Goal: Task Accomplishment & Management: Use online tool/utility

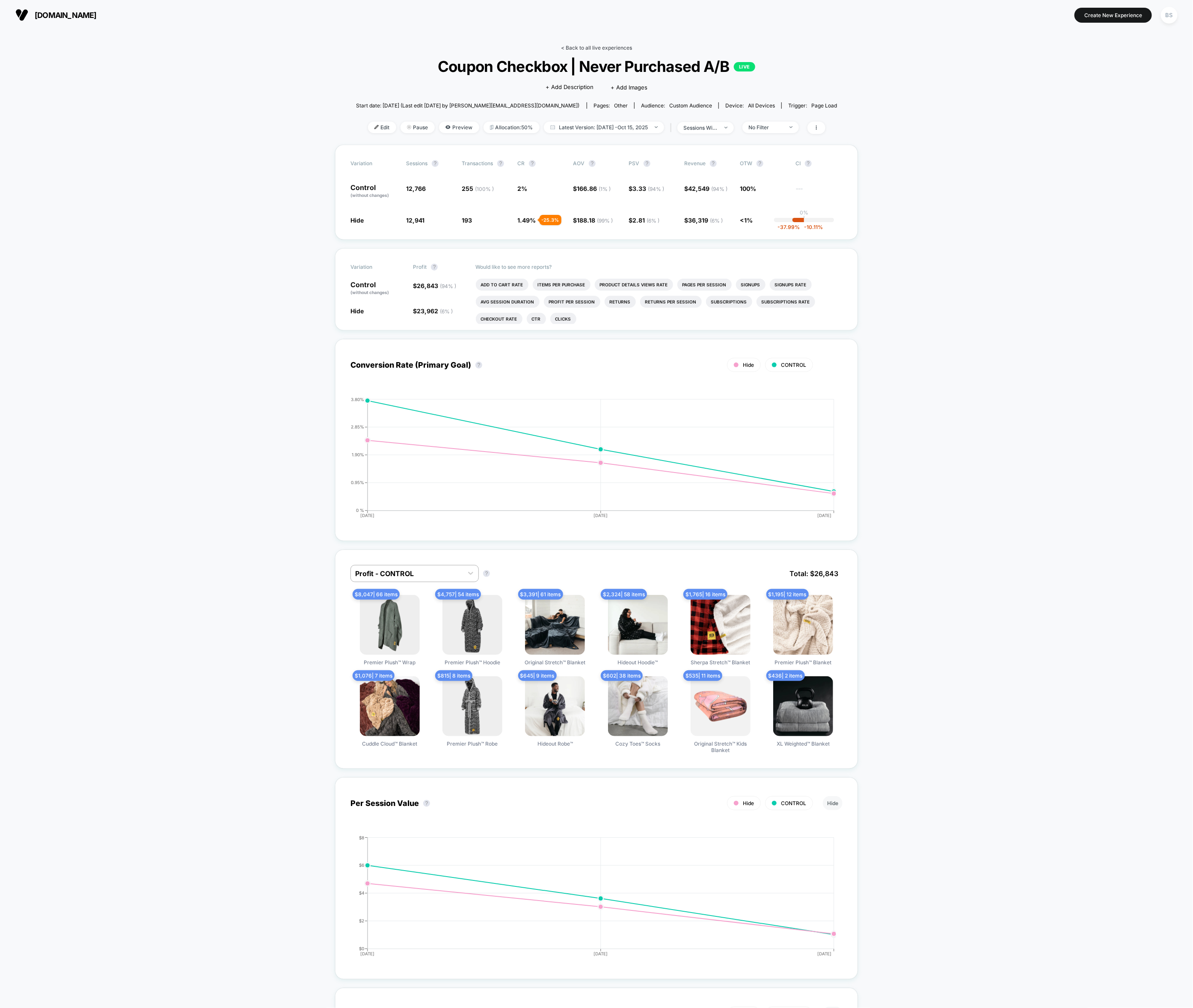
click at [593, 46] on link "< Back to all live experiences" at bounding box center [596, 47] width 71 height 6
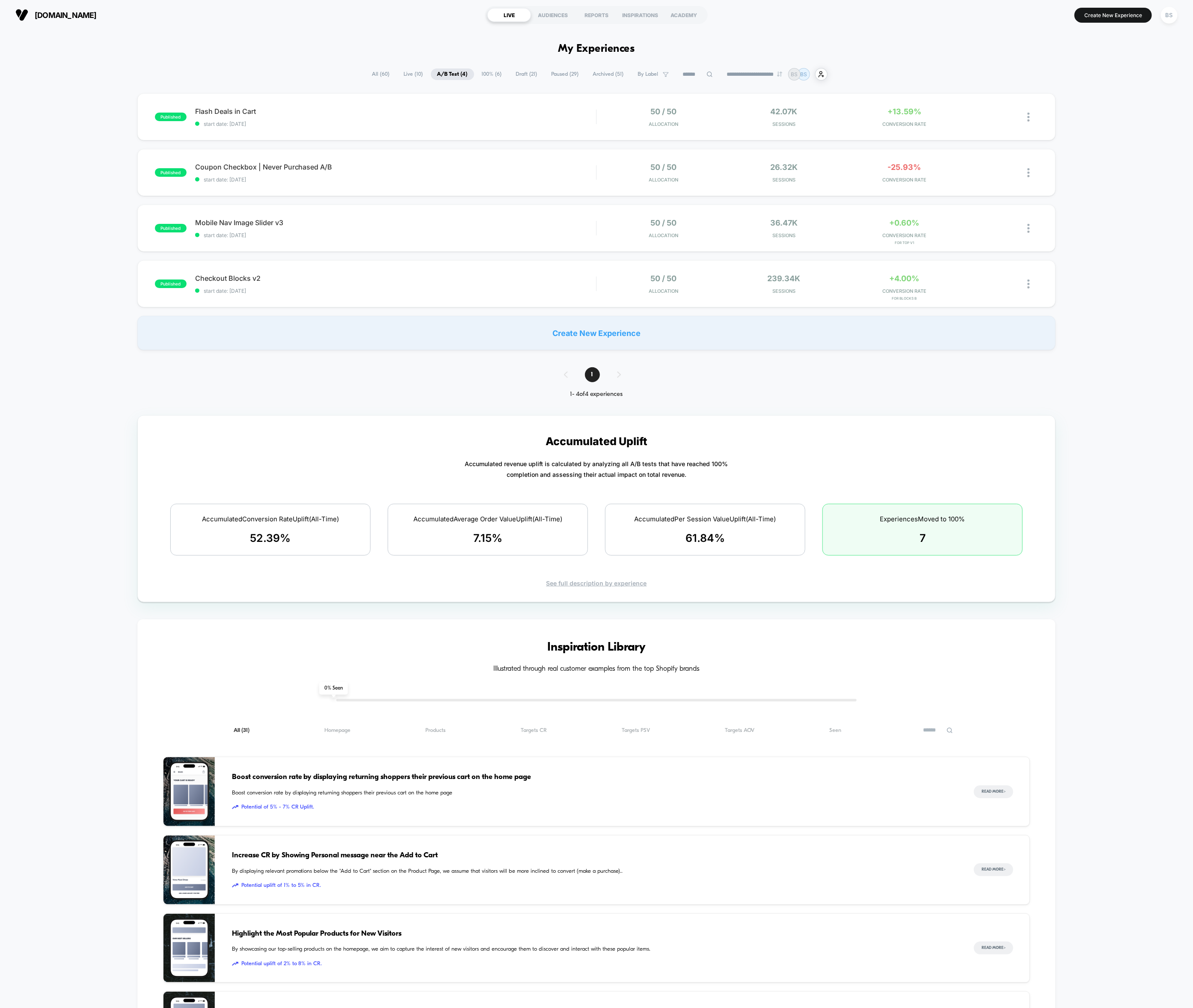
drag, startPoint x: 565, startPoint y: 294, endPoint x: 541, endPoint y: 355, distance: 65.6
click at [541, 355] on div "**********" at bounding box center [596, 688] width 1193 height 1241
click at [485, 77] on span "100% ( 6 )" at bounding box center [492, 74] width 33 height 11
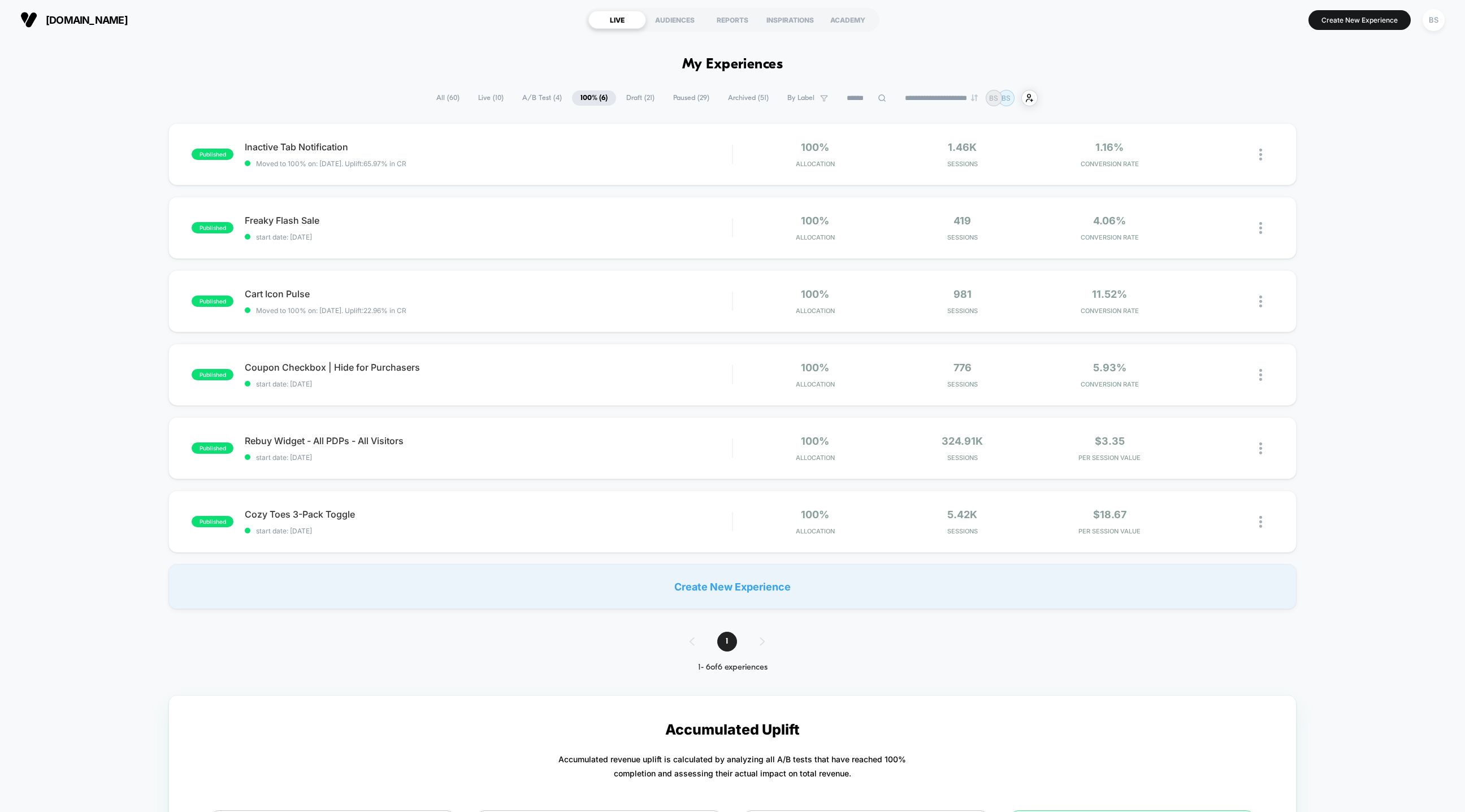
click at [529, 99] on span "A/B Test ( 4 )" at bounding box center [541, 98] width 56 height 15
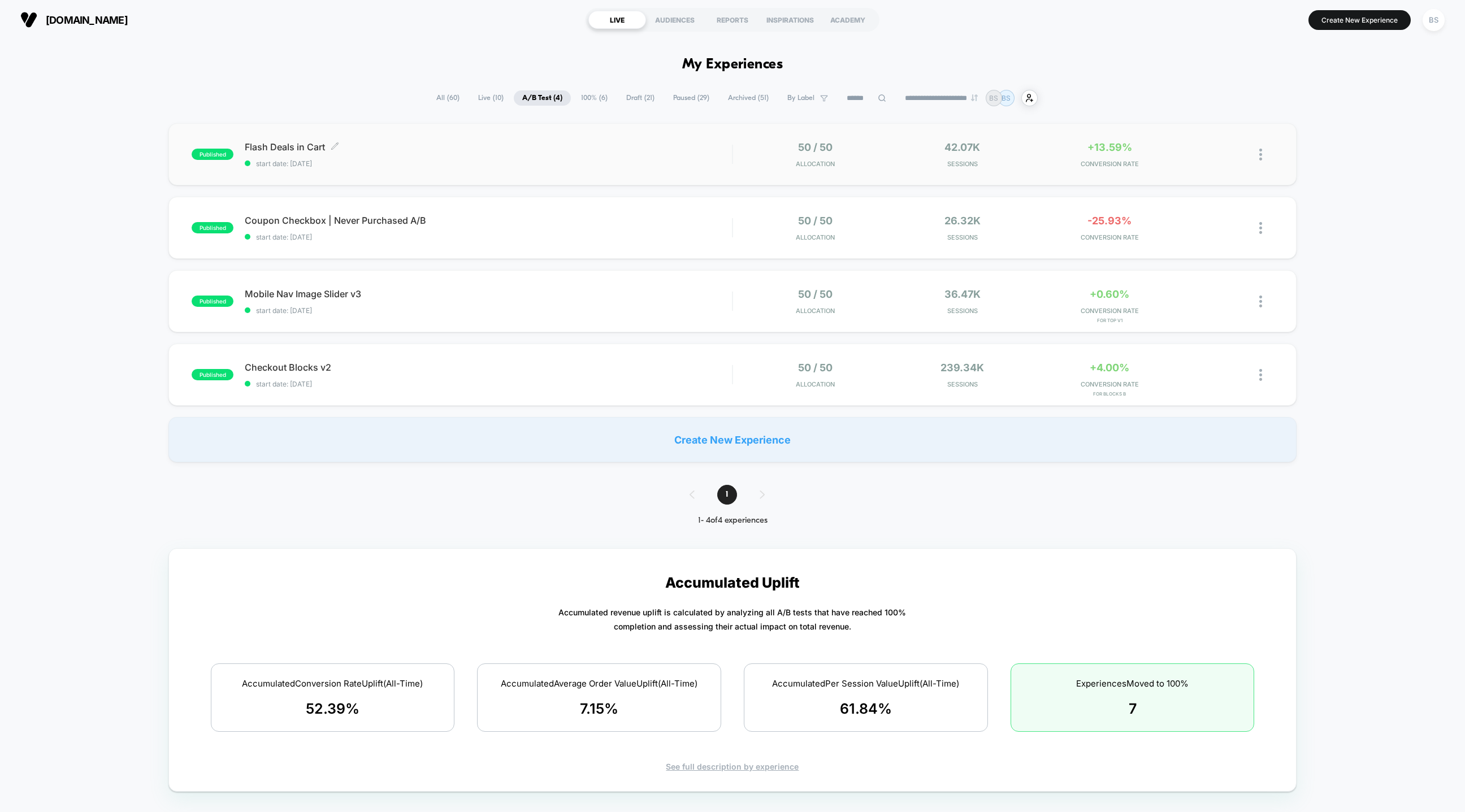
click at [621, 151] on span "Flash Deals in Cart Click to edit experience details" at bounding box center [488, 147] width 487 height 11
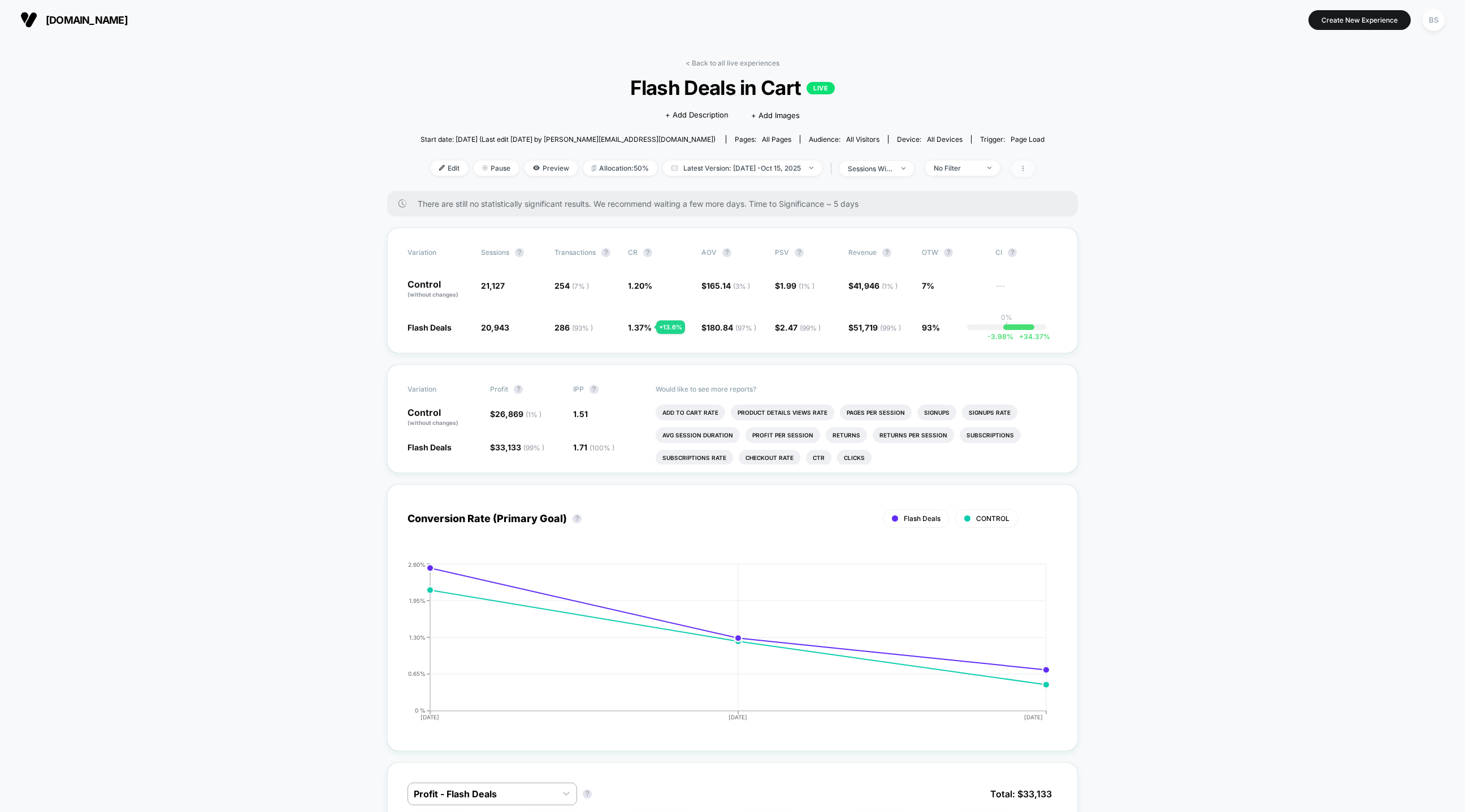
click at [1027, 172] on span at bounding box center [1023, 169] width 24 height 16
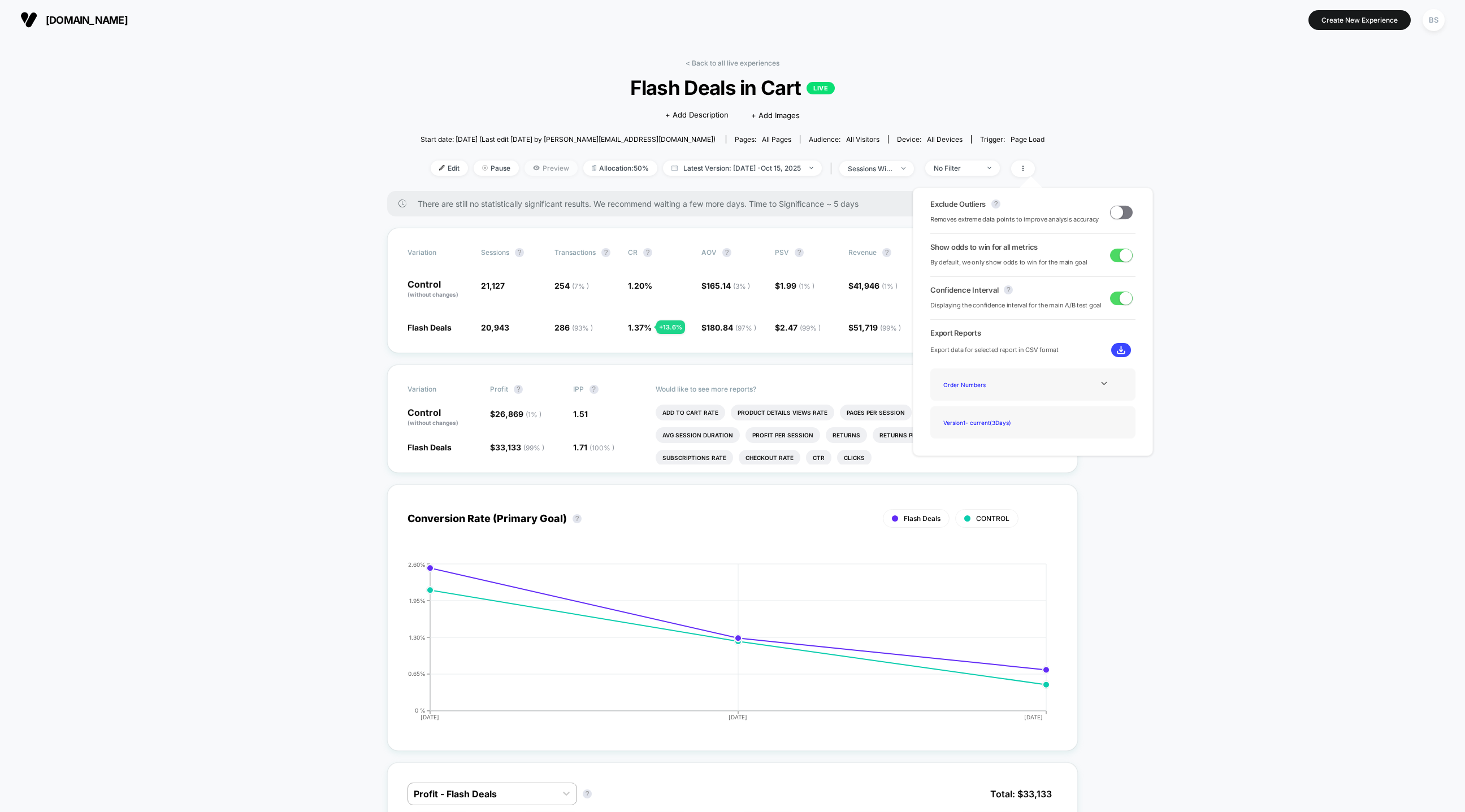
click at [559, 165] on span "Preview" at bounding box center [551, 168] width 53 height 15
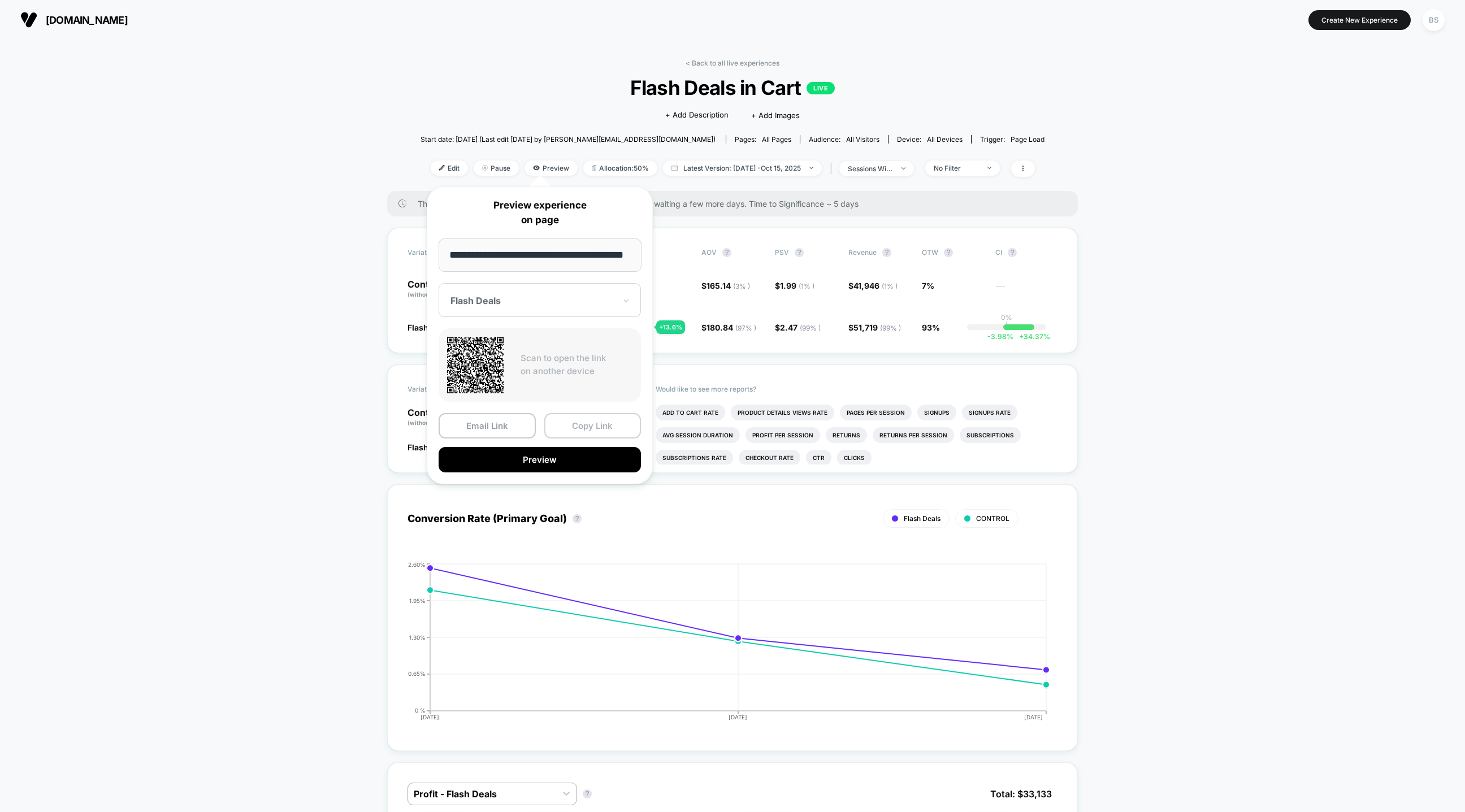
click at [569, 428] on button "Copy Link" at bounding box center [593, 426] width 97 height 25
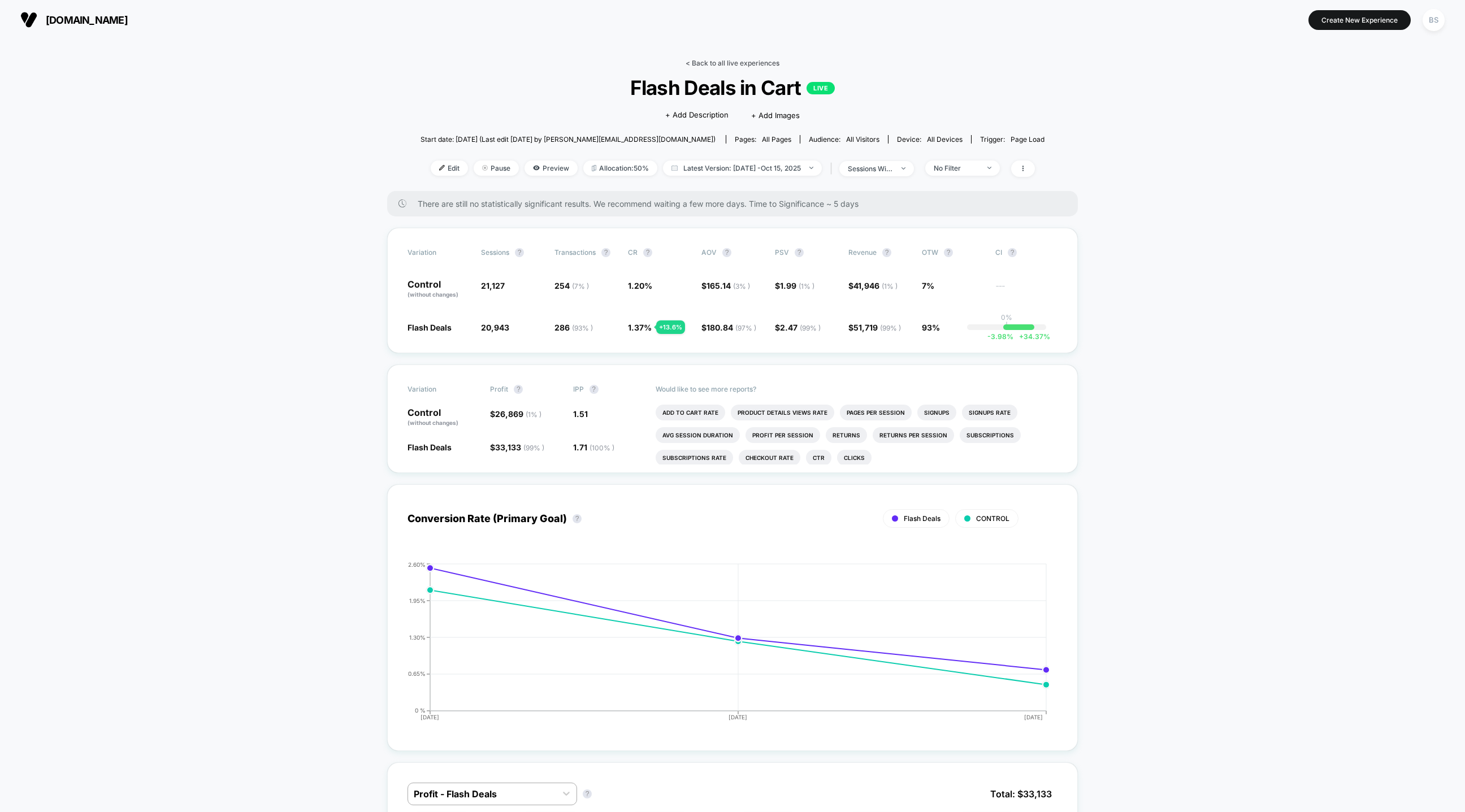
click at [706, 65] on link "< Back to all live experiences" at bounding box center [732, 63] width 94 height 8
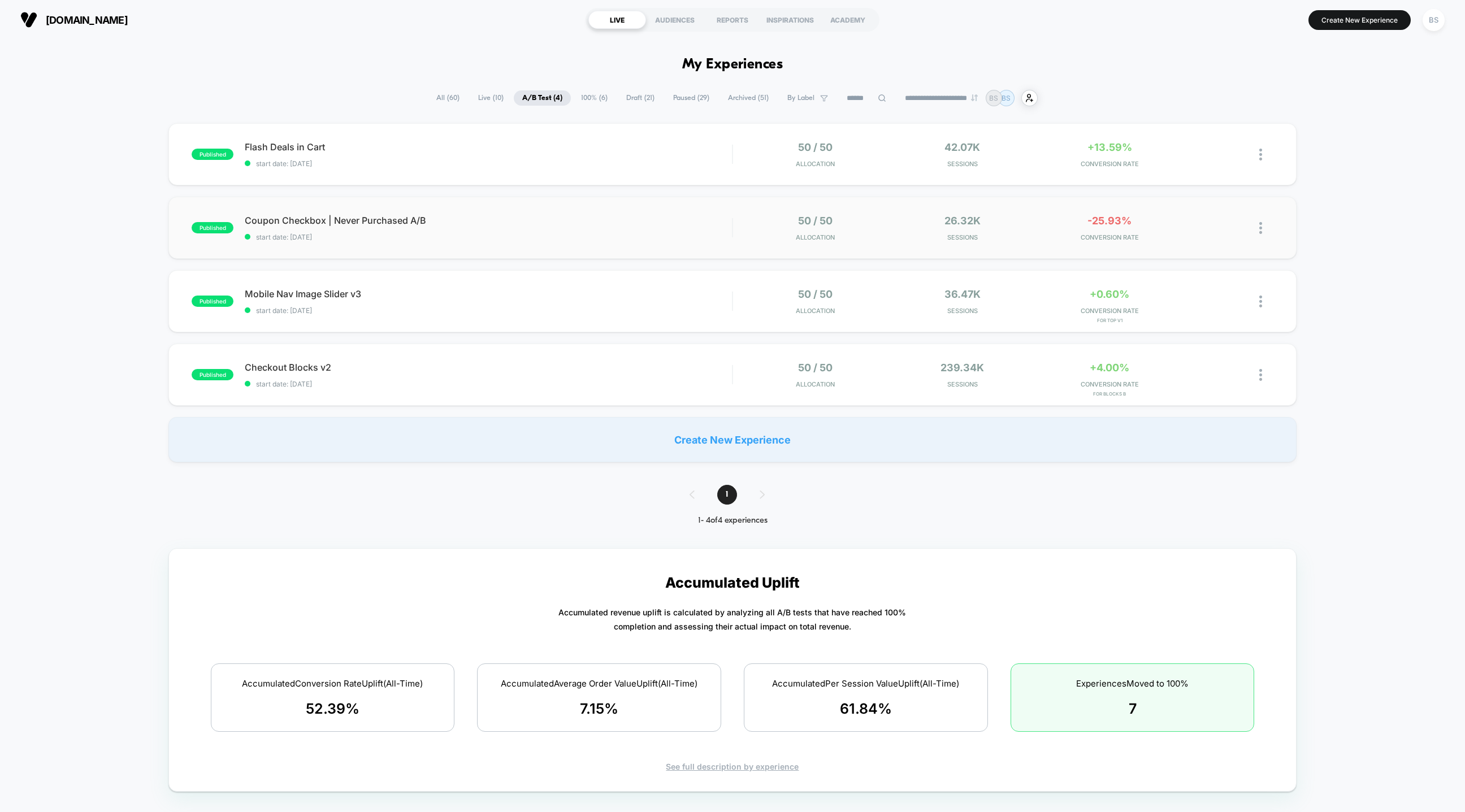
click at [526, 245] on div "published Coupon Checkbox | Never Purchased A/B start date: 10/13/2025 50 / 50 …" at bounding box center [732, 228] width 1128 height 62
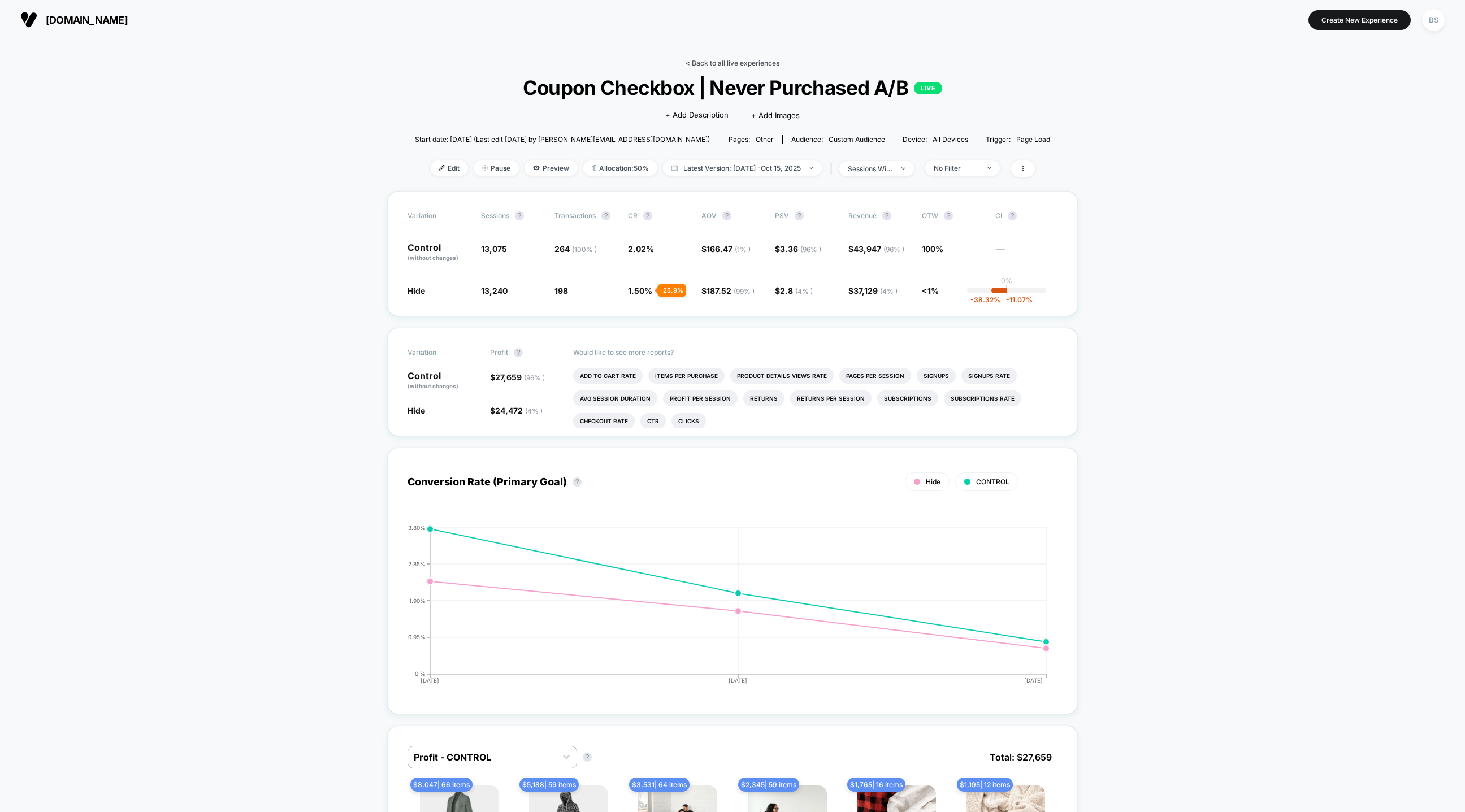
click at [695, 62] on link "< Back to all live experiences" at bounding box center [732, 63] width 94 height 8
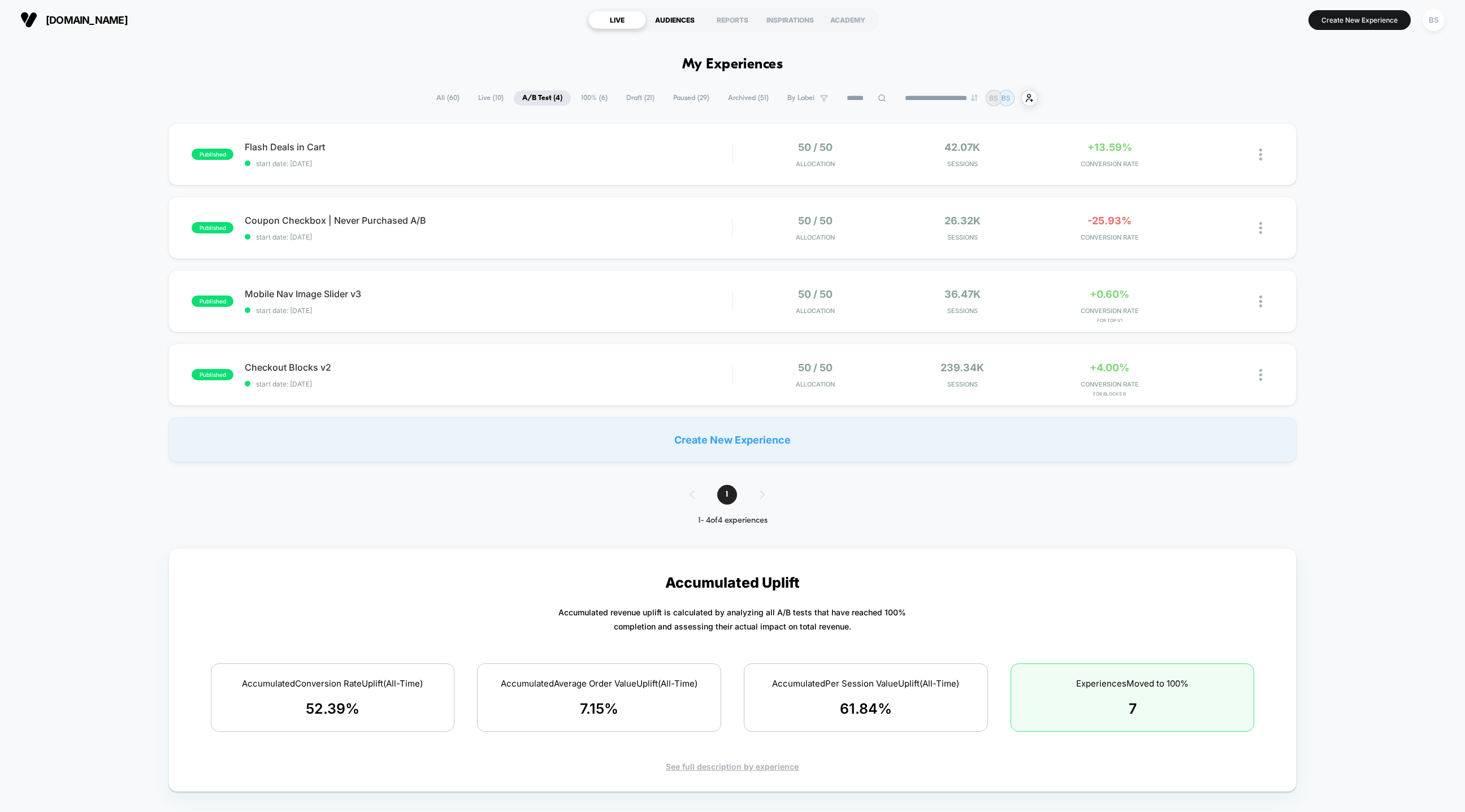
click at [683, 19] on div "AUDIENCES" at bounding box center [674, 20] width 58 height 18
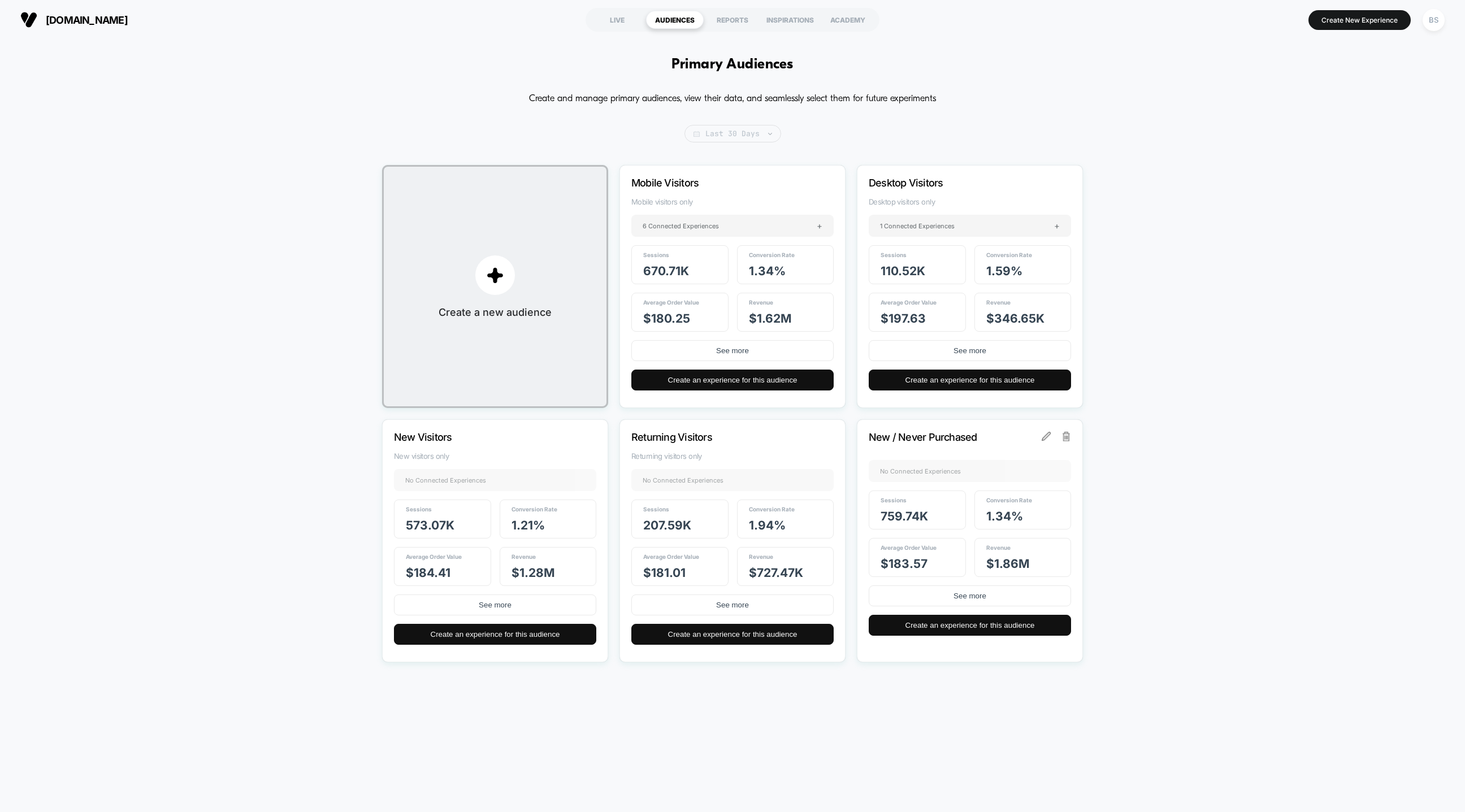
click at [714, 137] on span "Last 30 Days" at bounding box center [732, 133] width 97 height 18
select select "*"
select select "****"
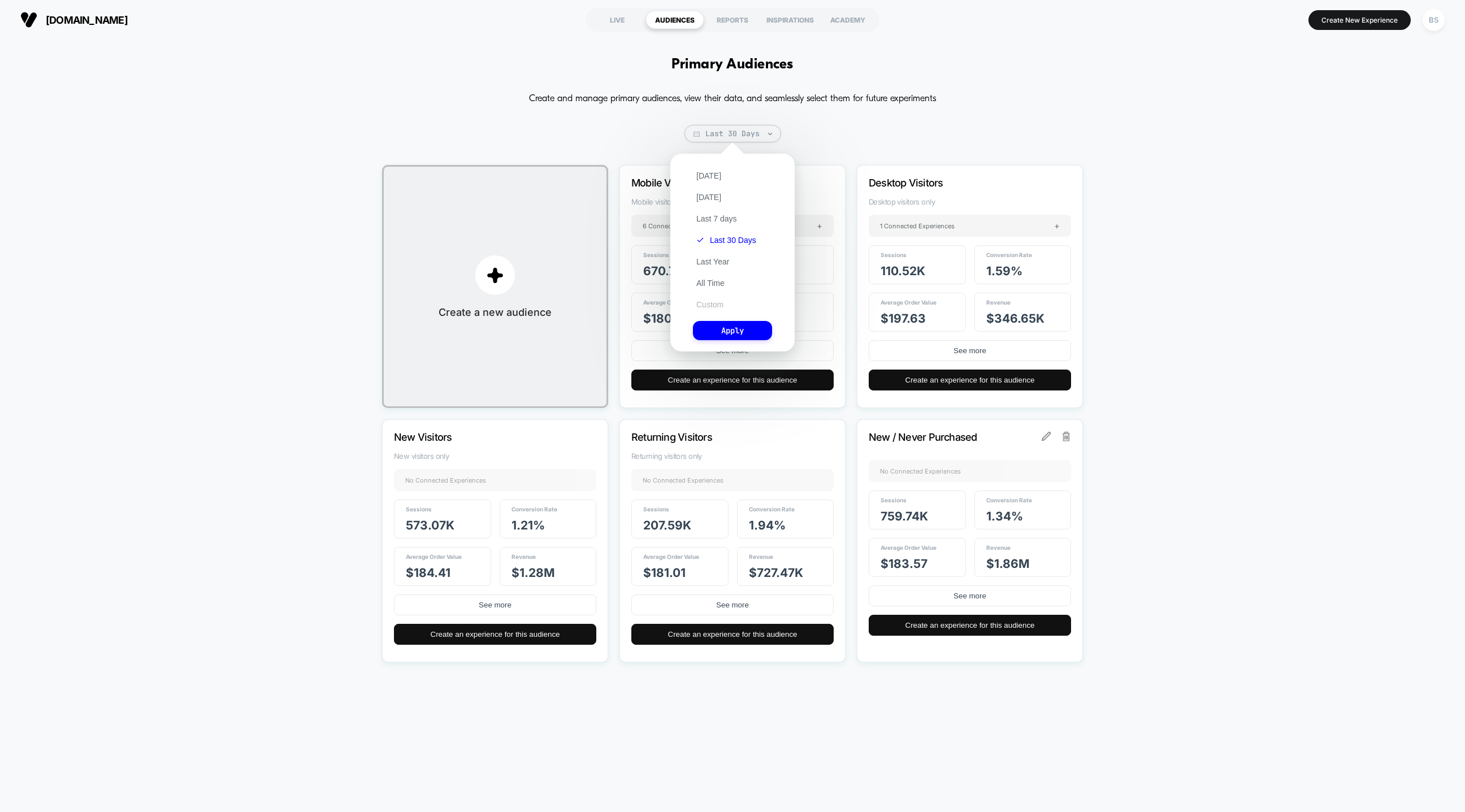
click at [716, 308] on button "Custom" at bounding box center [710, 305] width 34 height 10
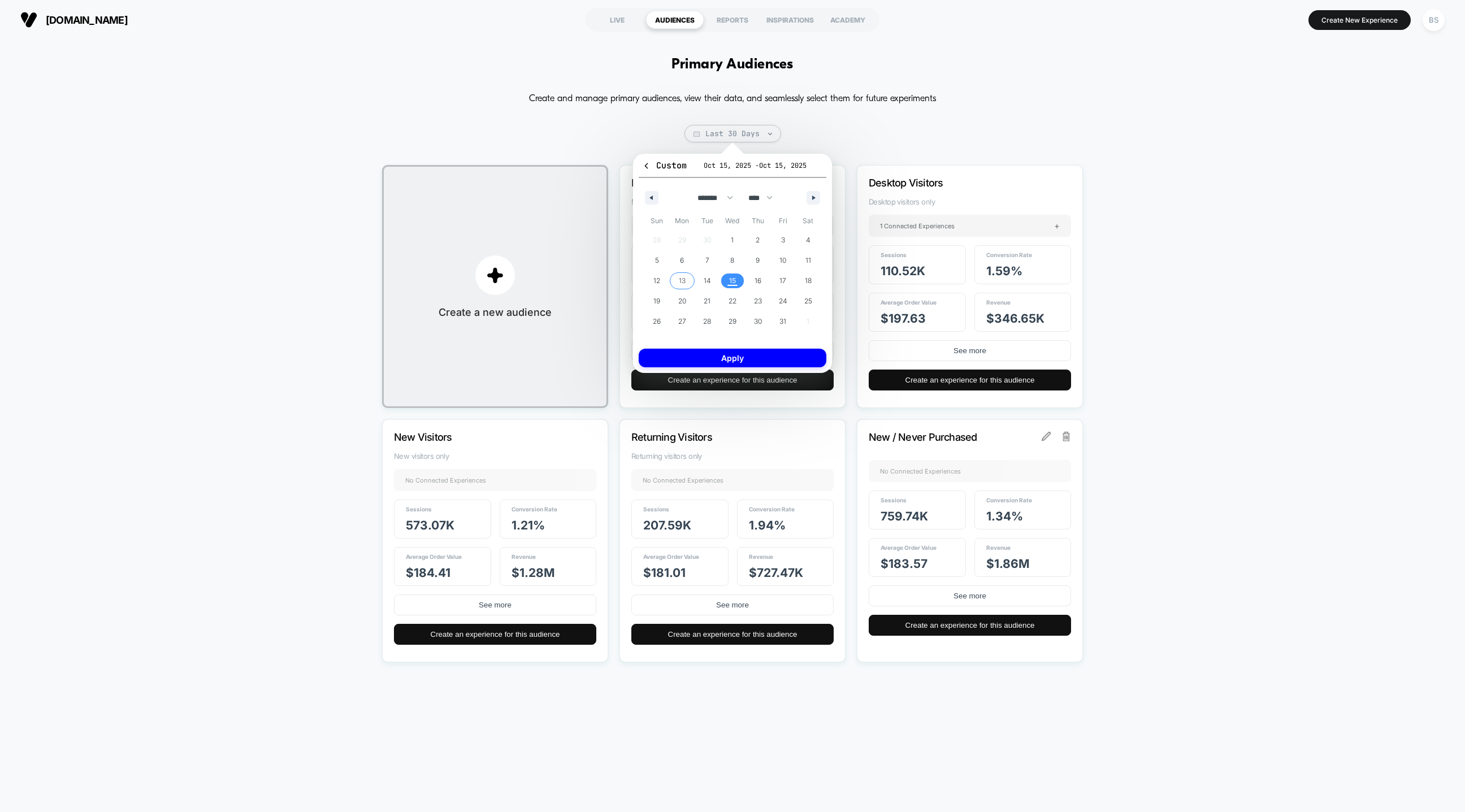
click at [675, 287] on span "13" at bounding box center [683, 280] width 25 height 15
click at [729, 284] on span "15" at bounding box center [732, 281] width 7 height 20
click at [727, 353] on button "Apply" at bounding box center [732, 357] width 188 height 18
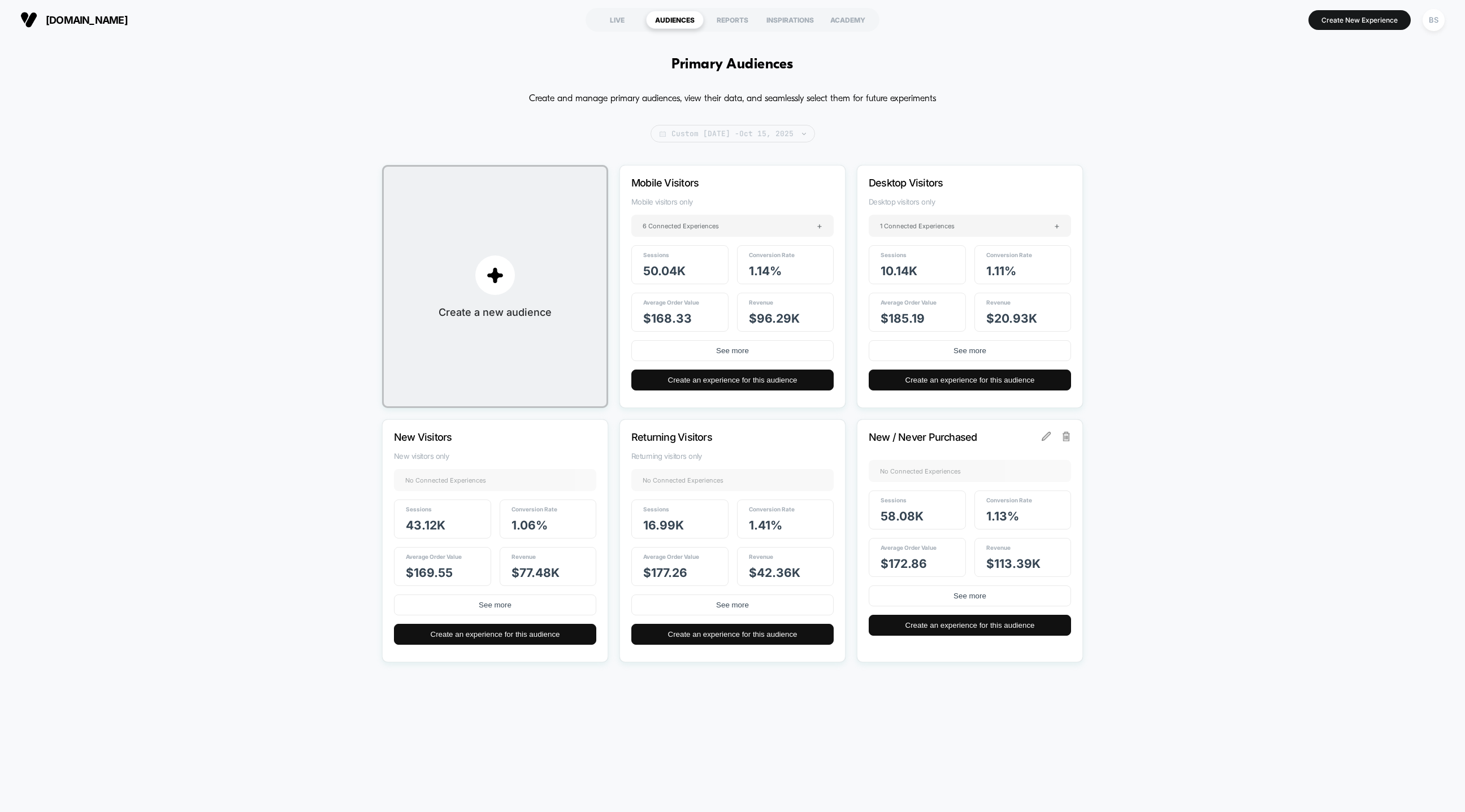
click at [731, 131] on span "Custom Oct 13, 2025 - Oct 15, 2025" at bounding box center [733, 133] width 164 height 18
select select "*"
select select "****"
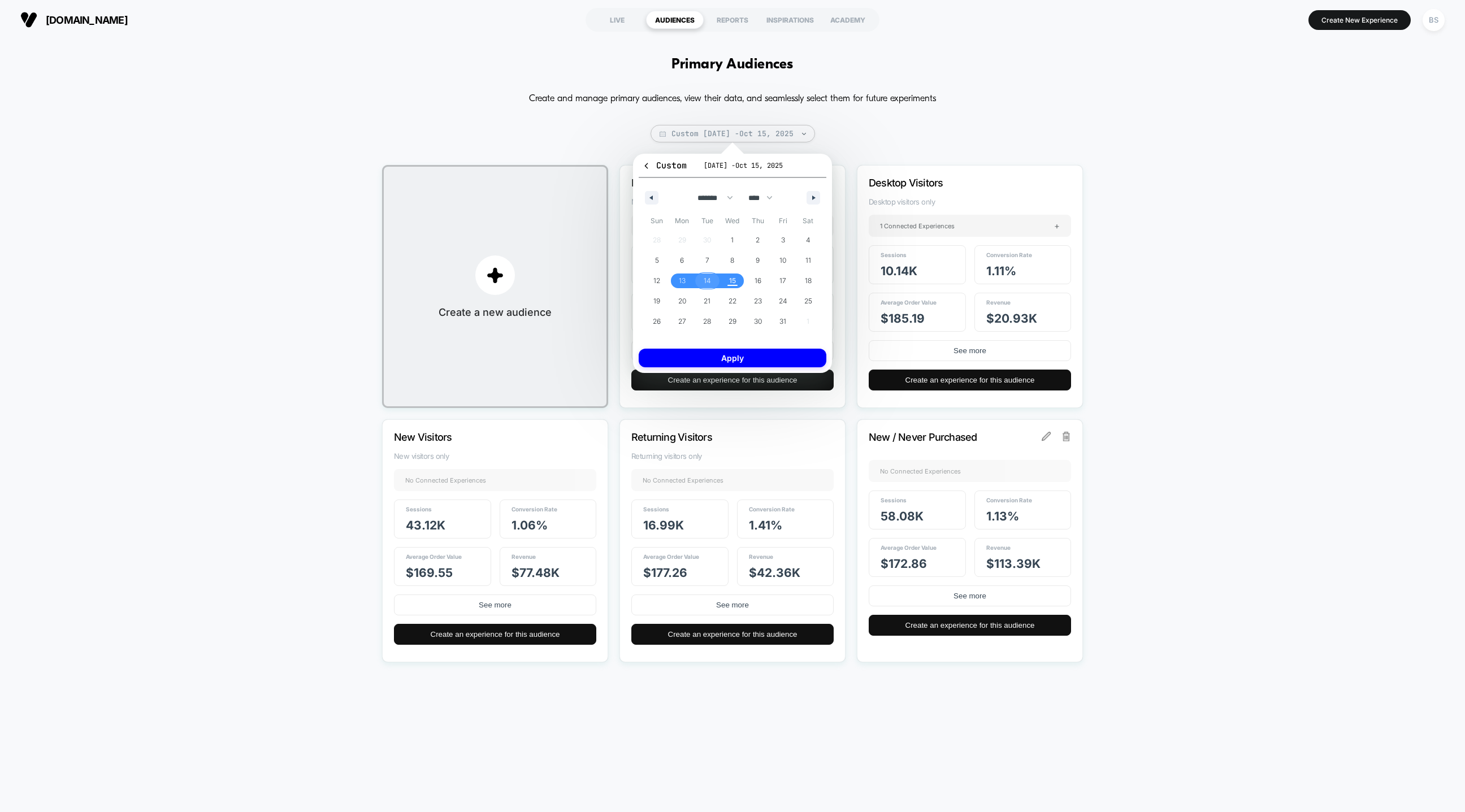
click at [705, 280] on span "14" at bounding box center [708, 281] width 8 height 20
click at [724, 281] on span "15" at bounding box center [732, 280] width 25 height 15
click at [737, 361] on button "Apply" at bounding box center [732, 357] width 188 height 18
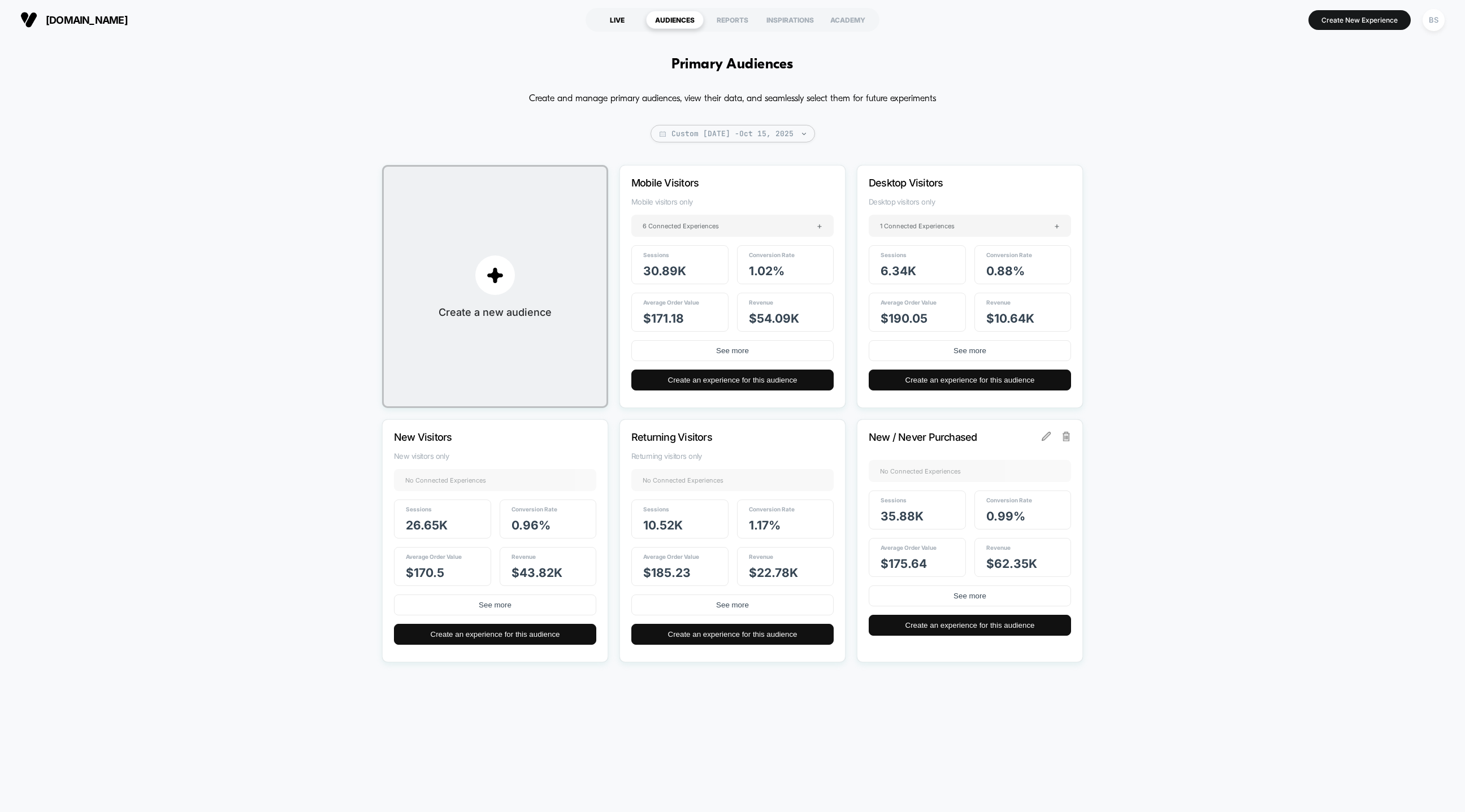
click at [625, 24] on div "LIVE" at bounding box center [617, 20] width 58 height 18
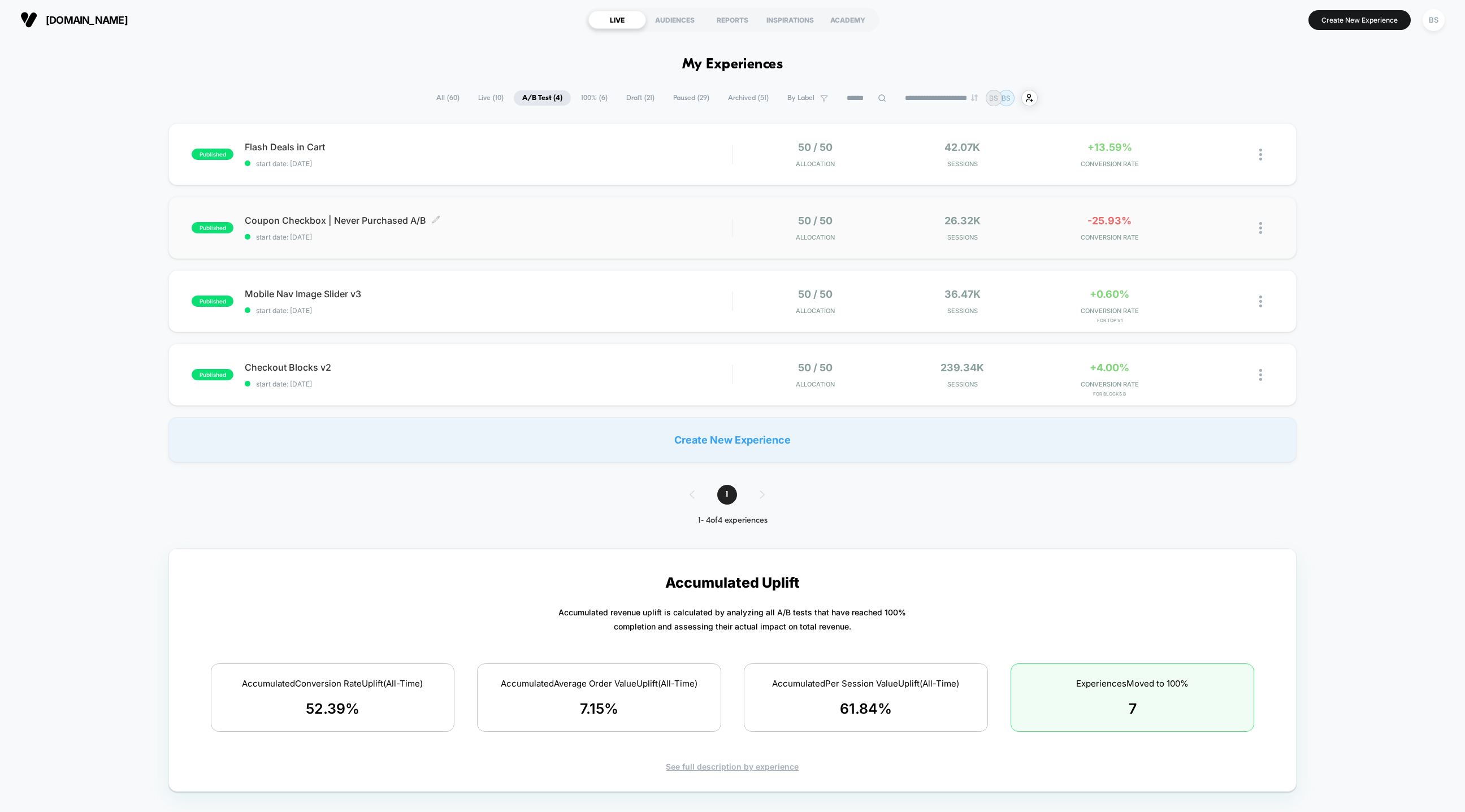
click at [606, 233] on span "start date: [DATE]" at bounding box center [488, 237] width 487 height 8
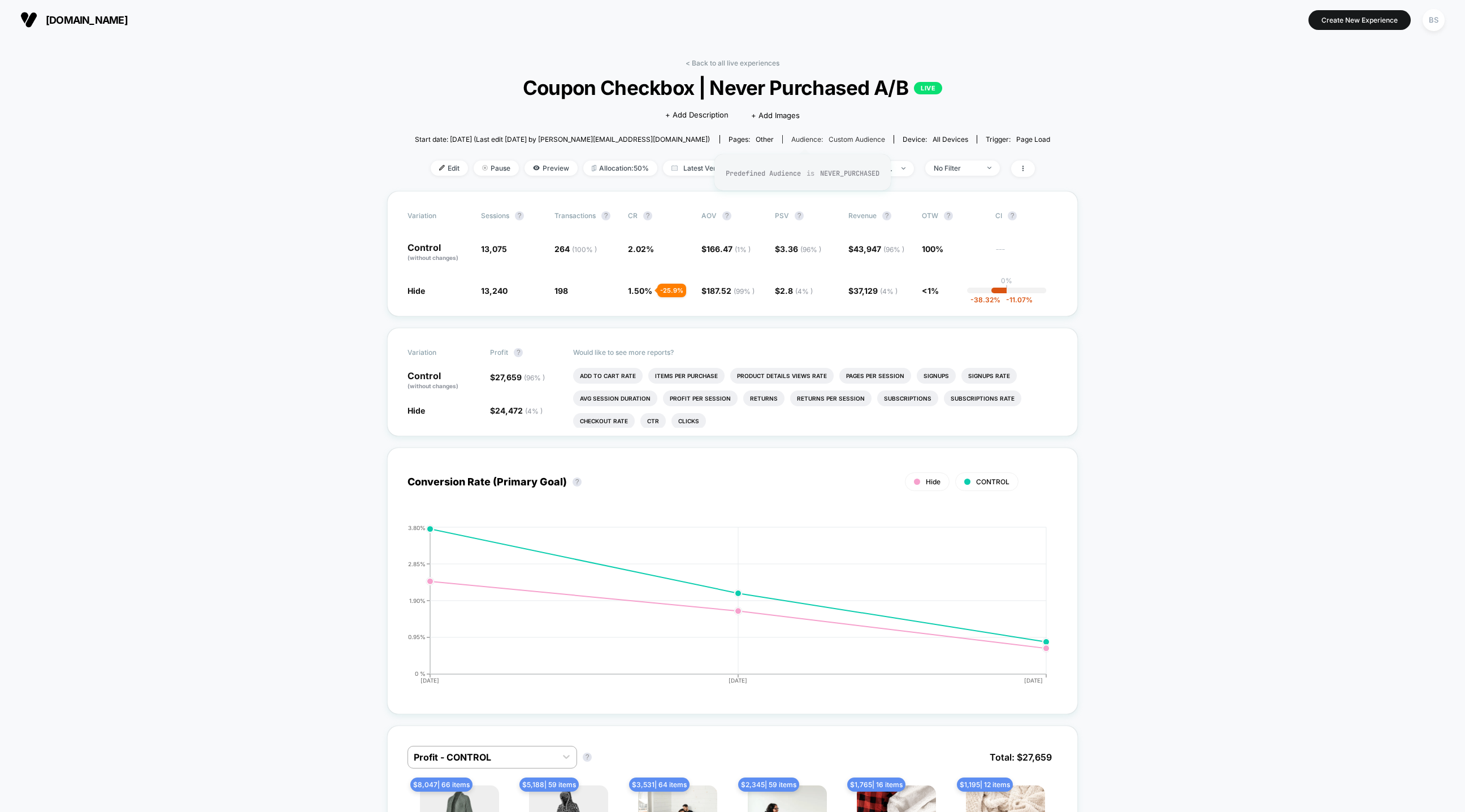
click at [829, 138] on span "Custom Audience" at bounding box center [856, 139] width 56 height 8
click at [719, 63] on link "< Back to all live experiences" at bounding box center [732, 63] width 94 height 8
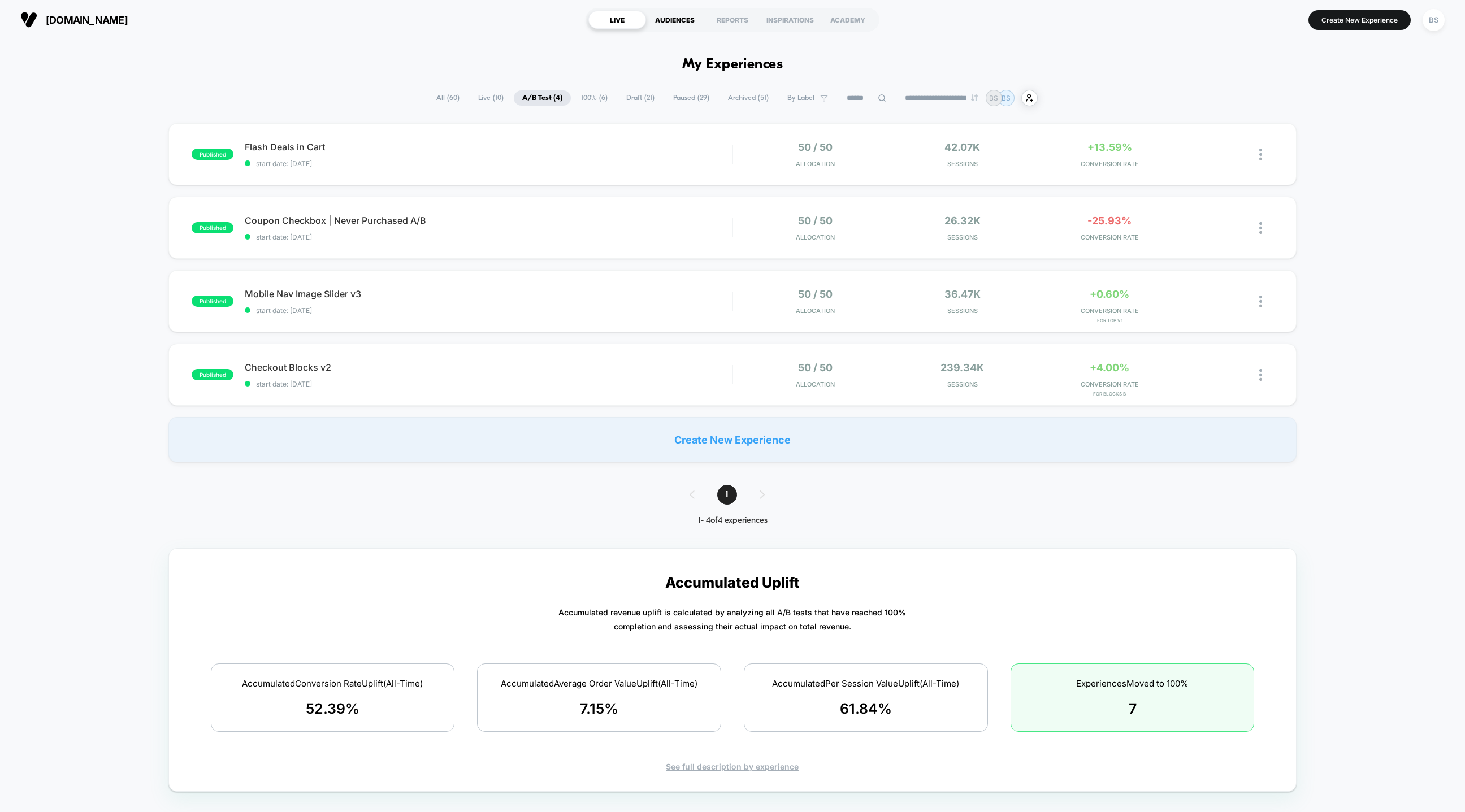
click at [683, 21] on div "AUDIENCES" at bounding box center [674, 20] width 58 height 18
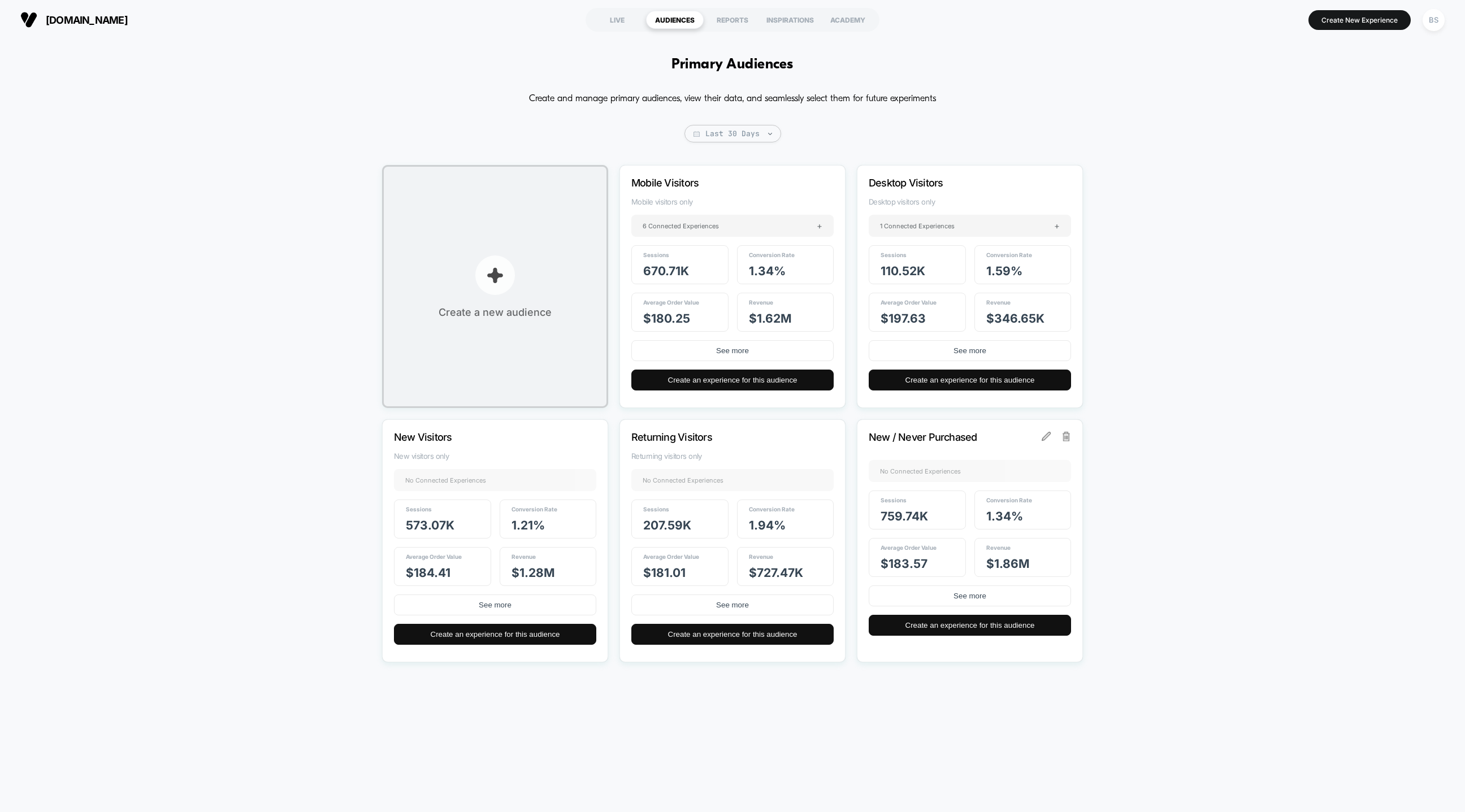
click at [525, 331] on button "Create a new audience" at bounding box center [495, 286] width 226 height 243
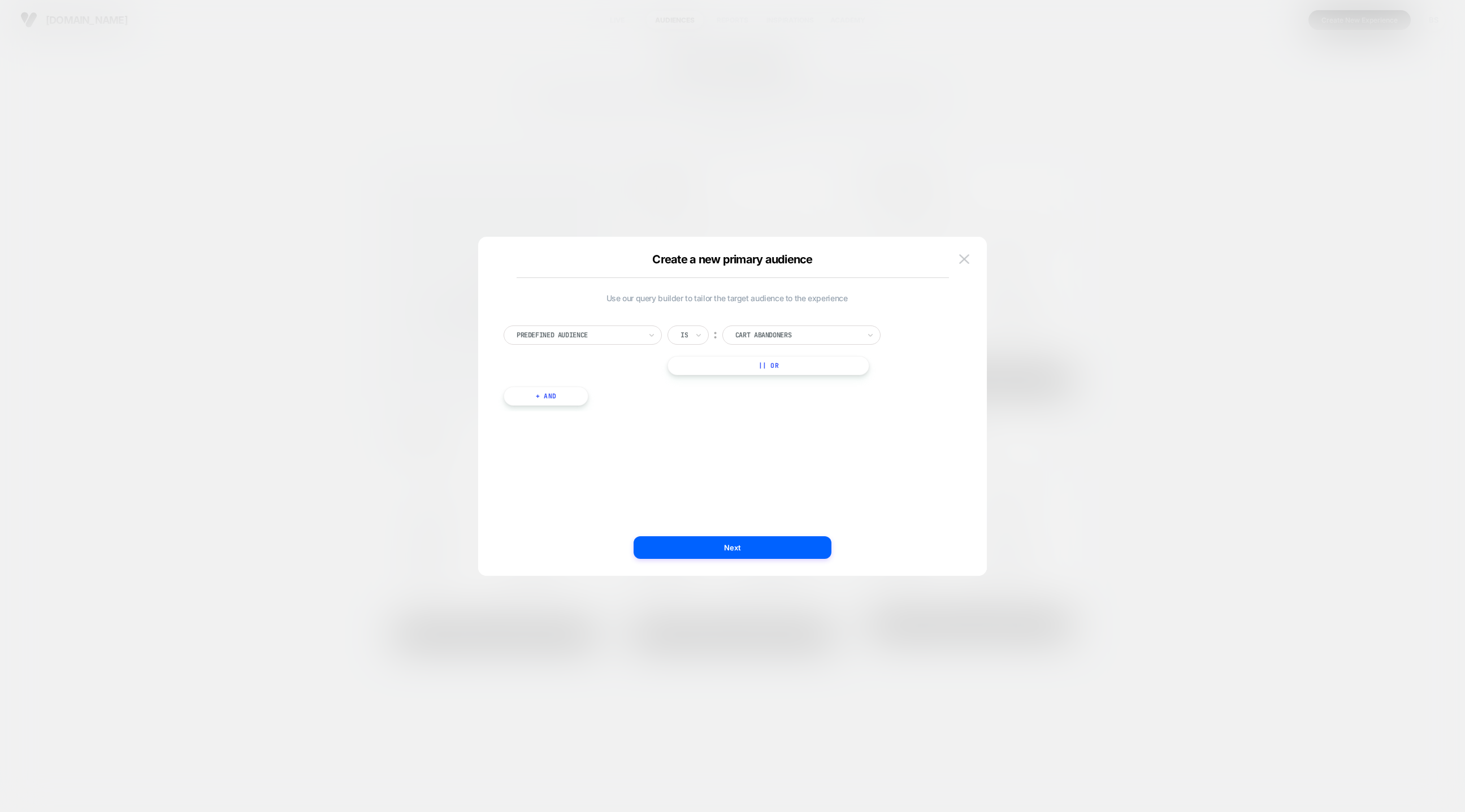
click at [719, 333] on div "︰" at bounding box center [715, 335] width 11 height 15
click at [760, 341] on div "Cart Abandoners" at bounding box center [801, 335] width 158 height 19
click at [770, 496] on div "Never Purchased" at bounding box center [808, 493] width 147 height 18
click at [743, 550] on button "Next" at bounding box center [732, 548] width 198 height 23
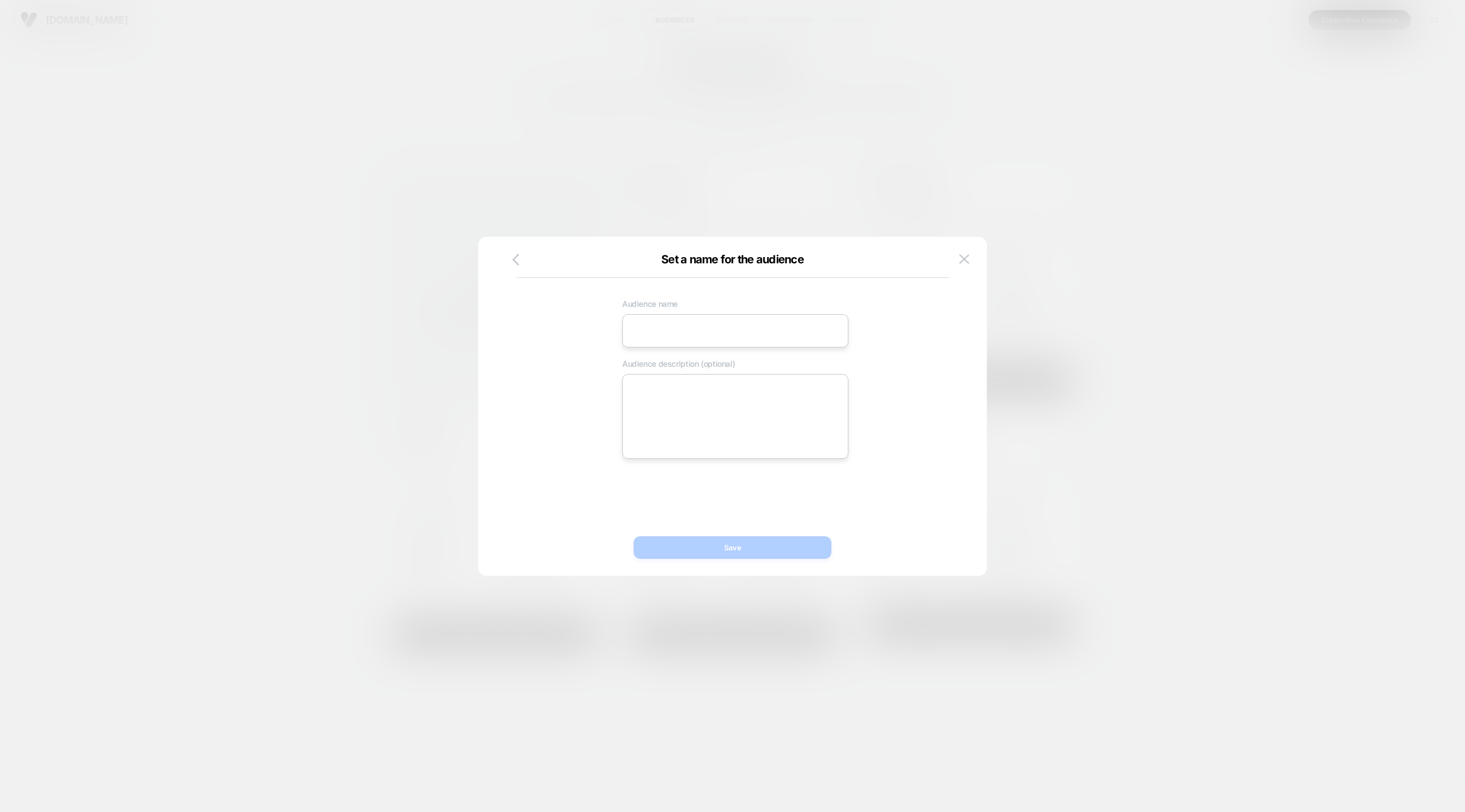
click at [676, 316] on input at bounding box center [735, 331] width 226 height 34
type input "**********"
click at [723, 553] on button "Save" at bounding box center [732, 548] width 198 height 23
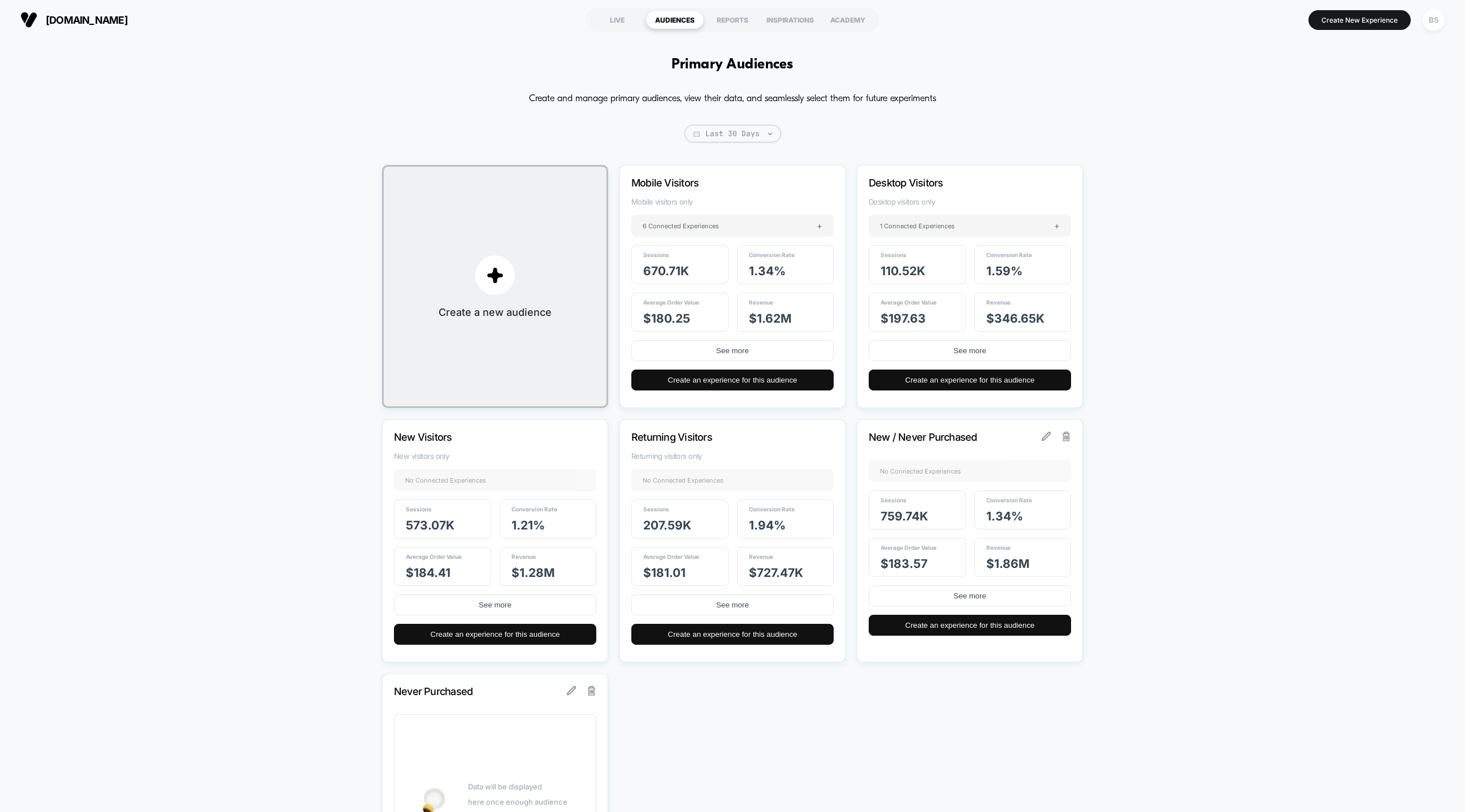
click at [632, 29] on section "LIVE AUDIENCES REPORTS INSPIRATIONS ACADEMY" at bounding box center [732, 20] width 471 height 28
click at [625, 16] on div "LIVE" at bounding box center [617, 20] width 58 height 18
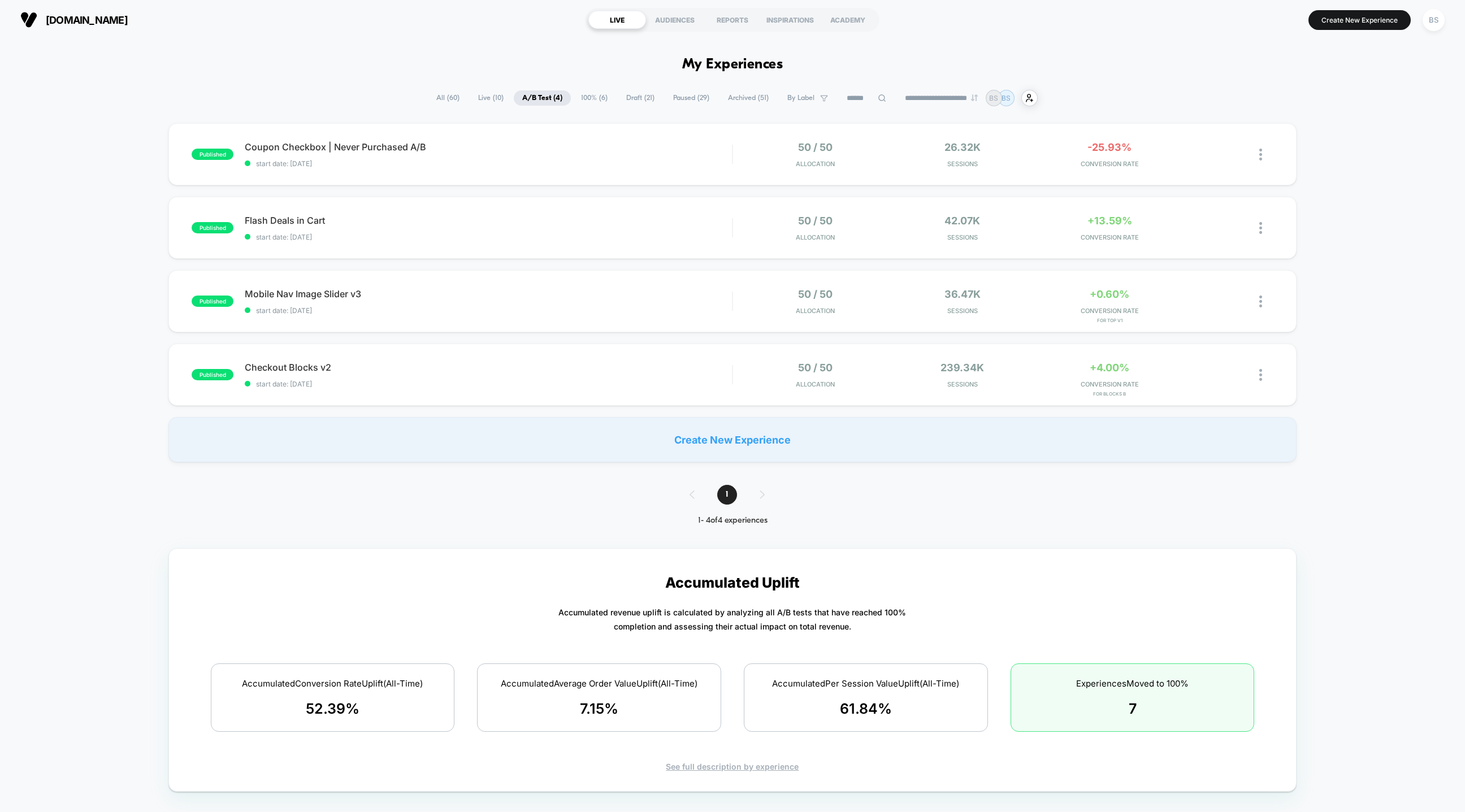
click at [479, 97] on span "Live ( 10 )" at bounding box center [491, 98] width 42 height 15
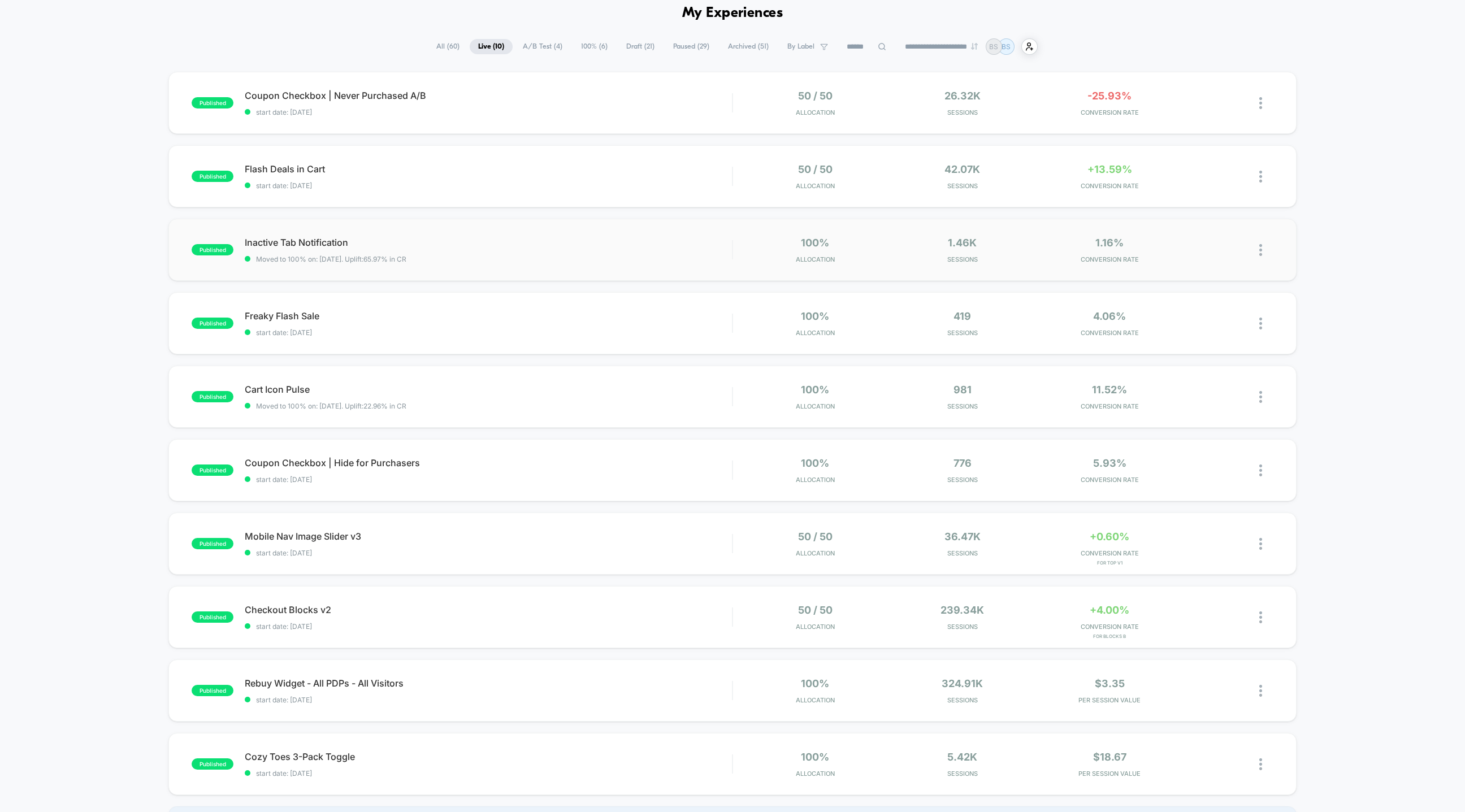
scroll to position [51, 0]
drag, startPoint x: 560, startPoint y: 77, endPoint x: 566, endPoint y: 85, distance: 10.0
click at [566, 85] on div "published Coupon Checkbox | Never Purchased A/B start date: 10/13/2025 50 / 50 …" at bounding box center [732, 102] width 1128 height 62
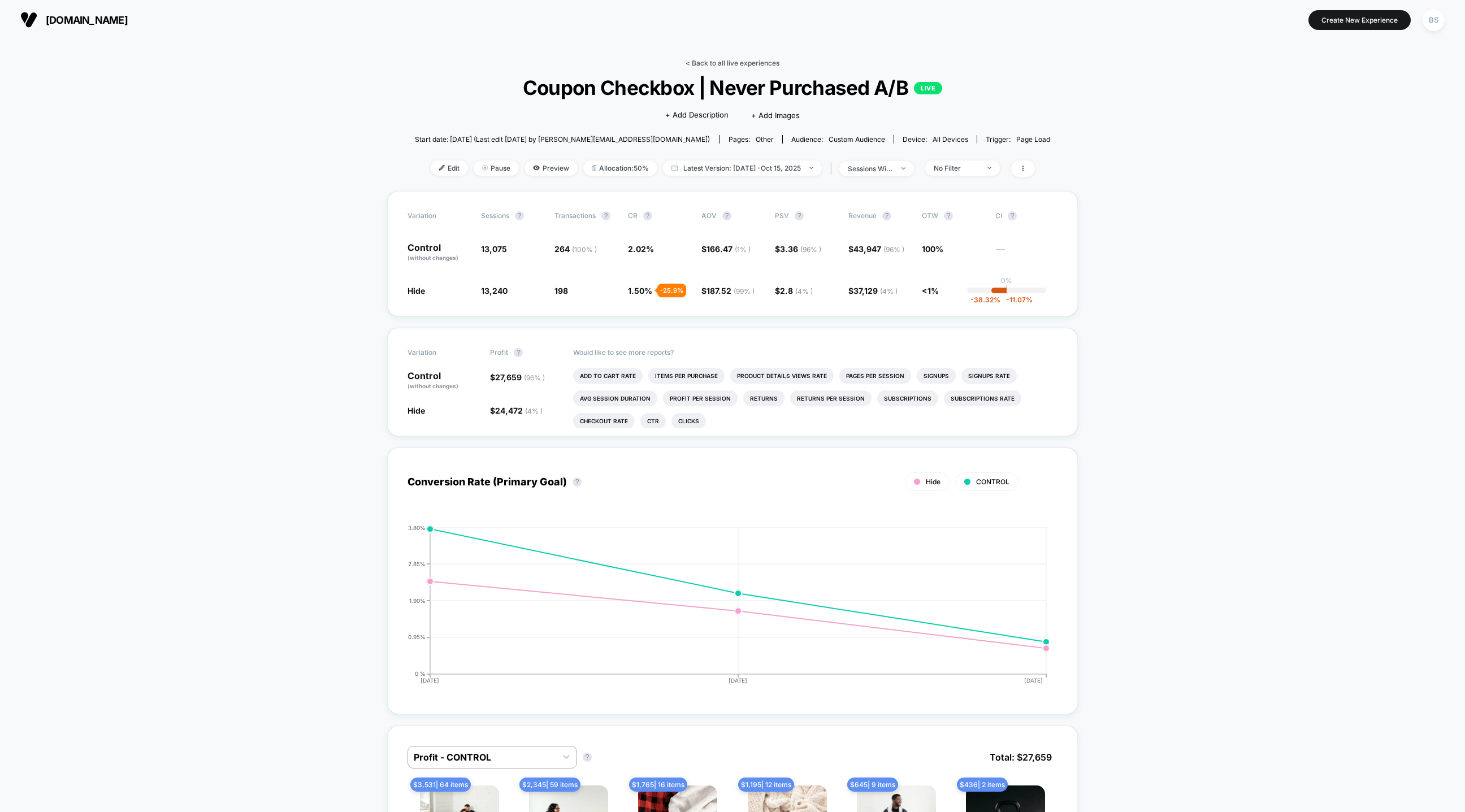
click at [717, 59] on link "< Back to all live experiences" at bounding box center [732, 63] width 94 height 8
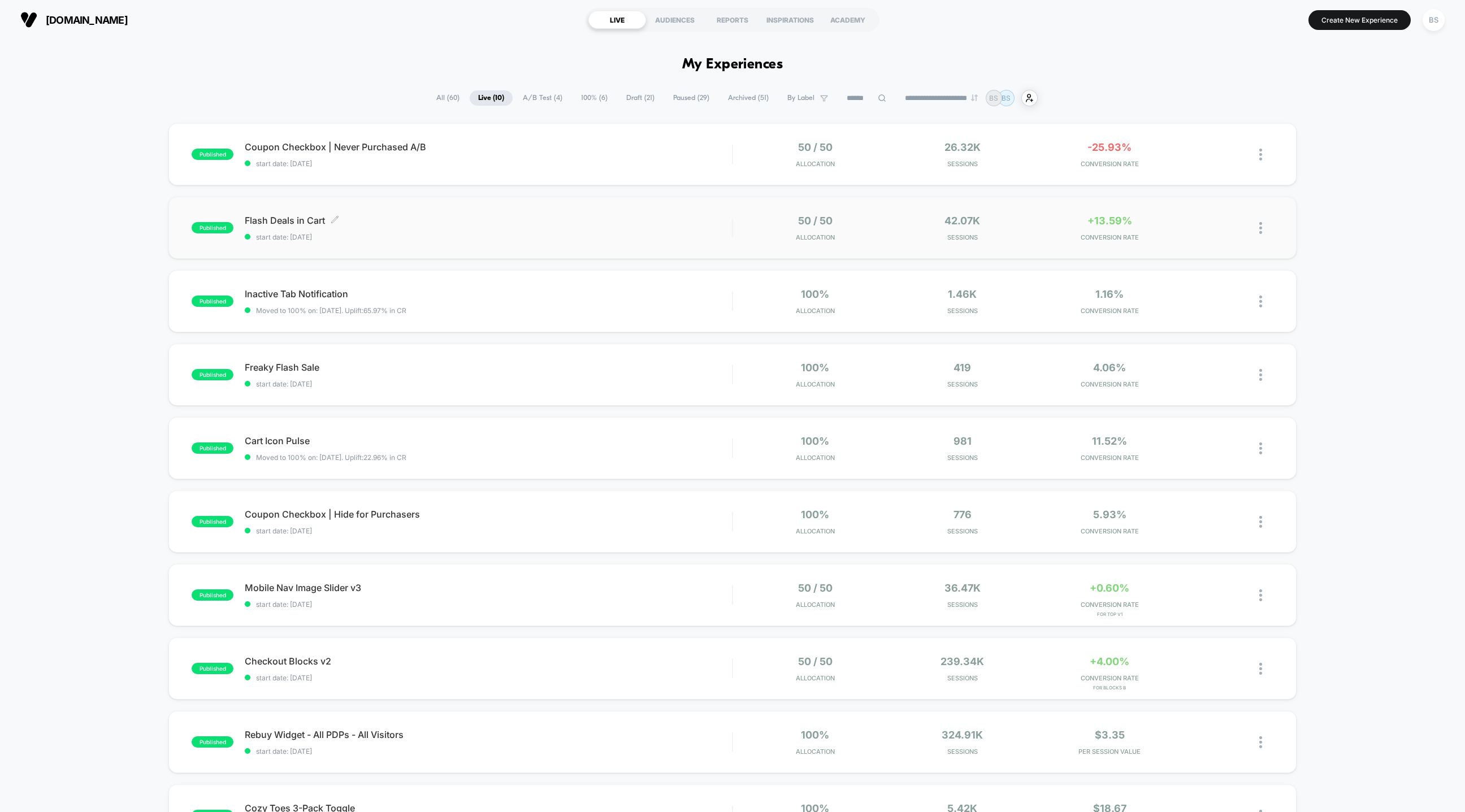
click at [651, 231] on div "Flash Deals in Cart Click to edit experience details Click to edit experience d…" at bounding box center [488, 228] width 487 height 27
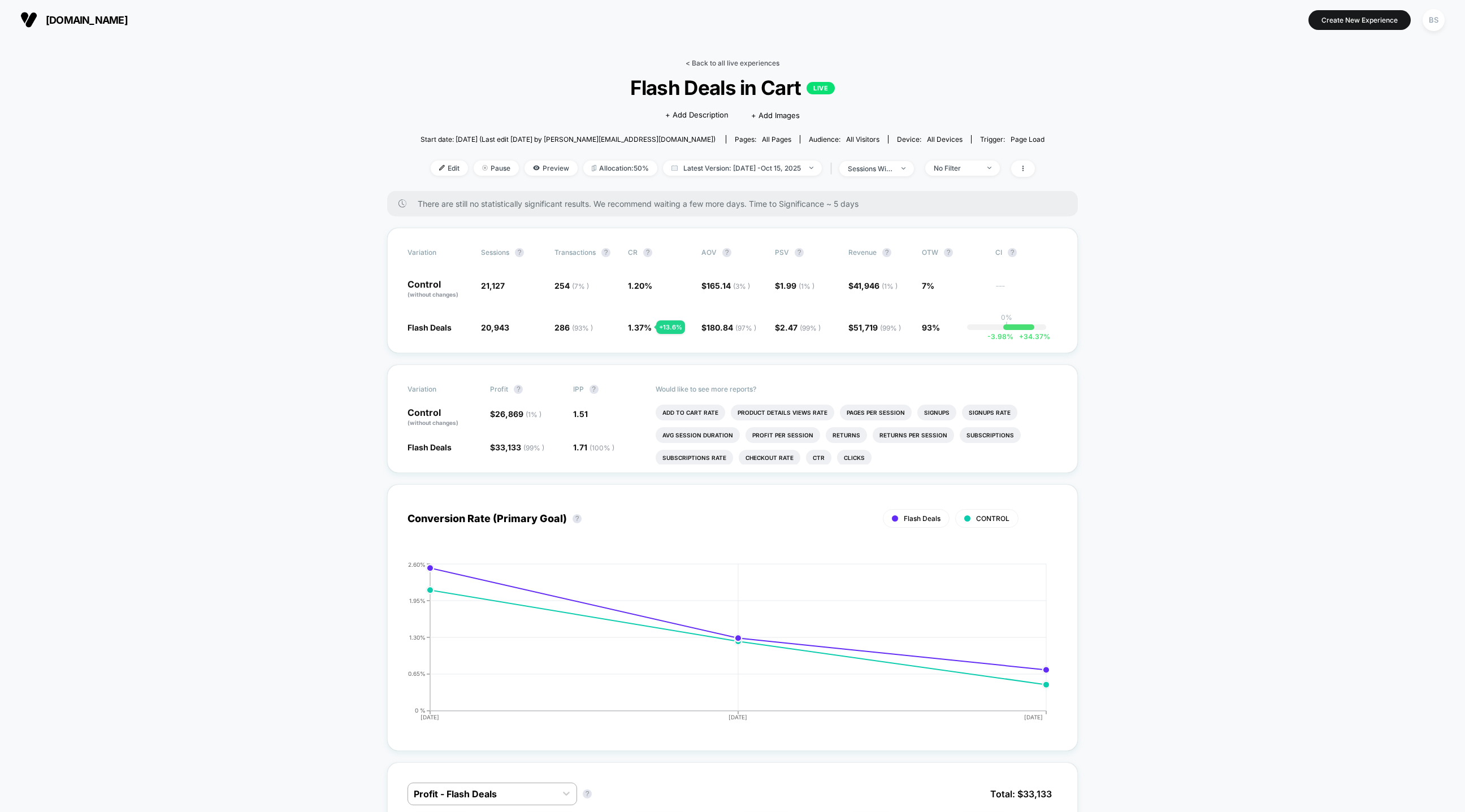
click at [713, 62] on link "< Back to all live experiences" at bounding box center [732, 63] width 94 height 8
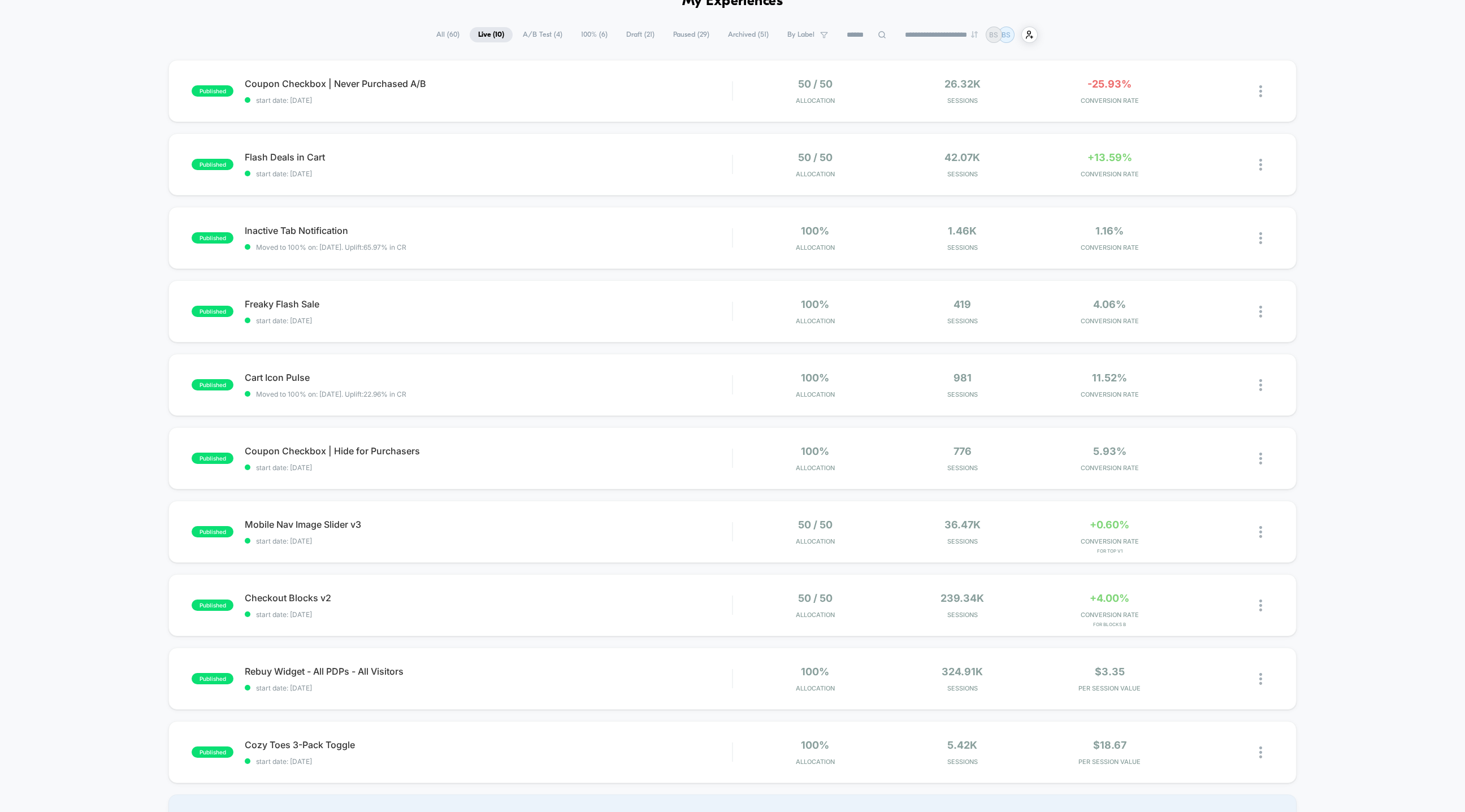
scroll to position [68, 0]
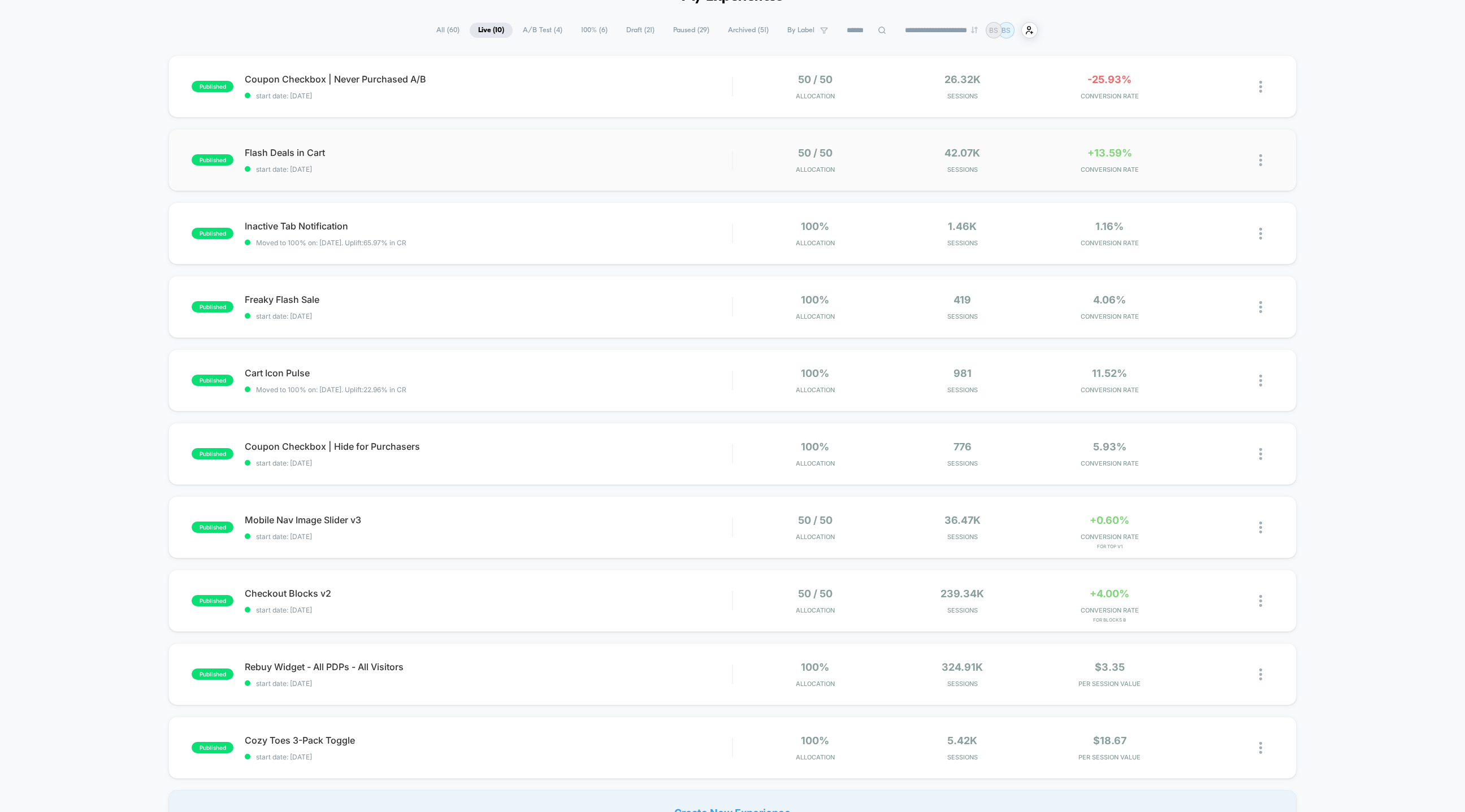
click at [664, 172] on span "start date: [DATE]" at bounding box center [488, 169] width 487 height 8
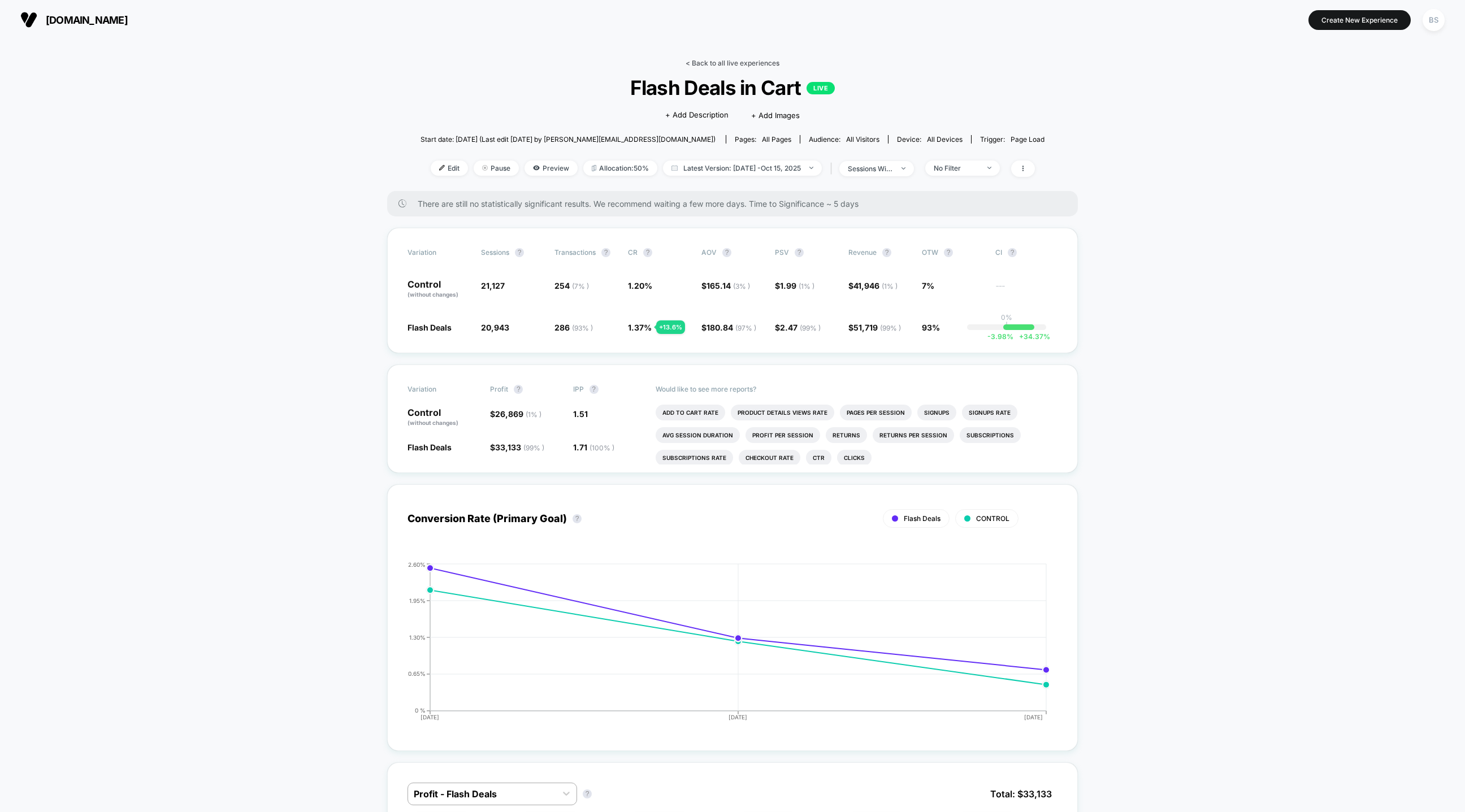
click at [707, 63] on link "< Back to all live experiences" at bounding box center [732, 63] width 94 height 8
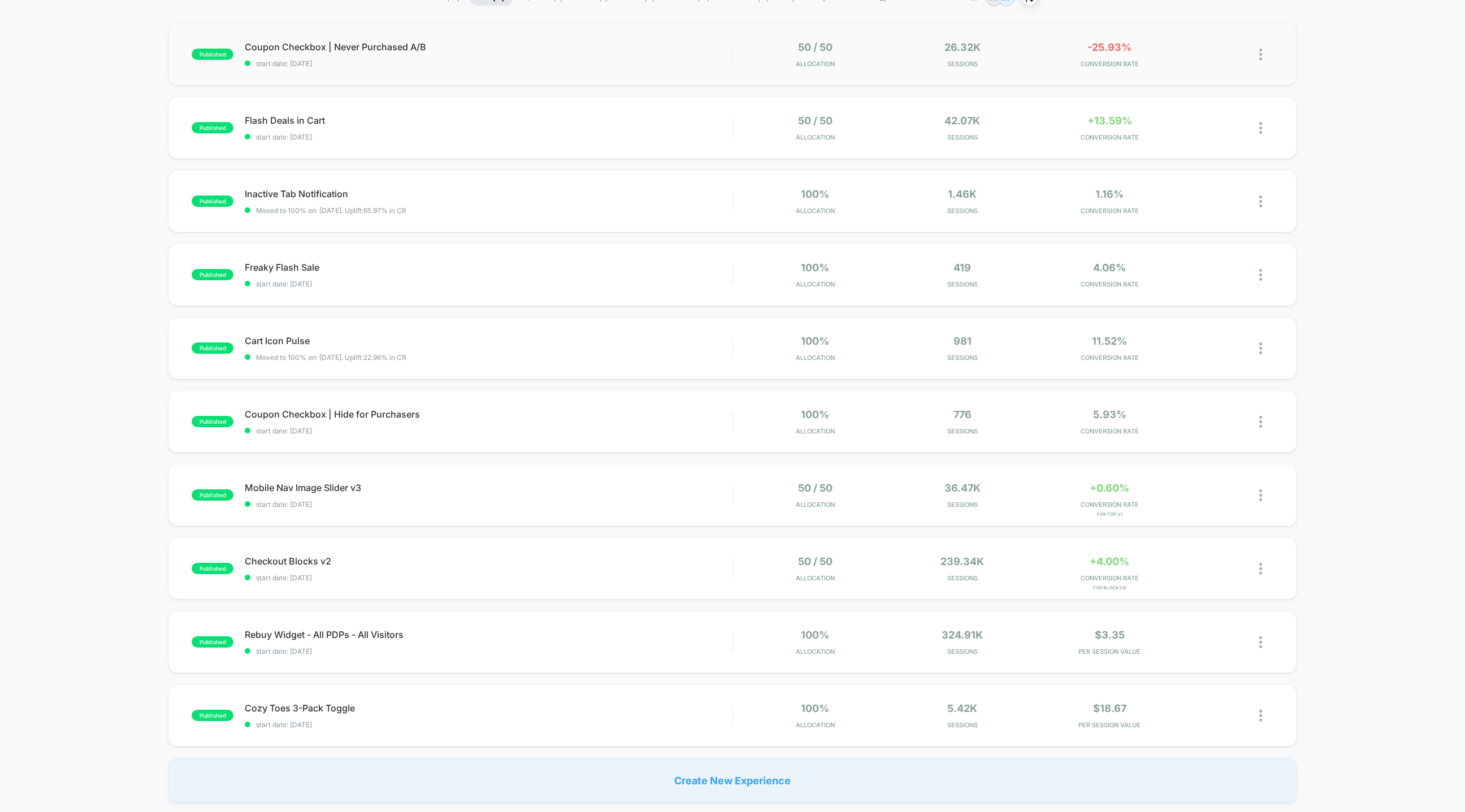
scroll to position [104, 0]
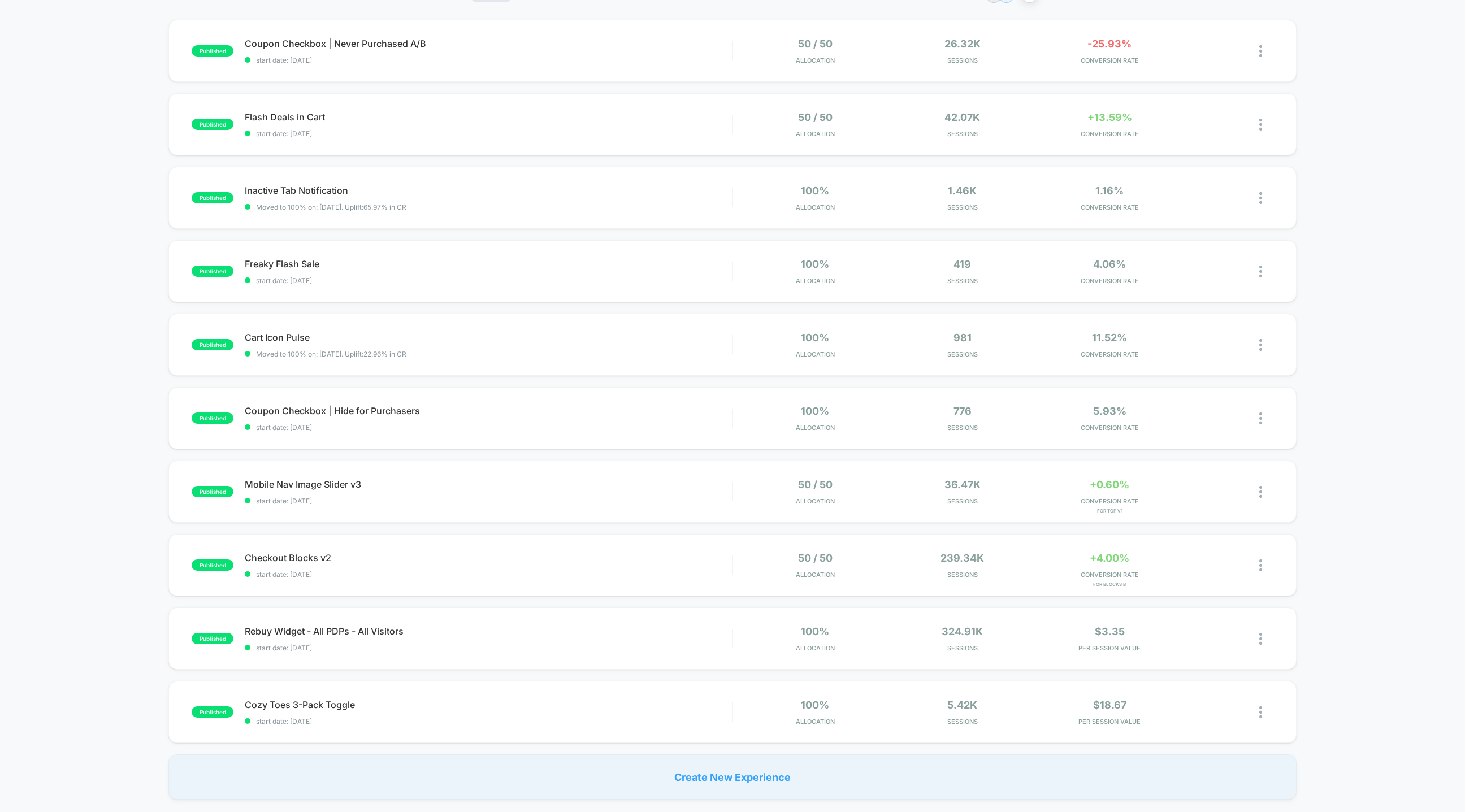
click at [1021, 161] on div "published Coupon Checkbox | Never Purchased A/B start date: 10/13/2025 50 / 50 …" at bounding box center [732, 409] width 1465 height 780
click at [1020, 143] on div "published Flash Deals in Cart start date: 10/13/2025 50 / 50 Allocation 42.07k …" at bounding box center [732, 124] width 1128 height 62
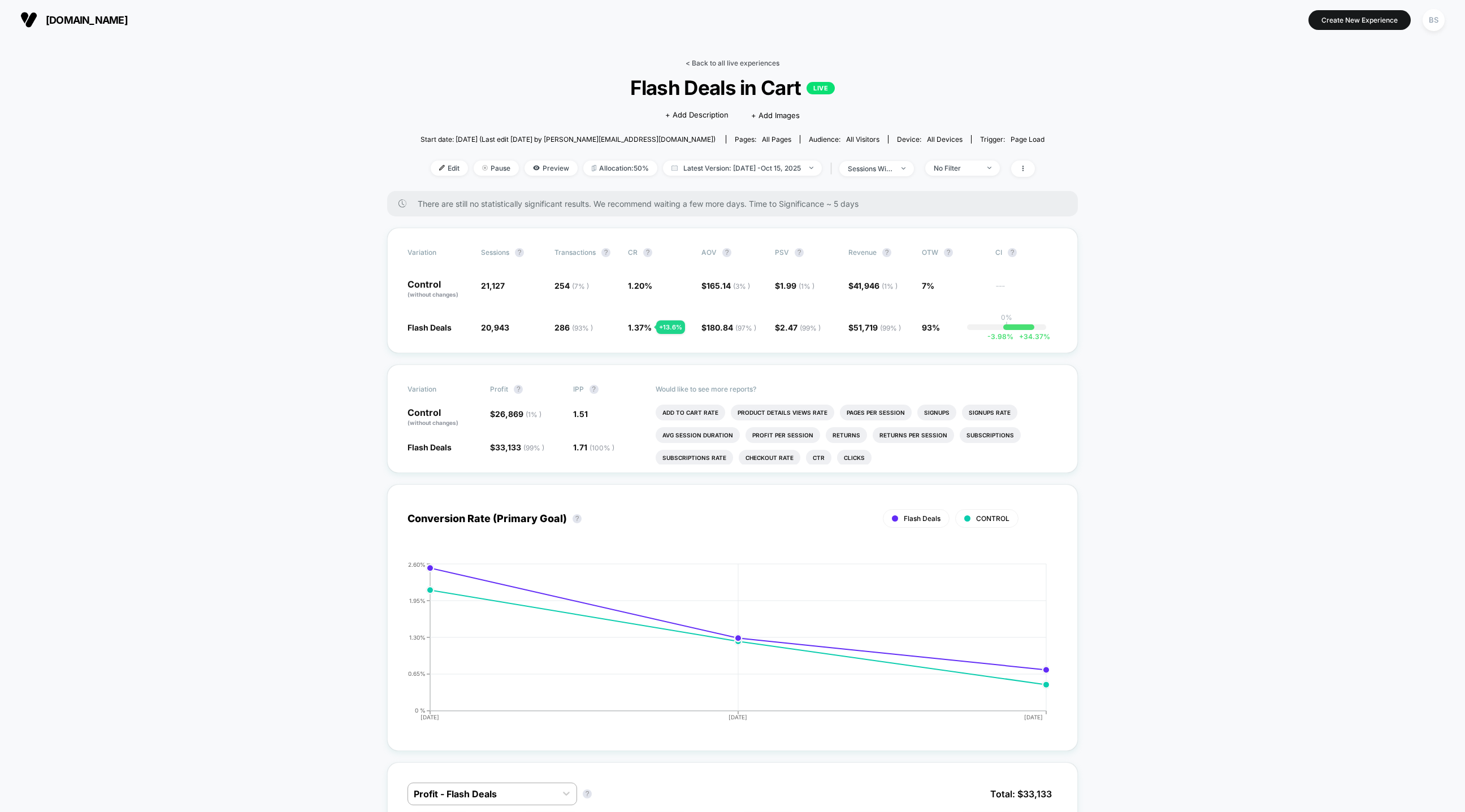
click at [720, 63] on link "< Back to all live experiences" at bounding box center [732, 63] width 94 height 8
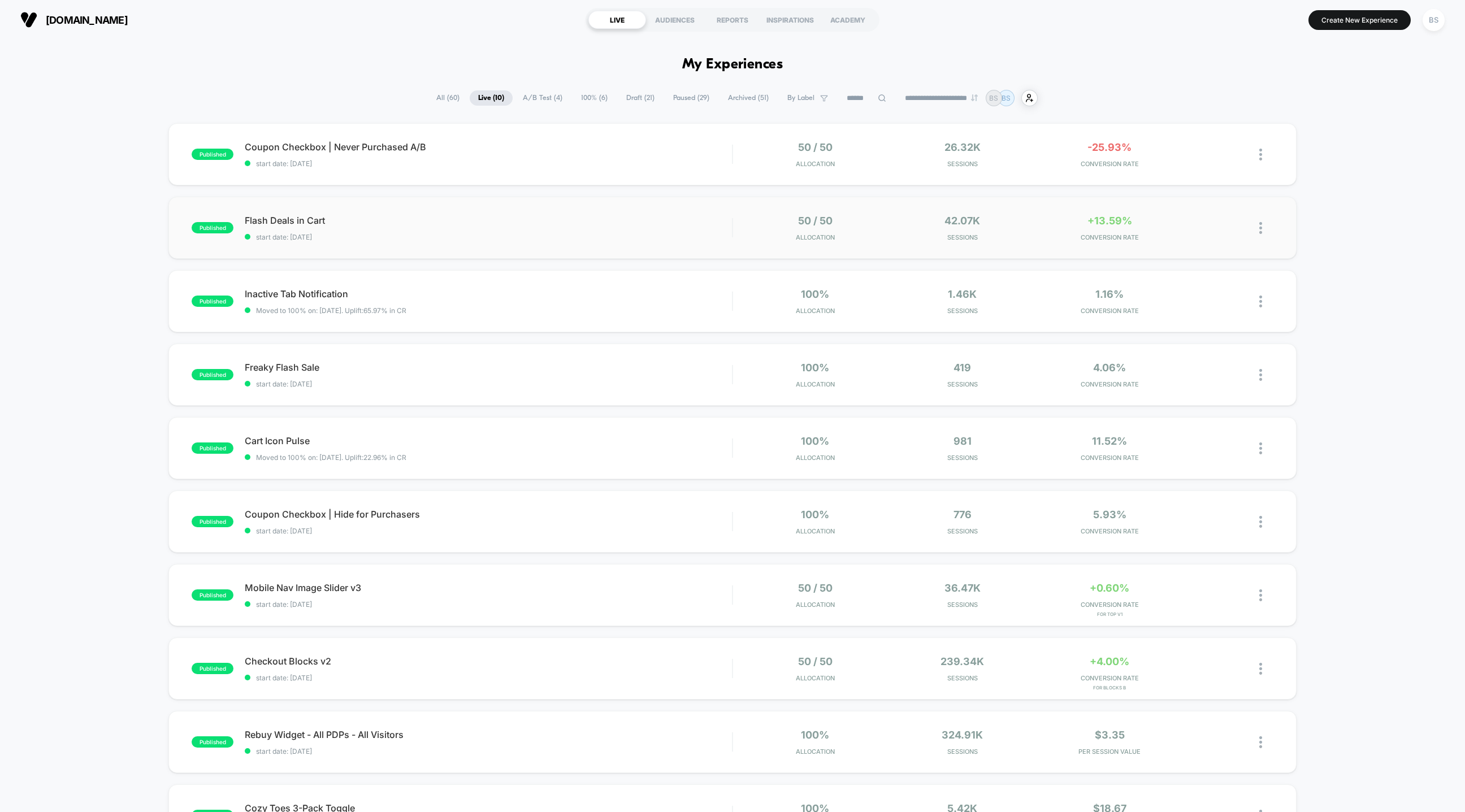
click at [867, 226] on div "50 / 50 Allocation" at bounding box center [815, 228] width 142 height 27
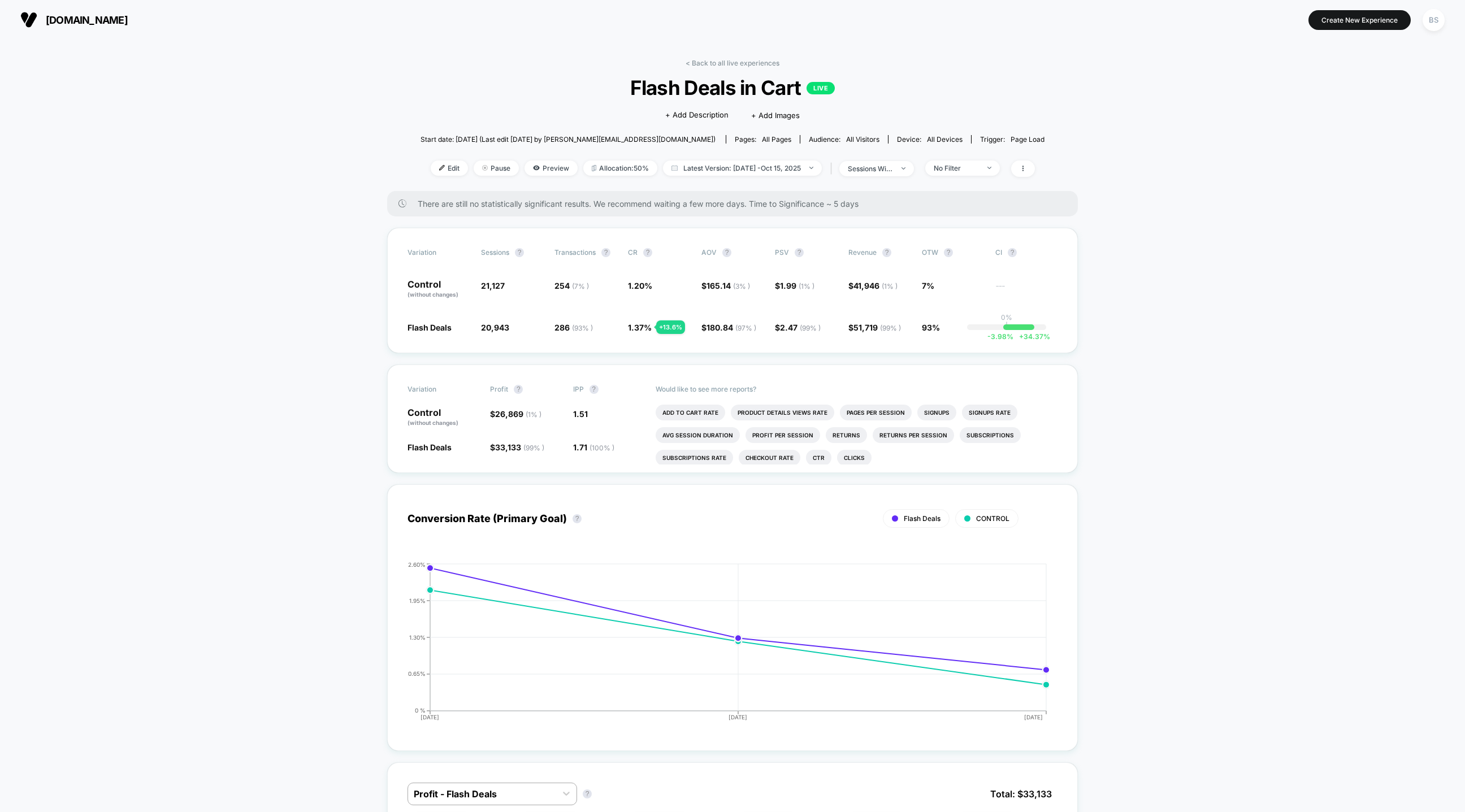
click at [708, 61] on link "< Back to all live experiences" at bounding box center [732, 63] width 94 height 8
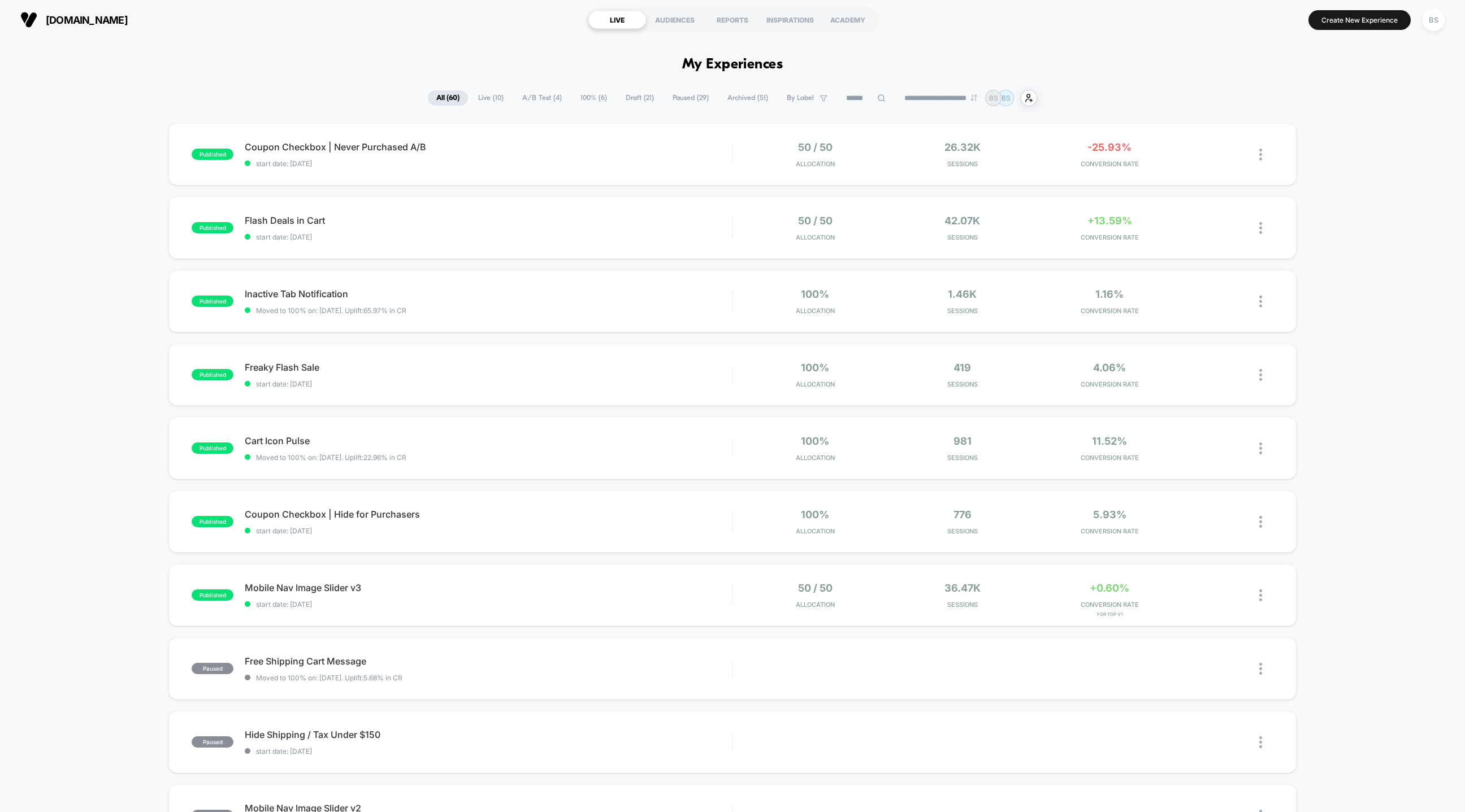
scroll to position [37, 0]
click at [630, 96] on span "Draft ( 21 )" at bounding box center [640, 98] width 45 height 15
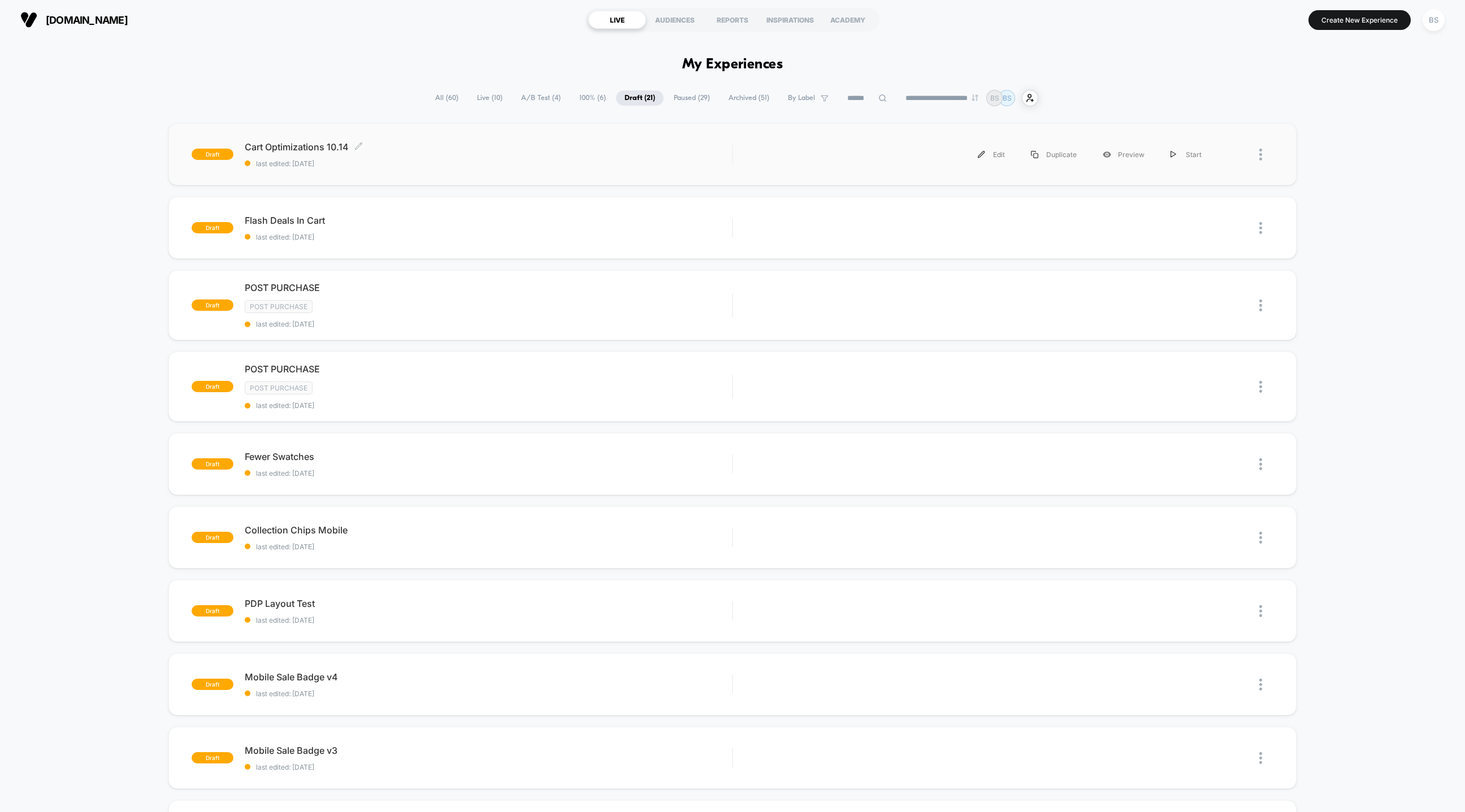
click at [513, 156] on div "Cart Optimizations 10.14 Click to edit experience details Click to edit experie…" at bounding box center [488, 154] width 487 height 27
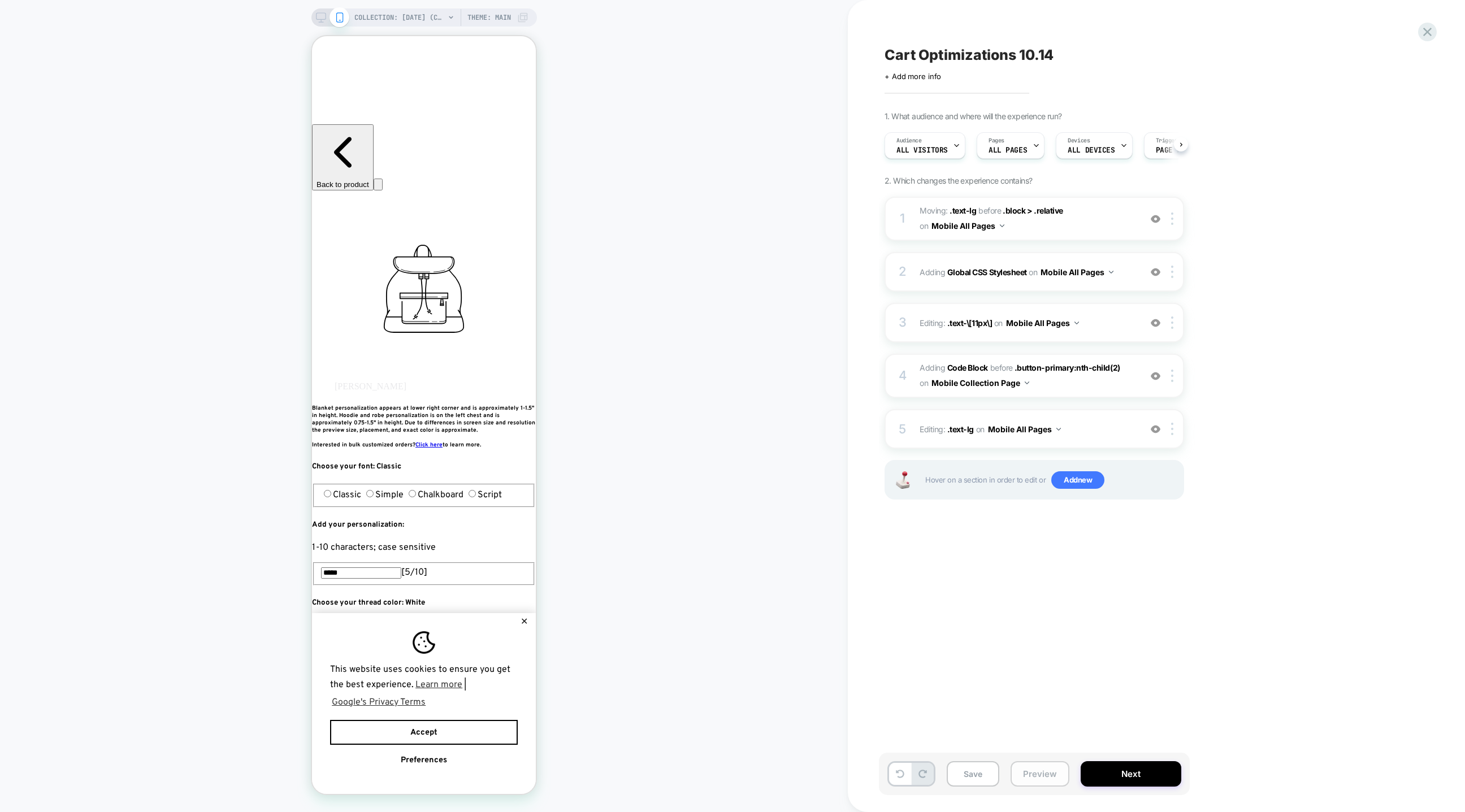
click at [1029, 770] on button "Preview" at bounding box center [1040, 774] width 59 height 25
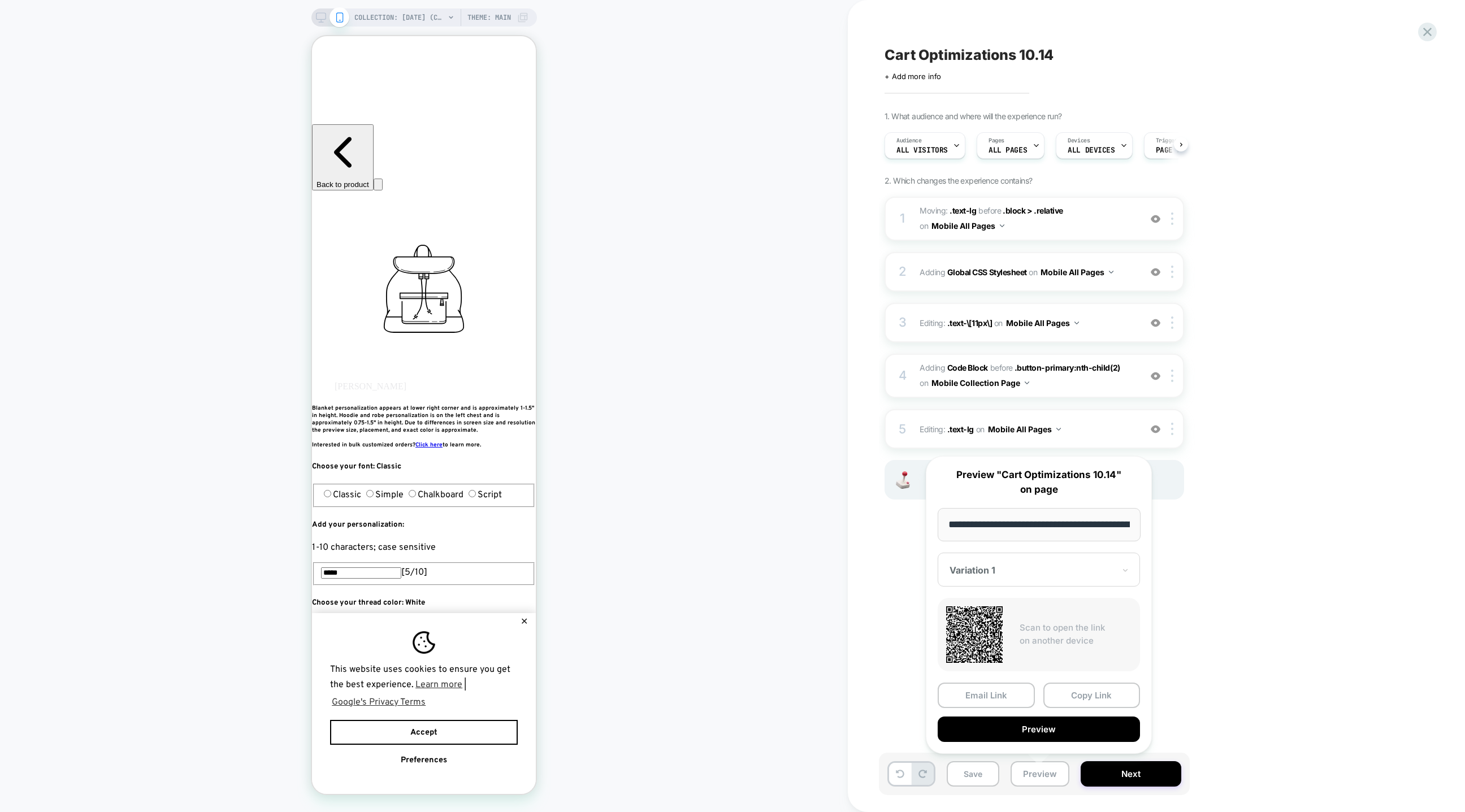
drag, startPoint x: 1058, startPoint y: 690, endPoint x: 968, endPoint y: 554, distance: 163.1
click at [968, 554] on div "**********" at bounding box center [1039, 605] width 226 height 298
click at [897, 614] on div "Cart Optimizations 10.14 Click to edit experience details + Add more info 1. Wh…" at bounding box center [1091, 406] width 424 height 789
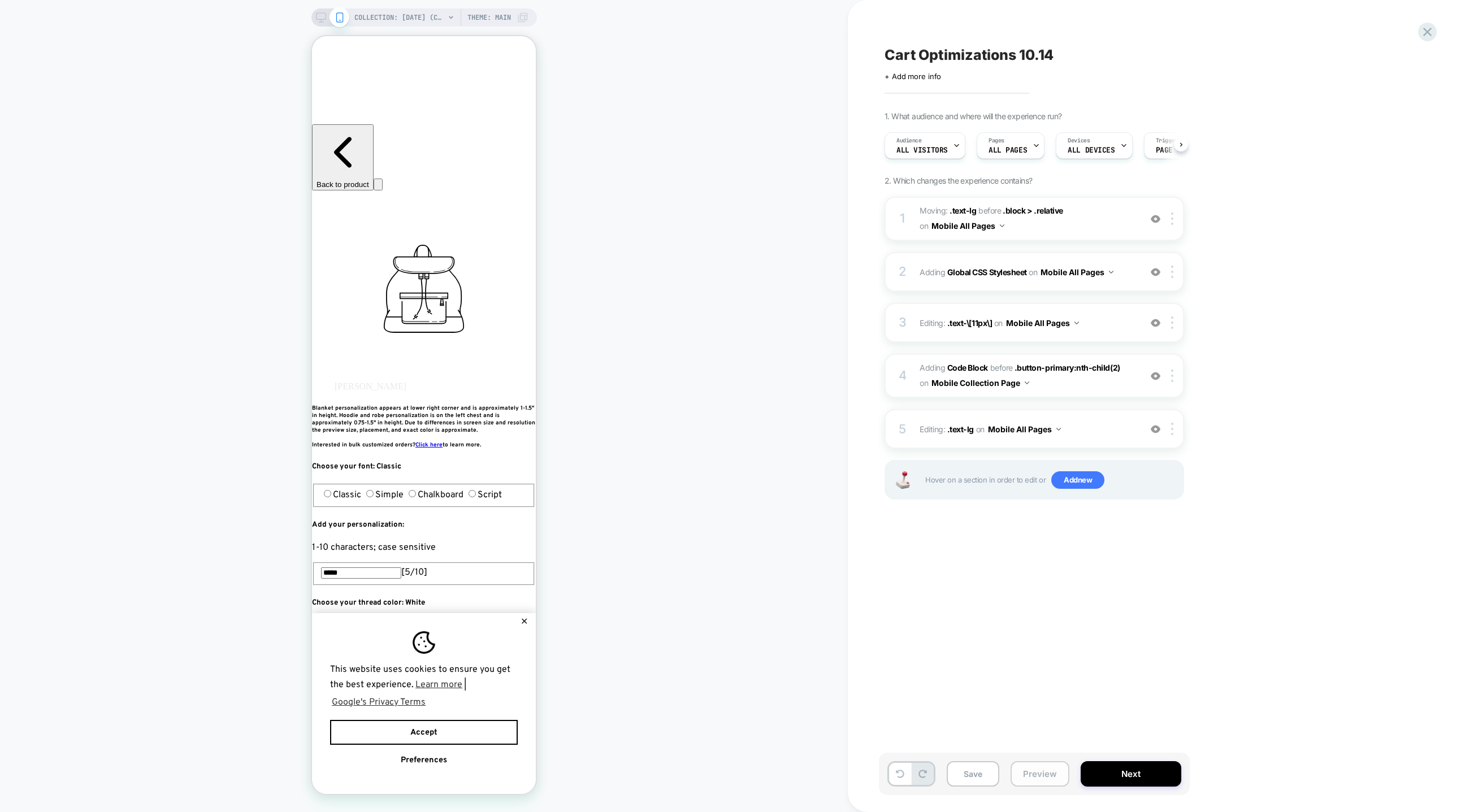
click at [1029, 772] on button "Preview" at bounding box center [1040, 774] width 59 height 25
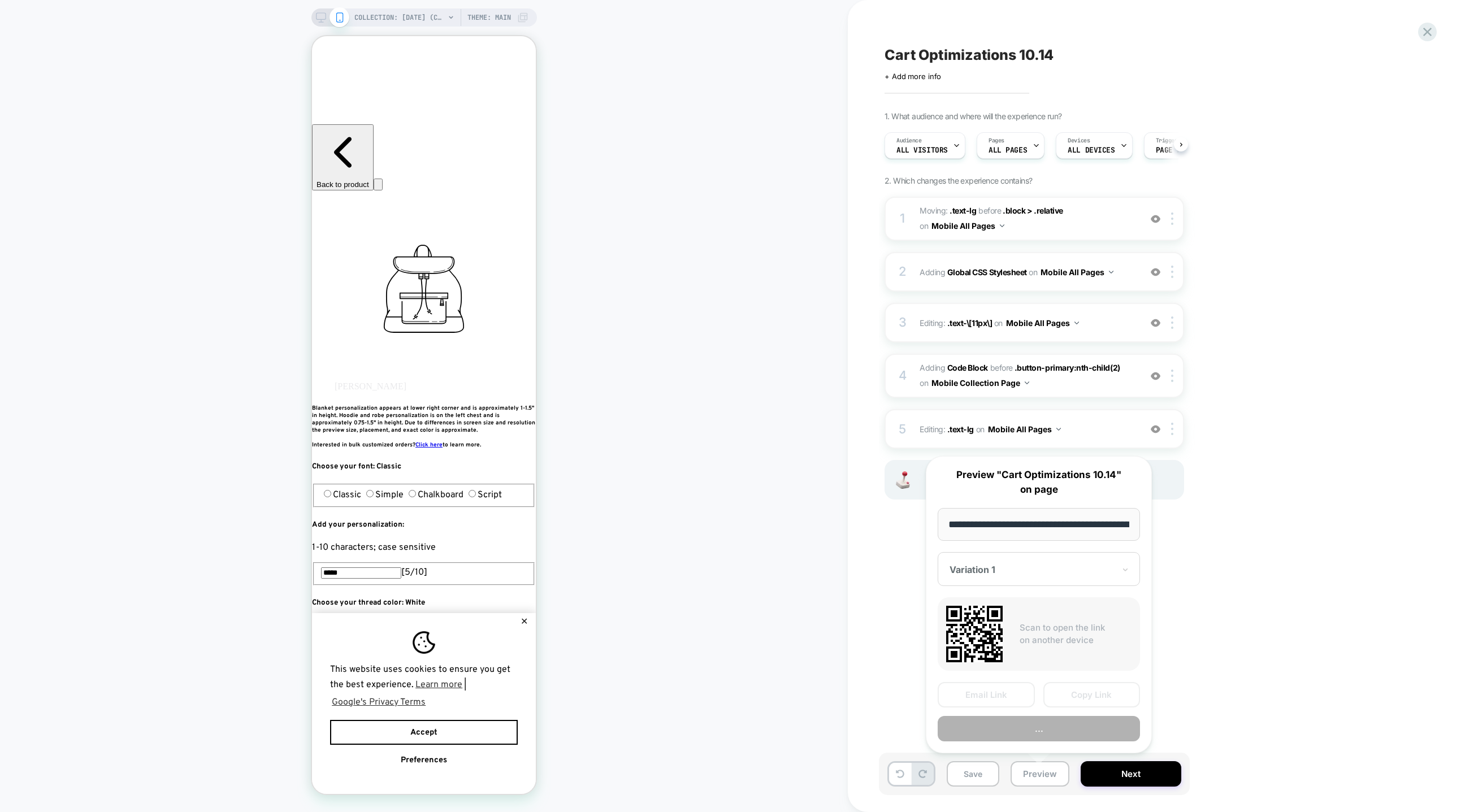
scroll to position [0, 110]
click at [1070, 692] on button "Copy Link" at bounding box center [1092, 695] width 97 height 25
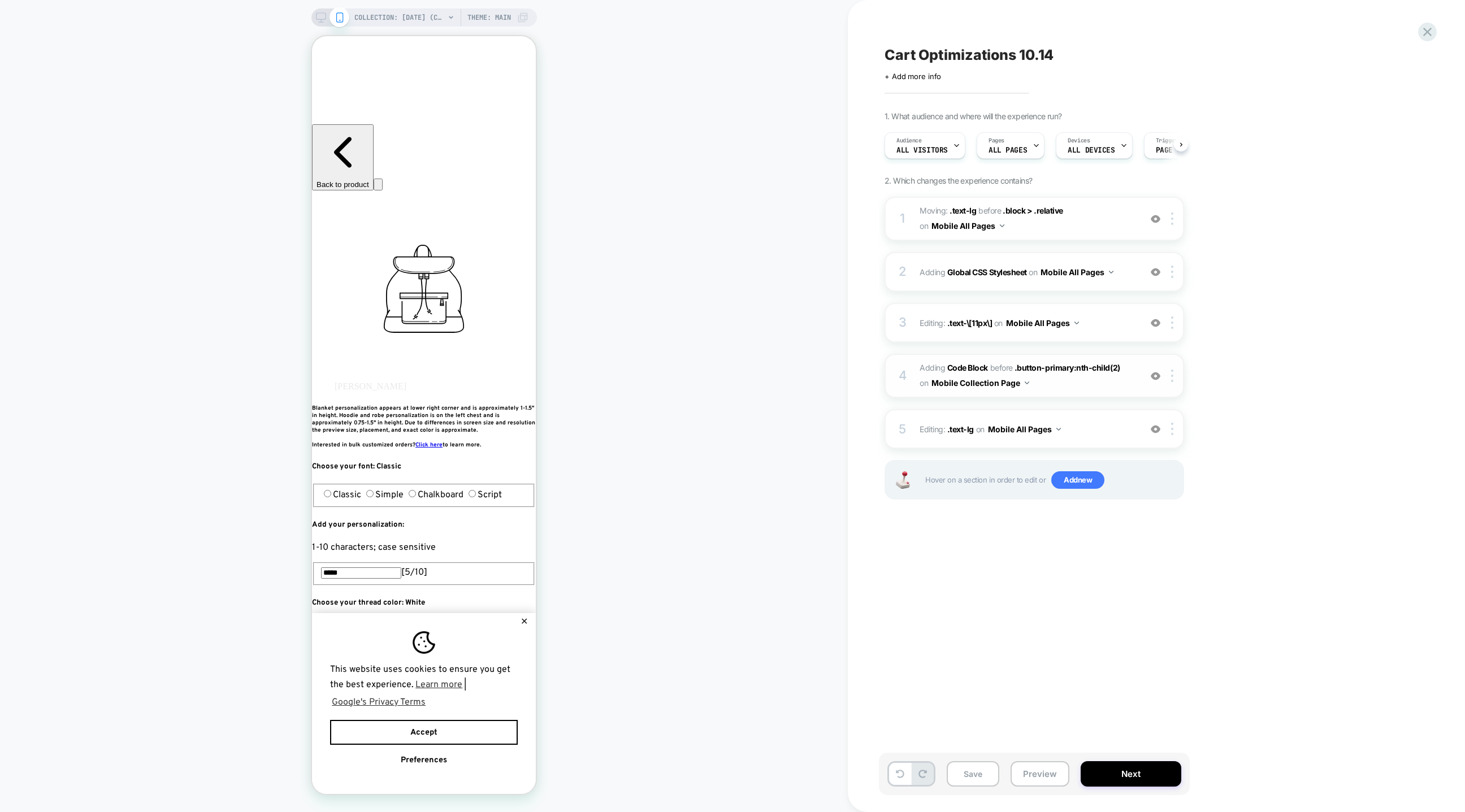
click at [1008, 386] on button "Mobile Collection Page" at bounding box center [980, 383] width 98 height 16
click at [976, 555] on div "Mobile All Pages" at bounding box center [980, 554] width 137 height 24
click at [1079, 386] on span "Adding Code Block BEFORE .button-primary:nth-child(2) .button-primary:nth-child…" at bounding box center [1027, 376] width 215 height 30
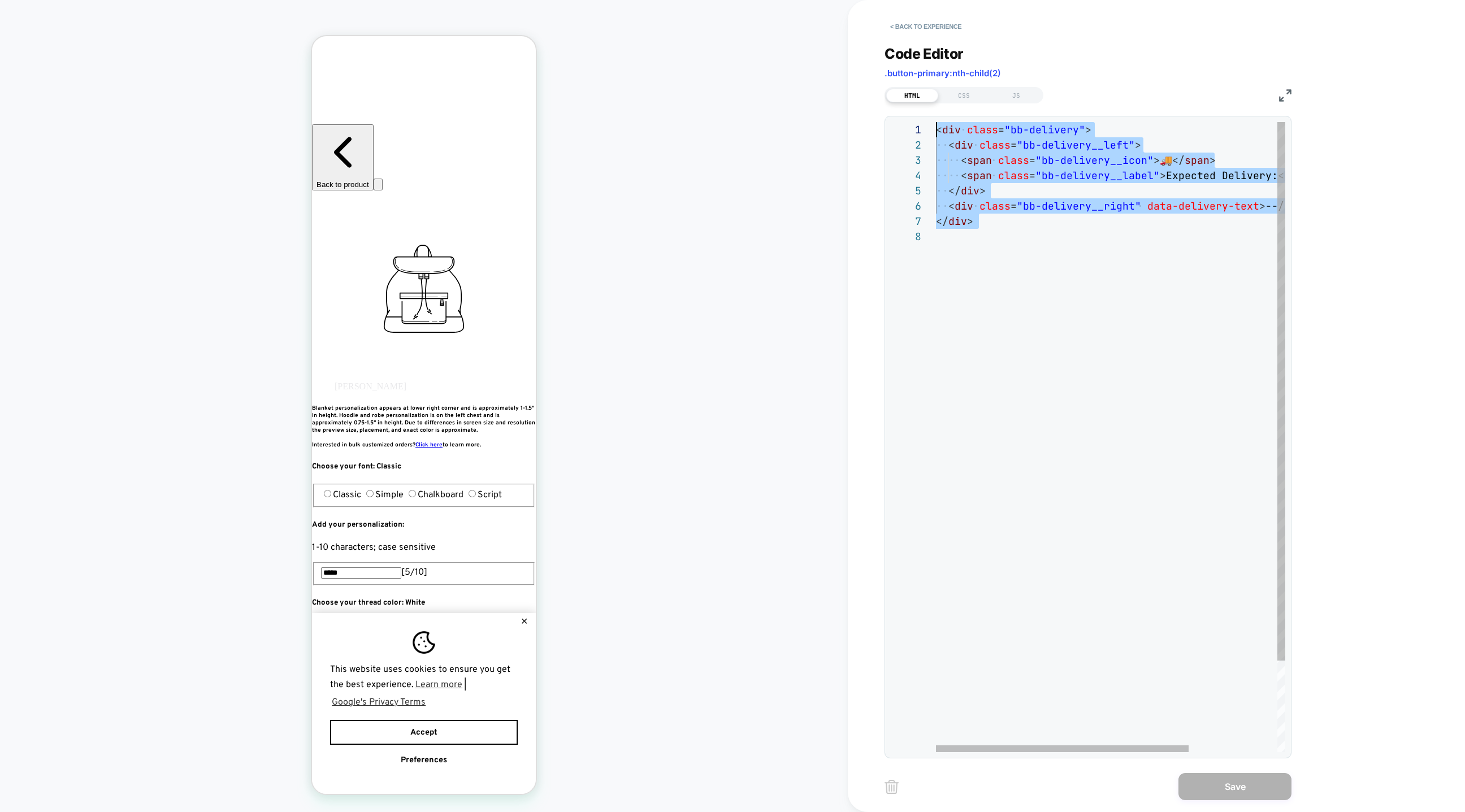
drag, startPoint x: 1072, startPoint y: 295, endPoint x: 836, endPoint y: -12, distance: 387.2
click at [936, 122] on div "< div class = "bb-delivery" > < div class = "bb-delivery__left" > < span class …" at bounding box center [1172, 490] width 472 height 737
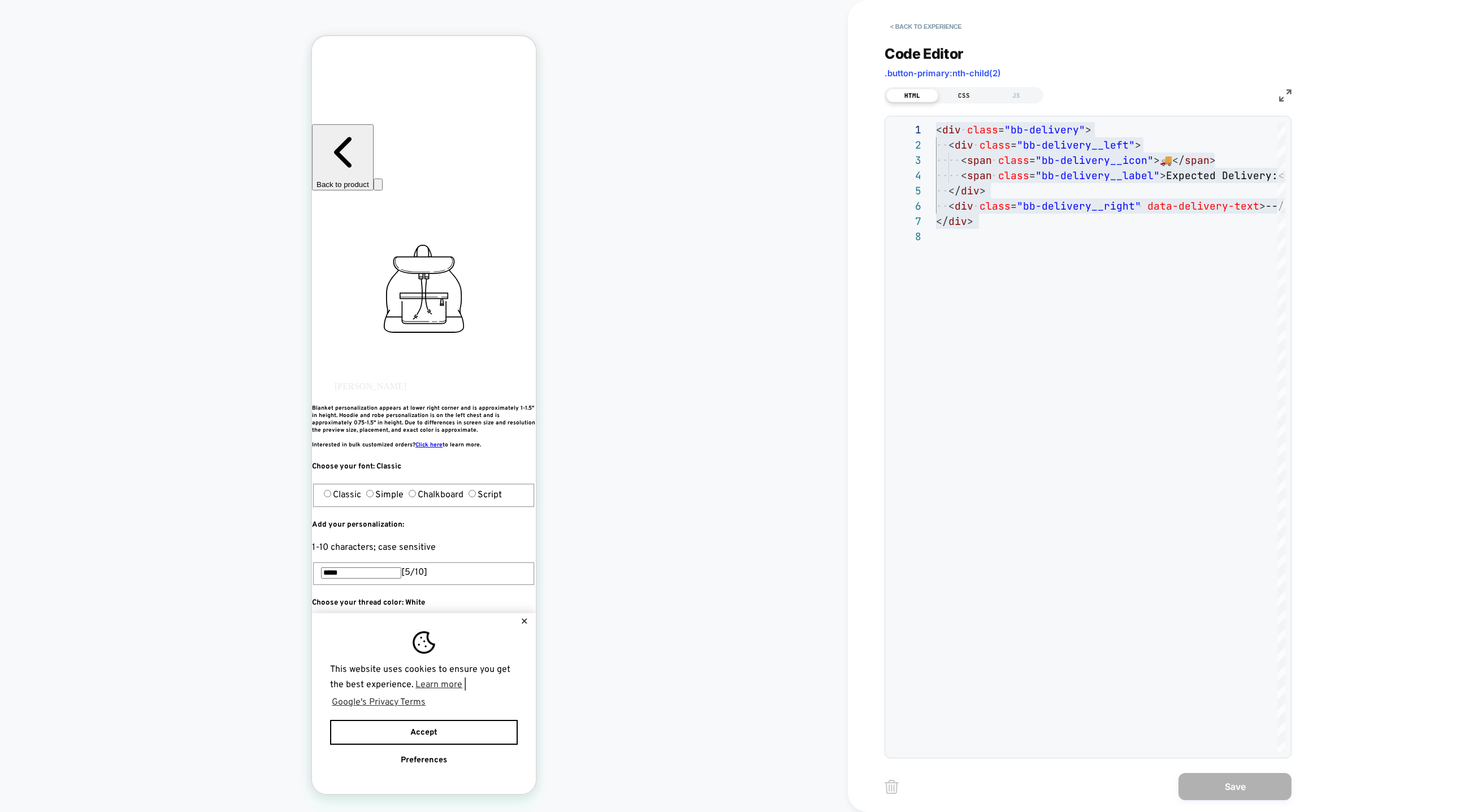
click at [960, 97] on div "CSS" at bounding box center [964, 95] width 52 height 13
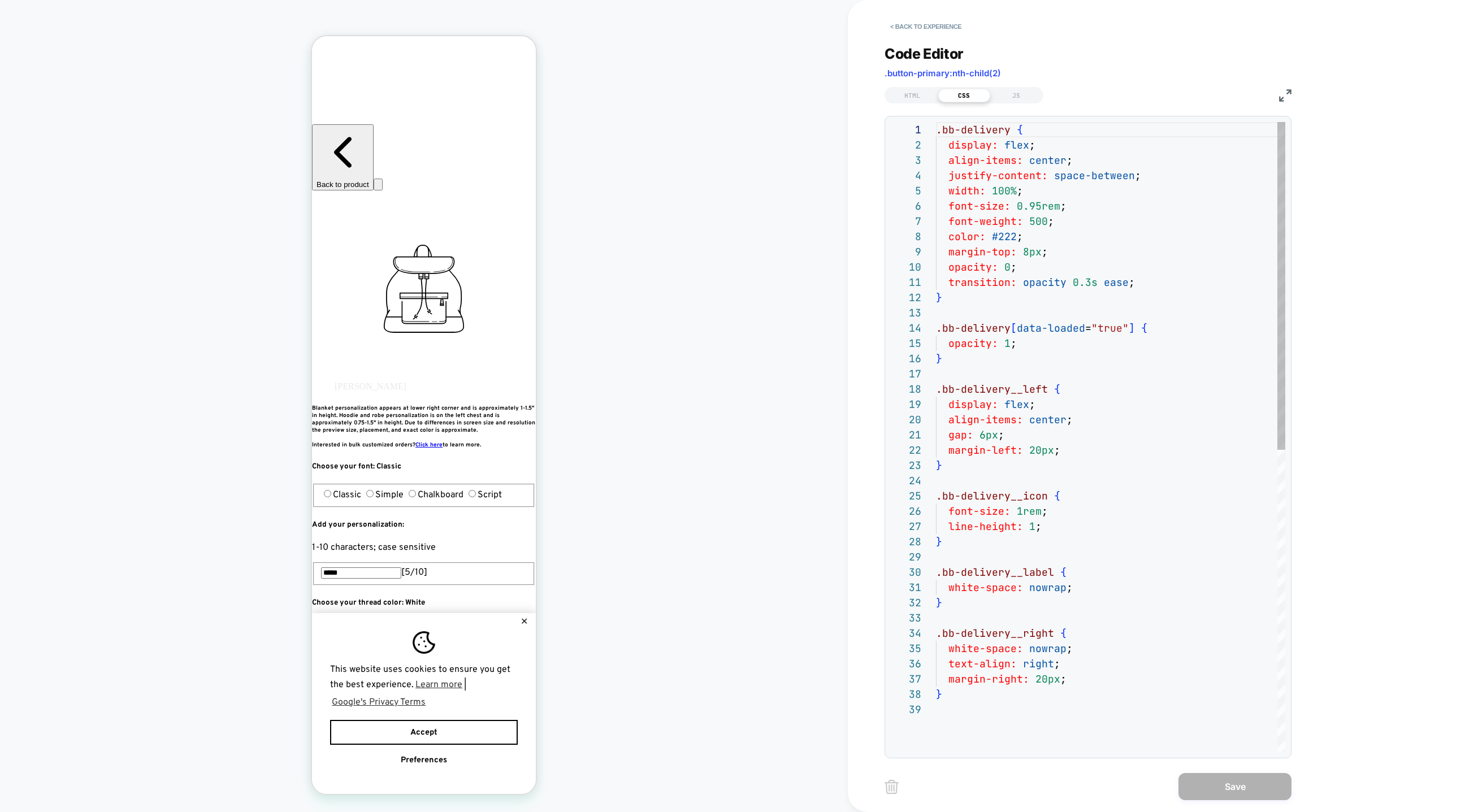
scroll to position [152, 0]
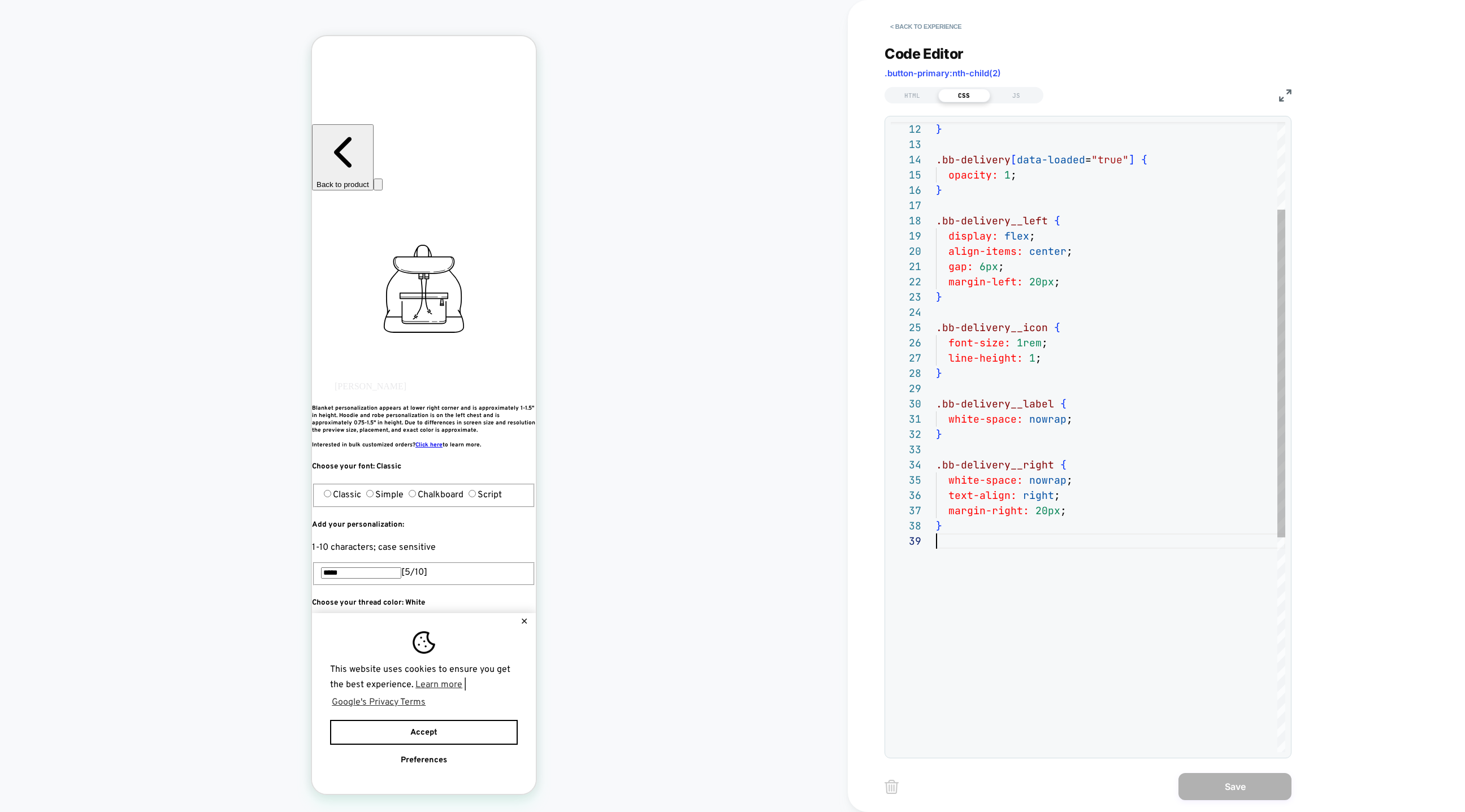
type textarea "**********"
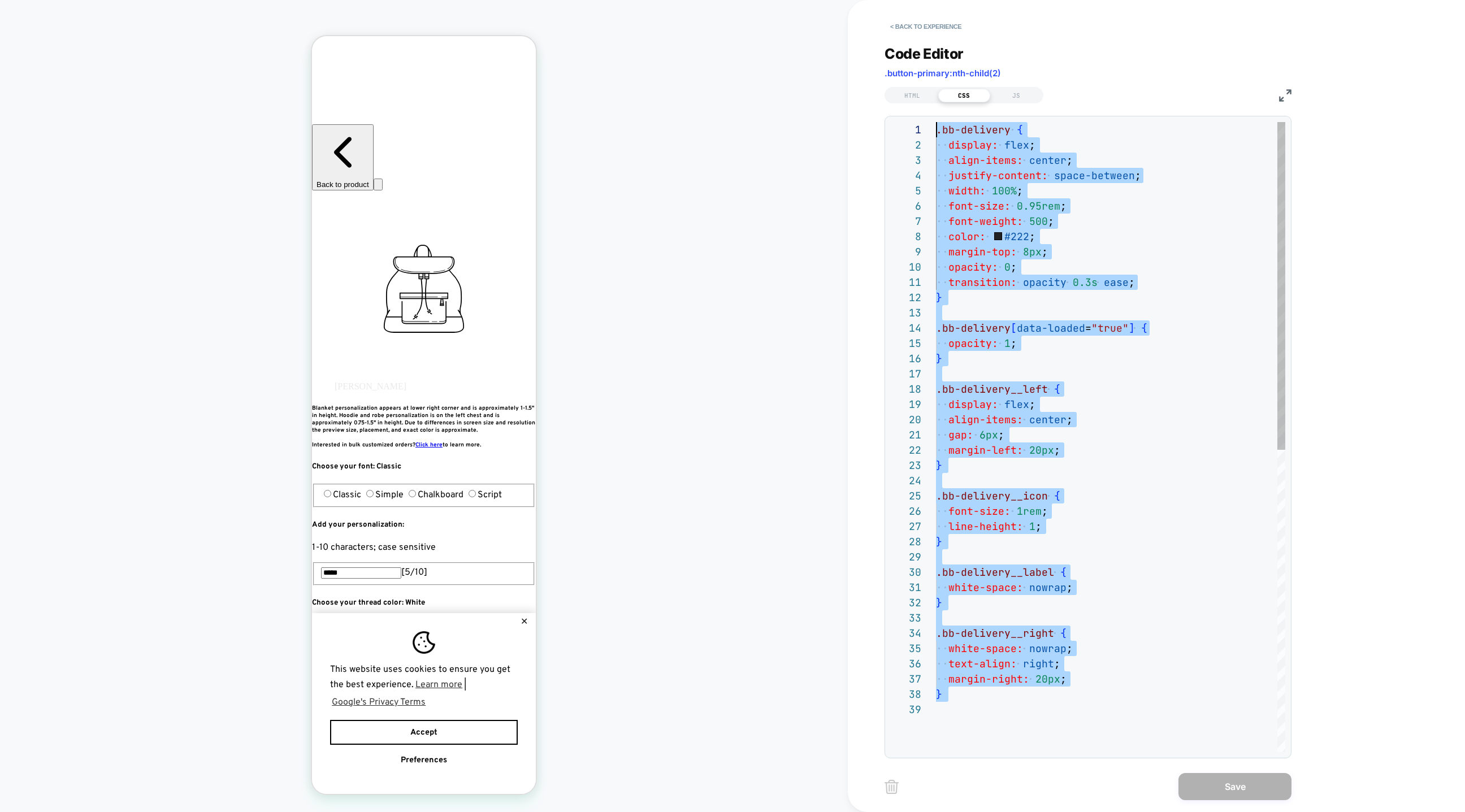
drag, startPoint x: 994, startPoint y: 581, endPoint x: 898, endPoint y: -304, distance: 890.2
click at [898, 0] on html "COLLECTION: Halloween (Category) COLLECTION: Halloween (Category) Theme: MAIN <…" at bounding box center [732, 406] width 1465 height 812
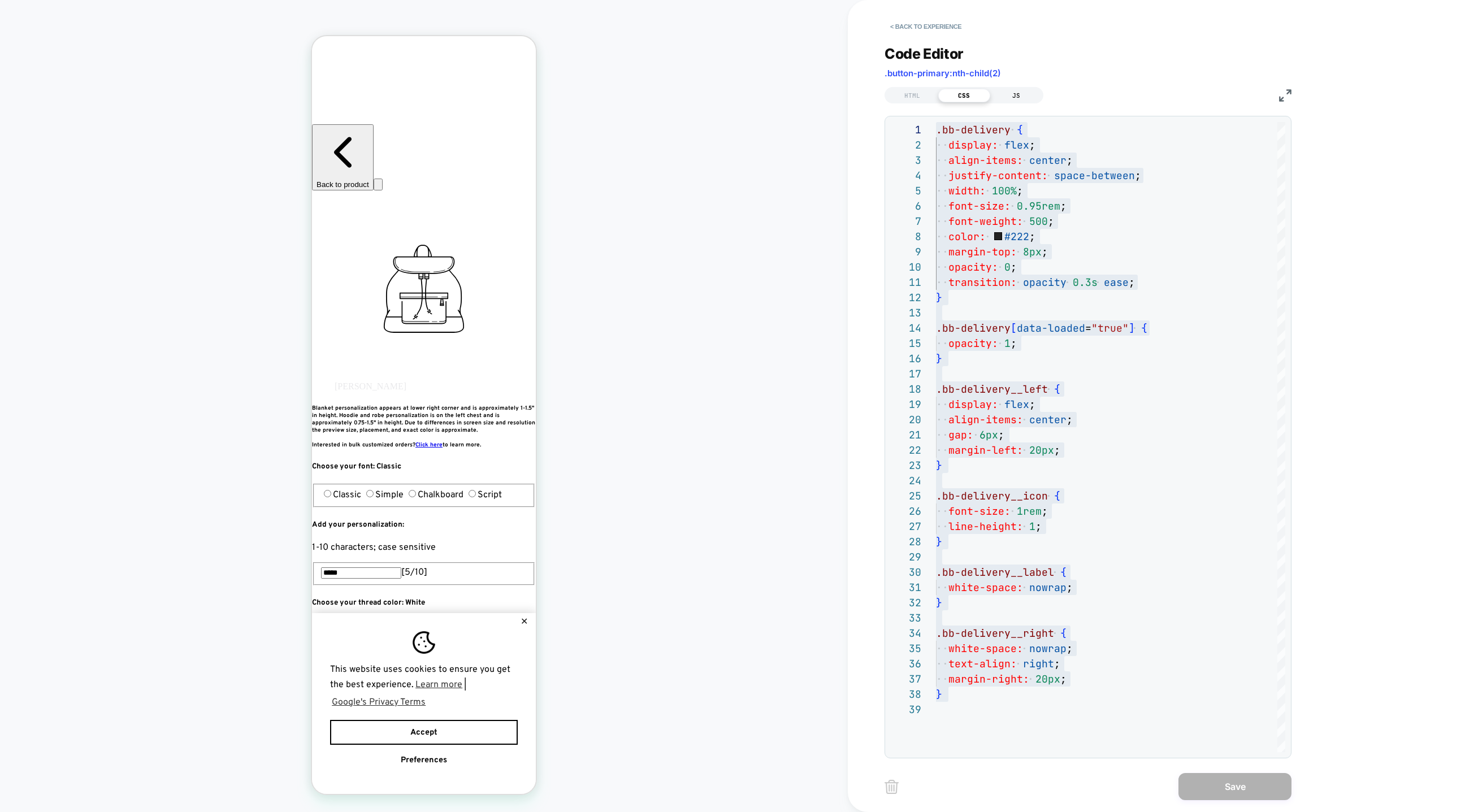
click at [1011, 94] on div "JS" at bounding box center [1017, 95] width 52 height 13
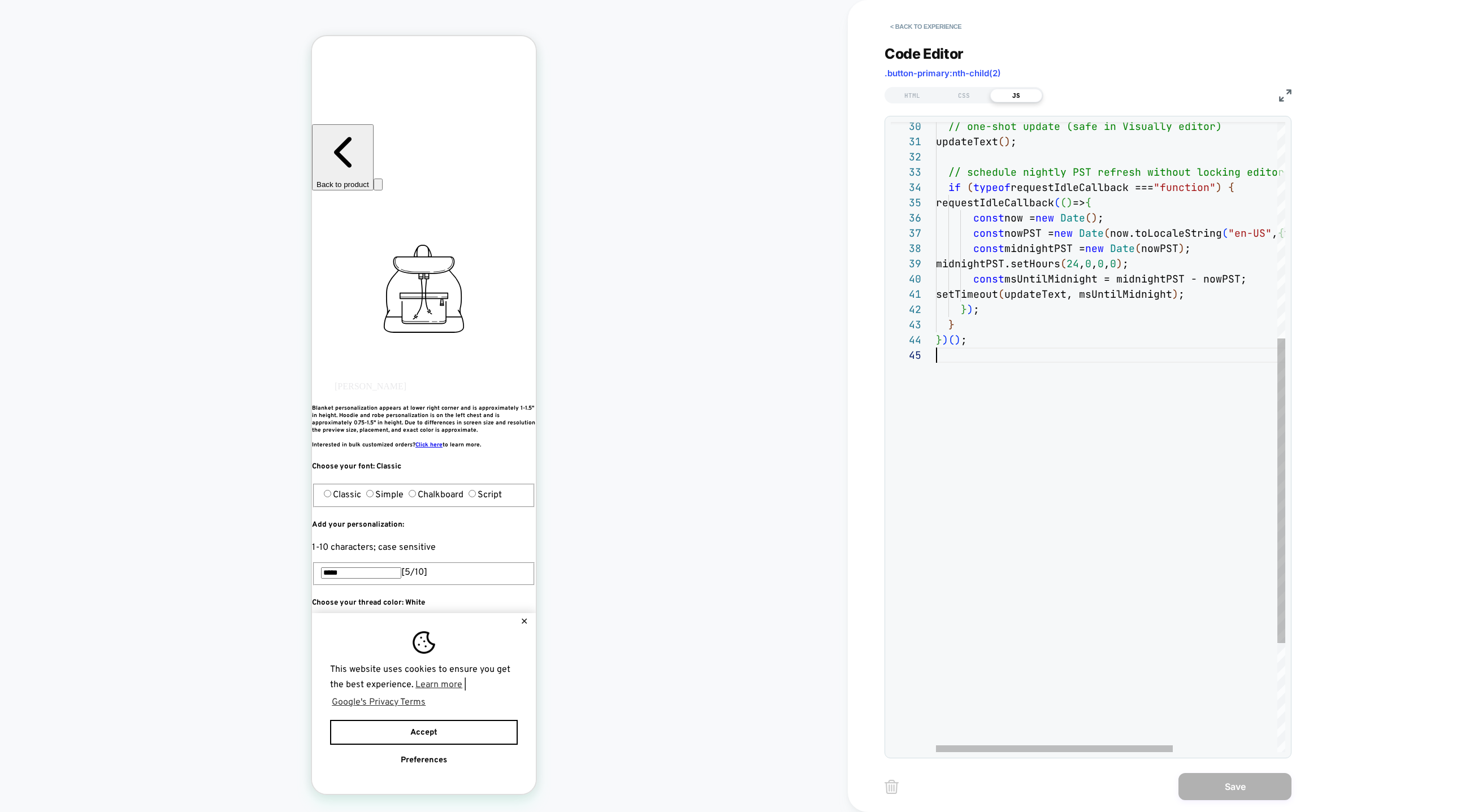
type textarea "**********"
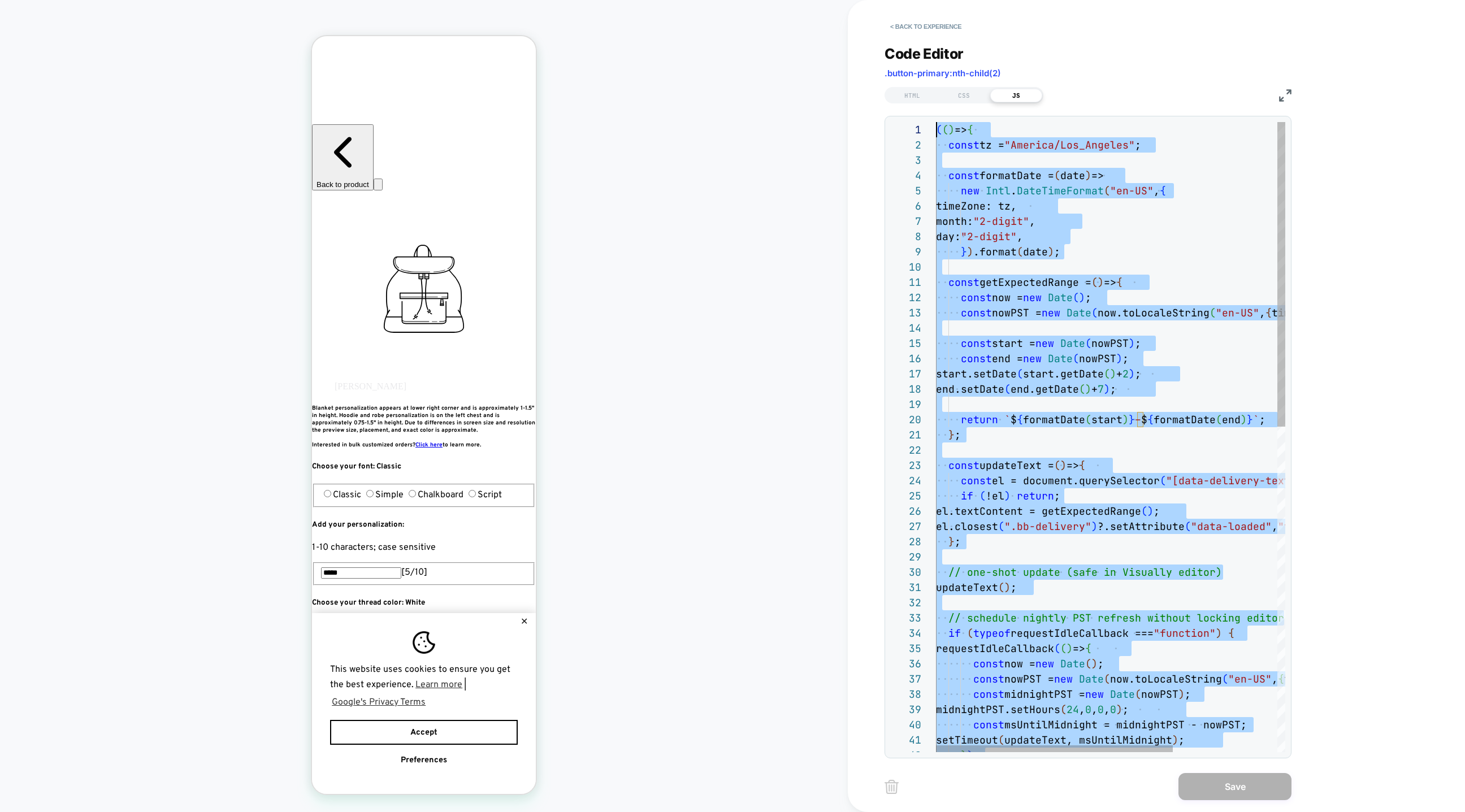
drag, startPoint x: 1067, startPoint y: 454, endPoint x: 674, endPoint y: -300, distance: 850.3
click at [674, 0] on html "COLLECTION: Halloween (Category) COLLECTION: Halloween (Category) Theme: MAIN <…" at bounding box center [732, 406] width 1465 height 812
click at [918, 98] on div "HTML" at bounding box center [912, 95] width 52 height 13
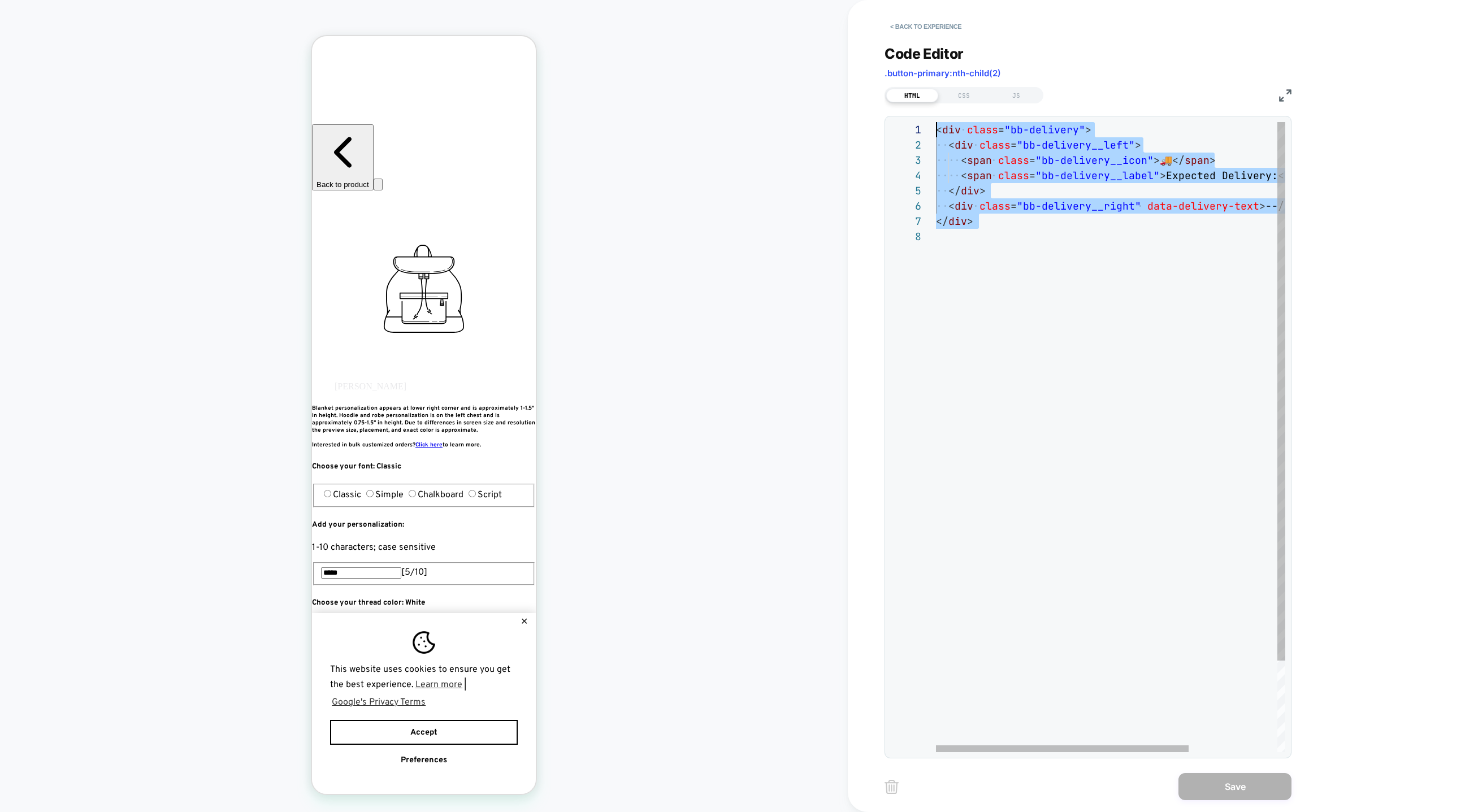
drag, startPoint x: 1004, startPoint y: 293, endPoint x: 942, endPoint y: 45, distance: 255.6
click at [942, 122] on div "< div class = "bb-delivery" > < div class = "bb-delivery__left" > < span class …" at bounding box center [1172, 490] width 472 height 737
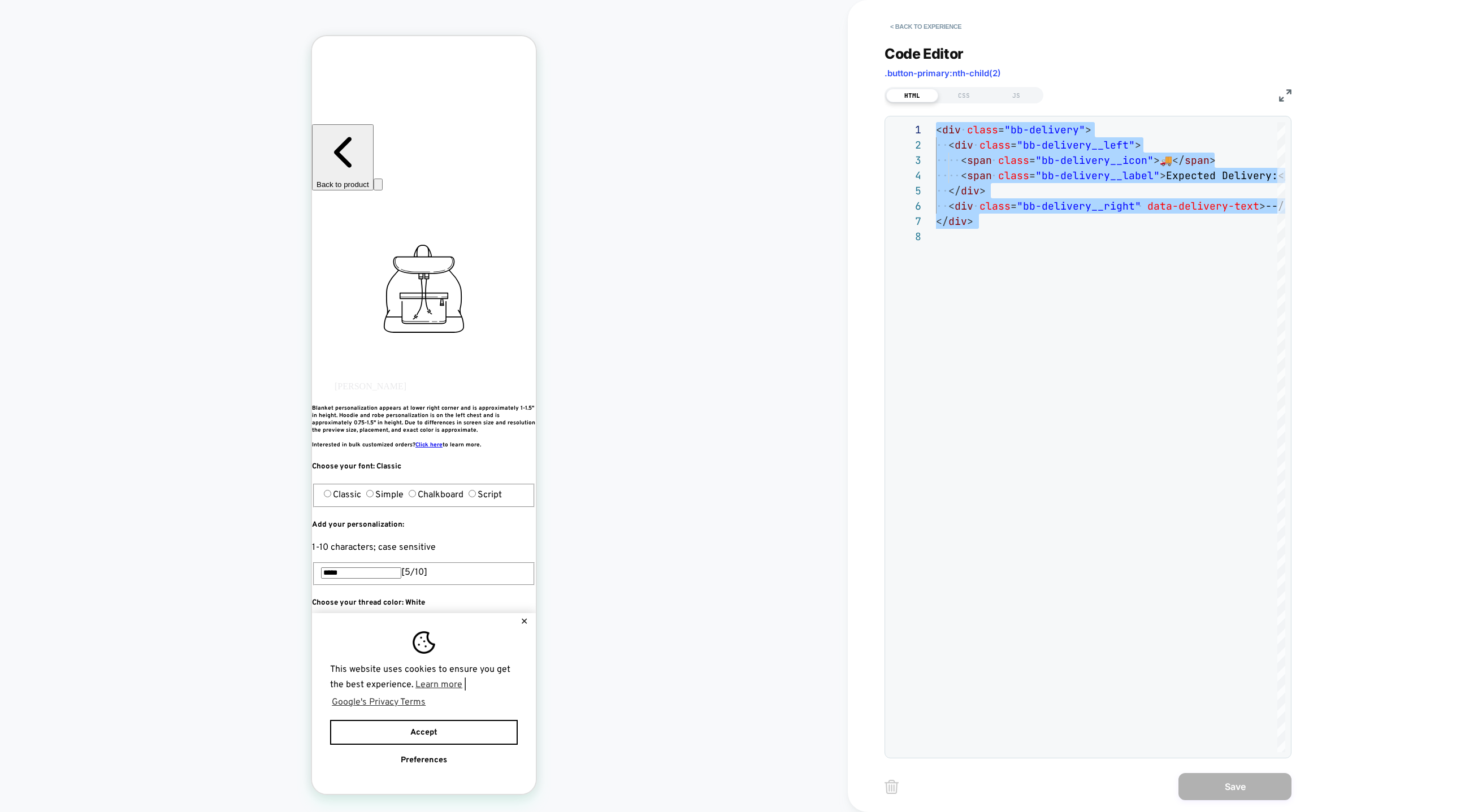
type textarea "**********"
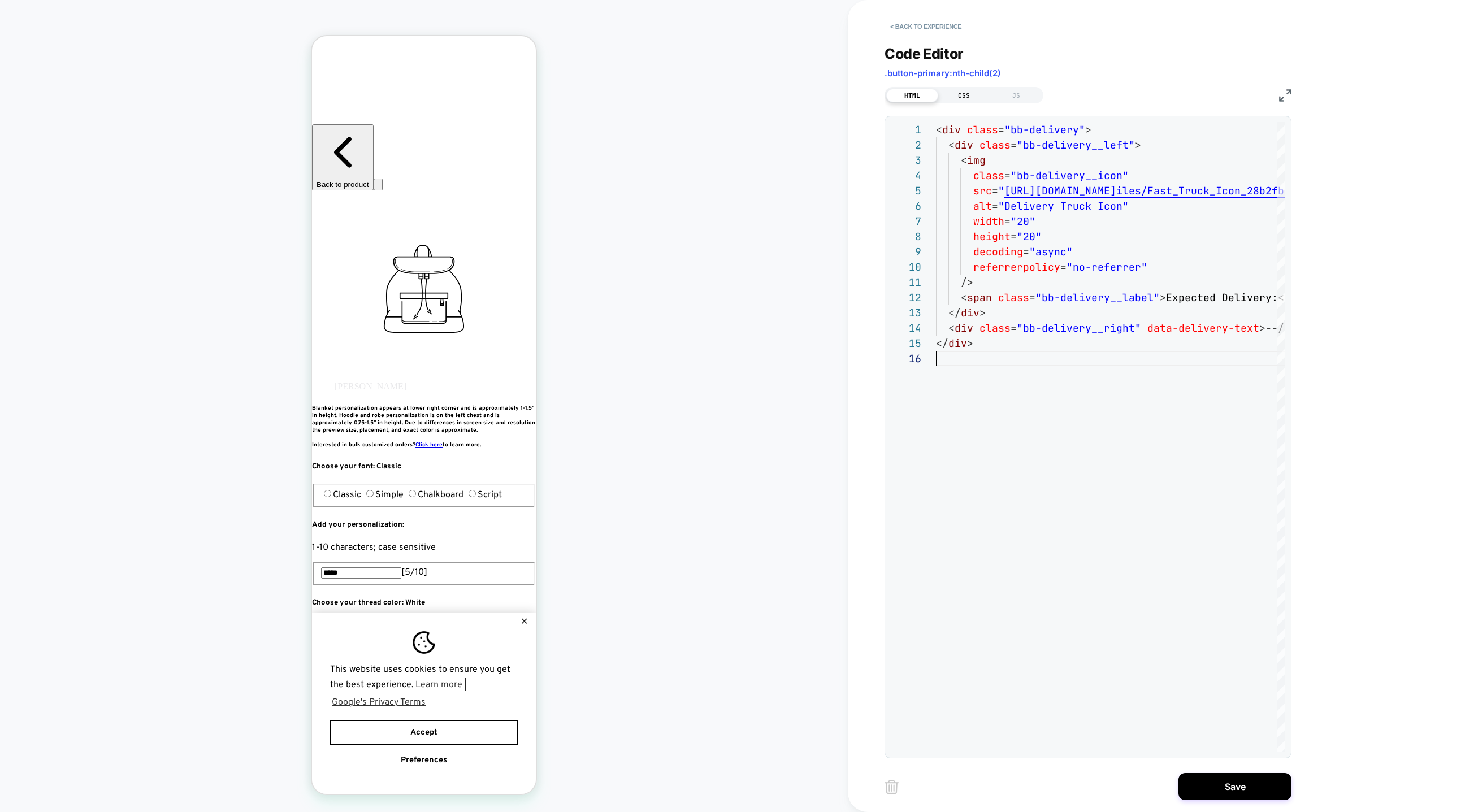
click at [967, 94] on div "CSS" at bounding box center [964, 95] width 52 height 13
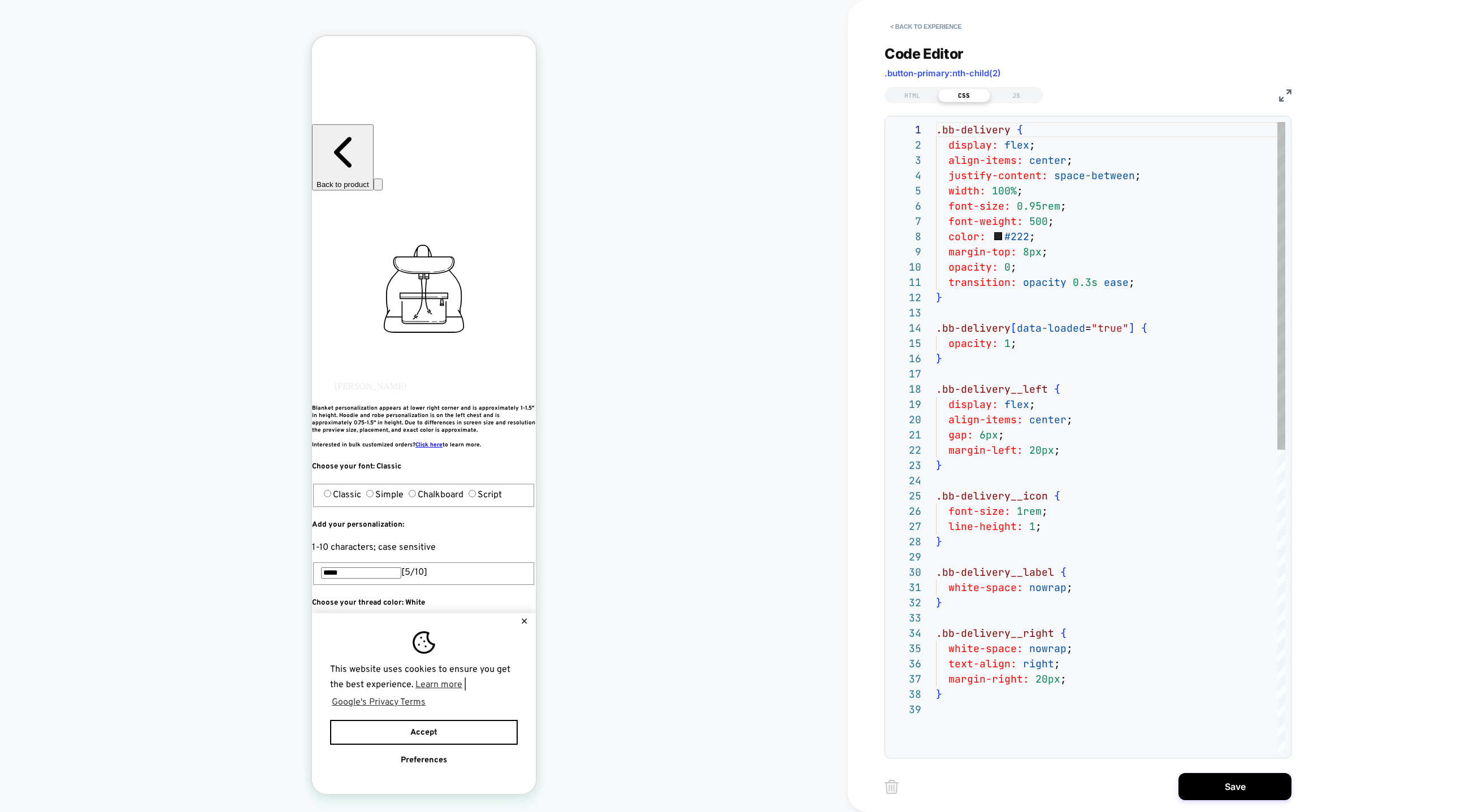
scroll to position [122, 0]
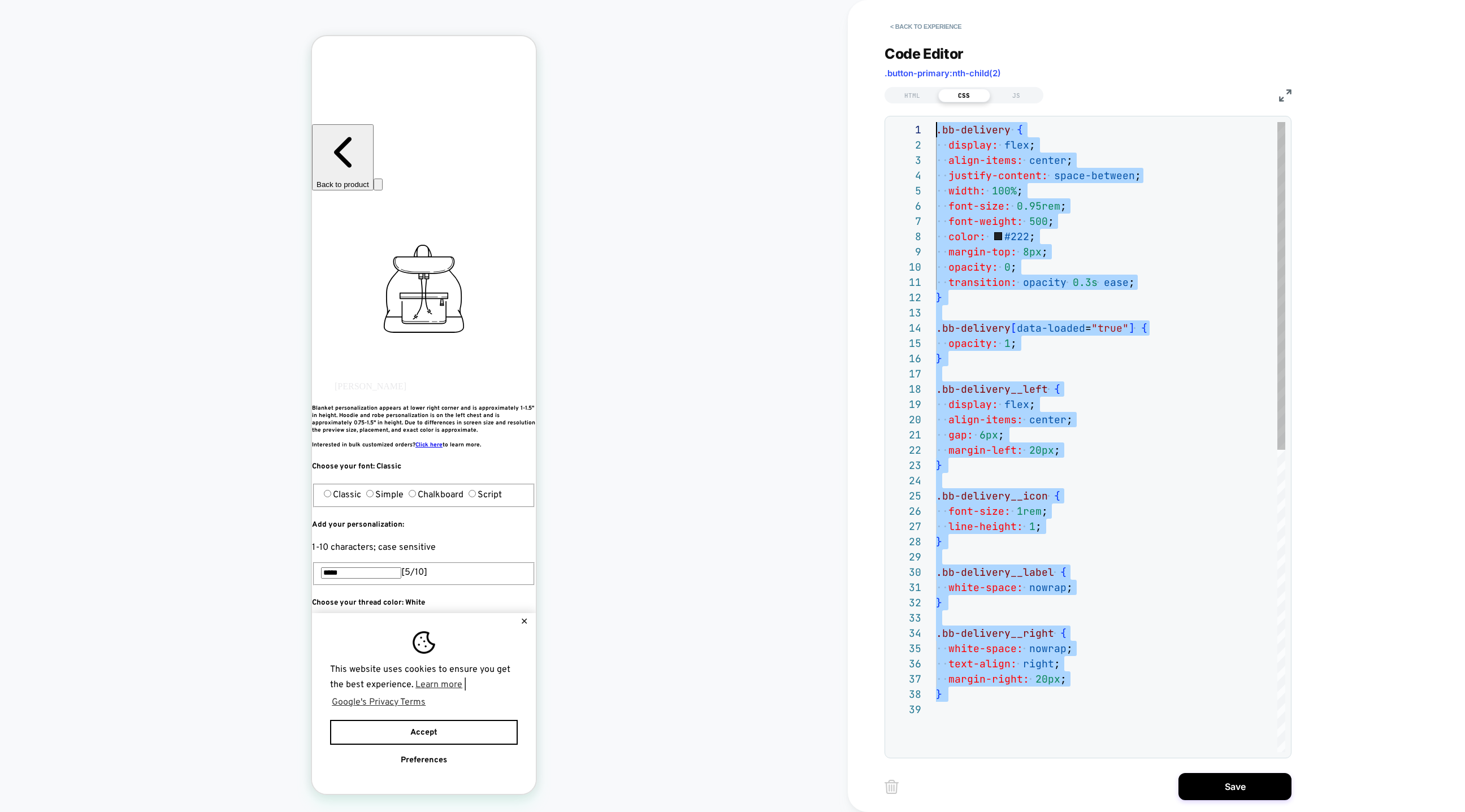
type textarea "**********"
drag, startPoint x: 958, startPoint y: 730, endPoint x: 883, endPoint y: -142, distance: 875.2
click at [936, 122] on div ".bb-delivery { display: flex ; align-items: center ; justify-content: space-bet…" at bounding box center [1111, 727] width 349 height 1210
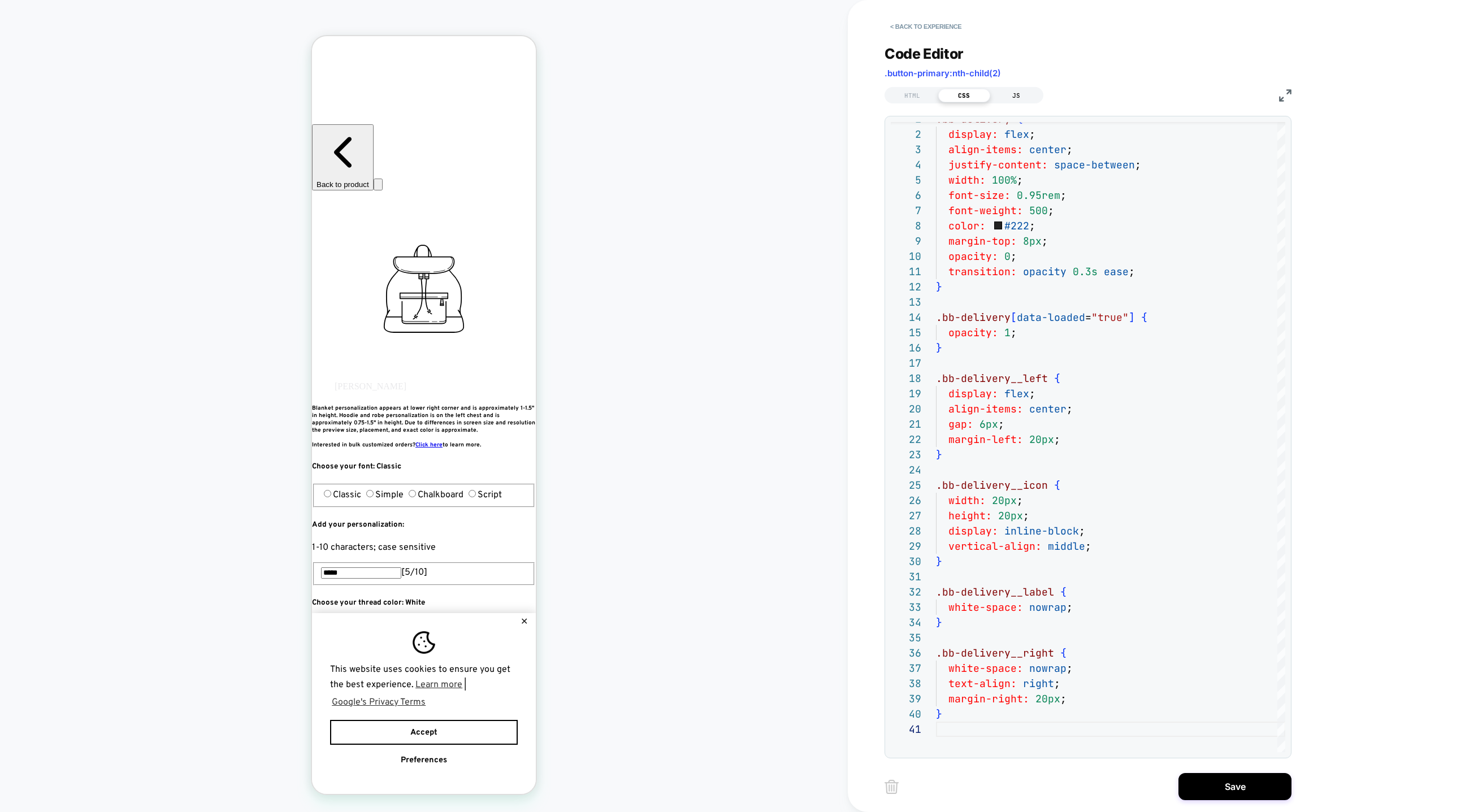
click at [1019, 89] on div "JS" at bounding box center [1017, 95] width 52 height 13
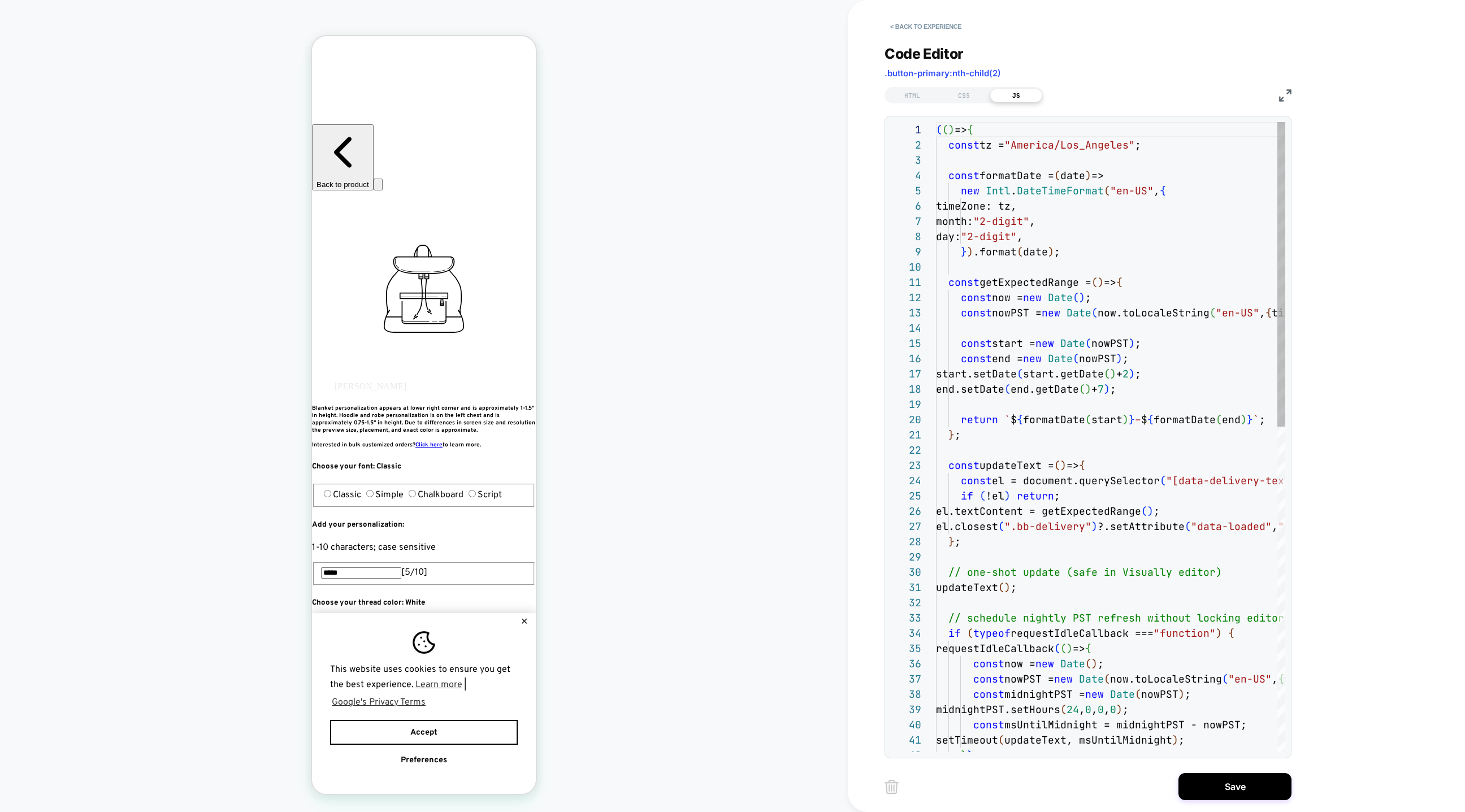
scroll to position [152, 0]
click at [1215, 780] on button "Save" at bounding box center [1235, 786] width 113 height 27
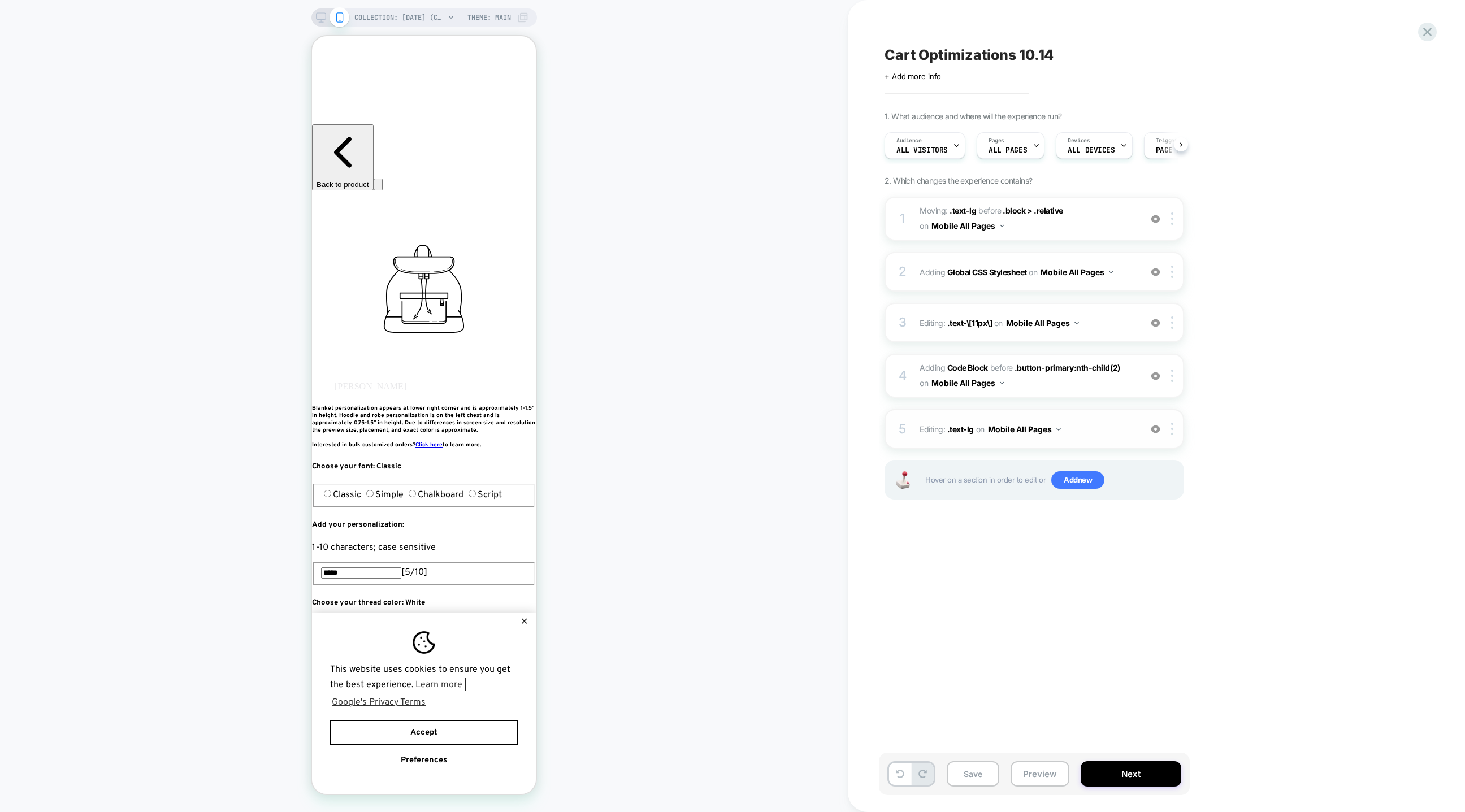
scroll to position [0, 0]
click at [1031, 382] on span "Adding Code Block BEFORE .button-primary:nth-child(2) .button-primary:nth-child…" at bounding box center [1027, 376] width 215 height 30
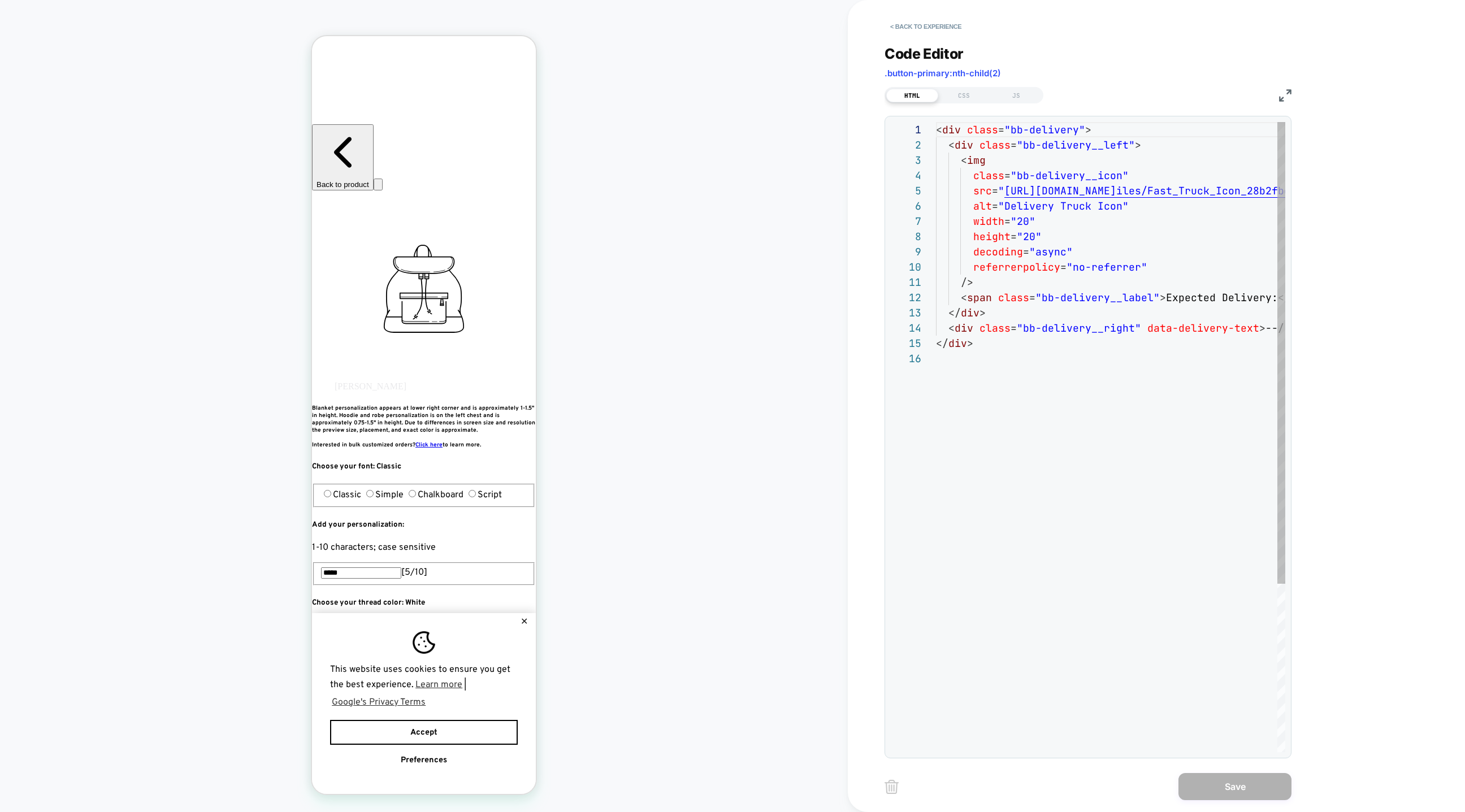
scroll to position [152, 0]
click at [1028, 220] on div "< div class = "bb-delivery" > < div class = "bb-delivery__left" > < img class =…" at bounding box center [1368, 551] width 863 height 859
click at [1033, 242] on div "< div class = "bb-delivery" > < div class = "bb-delivery__left" > < img class =…" at bounding box center [1368, 551] width 863 height 859
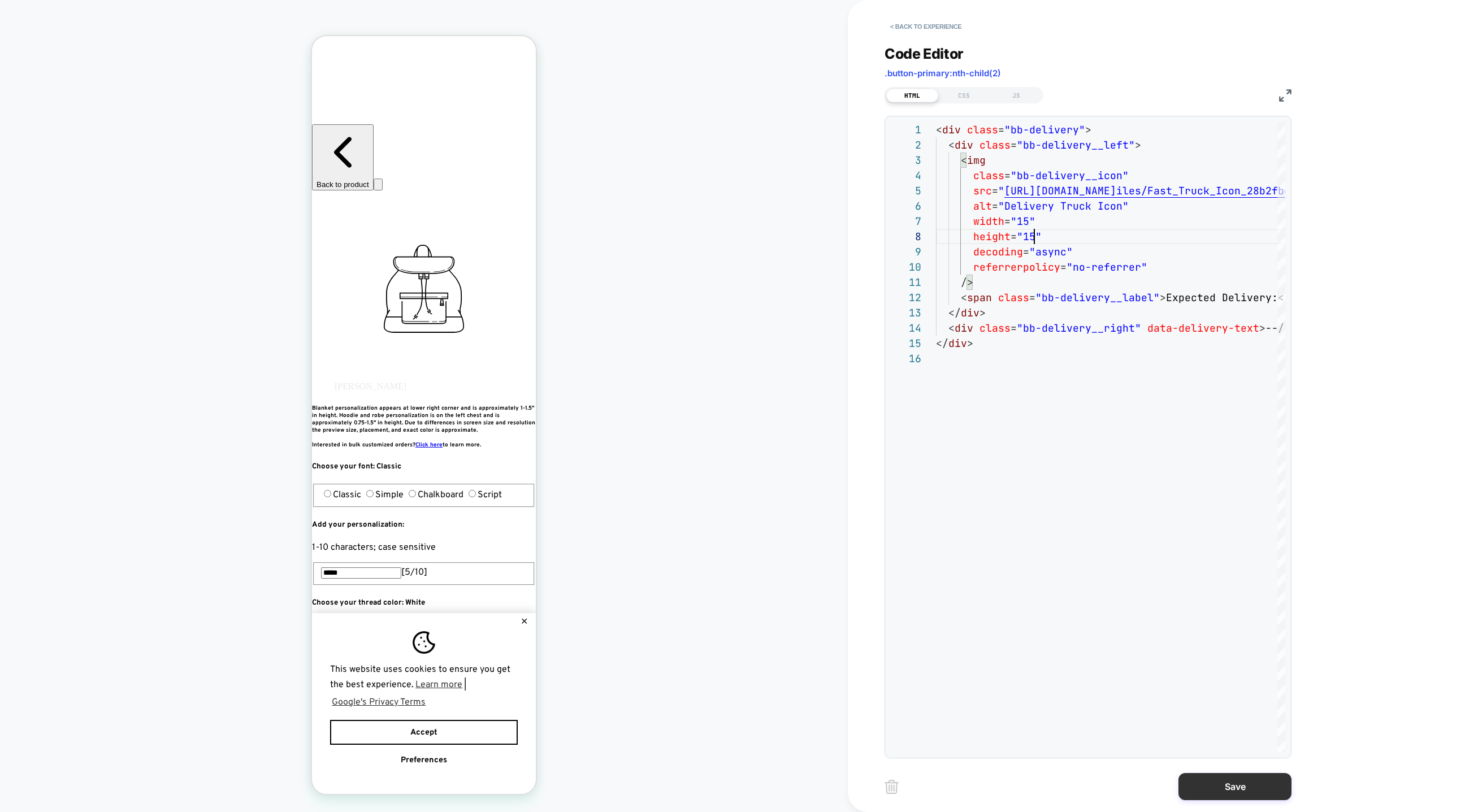
type textarea "**********"
click at [1218, 787] on button "Save" at bounding box center [1235, 786] width 113 height 27
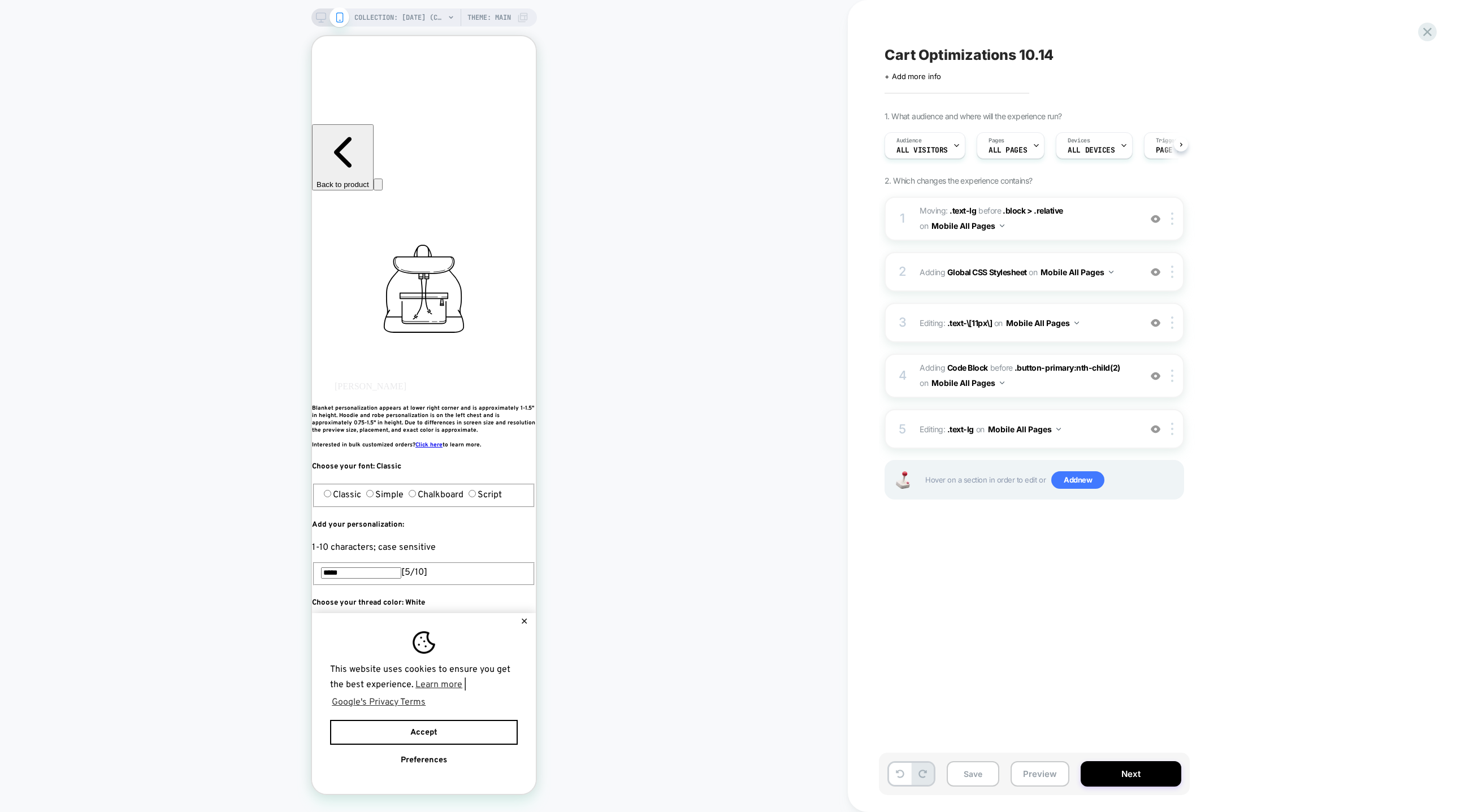
scroll to position [0, 0]
click at [975, 778] on button "Save" at bounding box center [973, 774] width 53 height 25
click at [1040, 777] on button "Preview" at bounding box center [1040, 774] width 59 height 25
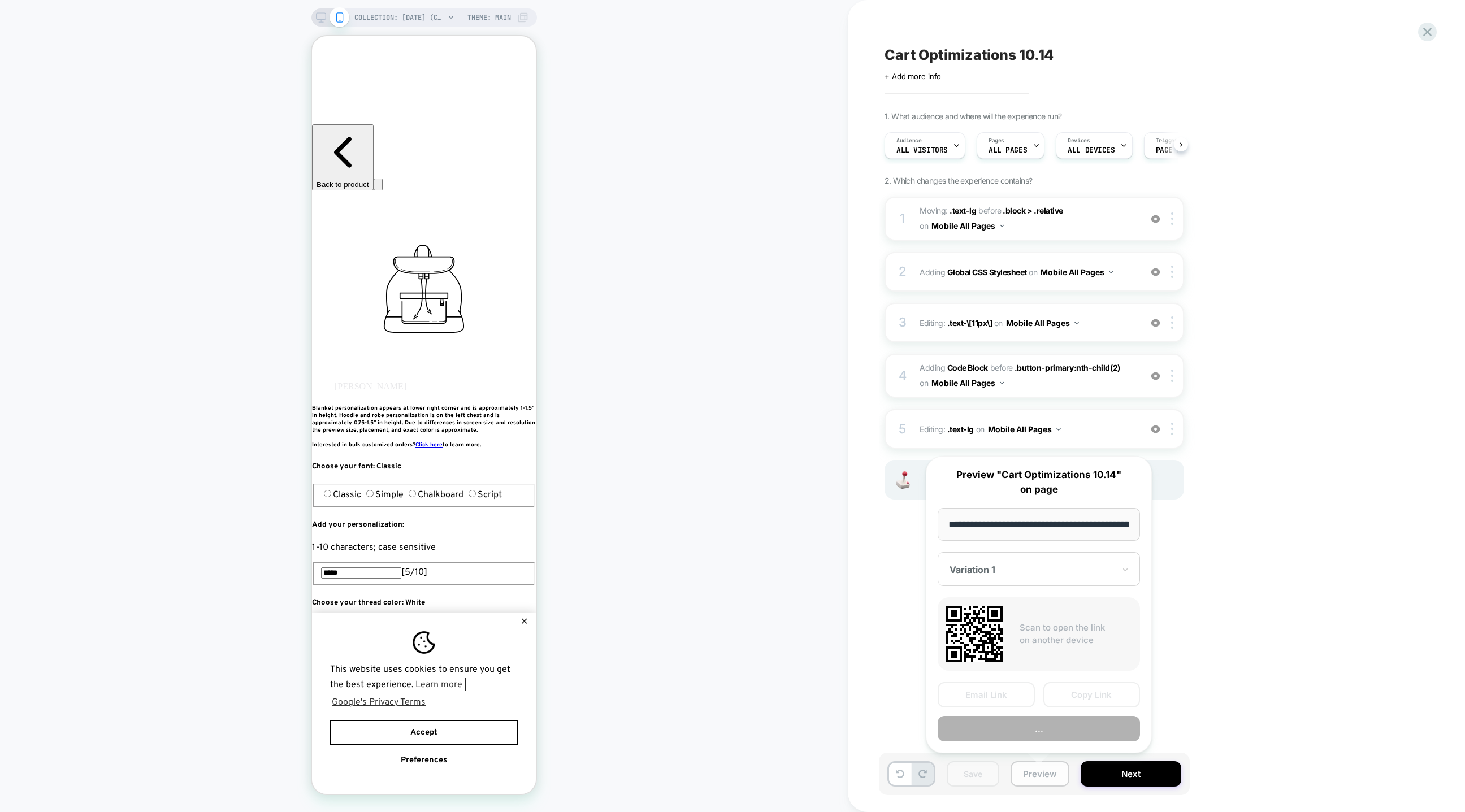
scroll to position [0, 110]
click at [1068, 288] on div "2 Adding Global CSS Stylesheet on Mobile All Pages Add Before Add After Copy to…" at bounding box center [1034, 272] width 300 height 40
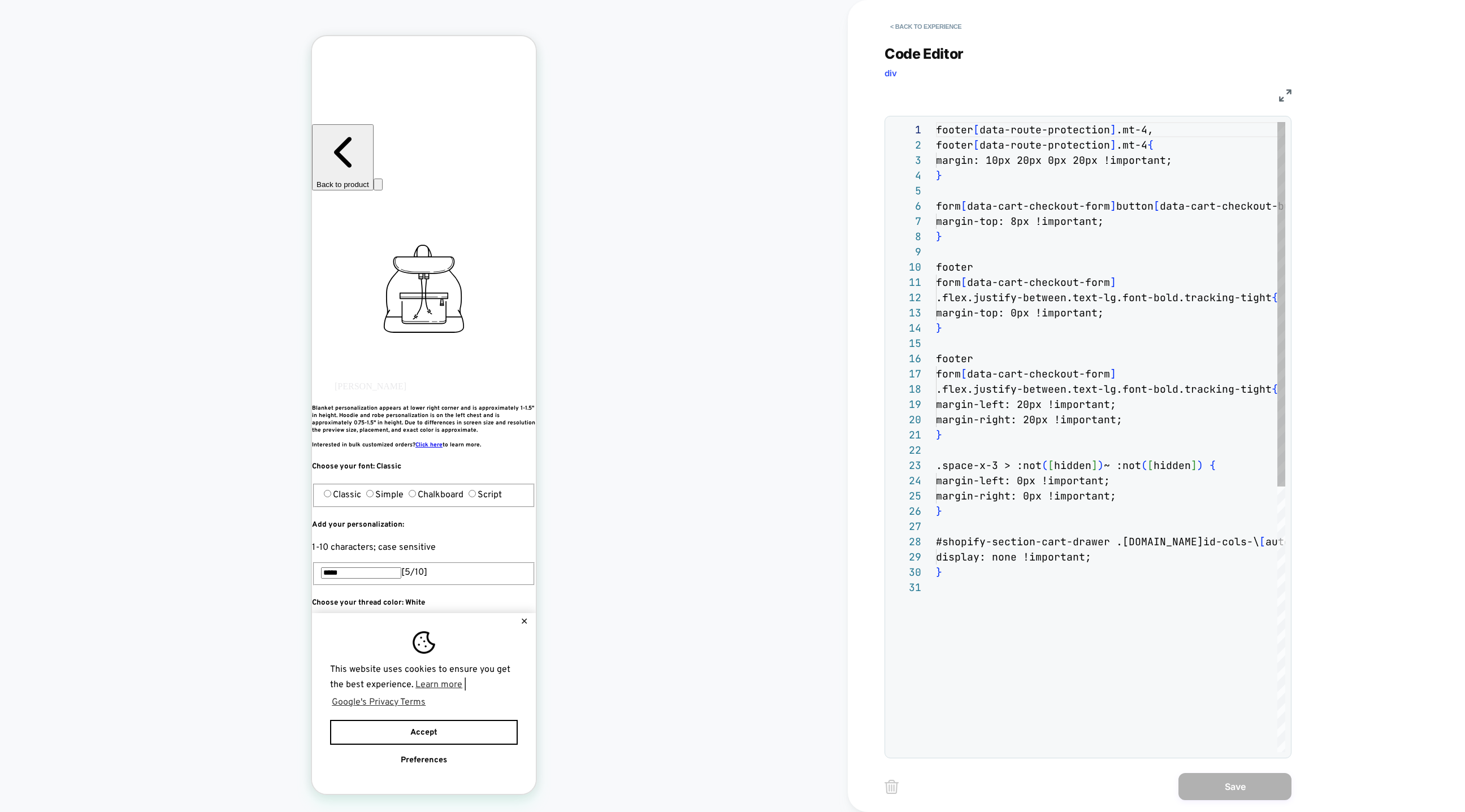
scroll to position [152, 0]
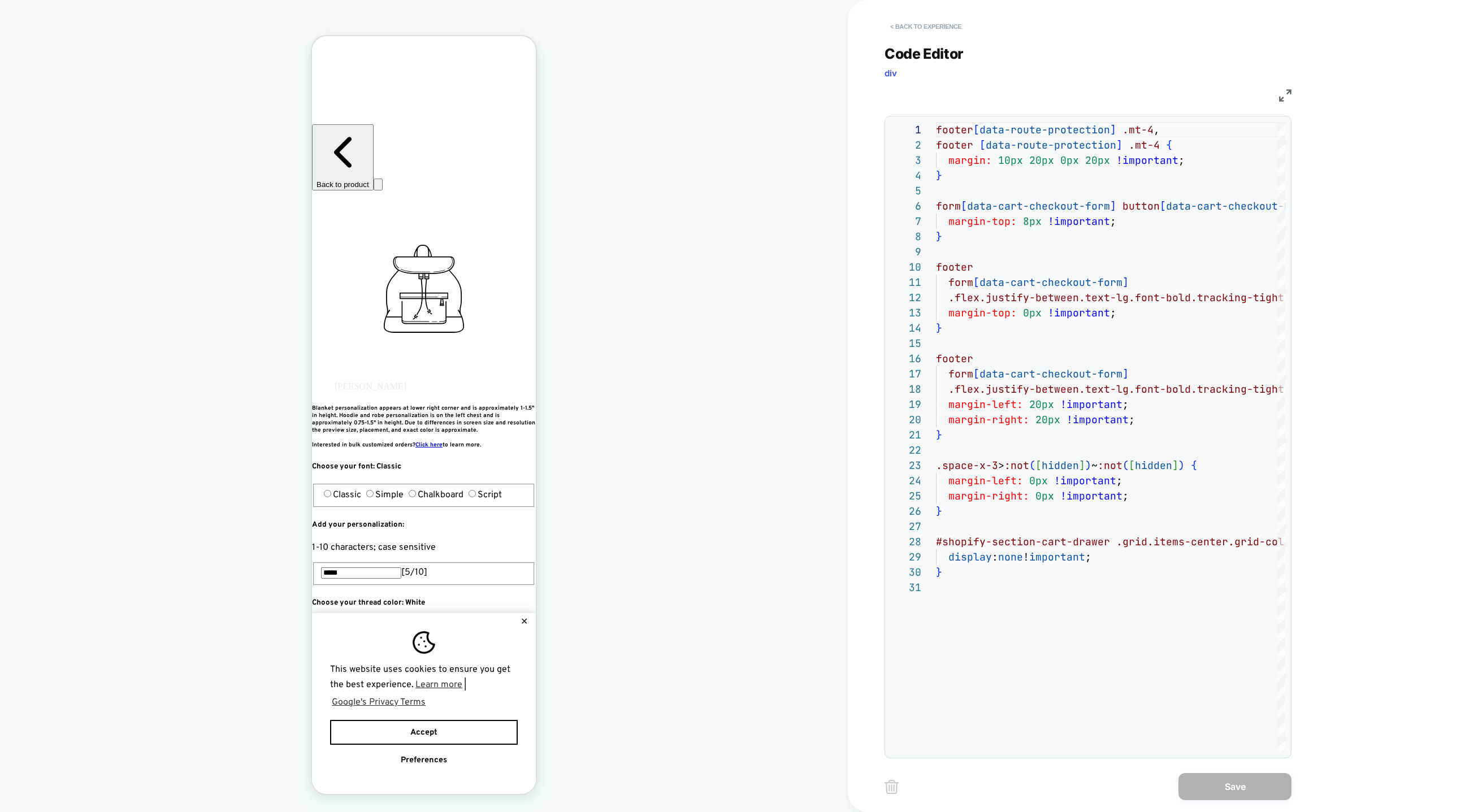
click at [905, 18] on button "< Back to experience" at bounding box center [925, 27] width 82 height 18
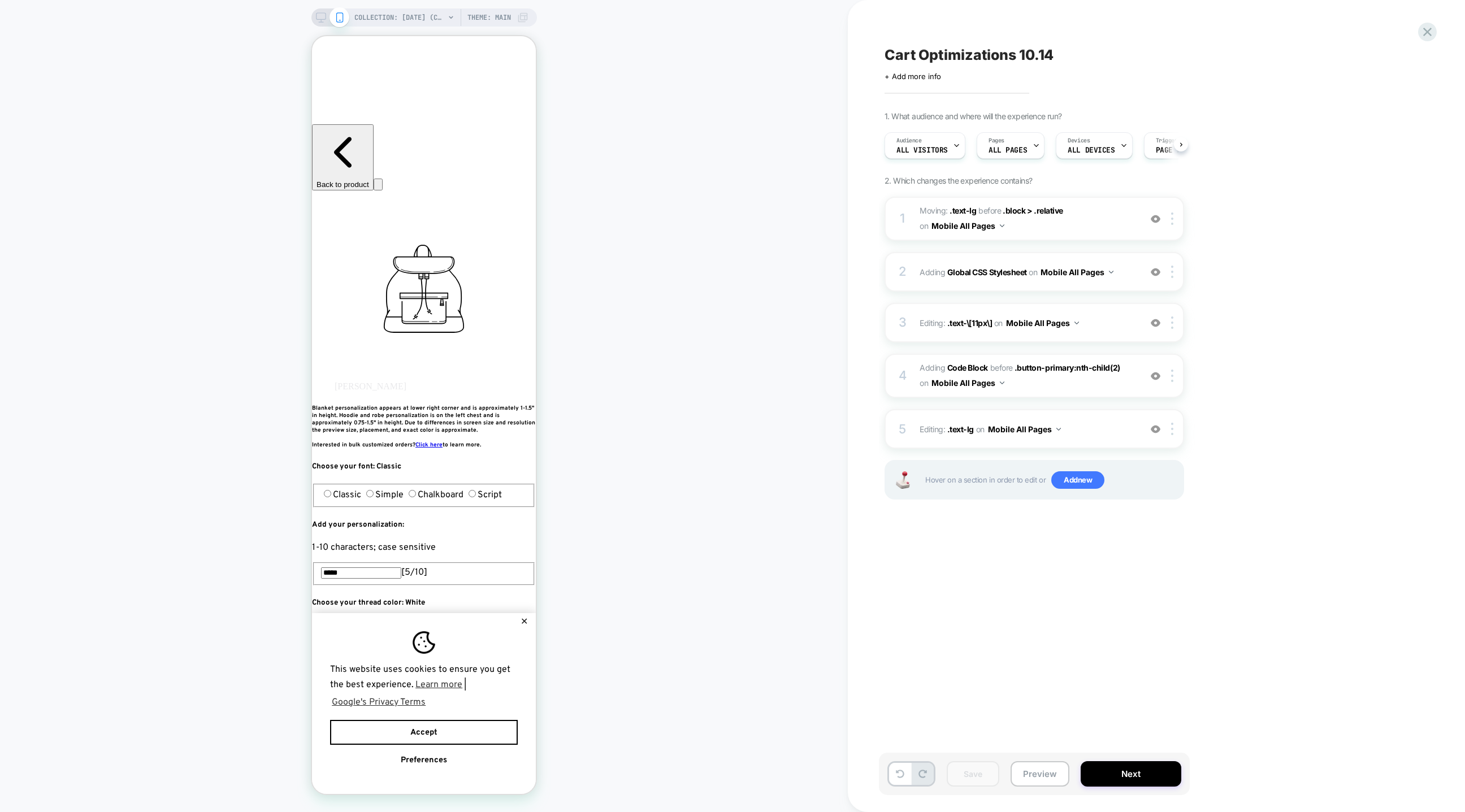
scroll to position [0, 0]
click at [526, 618] on button "✕" at bounding box center [524, 622] width 14 height 8
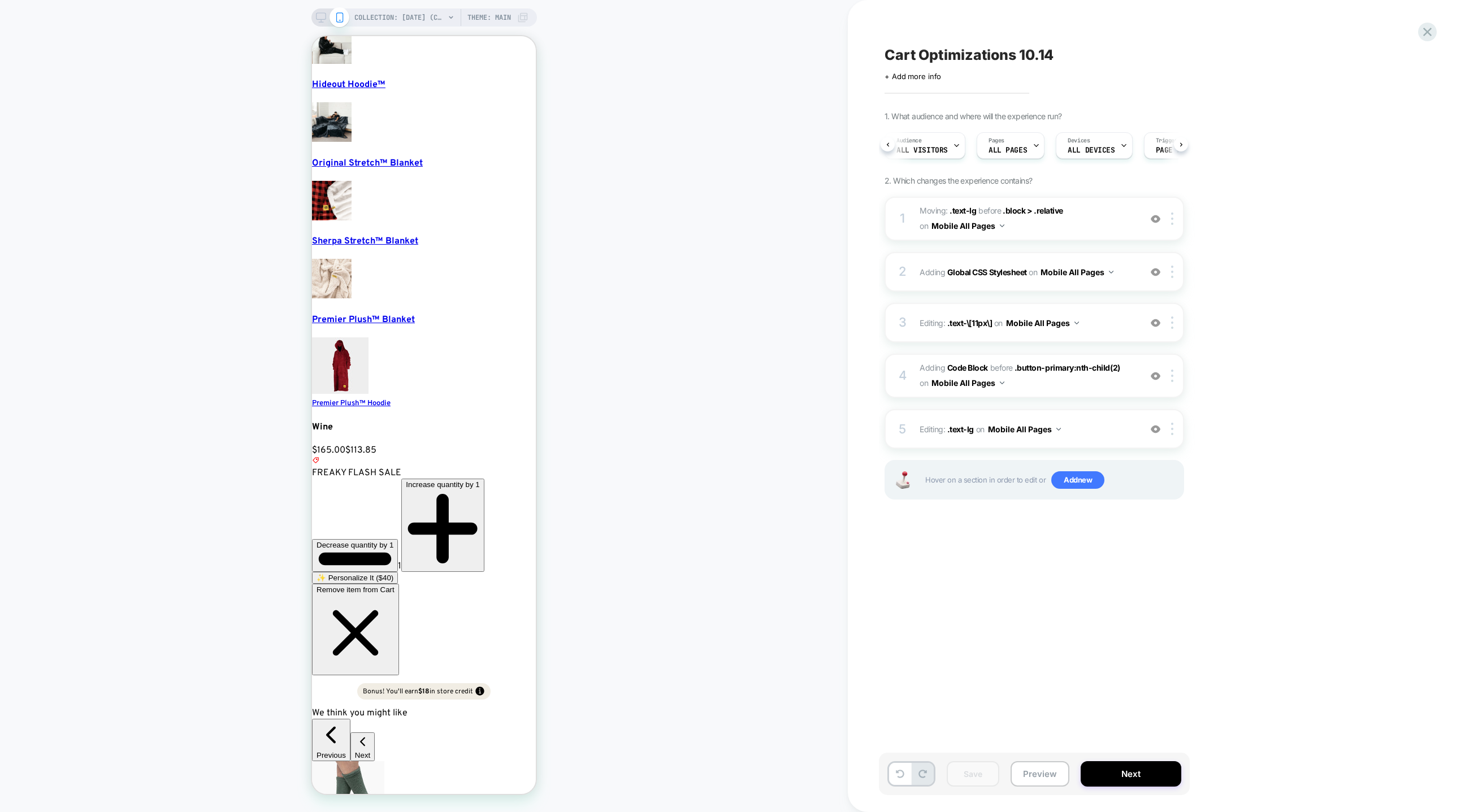
scroll to position [0, 7]
click at [1031, 769] on button "Preview" at bounding box center [1040, 774] width 59 height 25
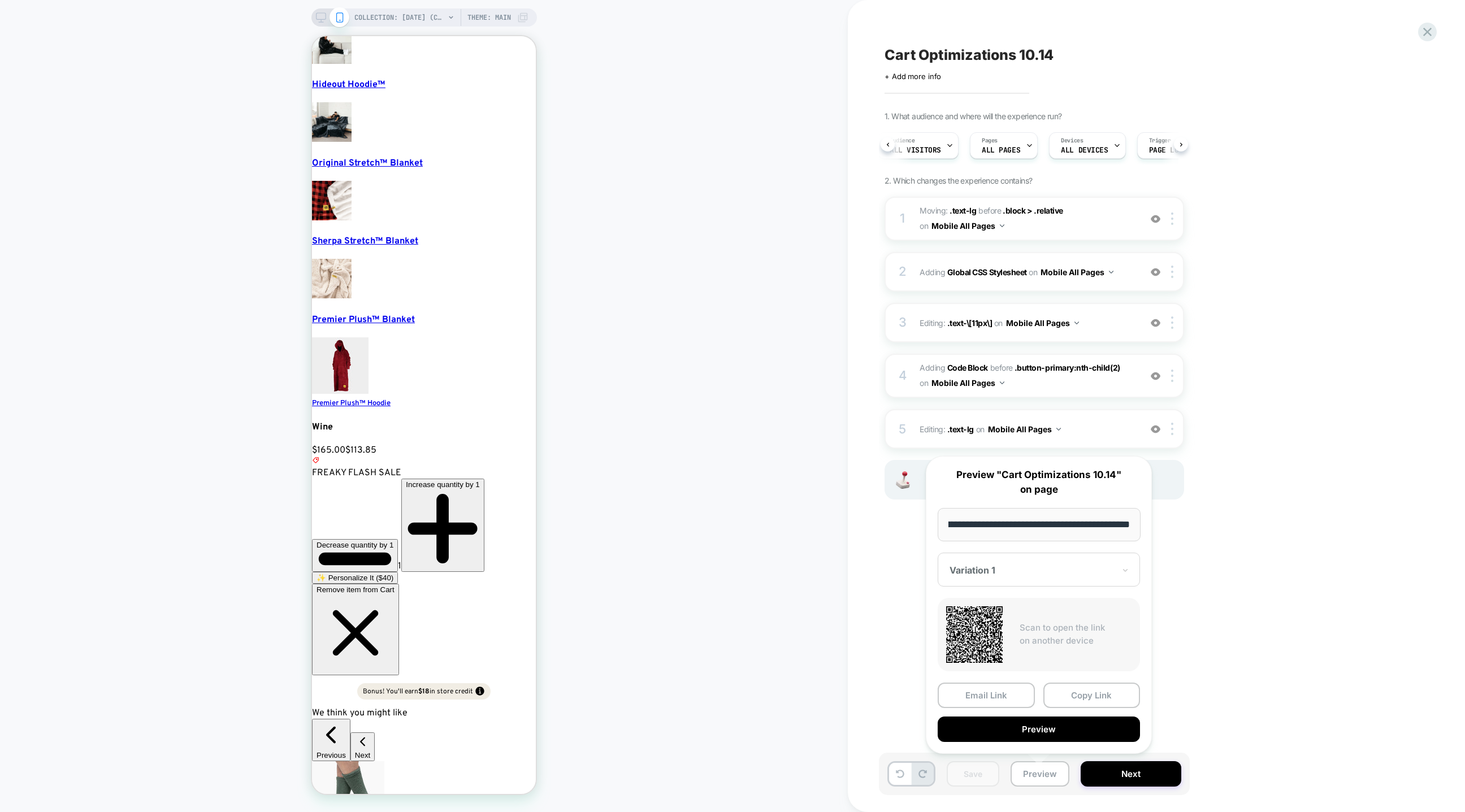
scroll to position [0, 0]
click at [1071, 691] on button "Copy Link" at bounding box center [1092, 695] width 97 height 25
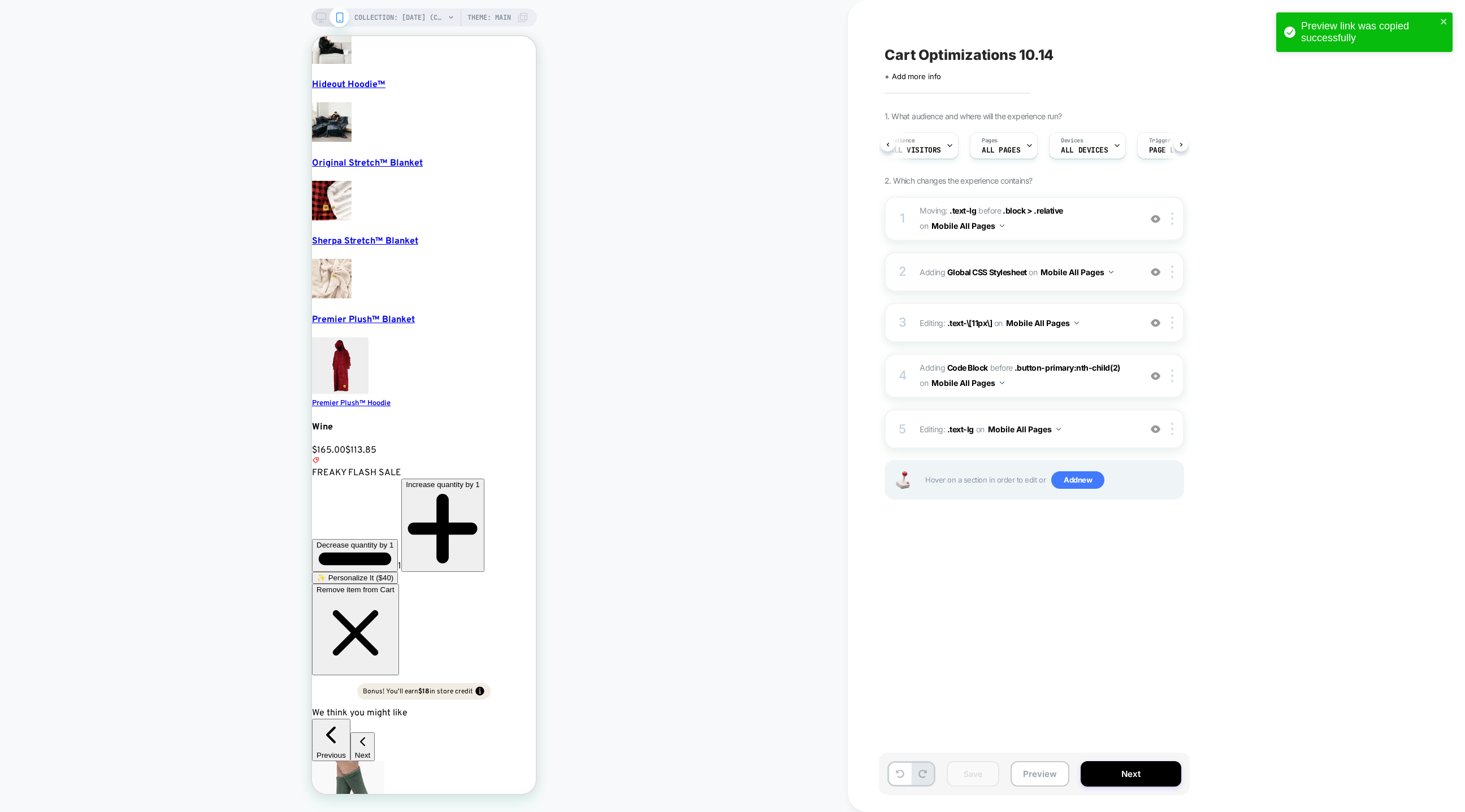
click at [941, 283] on div "2 Adding Global CSS Stylesheet on Mobile All Pages Add Before Add After Copy to…" at bounding box center [1034, 272] width 300 height 40
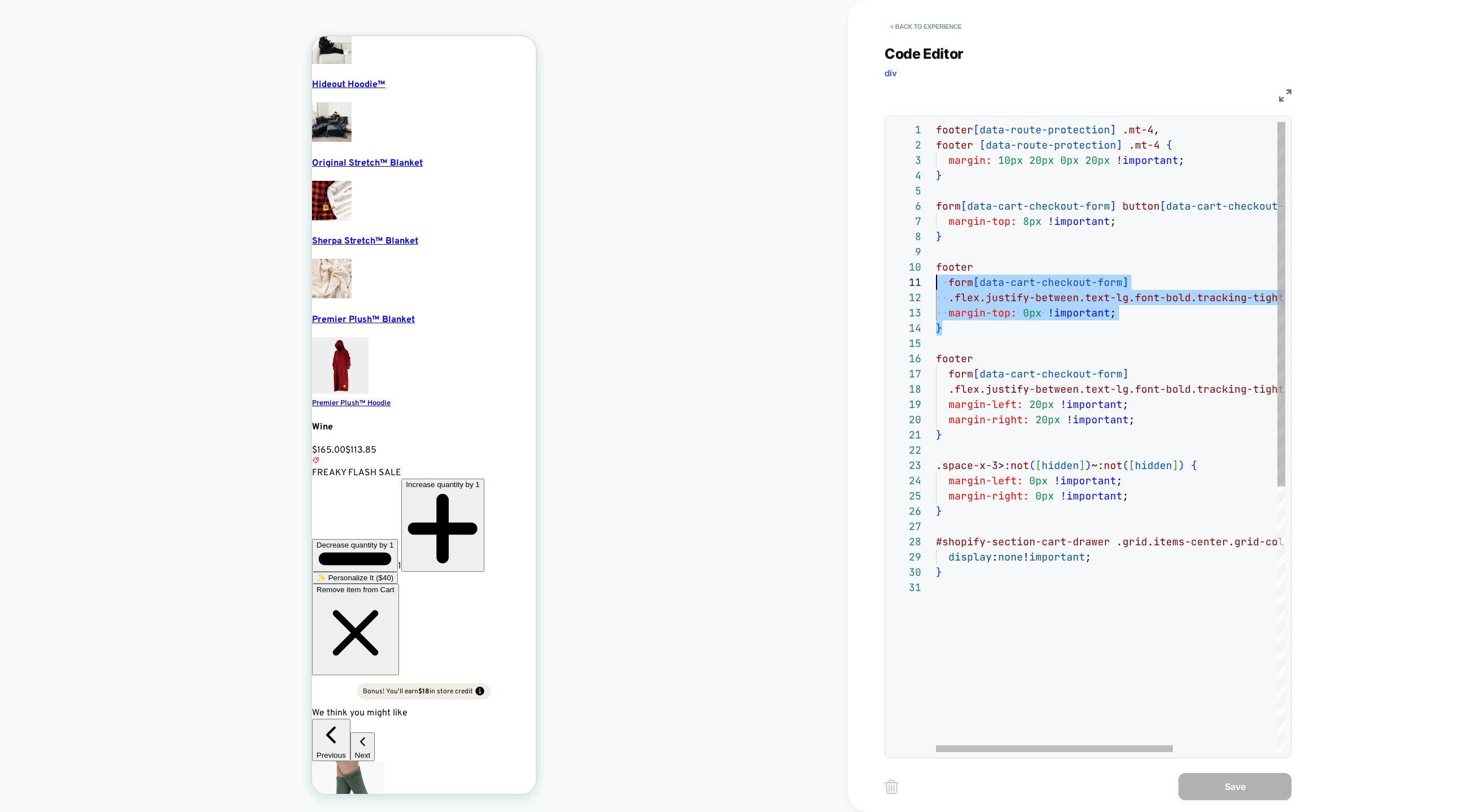
scroll to position [122, 0]
drag, startPoint x: 978, startPoint y: 334, endPoint x: 925, endPoint y: 264, distance: 87.8
click at [936, 252] on div "footer [ data-route-protection ] .mt-4 , footer [ data-route-protection ] .mt-4…" at bounding box center [1187, 666] width 502 height 1088
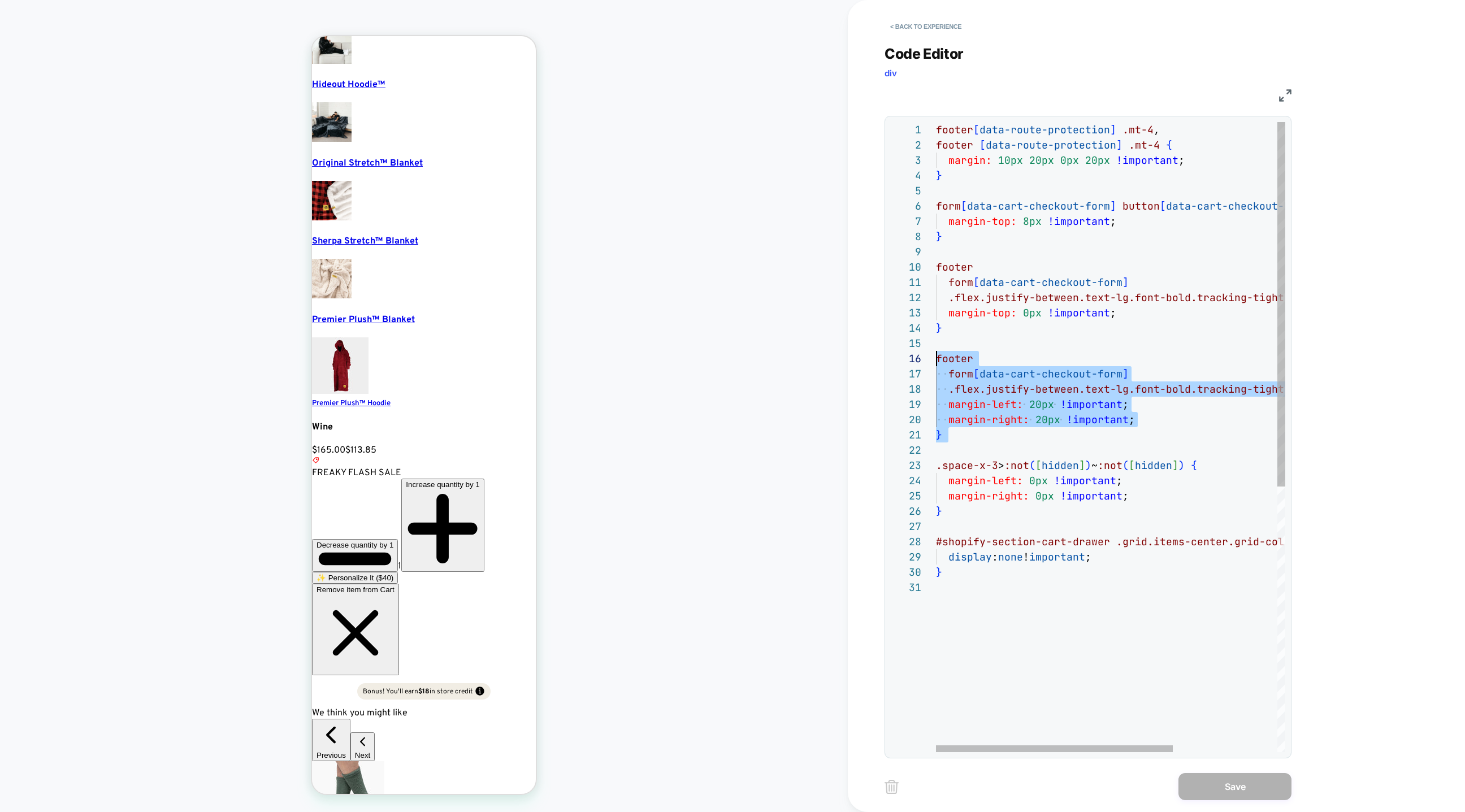
scroll to position [77, 0]
drag, startPoint x: 952, startPoint y: 450, endPoint x: 918, endPoint y: 364, distance: 92.5
click at [936, 364] on div "footer [ data-route-protection ] .mt-4 , footer [ data-route-protection ] .mt-4…" at bounding box center [1187, 666] width 502 height 1088
type textarea "**********"
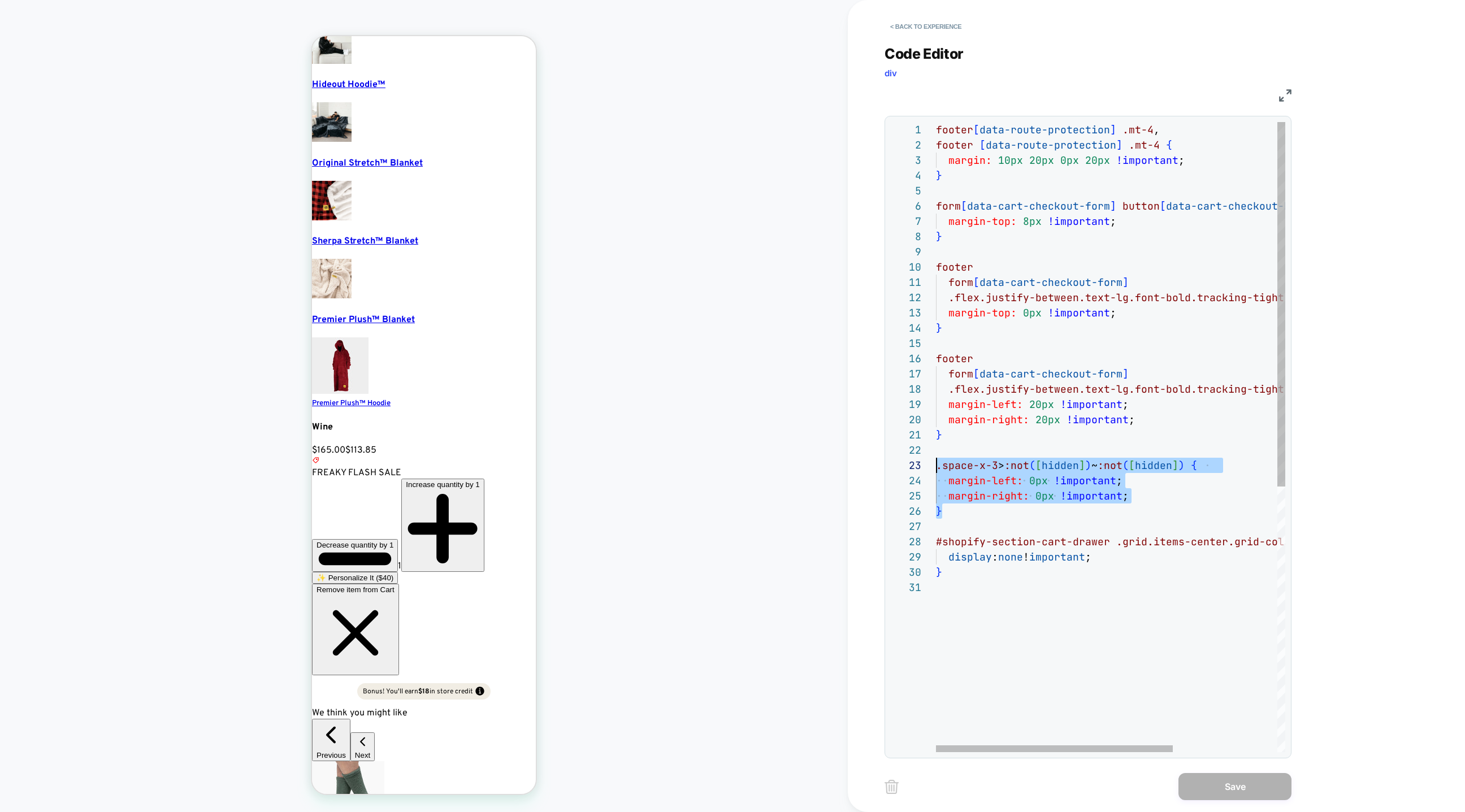
scroll to position [30, 0]
drag, startPoint x: 991, startPoint y: 518, endPoint x: 920, endPoint y: 459, distance: 92.3
click at [921, 459] on div "1 2 3 4 5 6 7 8 9 10 11 12 13 14 15 16 17 18 19 20 21 22 23 24 25 26 27 28 29 3…" at bounding box center [1088, 437] width 395 height 630
click at [970, 589] on div "footer [ data-route-protection ] .mt-4 , footer [ data-route-protection ] .mt-4…" at bounding box center [1187, 666] width 502 height 1088
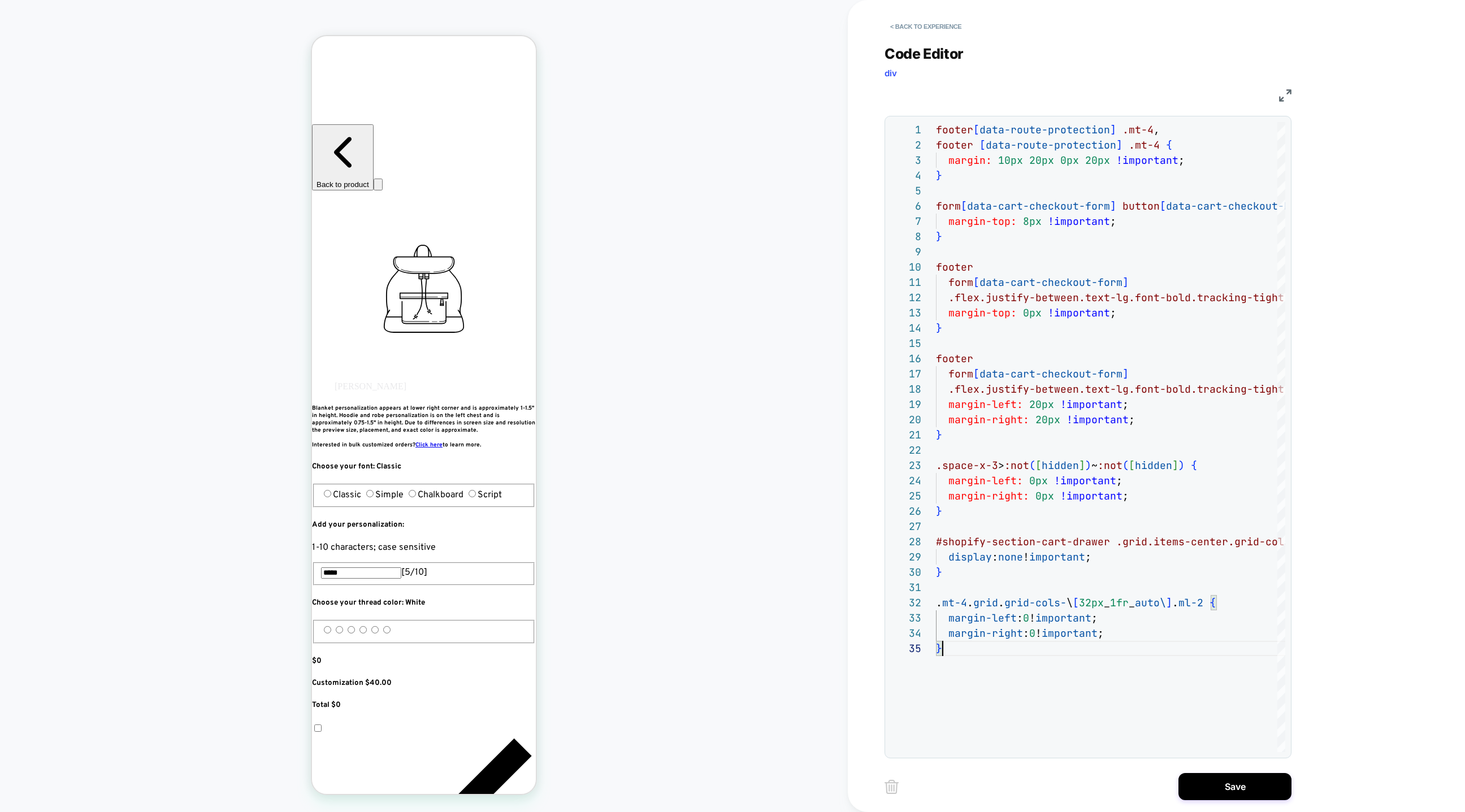
type textarea "**********"
click at [1208, 780] on button "Save" at bounding box center [1235, 786] width 113 height 27
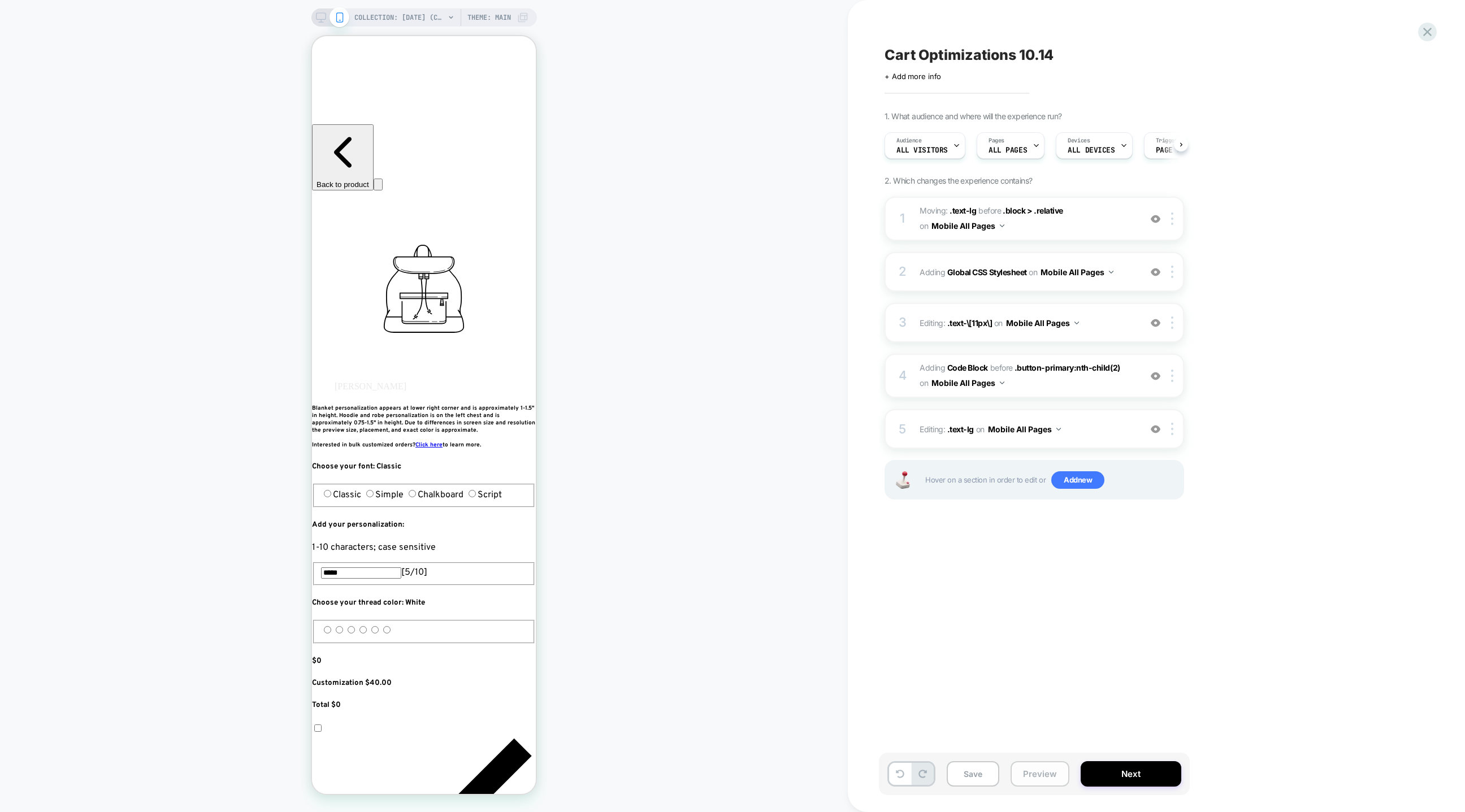
click at [1028, 773] on button "Preview" at bounding box center [1040, 774] width 59 height 25
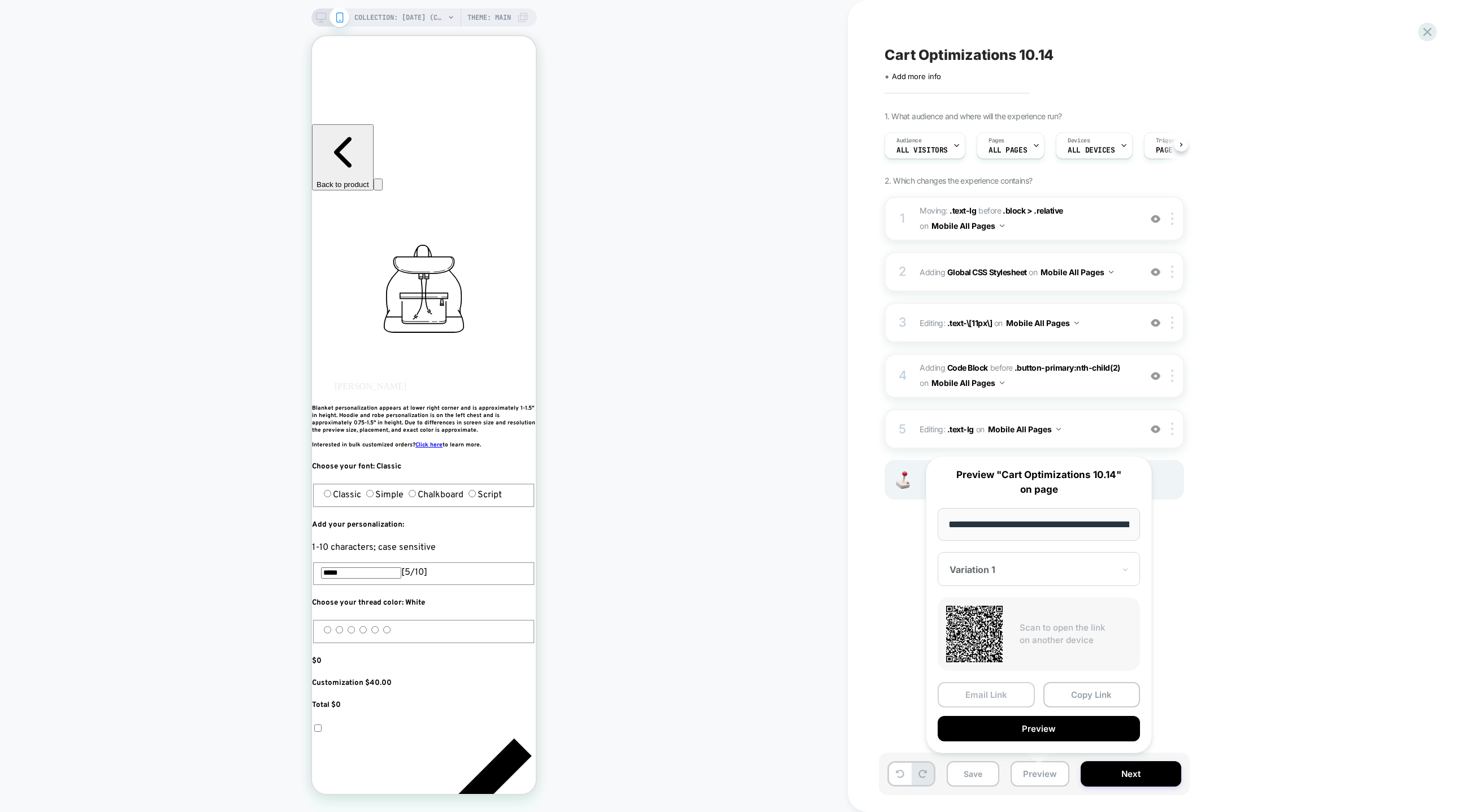
scroll to position [0, 110]
click at [1074, 690] on button "Copy Link" at bounding box center [1092, 695] width 97 height 25
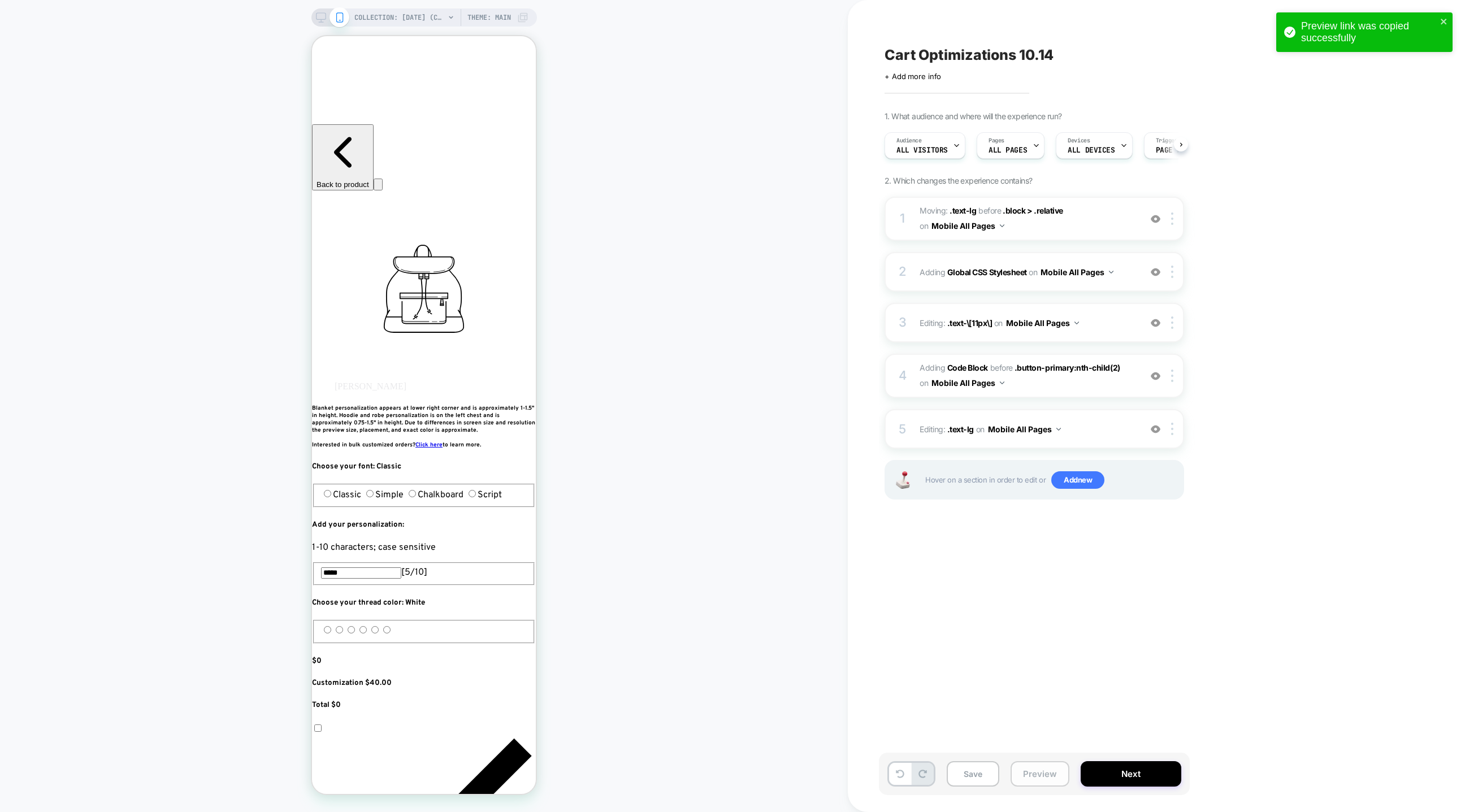
click at [1037, 775] on button "Preview" at bounding box center [1040, 774] width 59 height 25
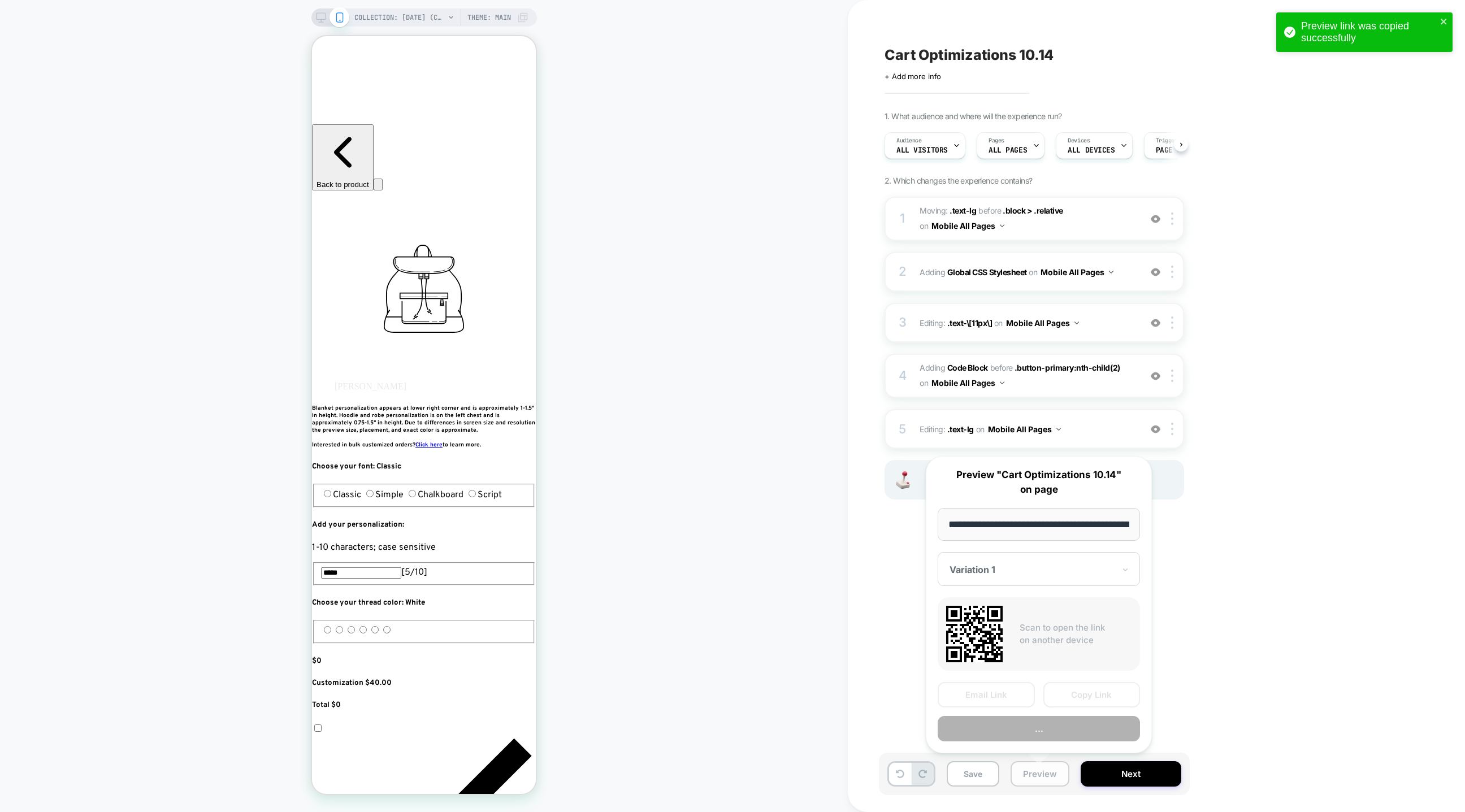
scroll to position [0, 110]
click at [1082, 692] on button "Copy Link" at bounding box center [1092, 695] width 97 height 25
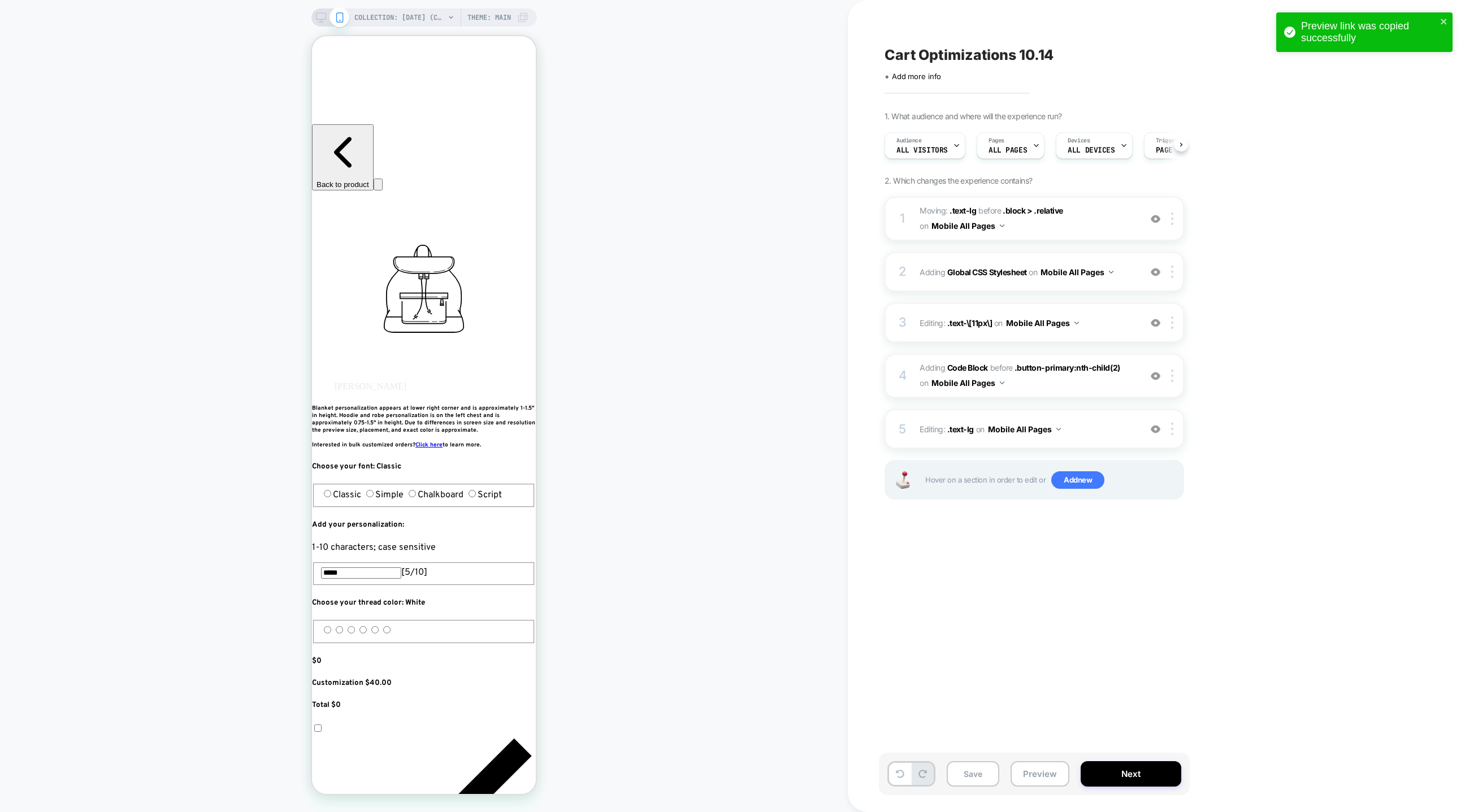
click at [319, 15] on icon at bounding box center [321, 18] width 10 height 10
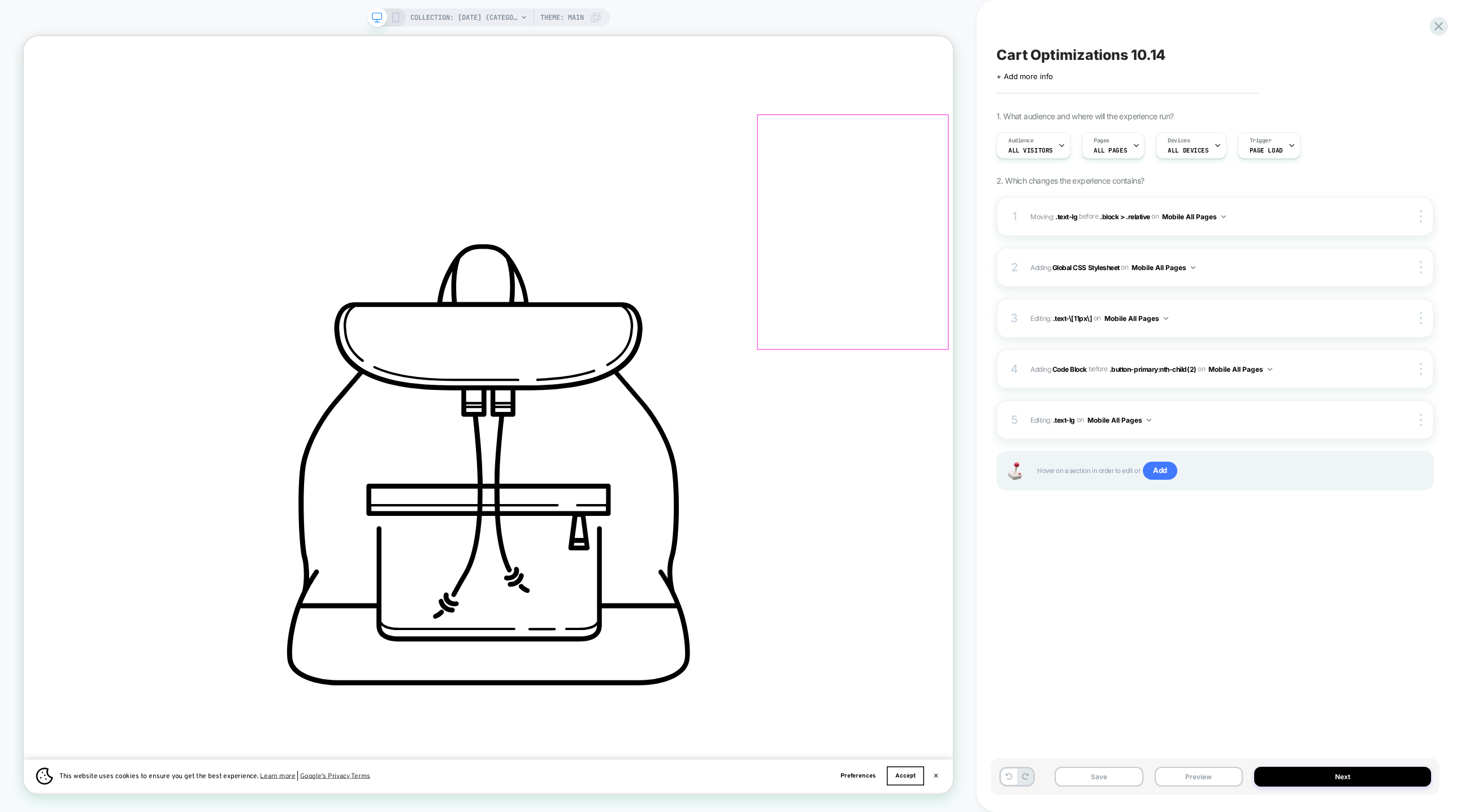
scroll to position [147, 0]
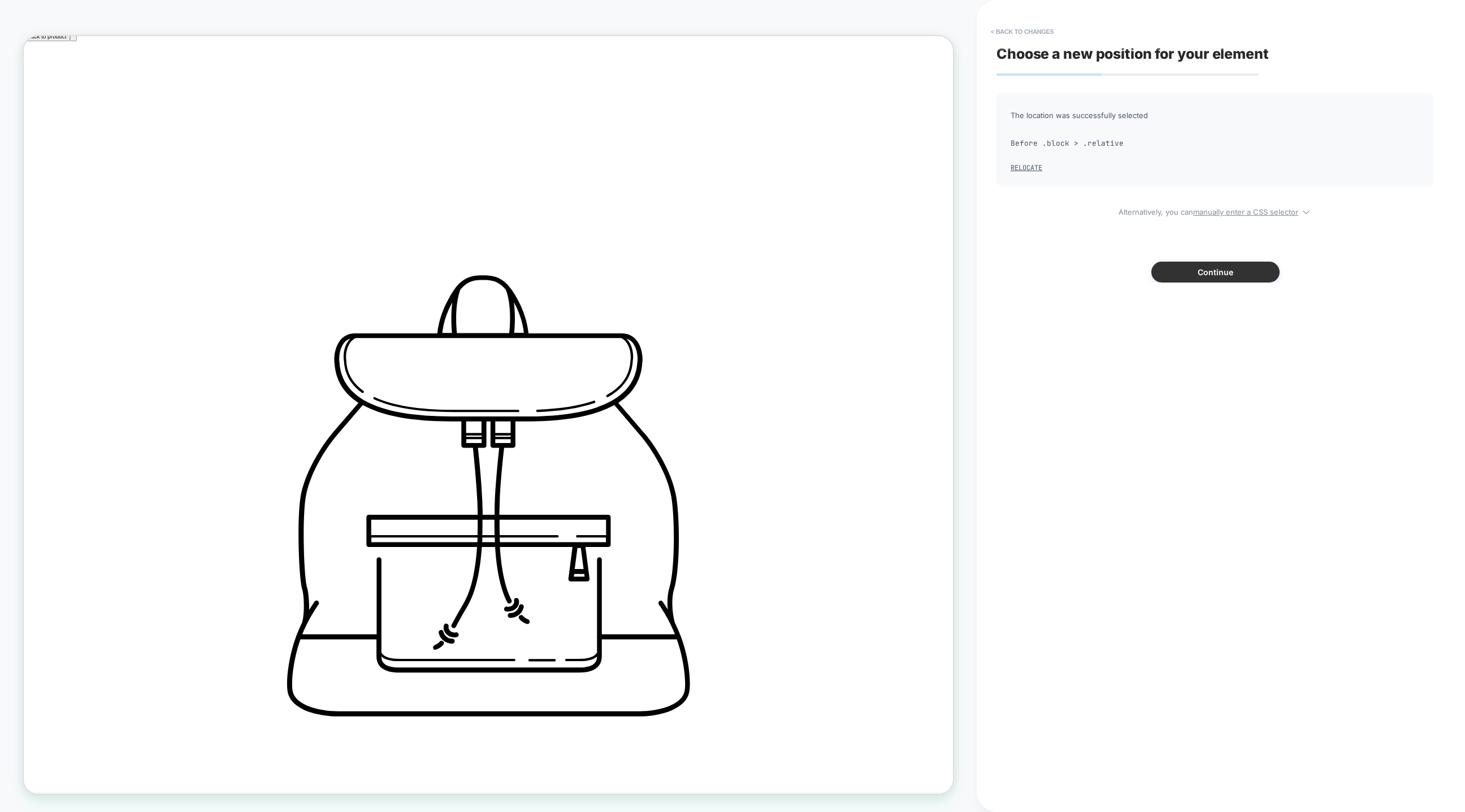
click at [1203, 271] on button "Continue" at bounding box center [1215, 272] width 128 height 21
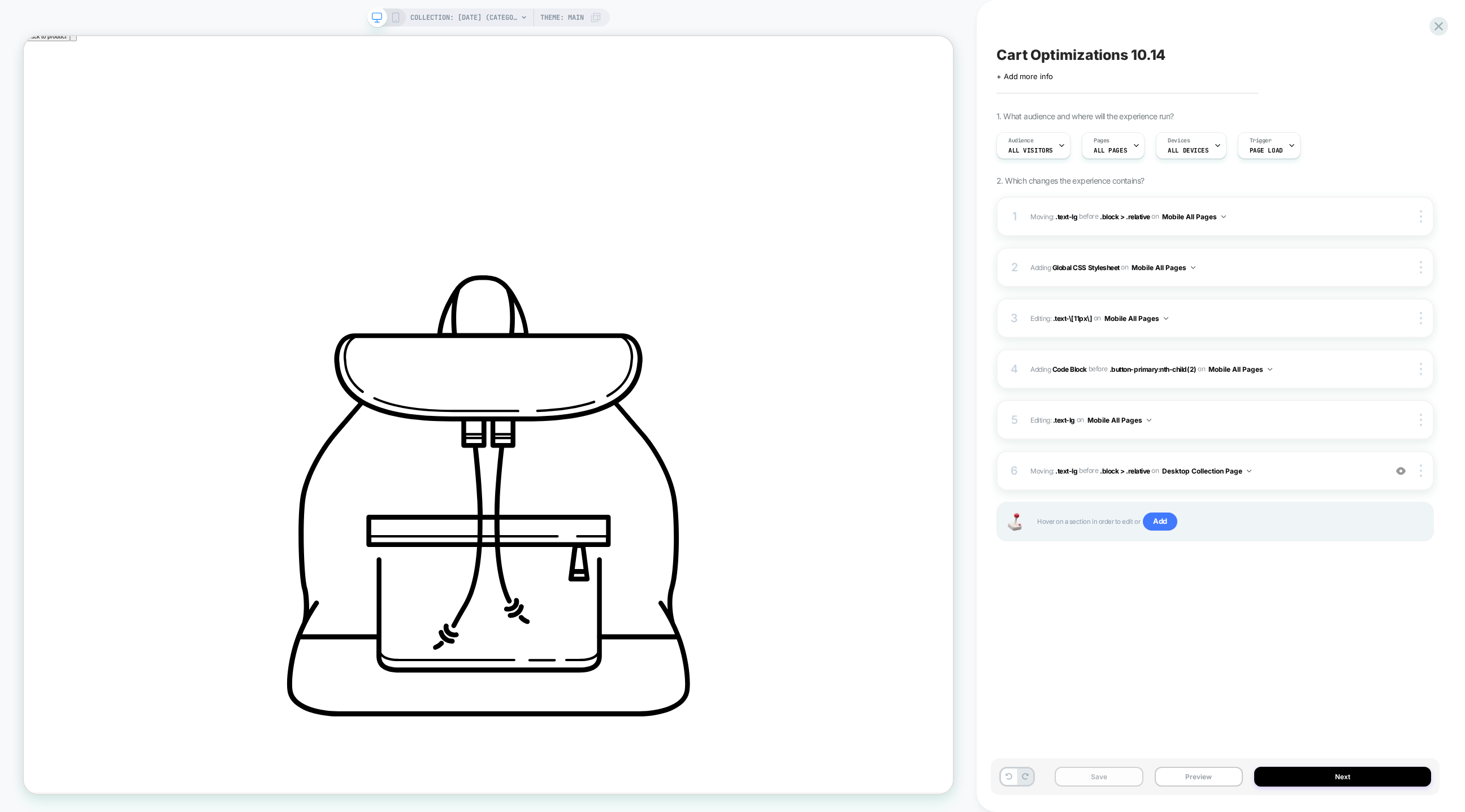
click at [1125, 772] on button "Save" at bounding box center [1098, 777] width 88 height 20
click at [397, 18] on icon at bounding box center [395, 18] width 10 height 10
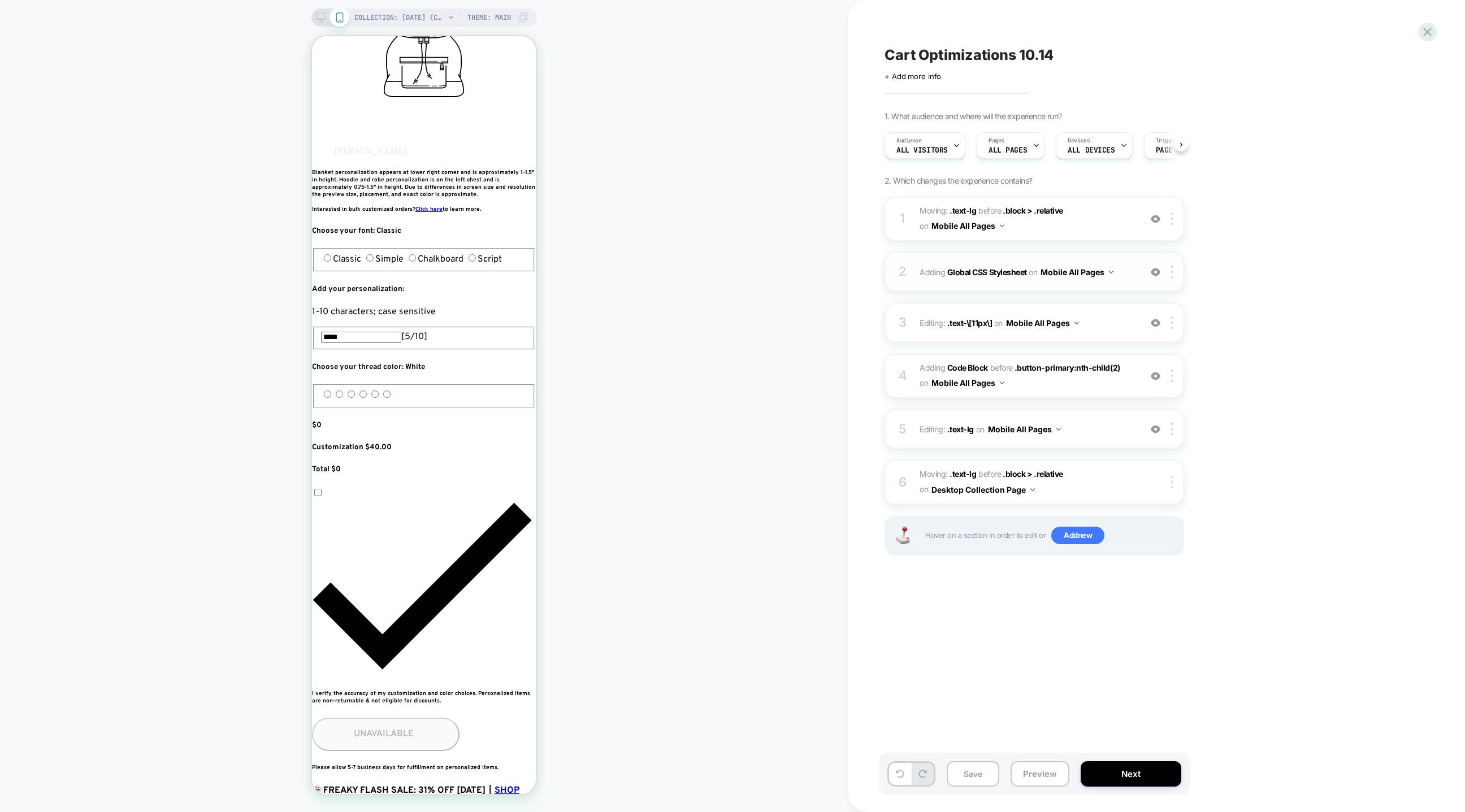
click at [915, 271] on div "2 Adding Global CSS Stylesheet on Mobile All Pages Add Before Add After Copy to…" at bounding box center [1034, 272] width 300 height 40
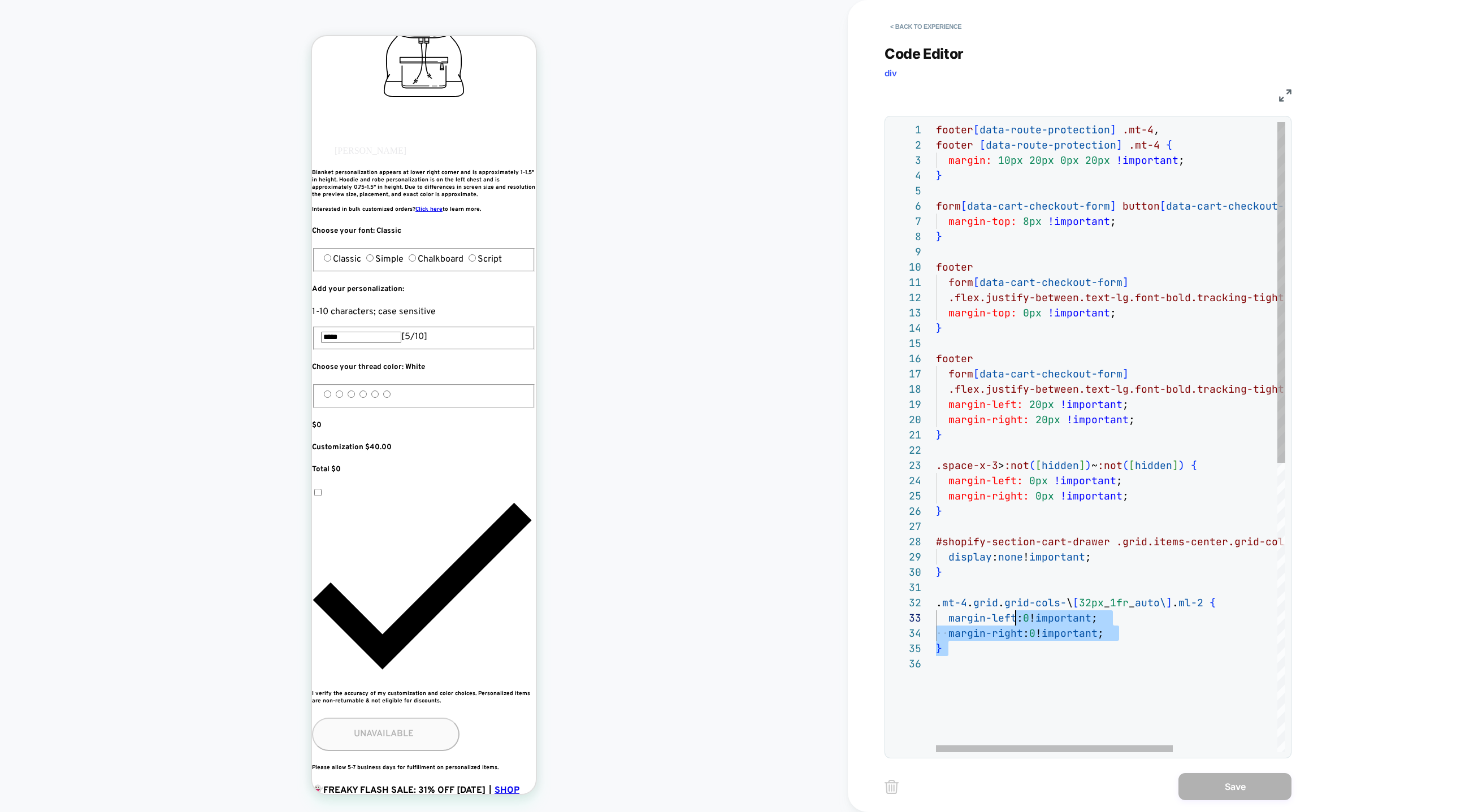
scroll to position [15, 67]
type textarea "**********"
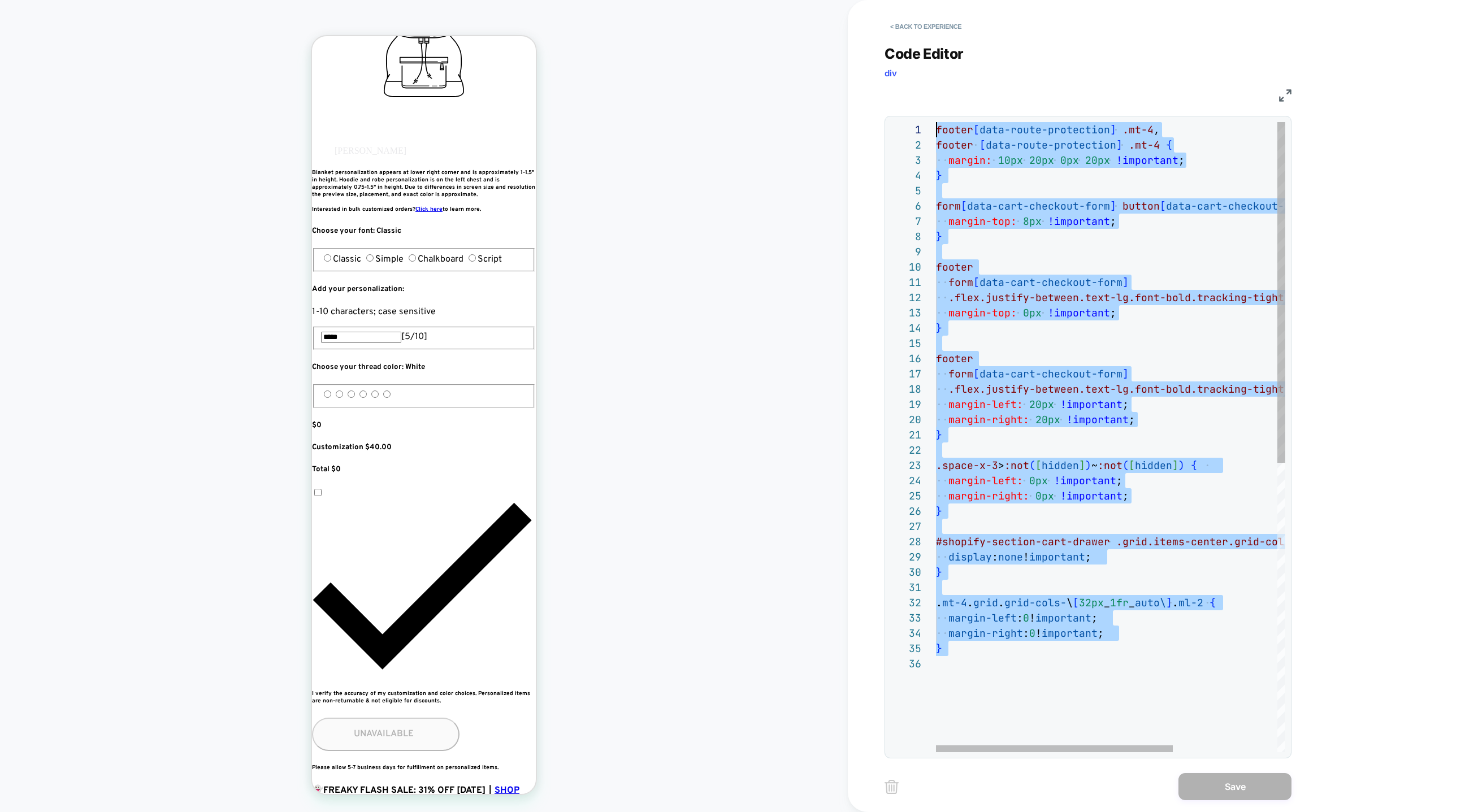
scroll to position [0, 0]
drag, startPoint x: 1013, startPoint y: 624, endPoint x: 881, endPoint y: 0, distance: 637.8
click at [936, 122] on div "footer [ data-route-protection ] .mt-4 , footer [ data-route-protection ] .mt-4…" at bounding box center [1187, 704] width 502 height 1164
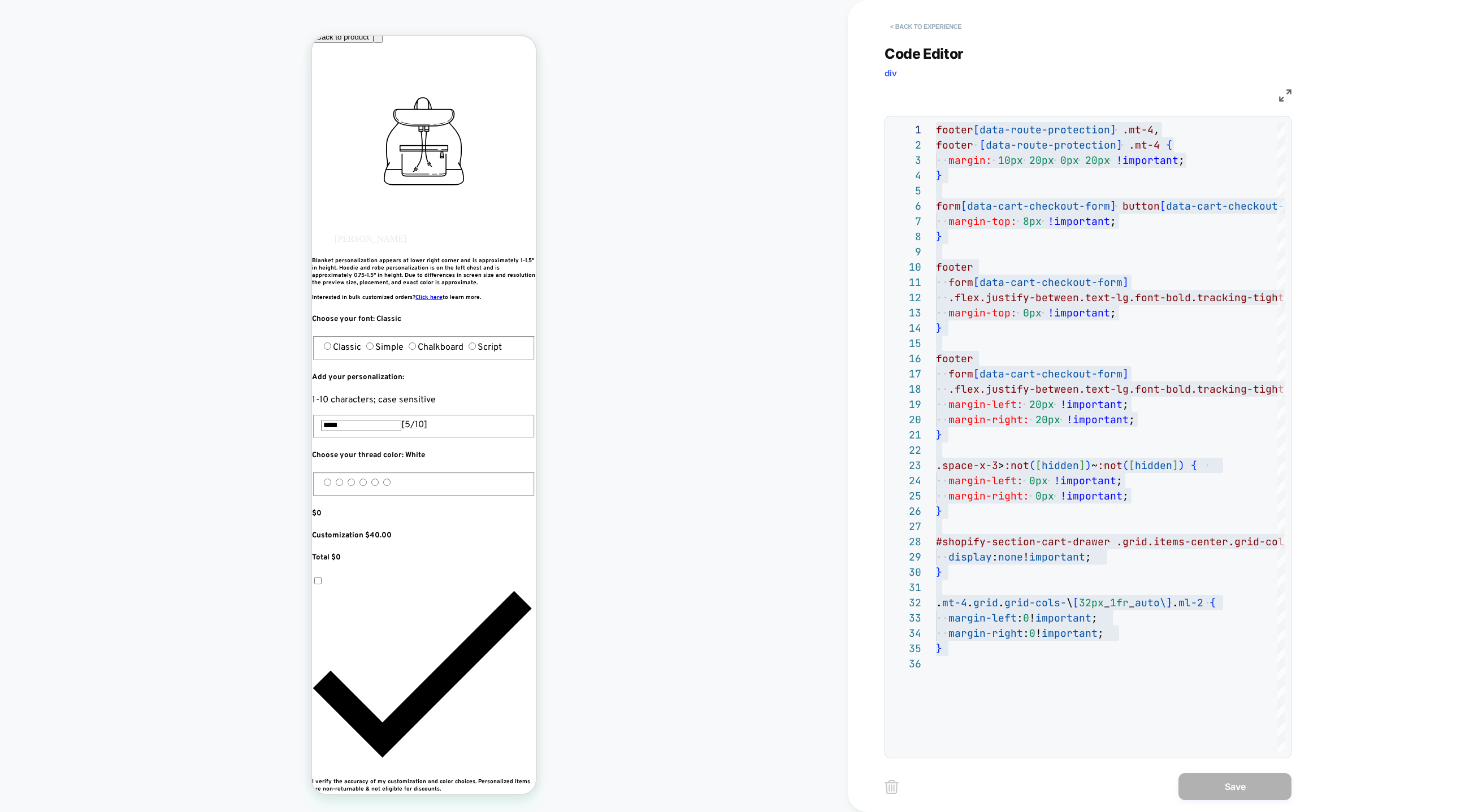
click at [910, 29] on button "< Back to experience" at bounding box center [925, 27] width 82 height 18
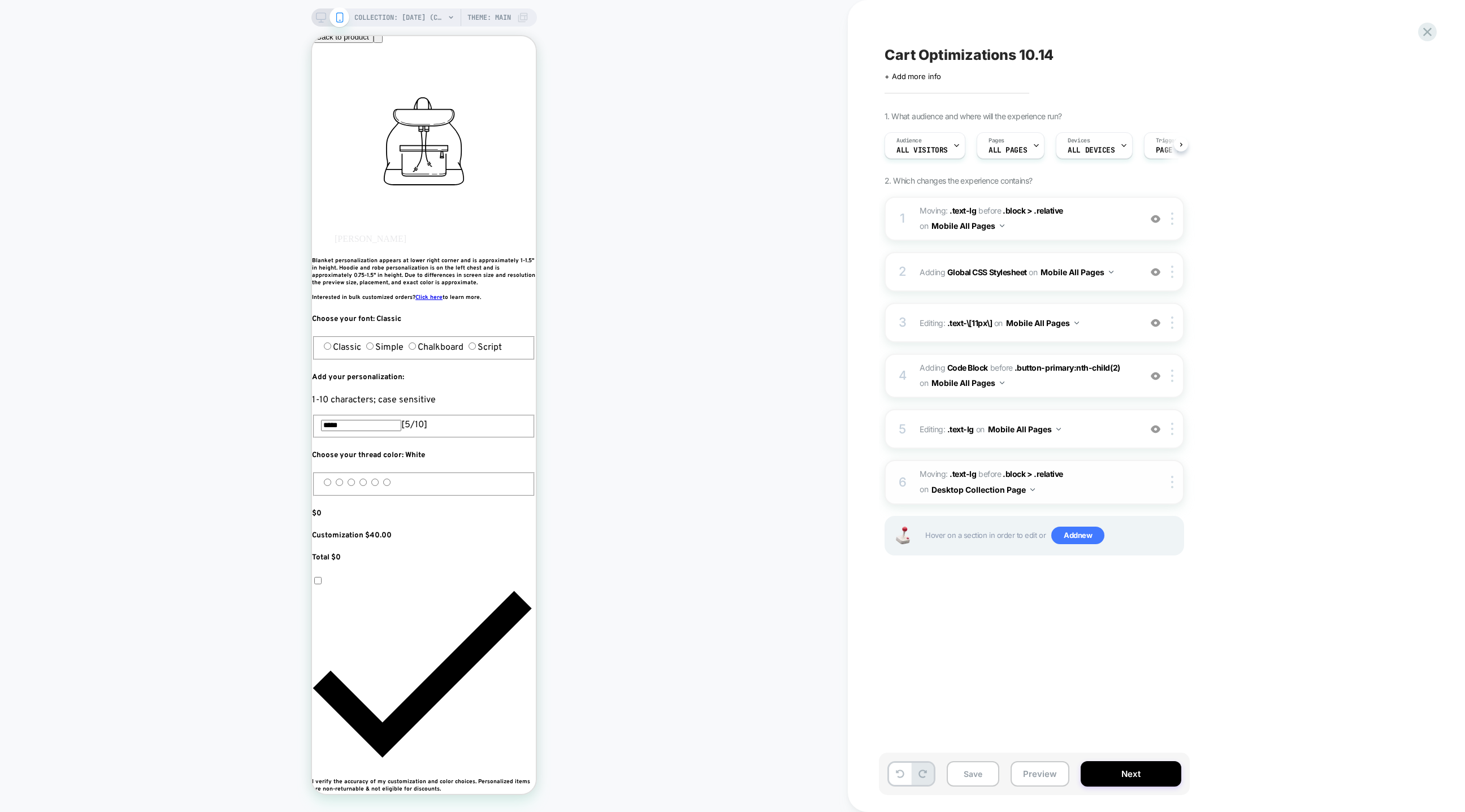
click at [1081, 483] on span "Moving: .text-lg .text-lg before .block > .relative .block > .relative on Deskt…" at bounding box center [1027, 482] width 215 height 30
click at [1017, 491] on button "Desktop Collection Page" at bounding box center [984, 489] width 104 height 16
click at [1006, 661] on div "Desktop All Pages" at bounding box center [983, 660] width 142 height 24
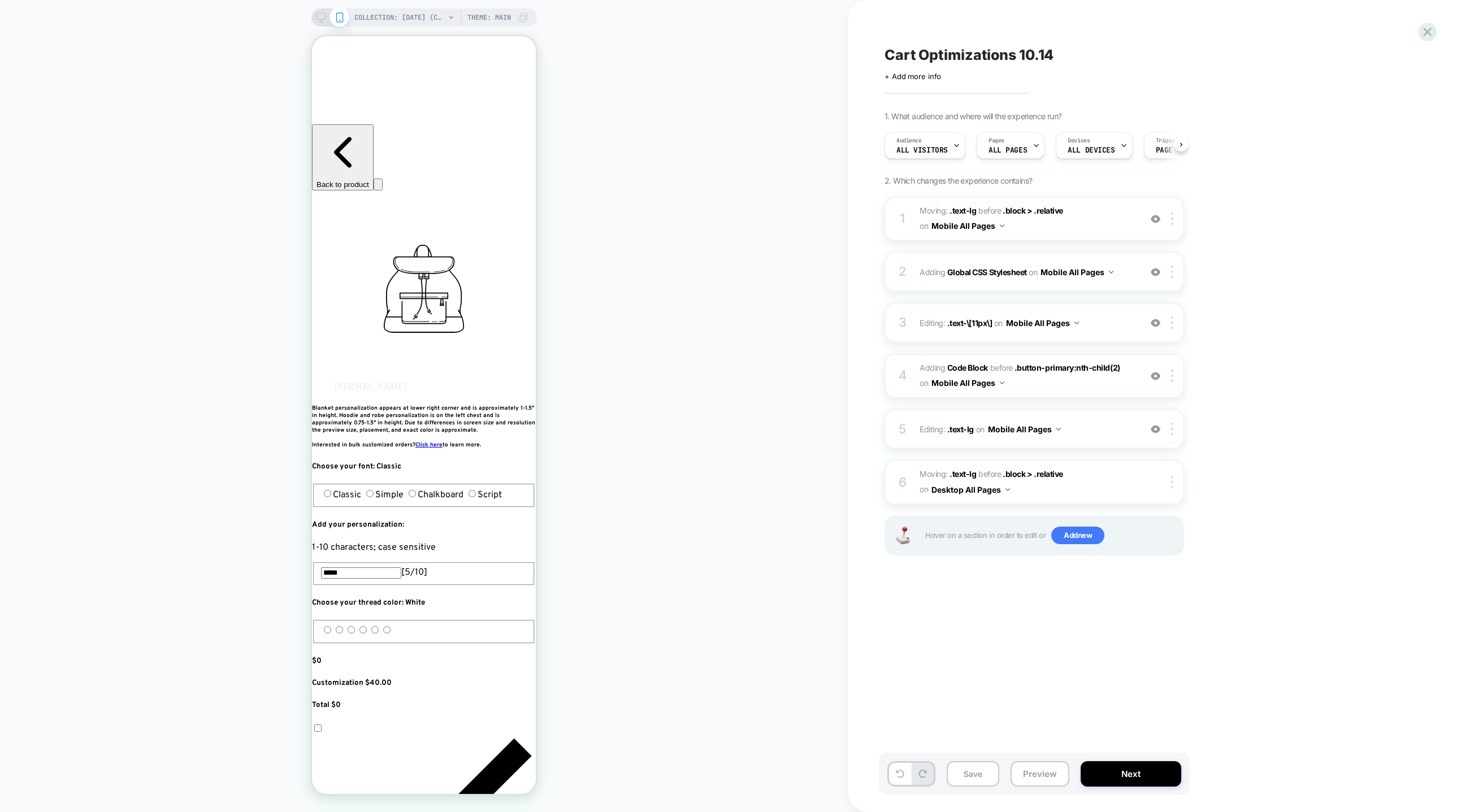
click at [316, 16] on rect at bounding box center [321, 16] width 9 height 6
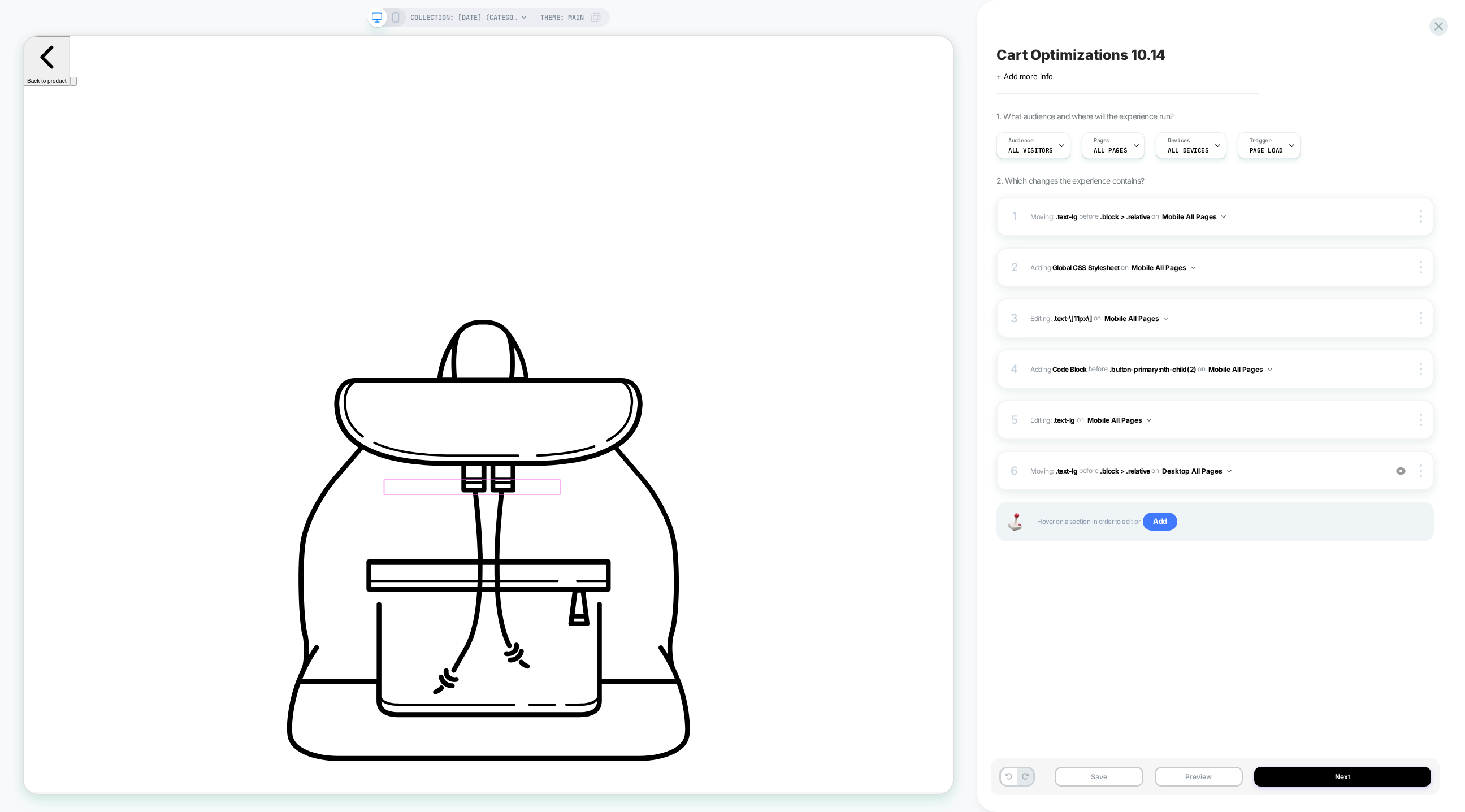
click at [1162, 526] on span "Add" at bounding box center [1160, 521] width 35 height 18
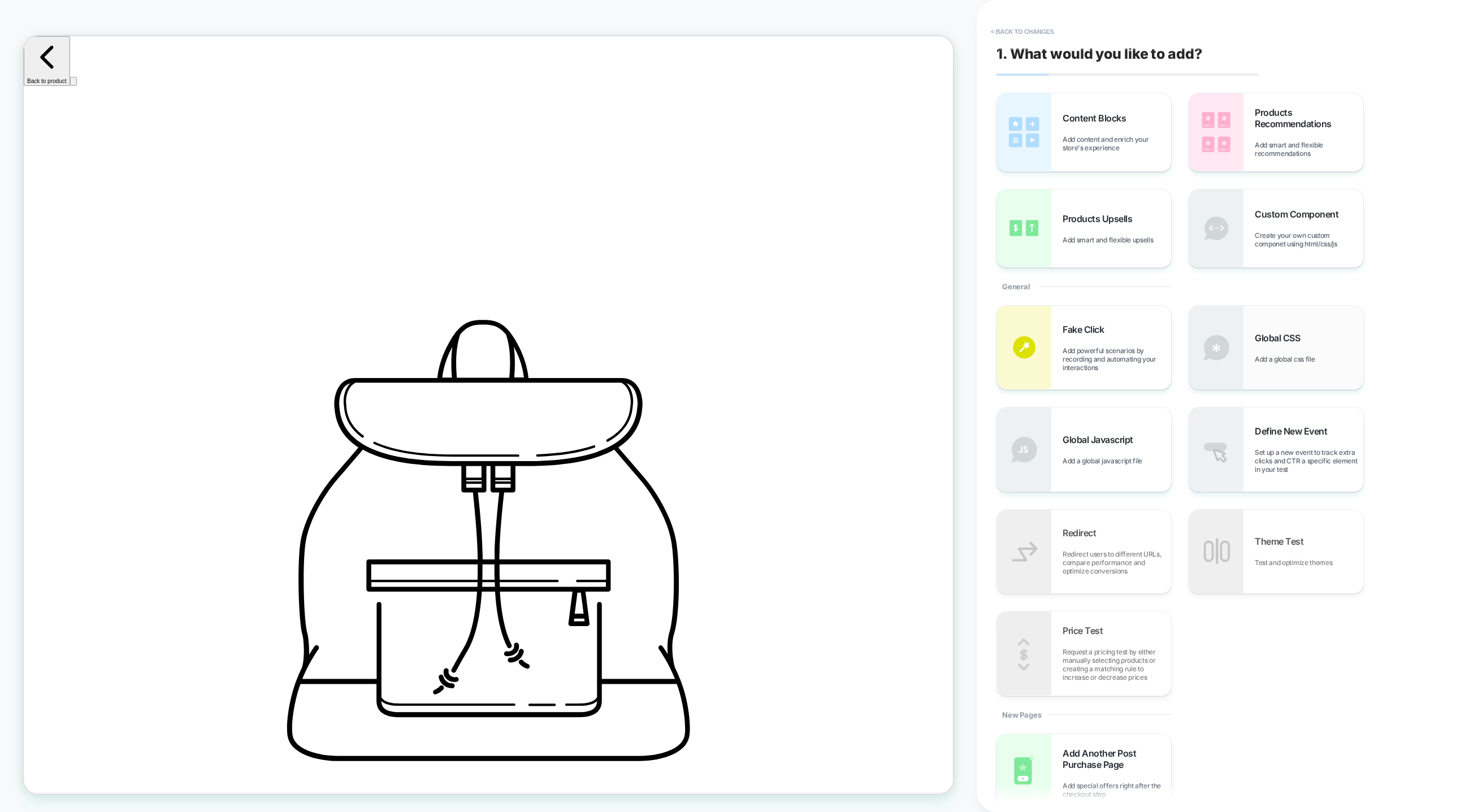
click at [1225, 355] on img at bounding box center [1216, 347] width 54 height 83
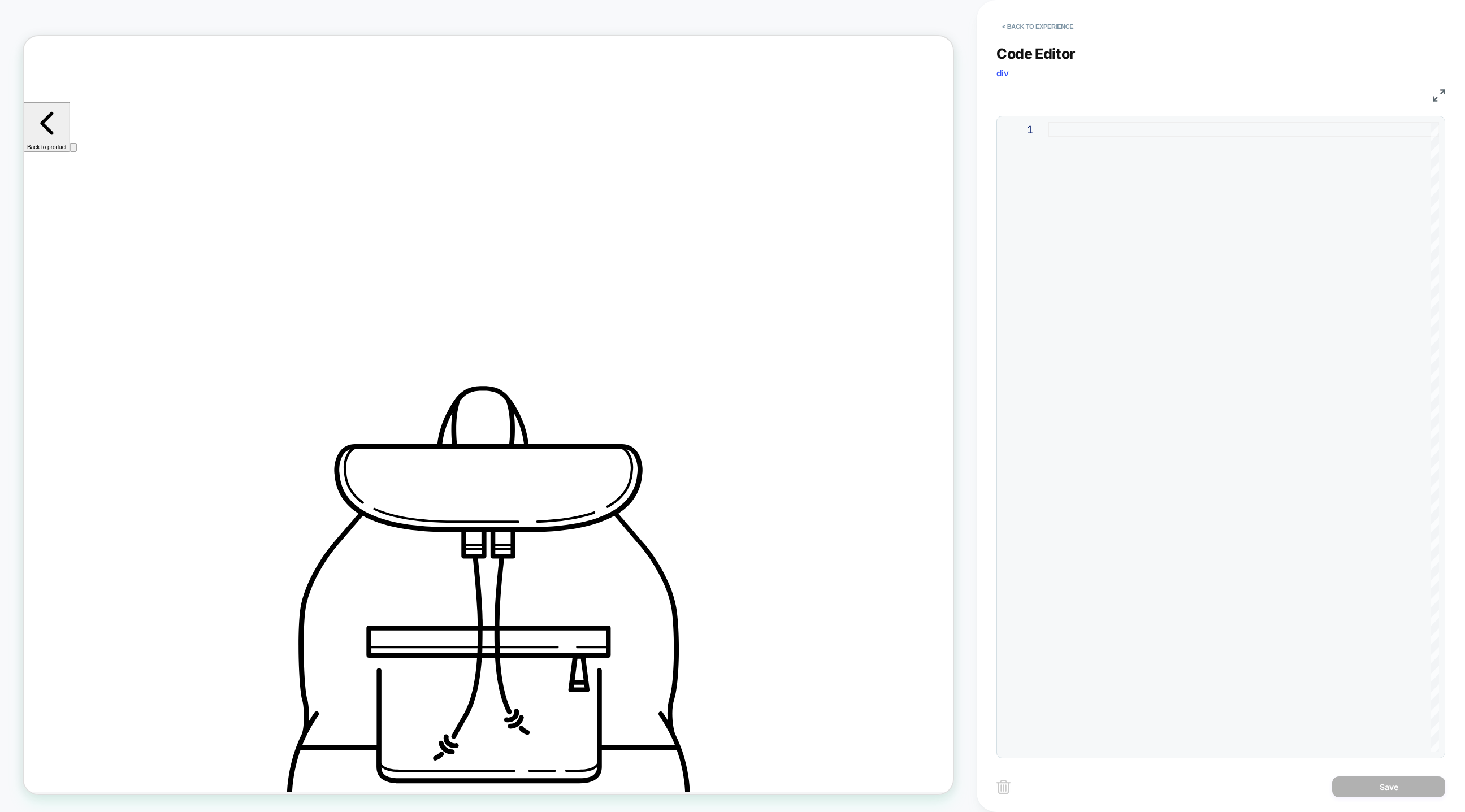
click at [1085, 173] on div at bounding box center [1244, 437] width 391 height 630
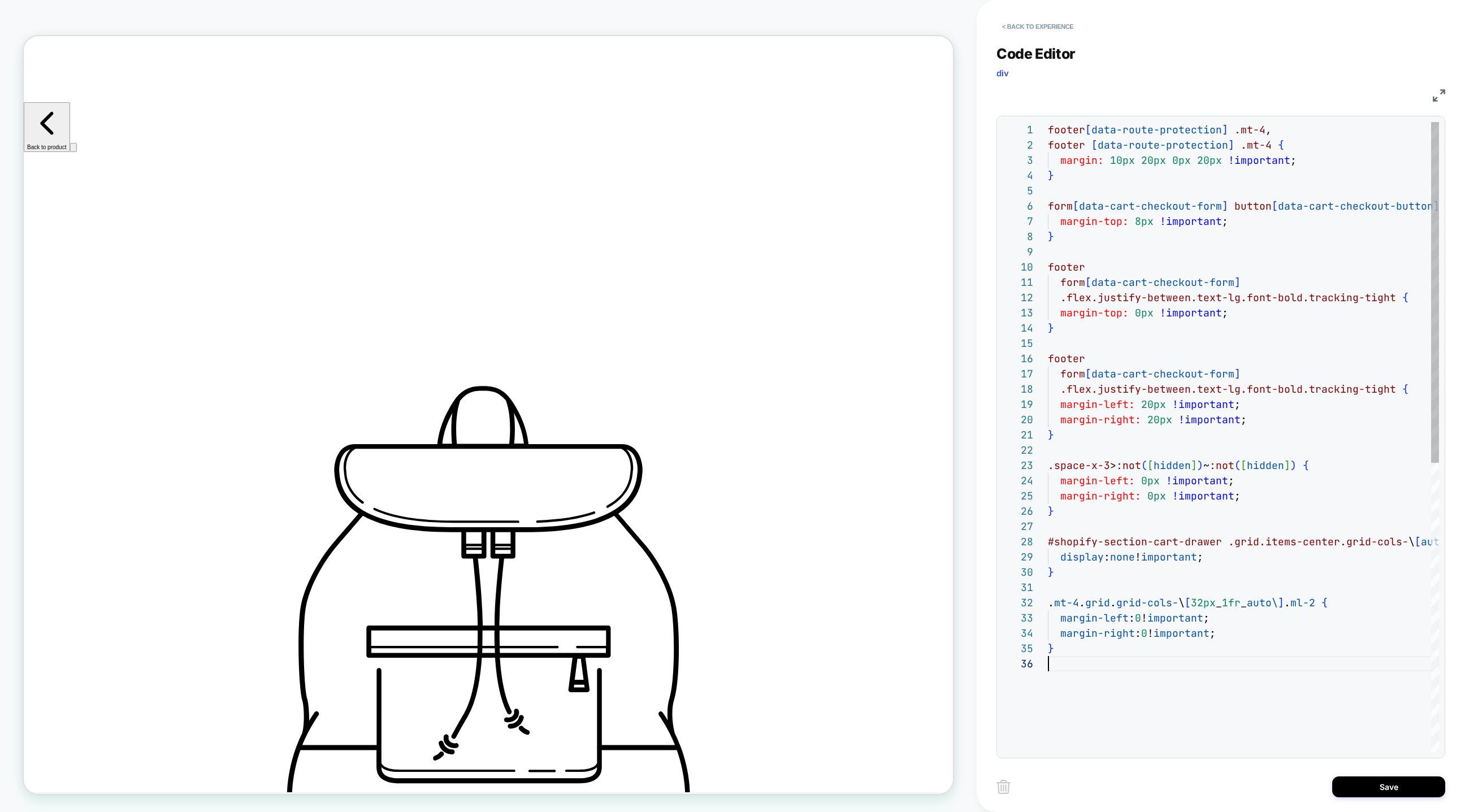
scroll to position [77, 0]
type textarea "**********"
click at [1387, 788] on button "Save" at bounding box center [1388, 787] width 113 height 21
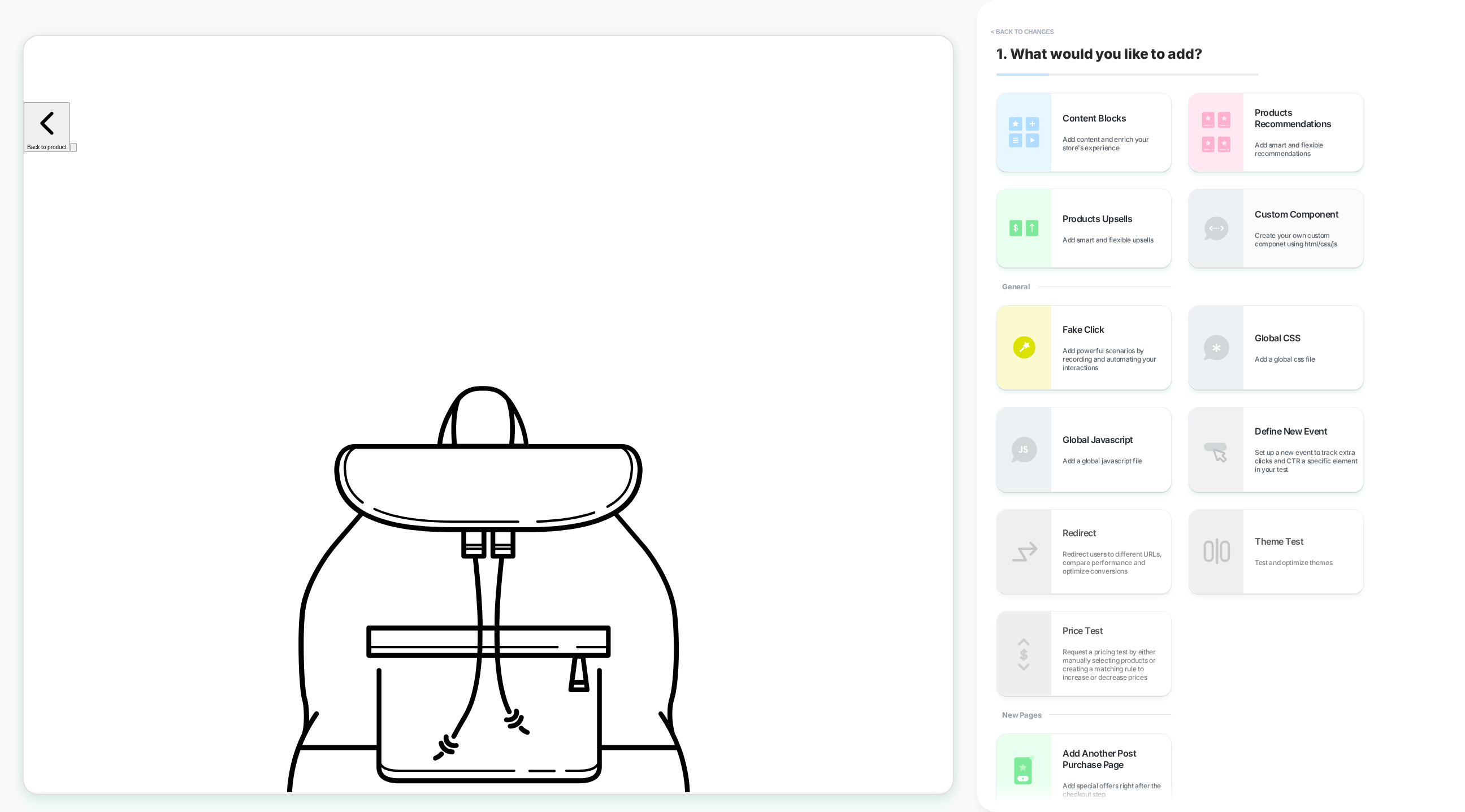
click at [1262, 226] on div "Custom Component Create your own custom componet using html/css/js" at bounding box center [1309, 228] width 109 height 40
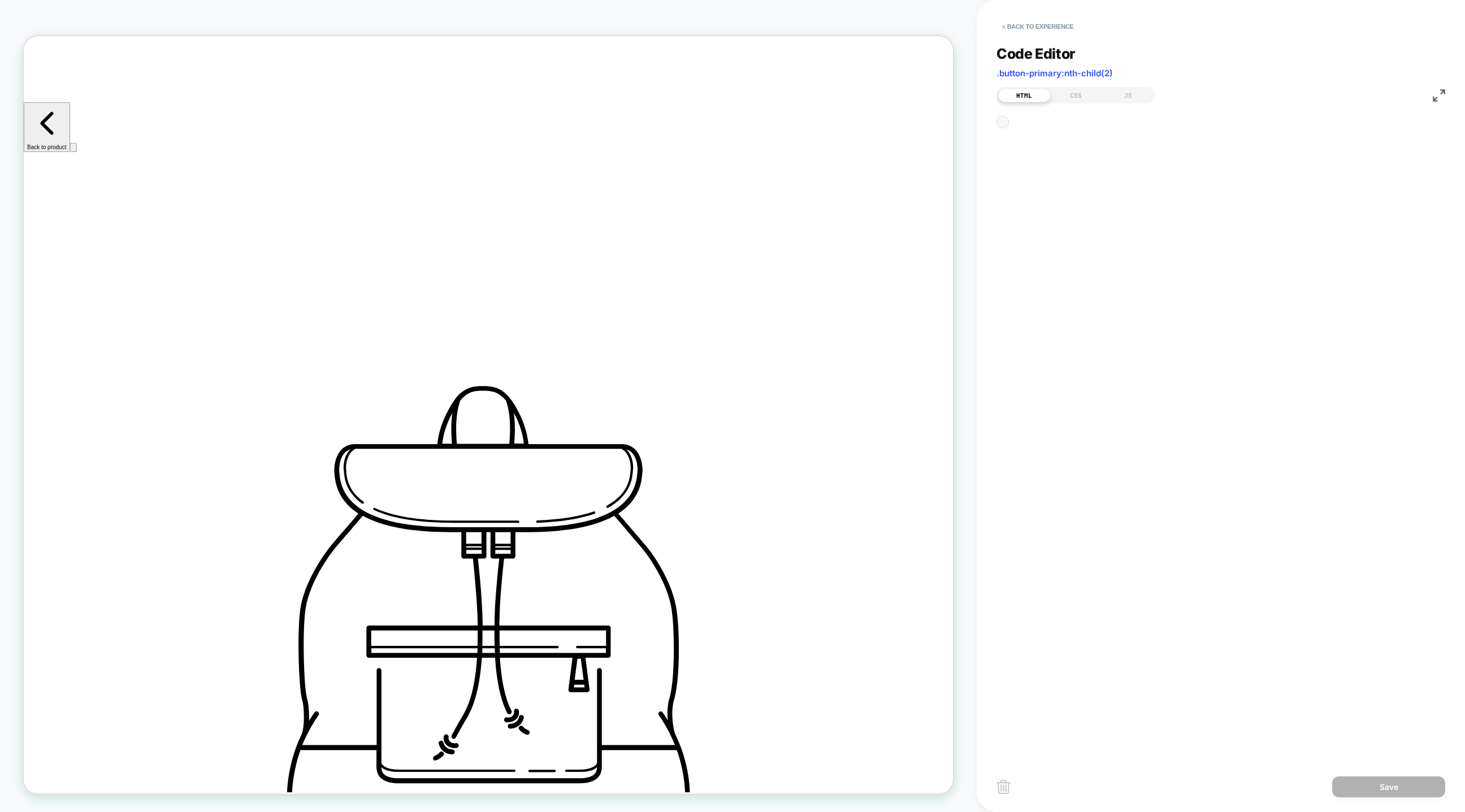
scroll to position [15, 0]
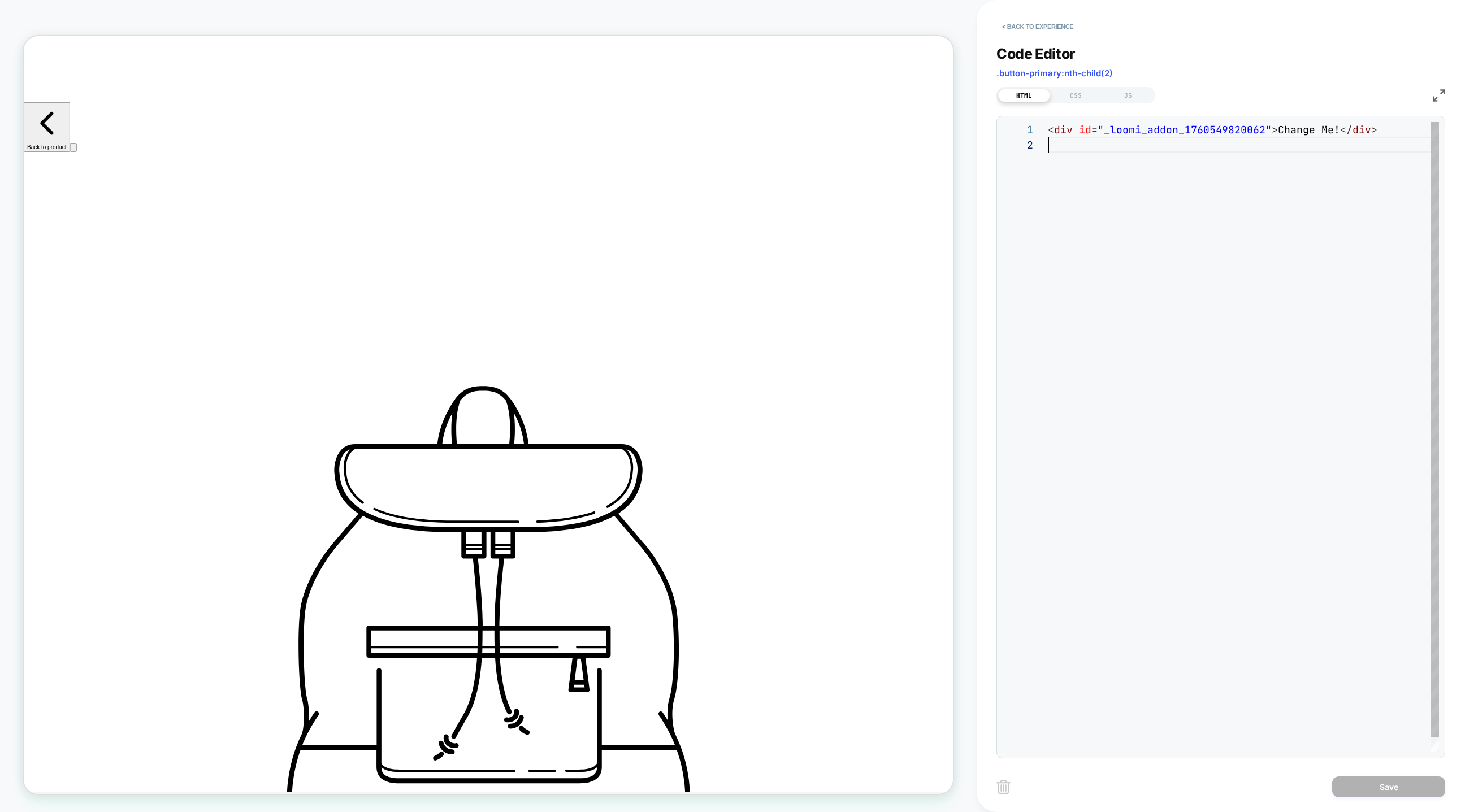
click at [1147, 279] on div "< div id = "_loomi_addon_1760549820062" > Change Me! </ div >" at bounding box center [1244, 445] width 391 height 645
click at [1171, 132] on div "< div id = "_loomi_addon_1760549820062" > Change Me! </ div >" at bounding box center [1244, 445] width 391 height 645
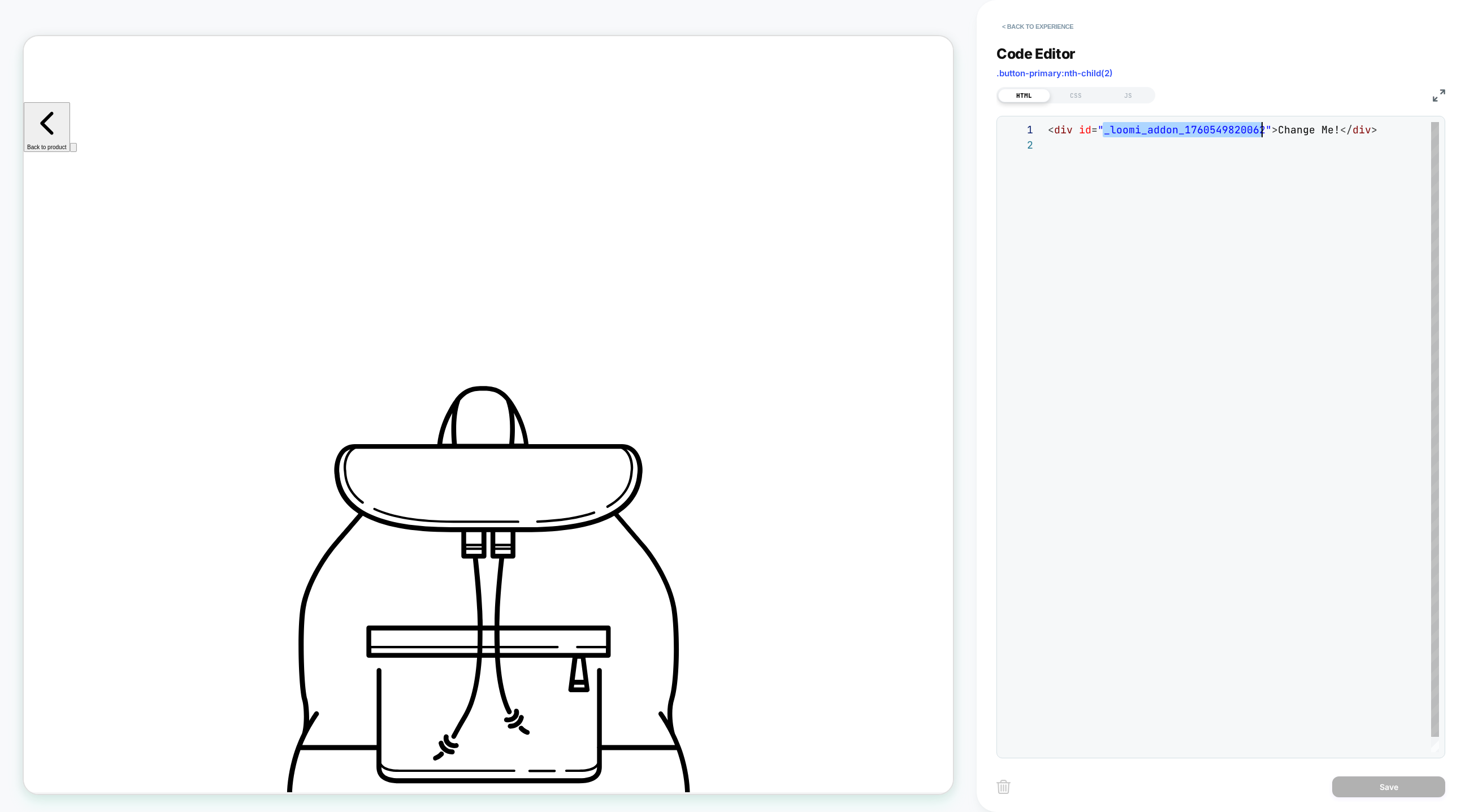
scroll to position [0, 0]
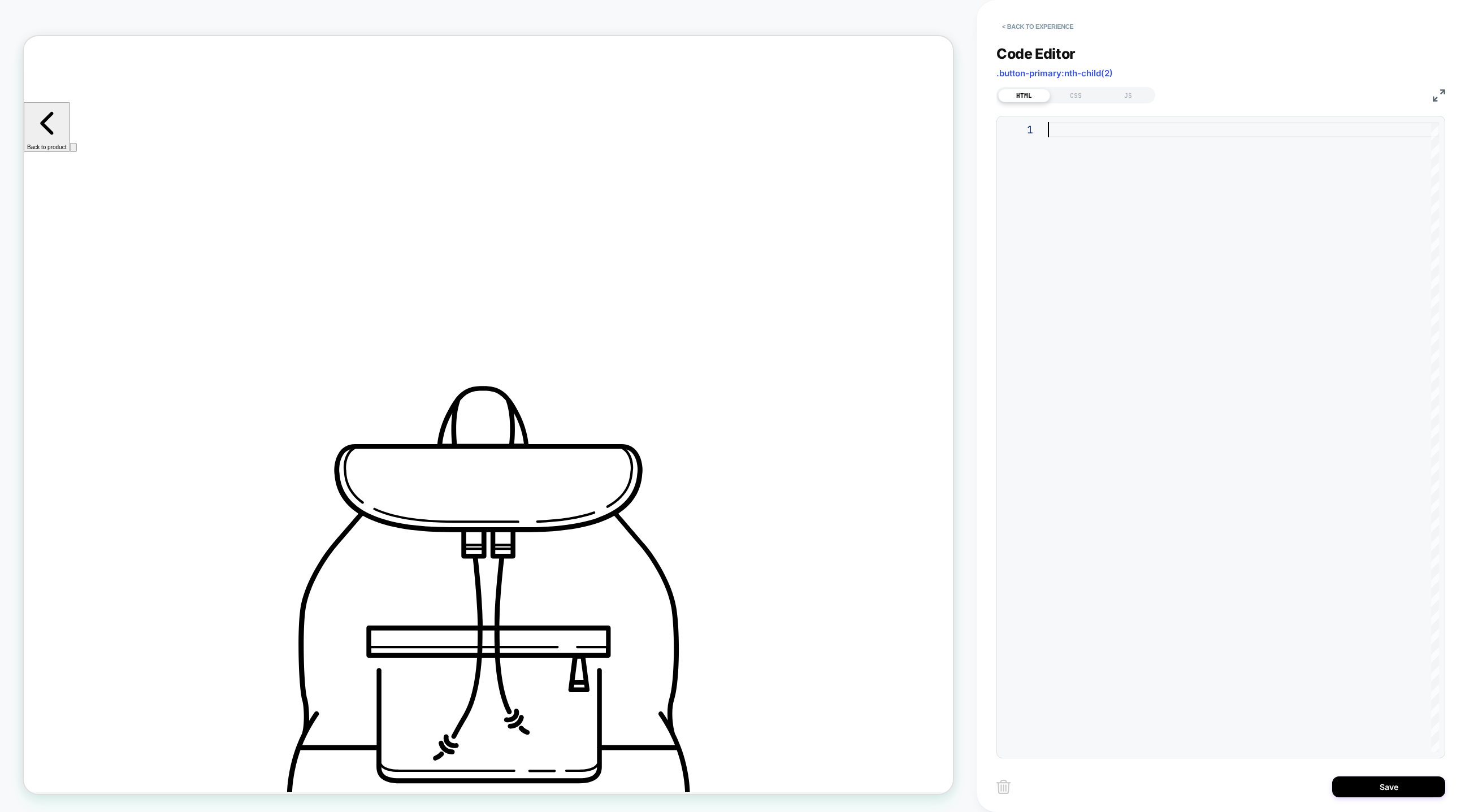
type textarea "**********"
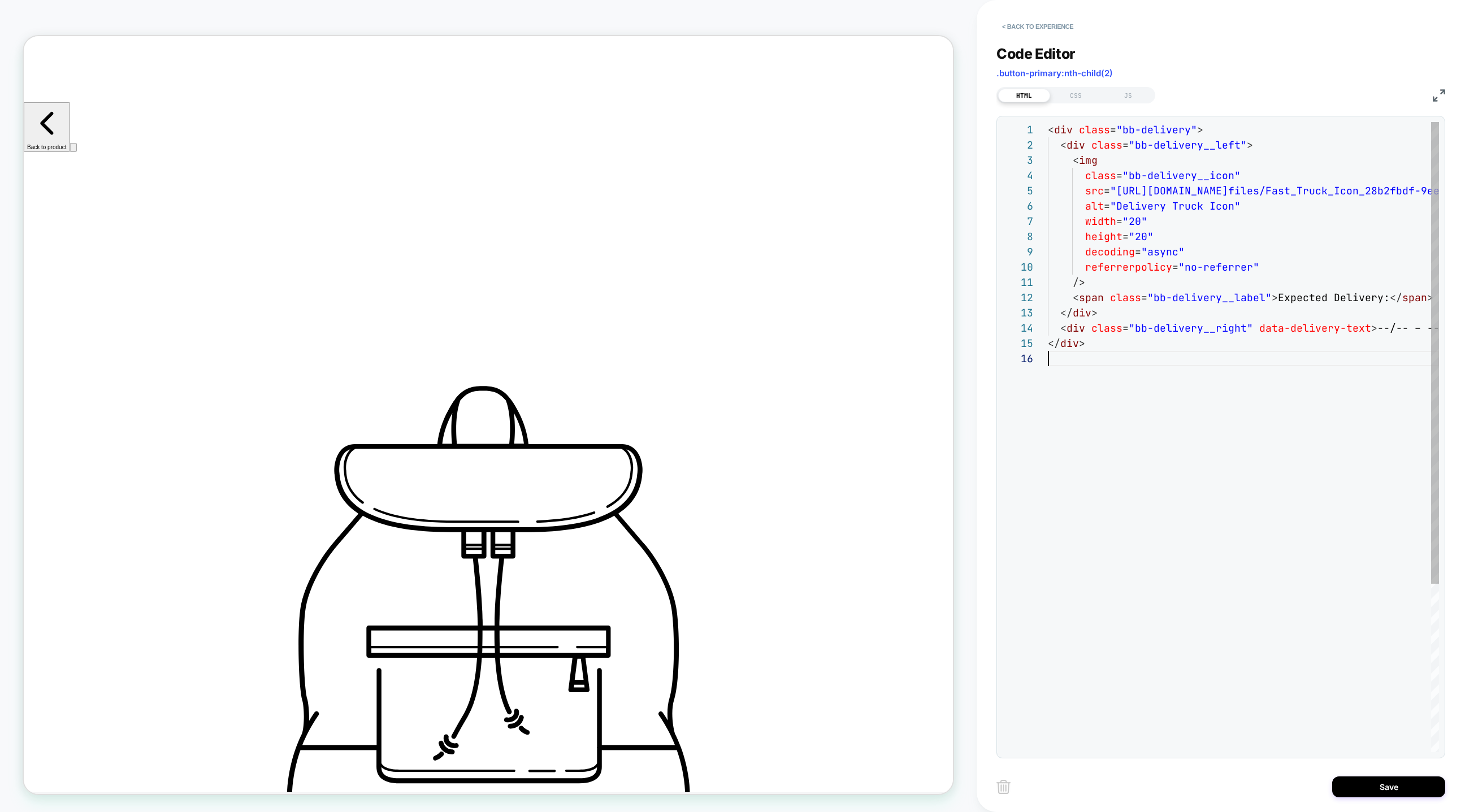
scroll to position [77, 0]
click at [1063, 96] on div "CSS" at bounding box center [1076, 95] width 52 height 13
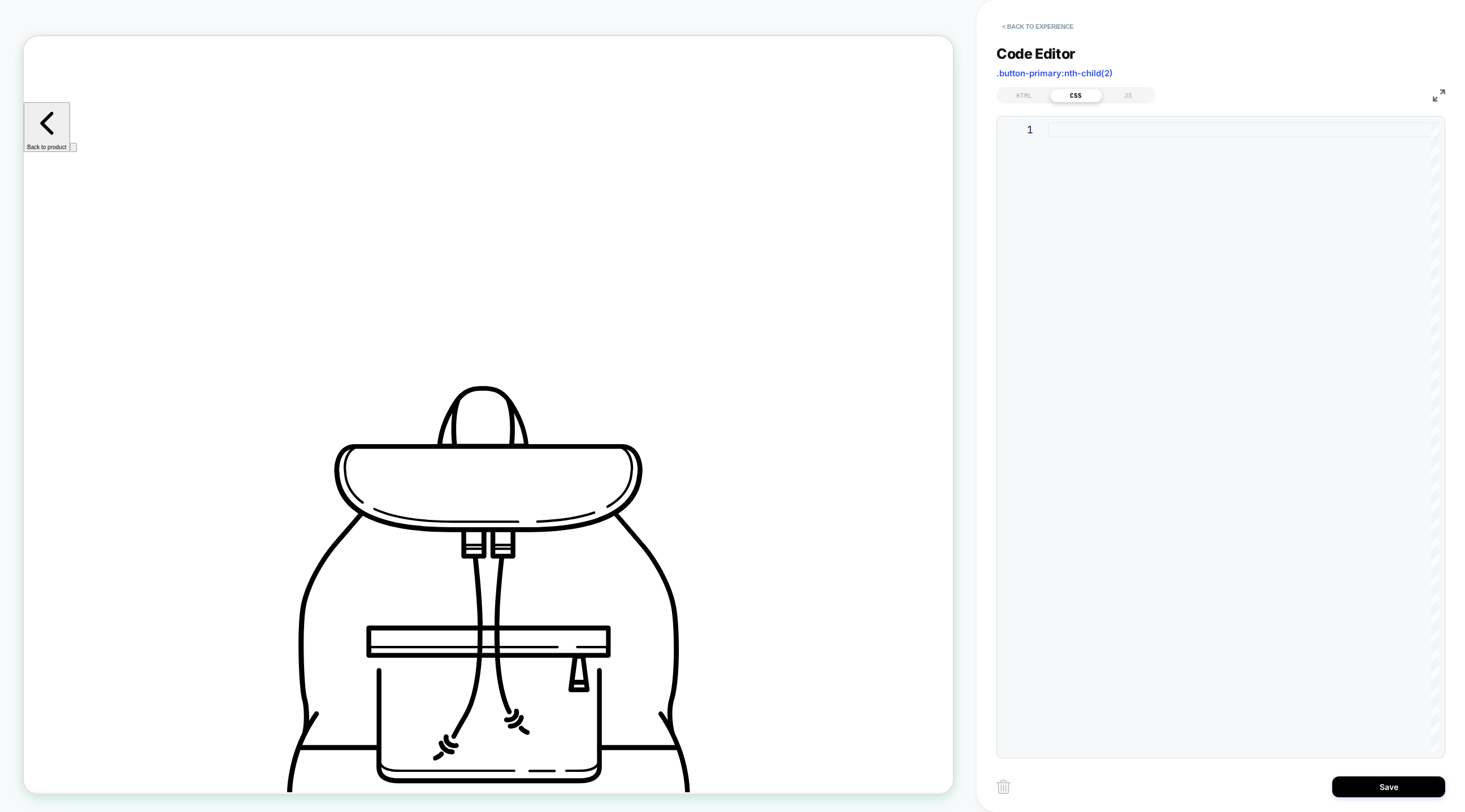
drag, startPoint x: 1099, startPoint y: 304, endPoint x: 1100, endPoint y: 297, distance: 7.1
click at [1099, 304] on div at bounding box center [1244, 437] width 391 height 630
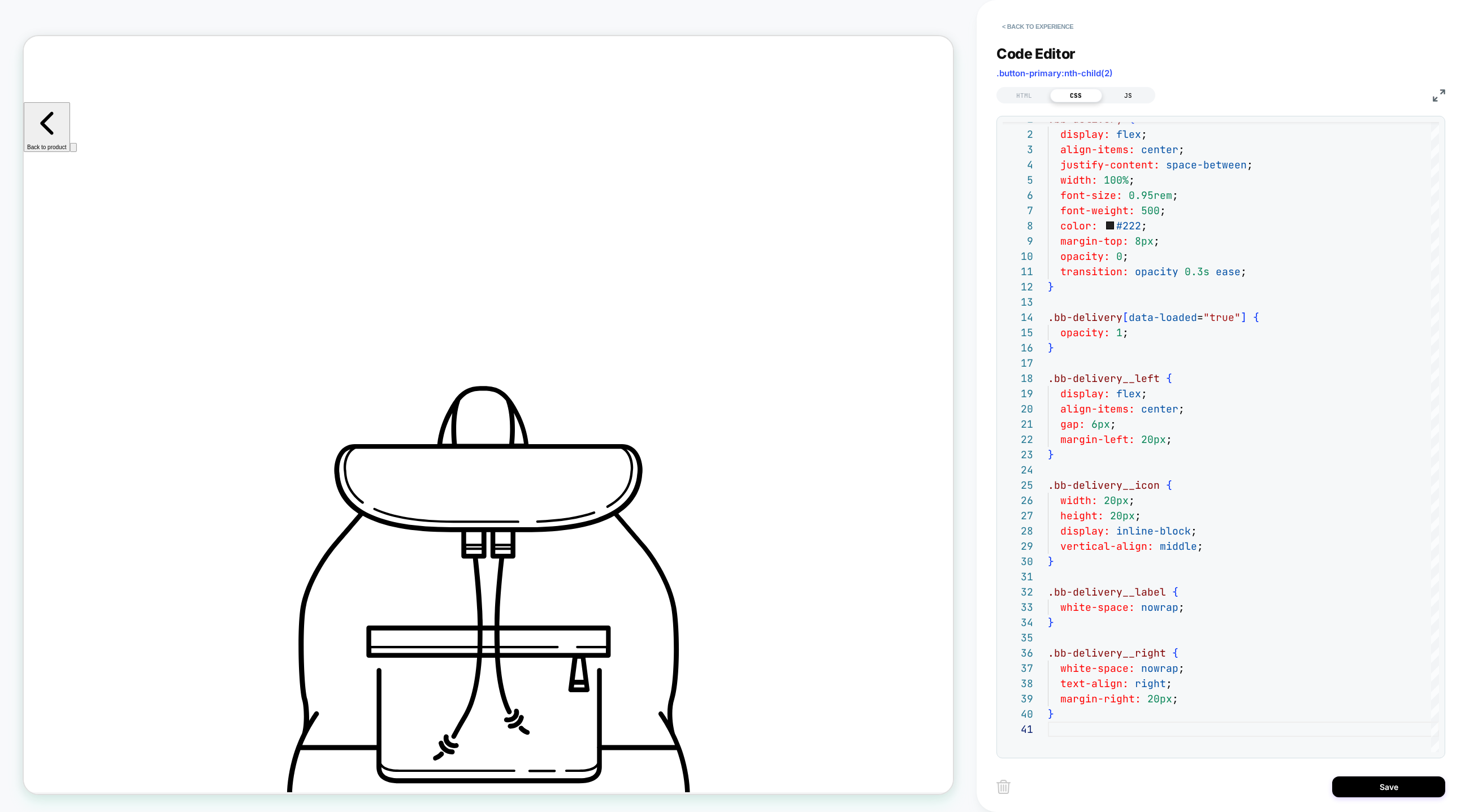
click at [1125, 97] on div "JS" at bounding box center [1128, 95] width 52 height 13
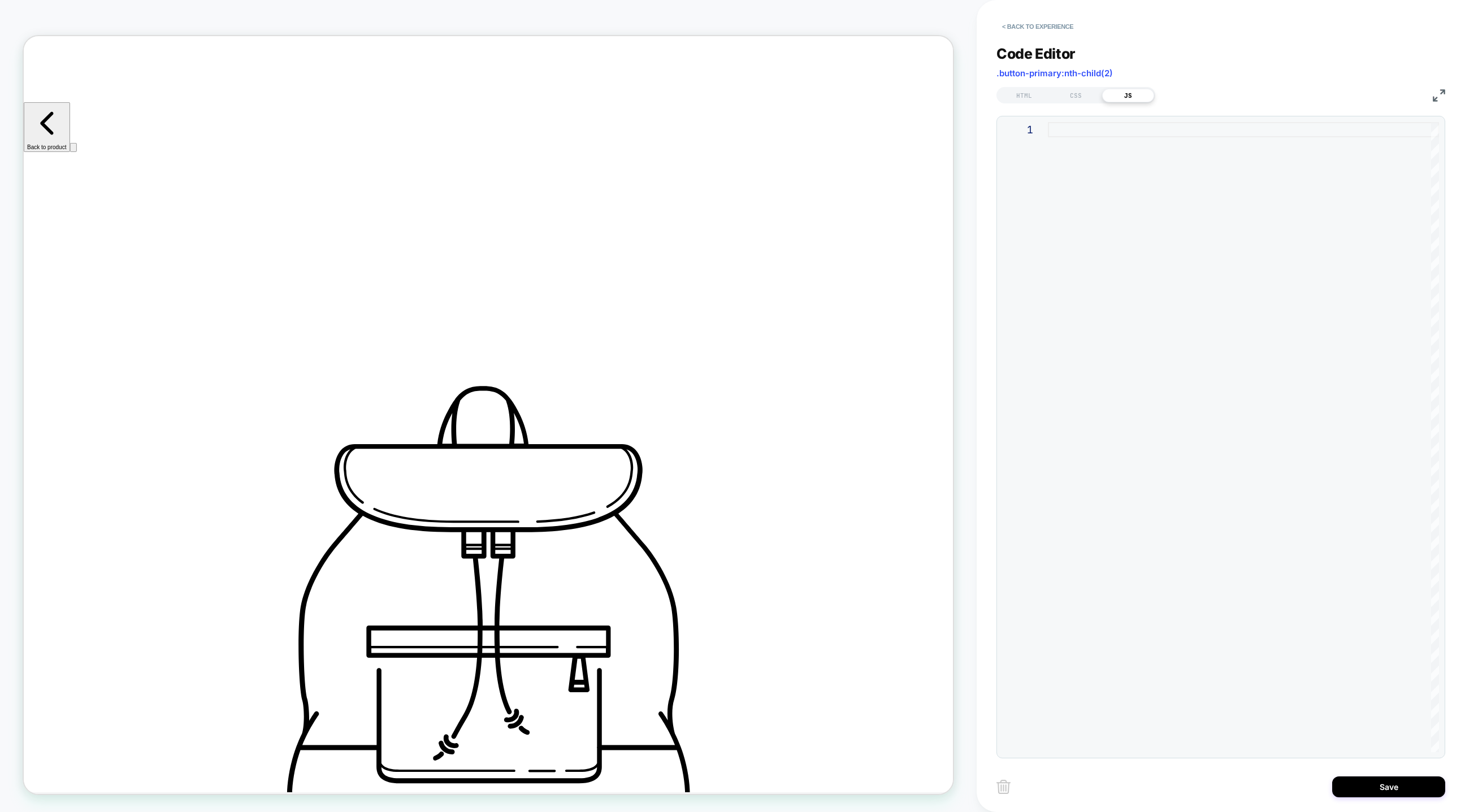
click at [1098, 231] on div at bounding box center [1244, 437] width 391 height 630
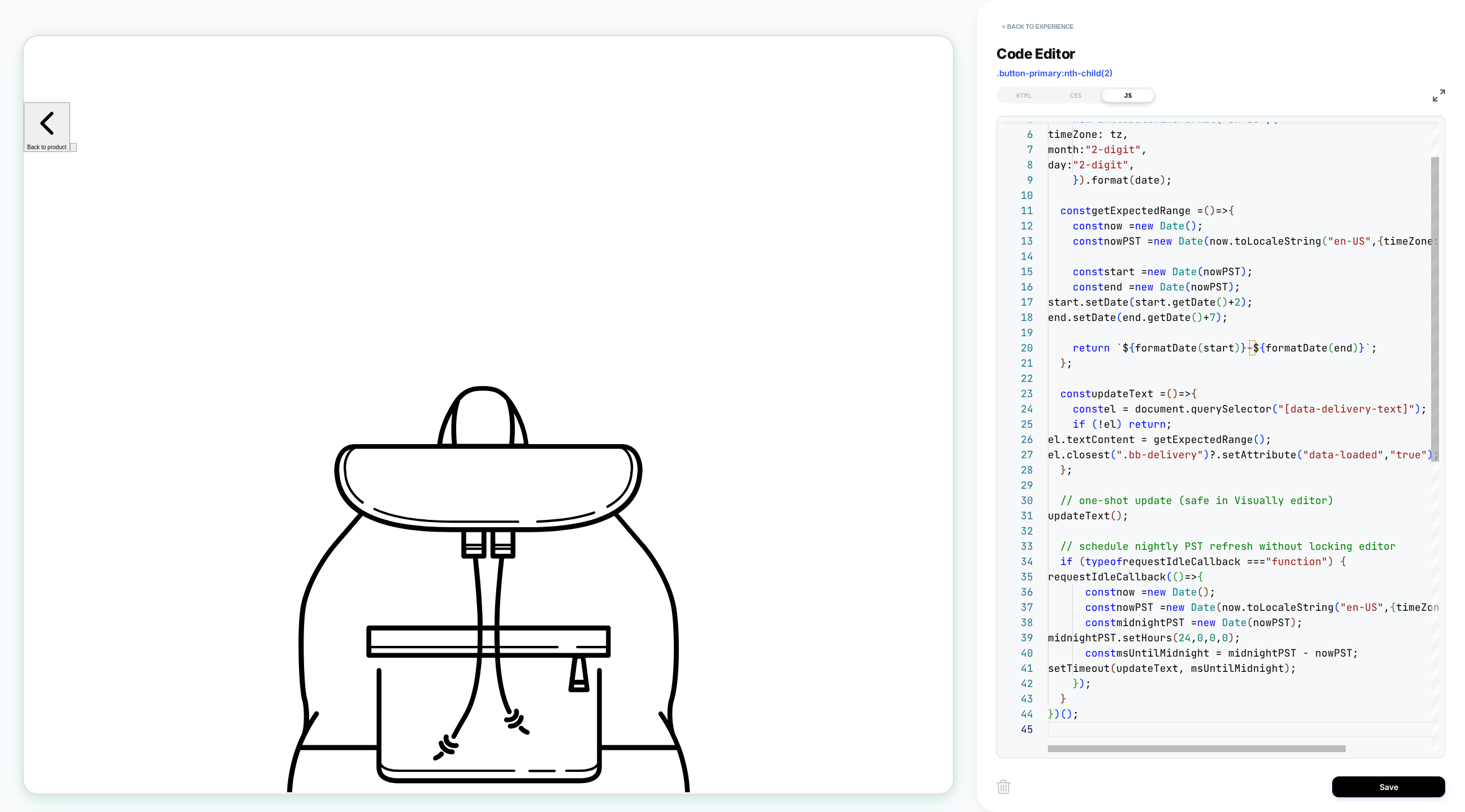
type textarea "**********"
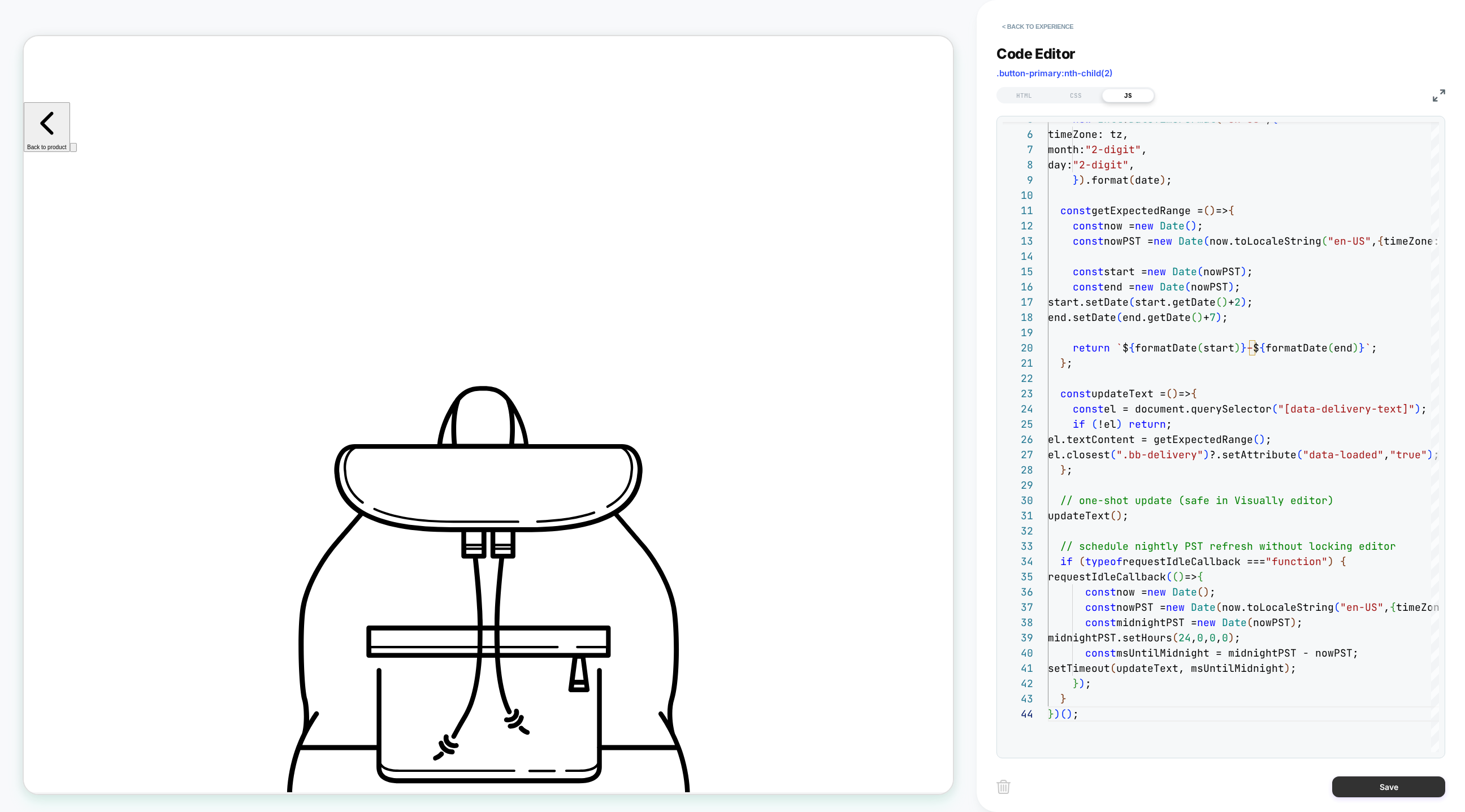
click at [1381, 785] on button "Save" at bounding box center [1388, 787] width 113 height 21
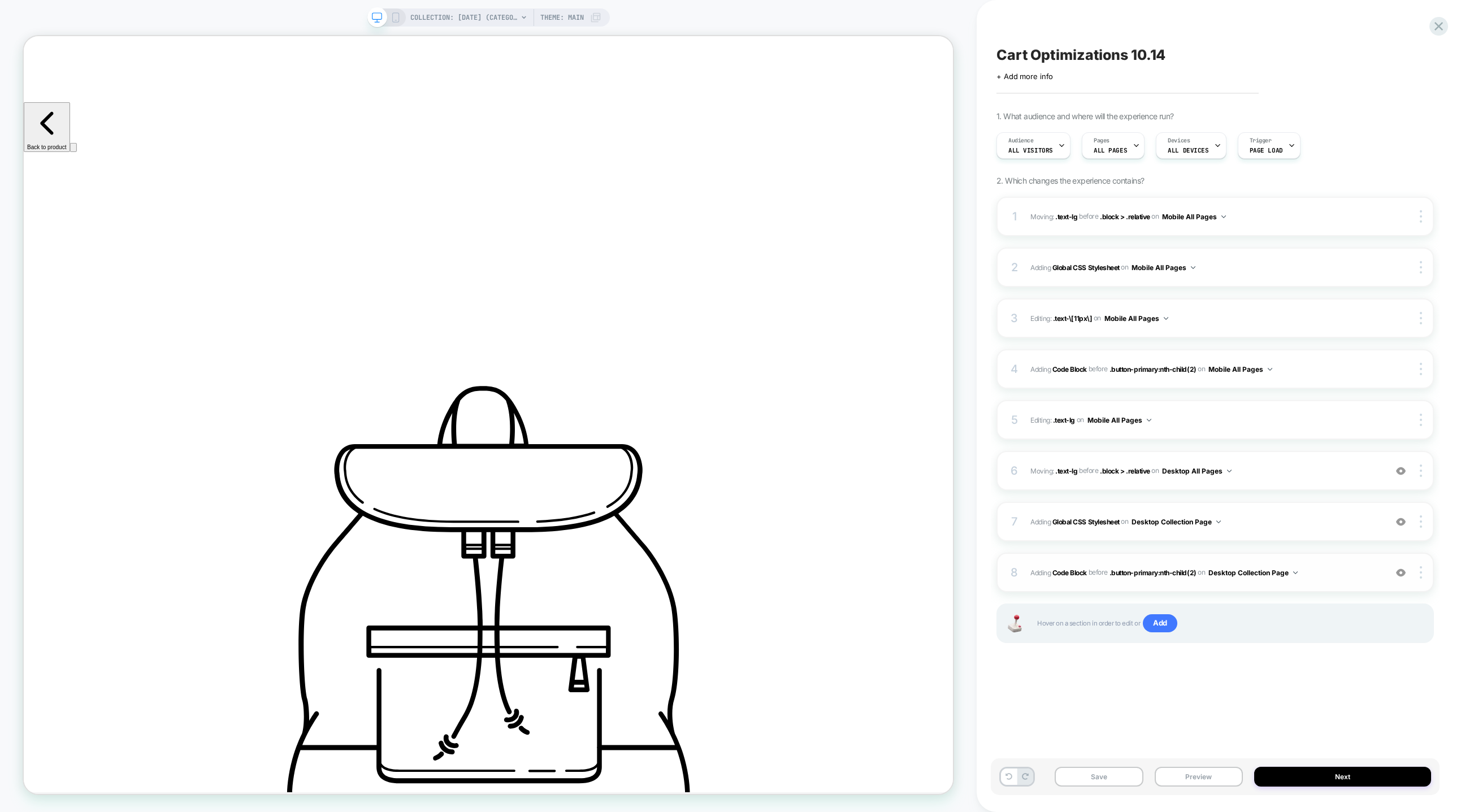
click at [1272, 571] on button "Desktop Collection Page" at bounding box center [1252, 572] width 89 height 14
click at [1255, 739] on div "Desktop All Pages" at bounding box center [1255, 742] width 142 height 24
click at [1206, 522] on button "Desktop Collection Page" at bounding box center [1176, 522] width 89 height 14
click at [1197, 695] on div "Desktop All Pages" at bounding box center [1178, 692] width 142 height 24
click at [1265, 365] on button "Mobile All Pages" at bounding box center [1240, 369] width 64 height 14
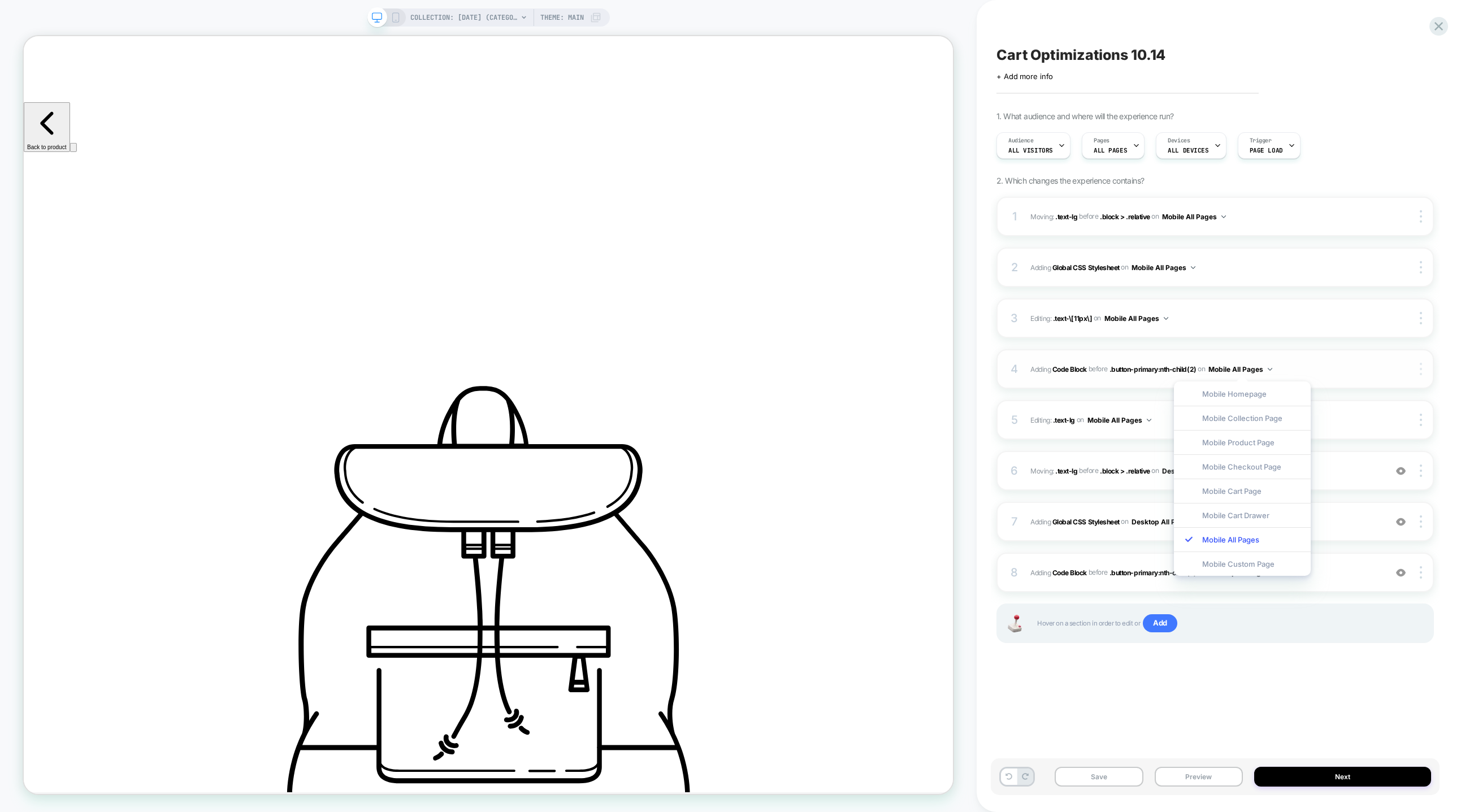
click at [1423, 366] on div at bounding box center [1423, 369] width 22 height 13
click at [1360, 397] on div "Target All Devices" at bounding box center [1354, 400] width 101 height 31
click at [1222, 692] on div "Cart Optimizations 10.14 Click to edit experience details + Add more info 1. Wh…" at bounding box center [1215, 406] width 449 height 789
click at [1401, 572] on img at bounding box center [1400, 572] width 9 height 9
click at [1070, 784] on button "Save" at bounding box center [1098, 777] width 88 height 20
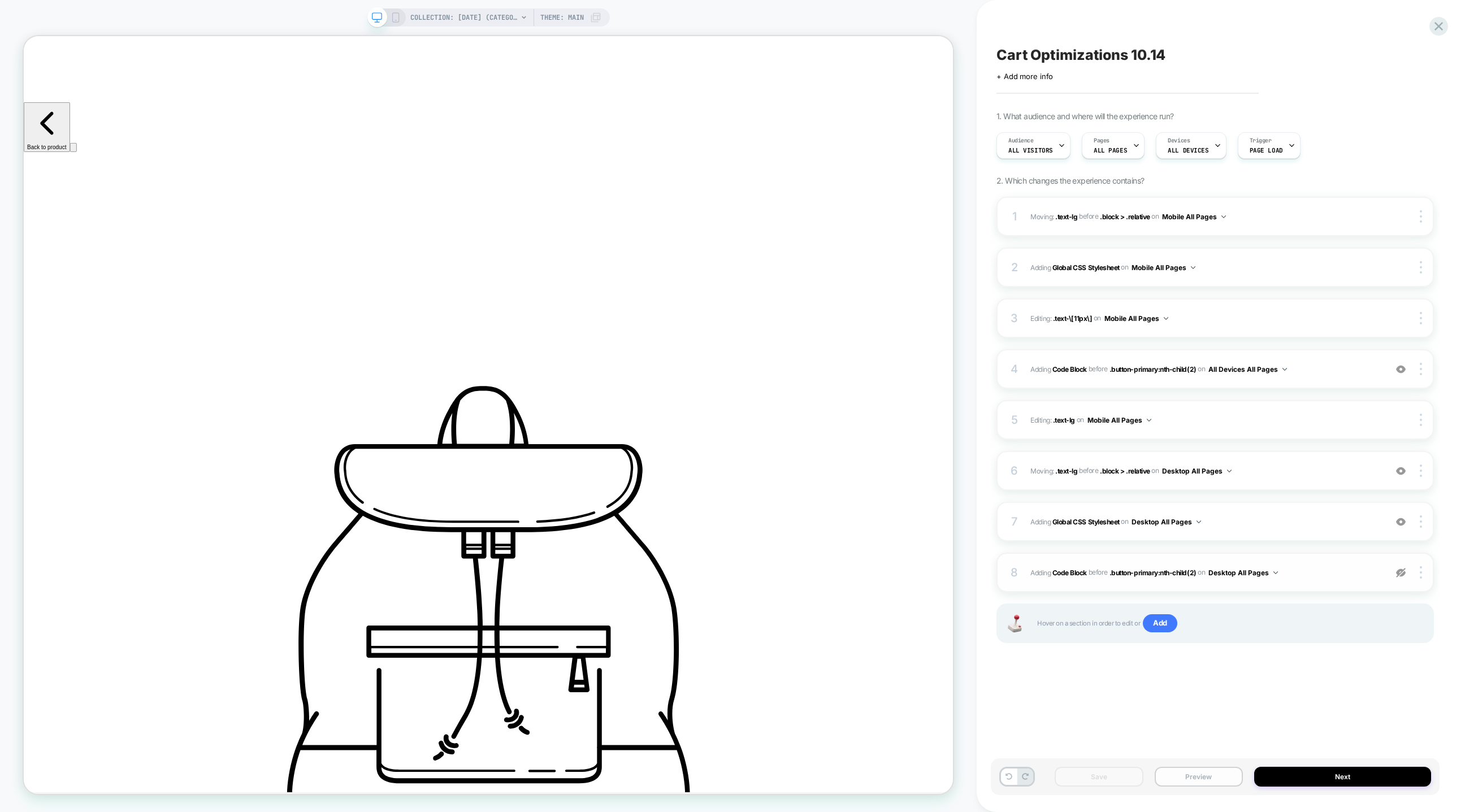
click at [1178, 773] on button "Preview" at bounding box center [1199, 777] width 88 height 20
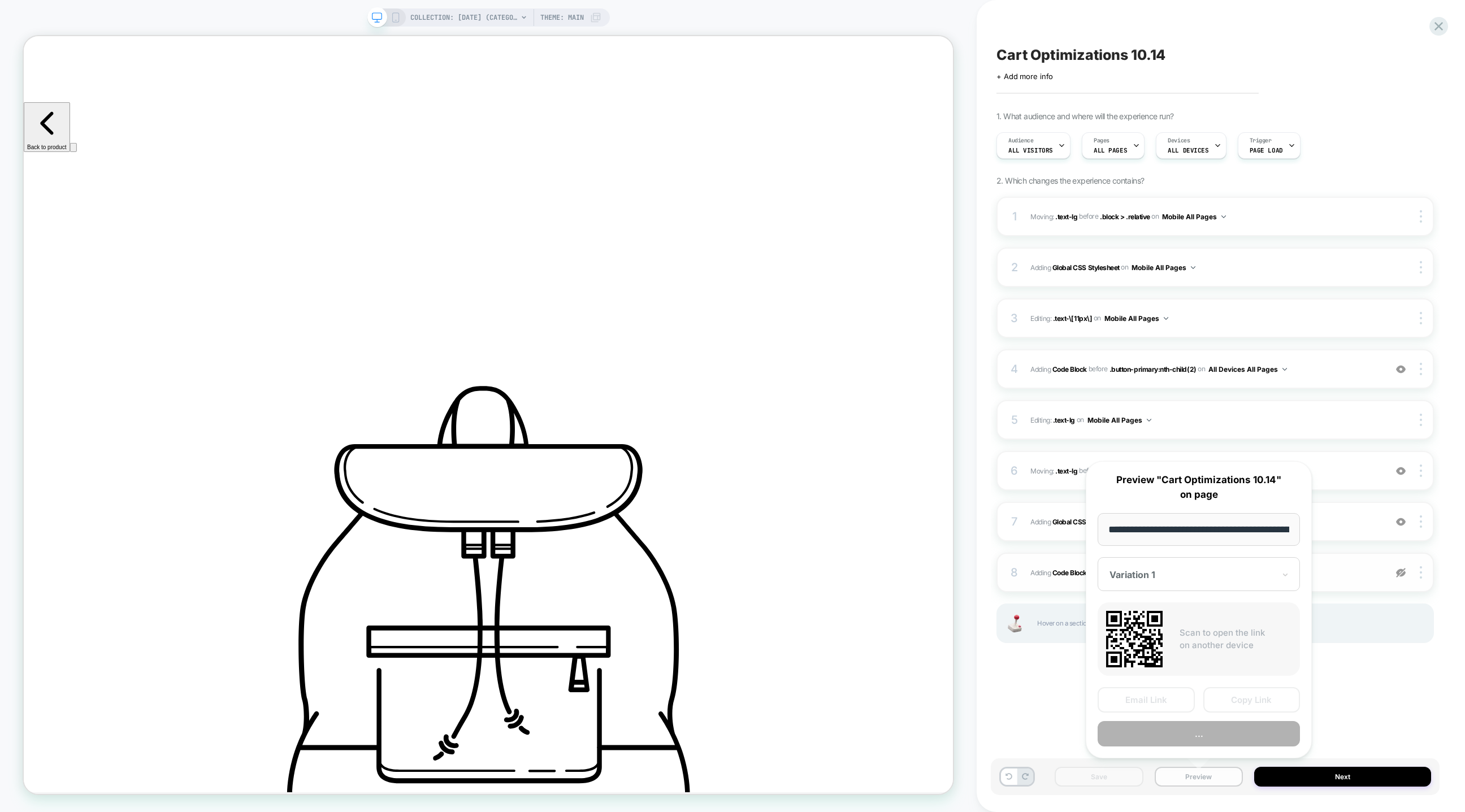
scroll to position [0, 110]
click at [1223, 695] on button "Copy Link" at bounding box center [1252, 700] width 97 height 25
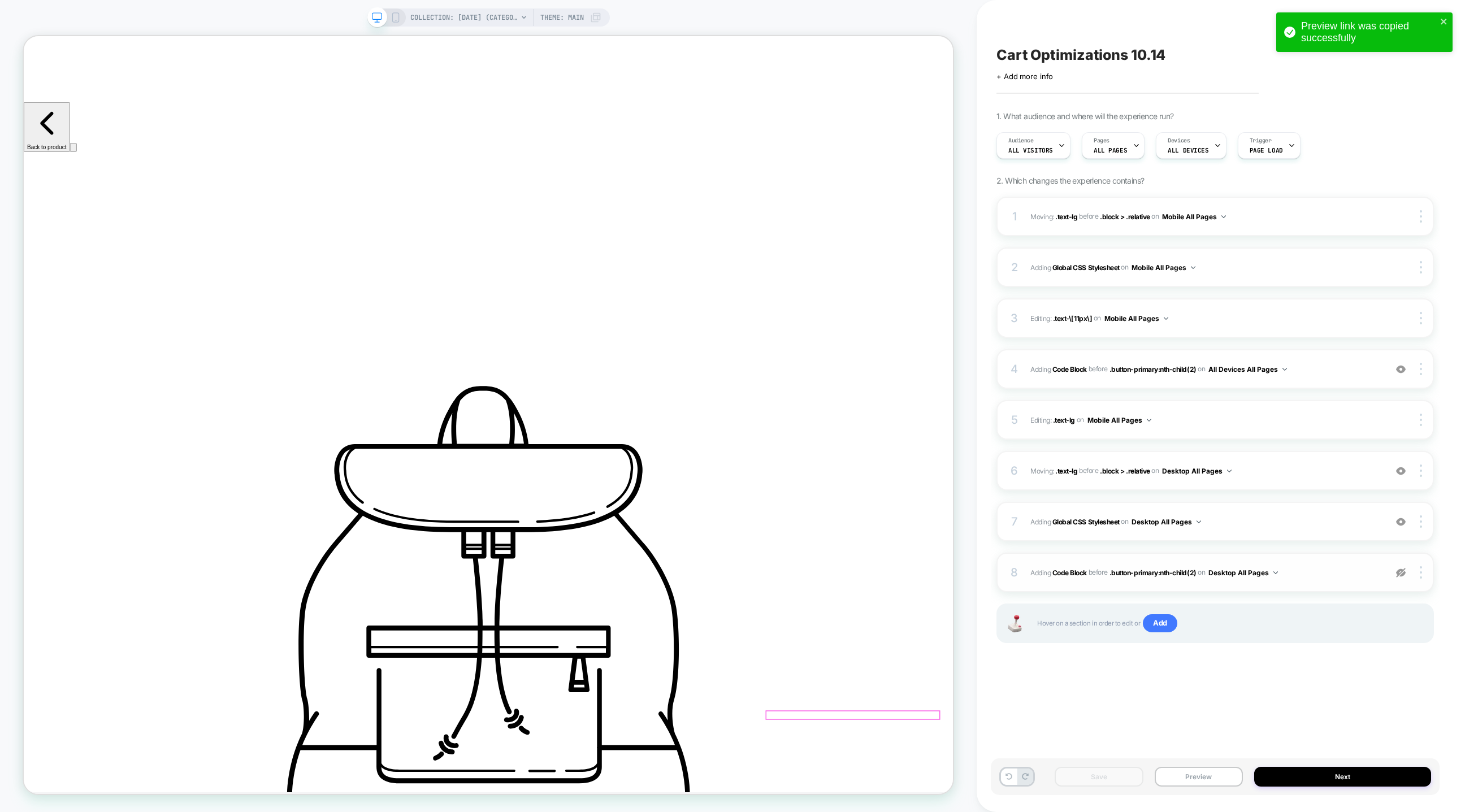
drag, startPoint x: 1083, startPoint y: 879, endPoint x: 1087, endPoint y: 831, distance: 48.2
click at [1087, 811] on div "Edit Visual" at bounding box center [1099, 827] width 69 height 11
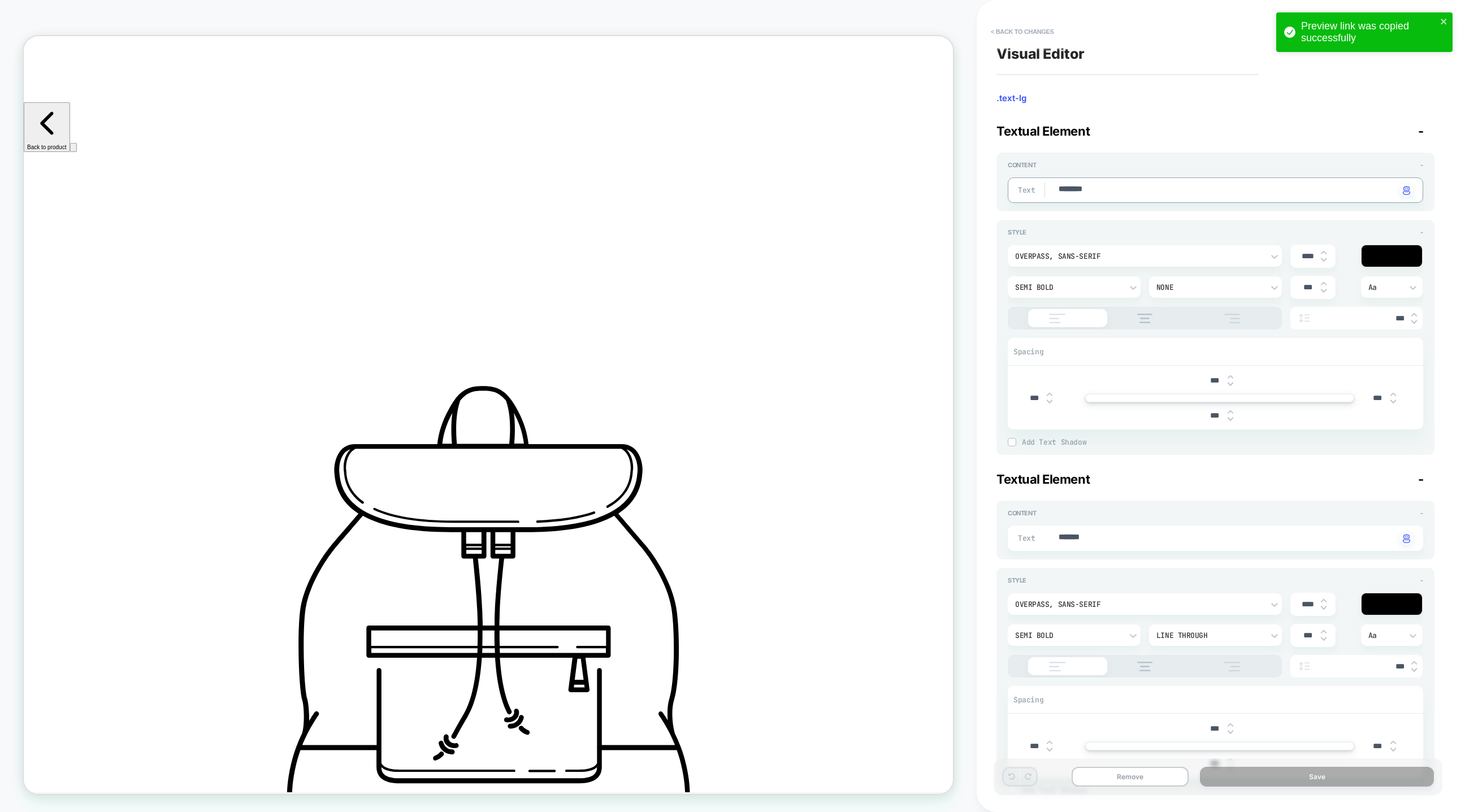
click at [1097, 191] on textarea "********" at bounding box center [1227, 190] width 338 height 13
type textarea "*"
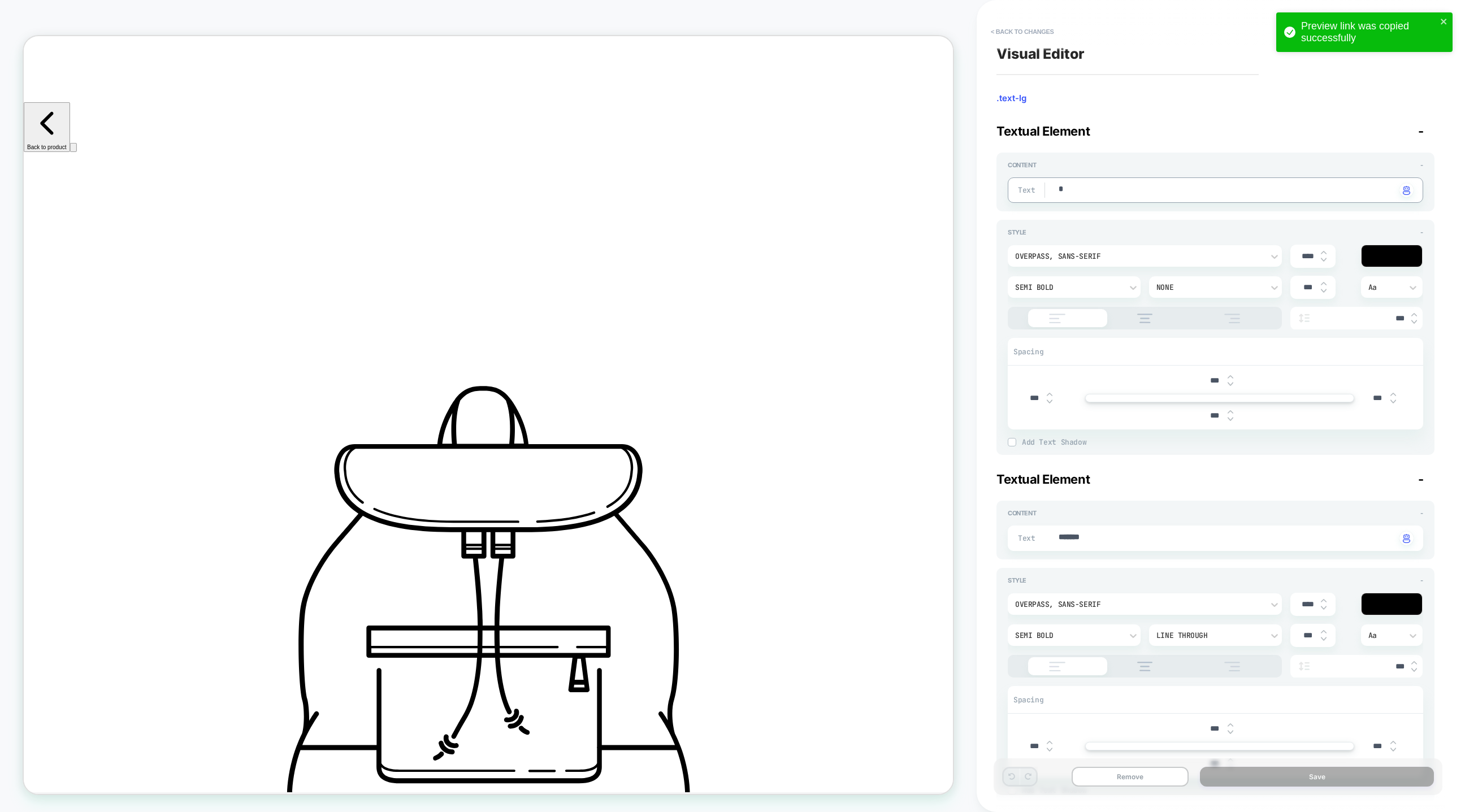
type textarea "**"
type textarea "*"
type textarea "***"
type textarea "*"
type textarea "****"
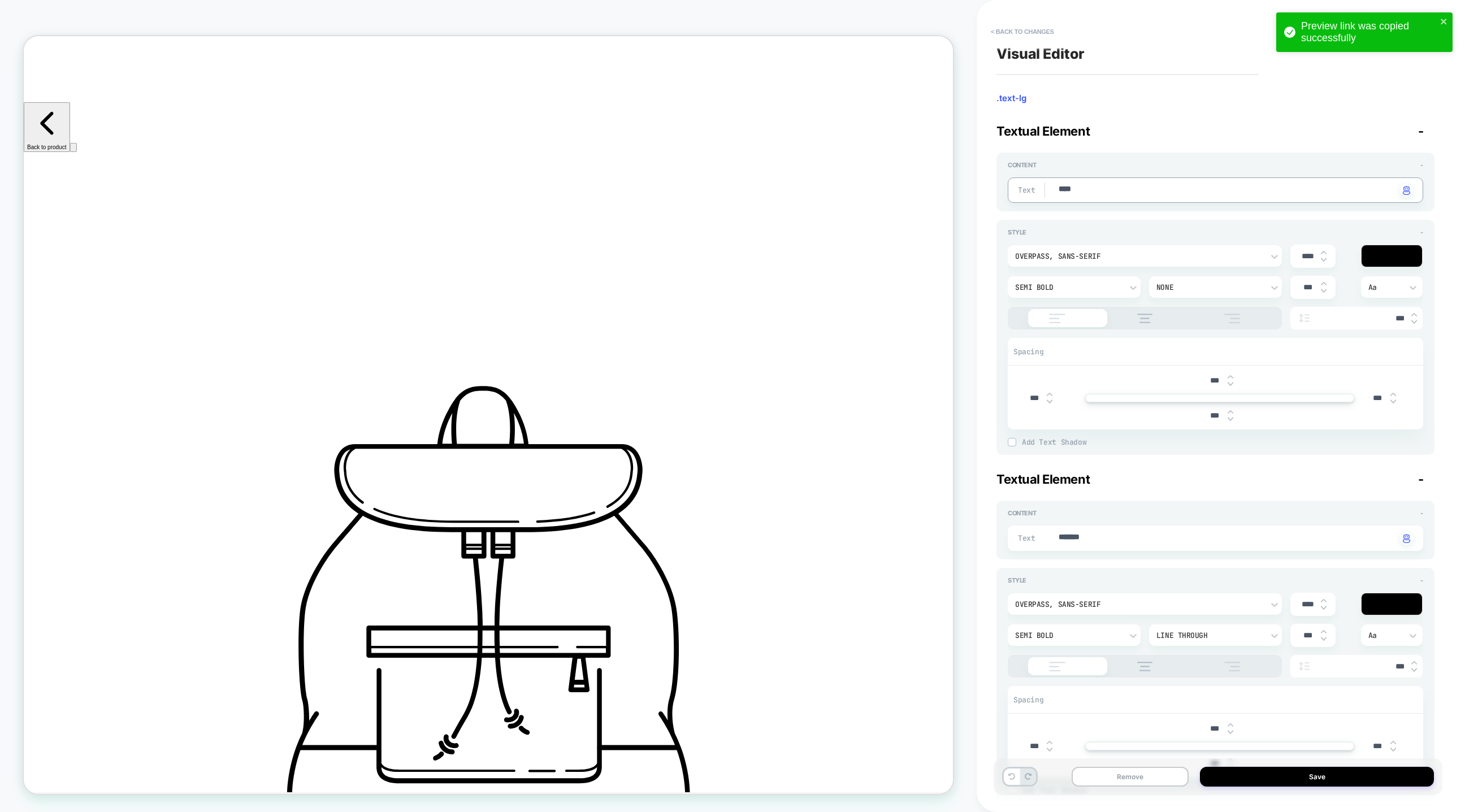
type textarea "*"
type textarea "*****"
type textarea "*"
type textarea "******"
type textarea "*"
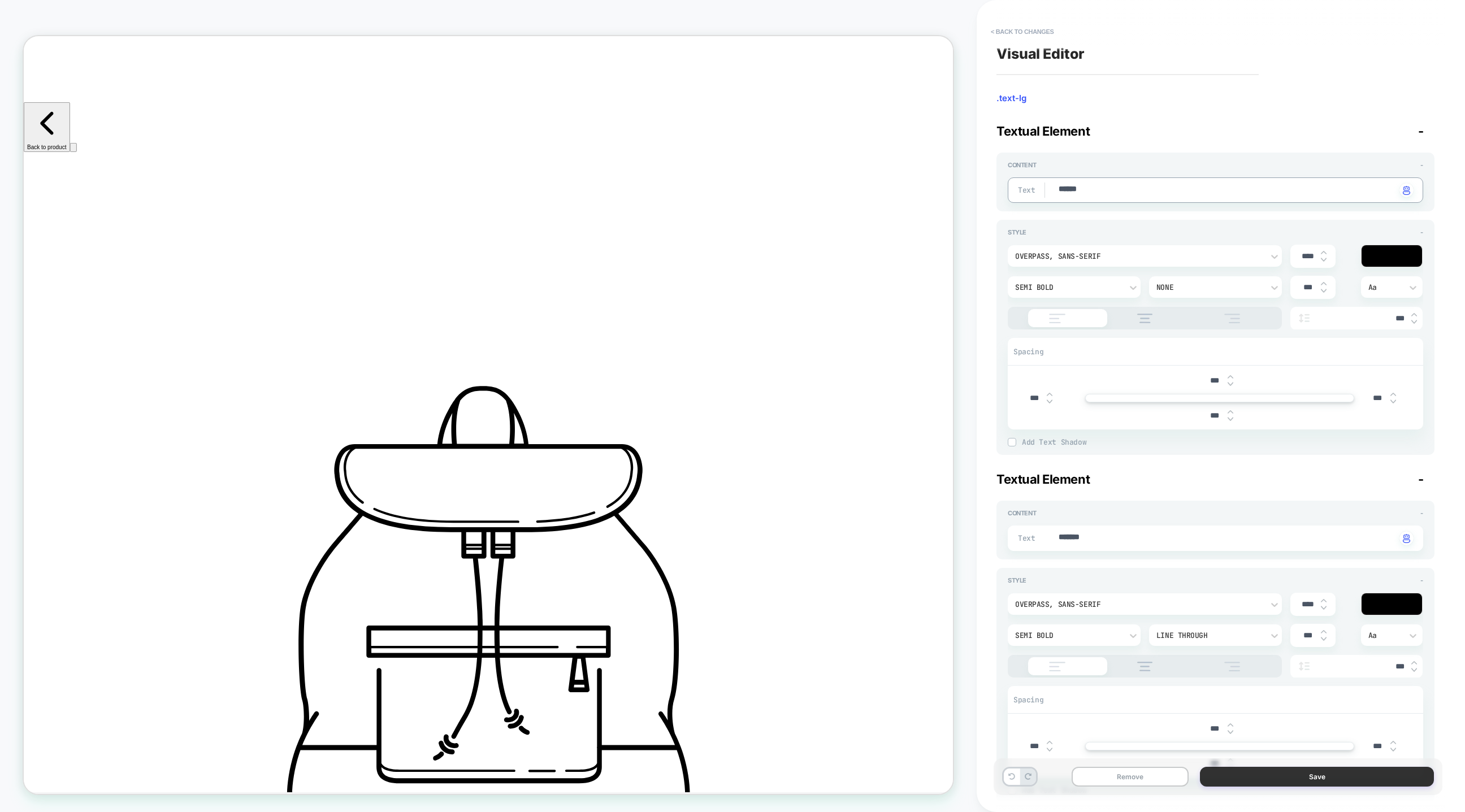
type textarea "******"
click at [1260, 779] on button "Save" at bounding box center [1317, 777] width 234 height 20
type textarea "*"
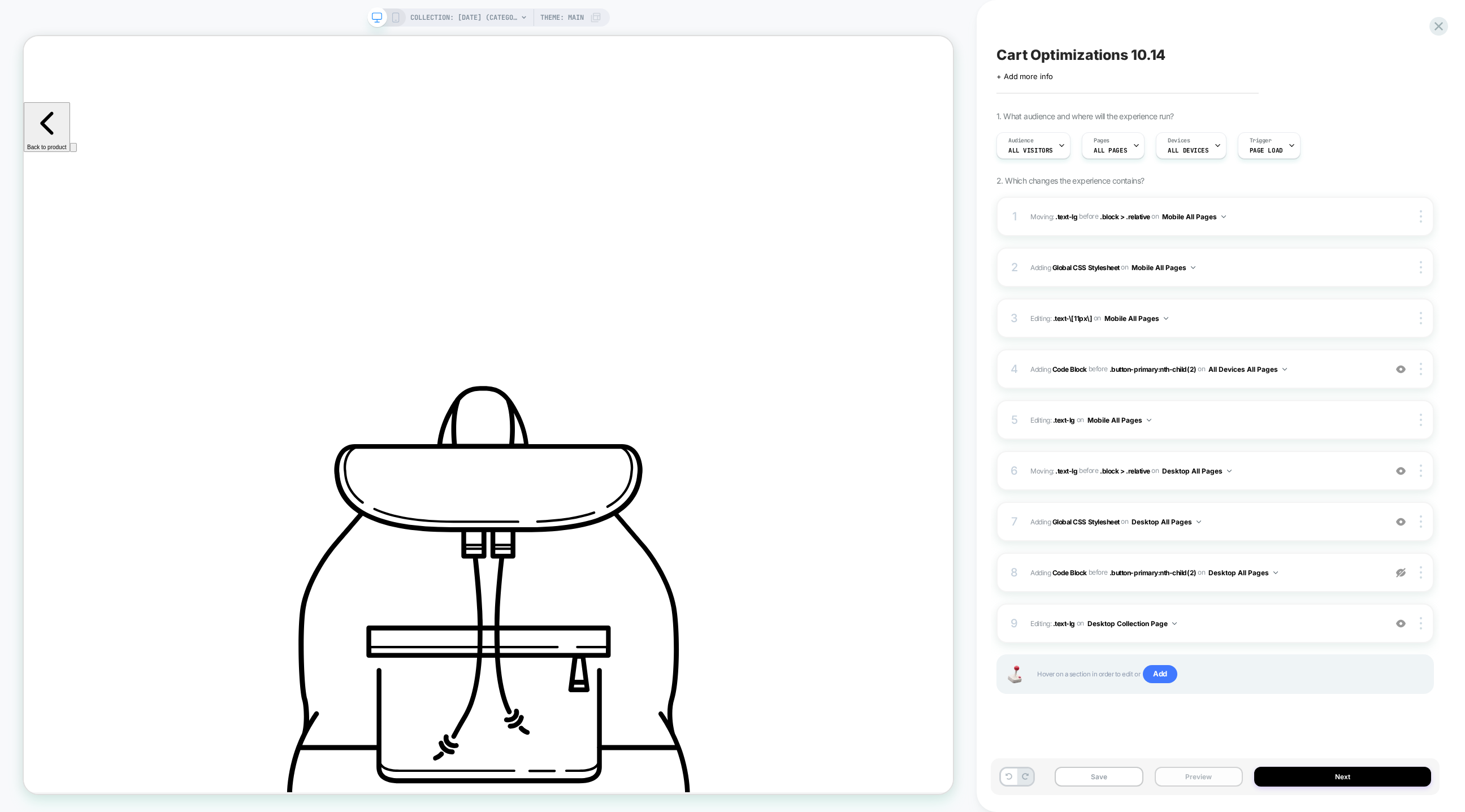
click at [1189, 777] on button "Preview" at bounding box center [1199, 777] width 88 height 20
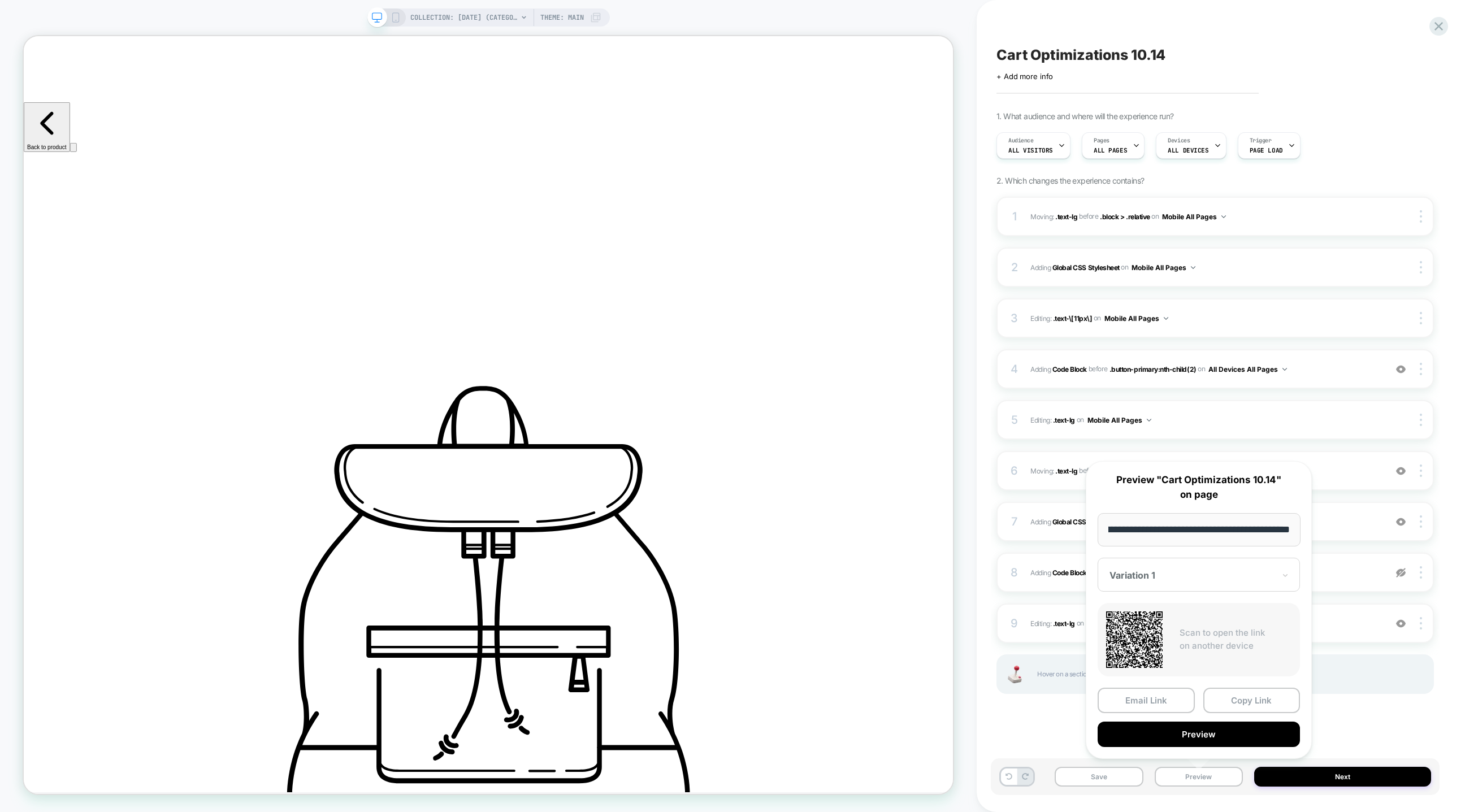
drag, startPoint x: 1228, startPoint y: 704, endPoint x: 1233, endPoint y: 691, distance: 13.9
click at [1228, 704] on button "Copy Link" at bounding box center [1252, 700] width 97 height 25
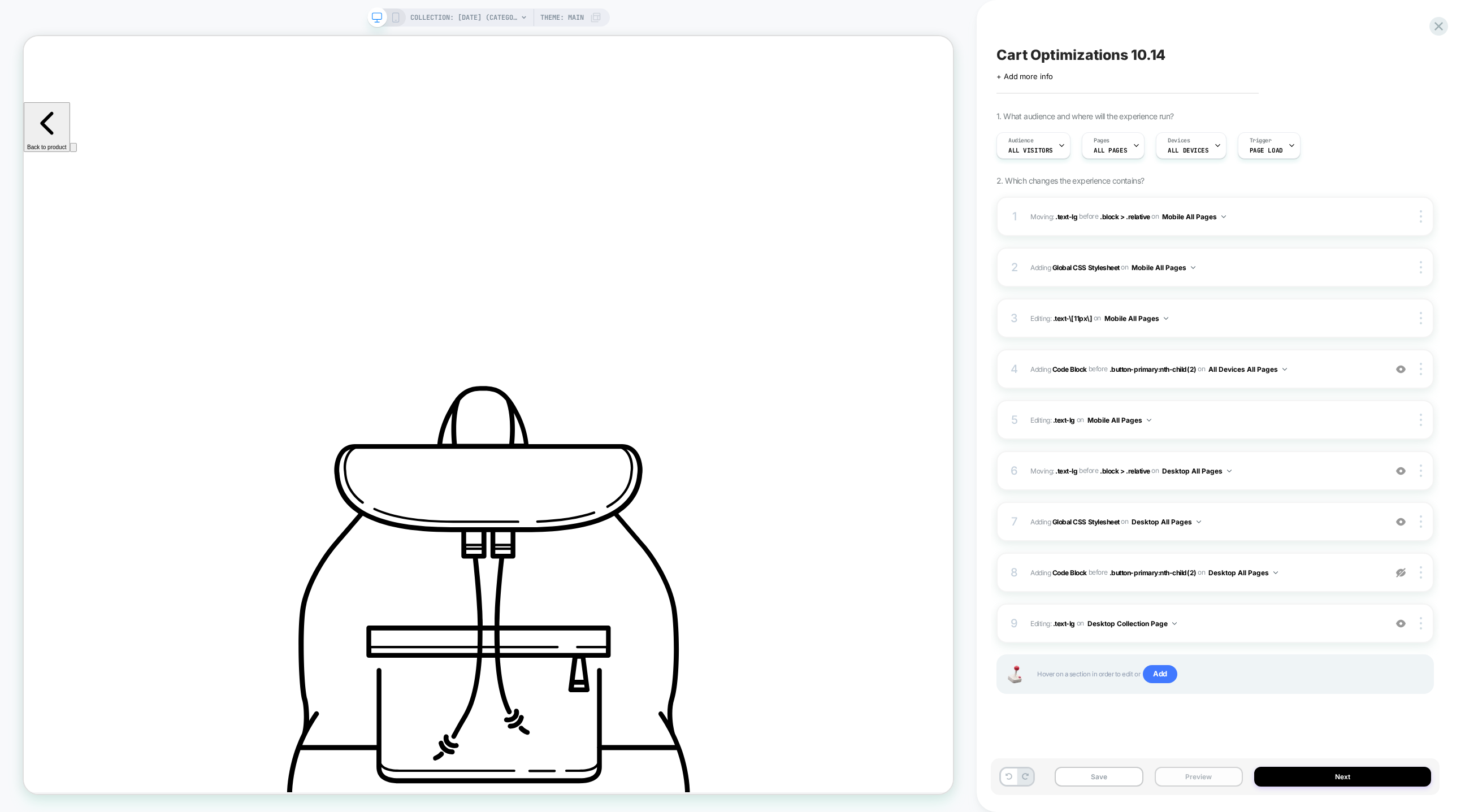
click at [1218, 782] on button "Preview" at bounding box center [1199, 777] width 88 height 20
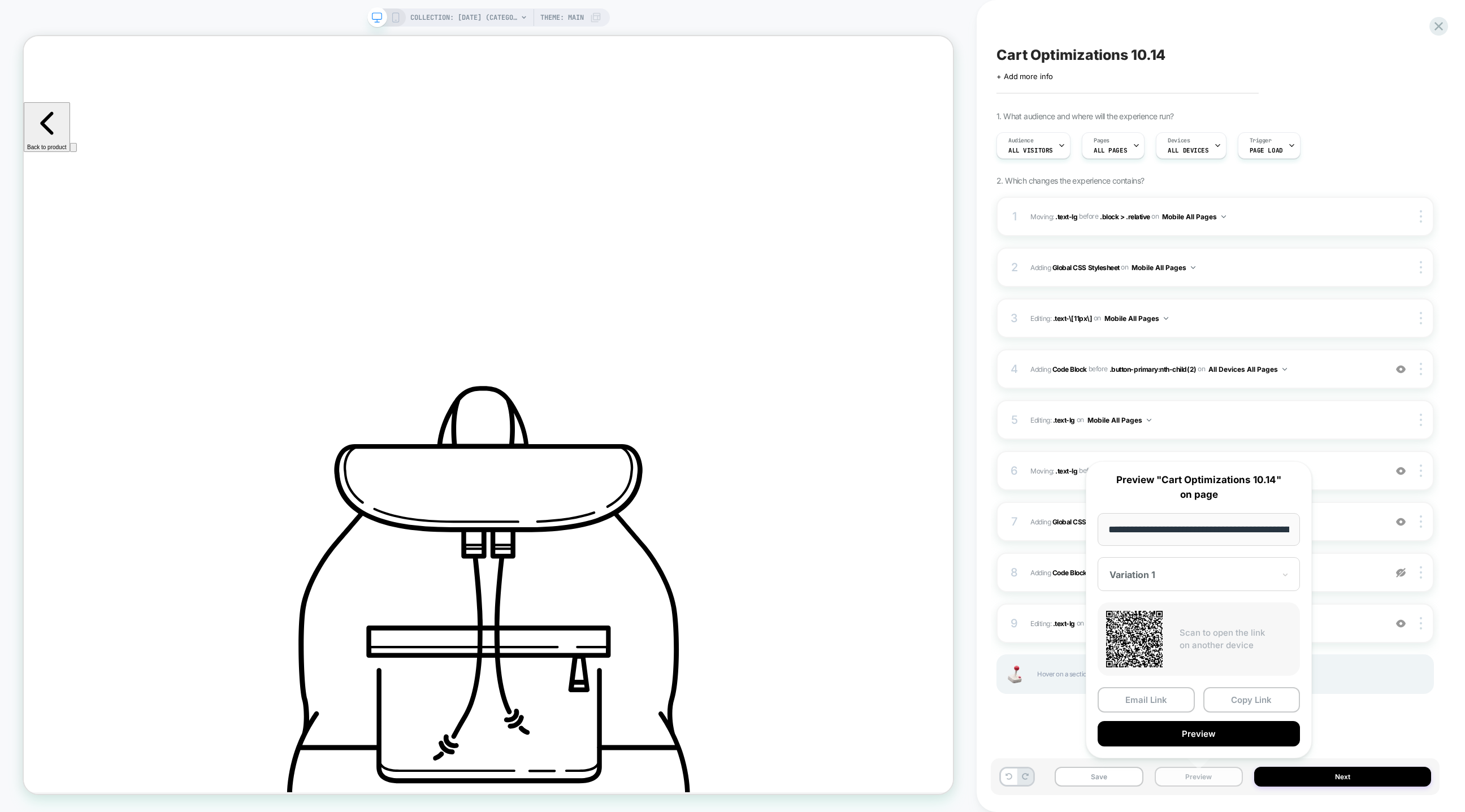
scroll to position [0, 110]
click at [1242, 693] on button "Copy Link" at bounding box center [1252, 700] width 97 height 25
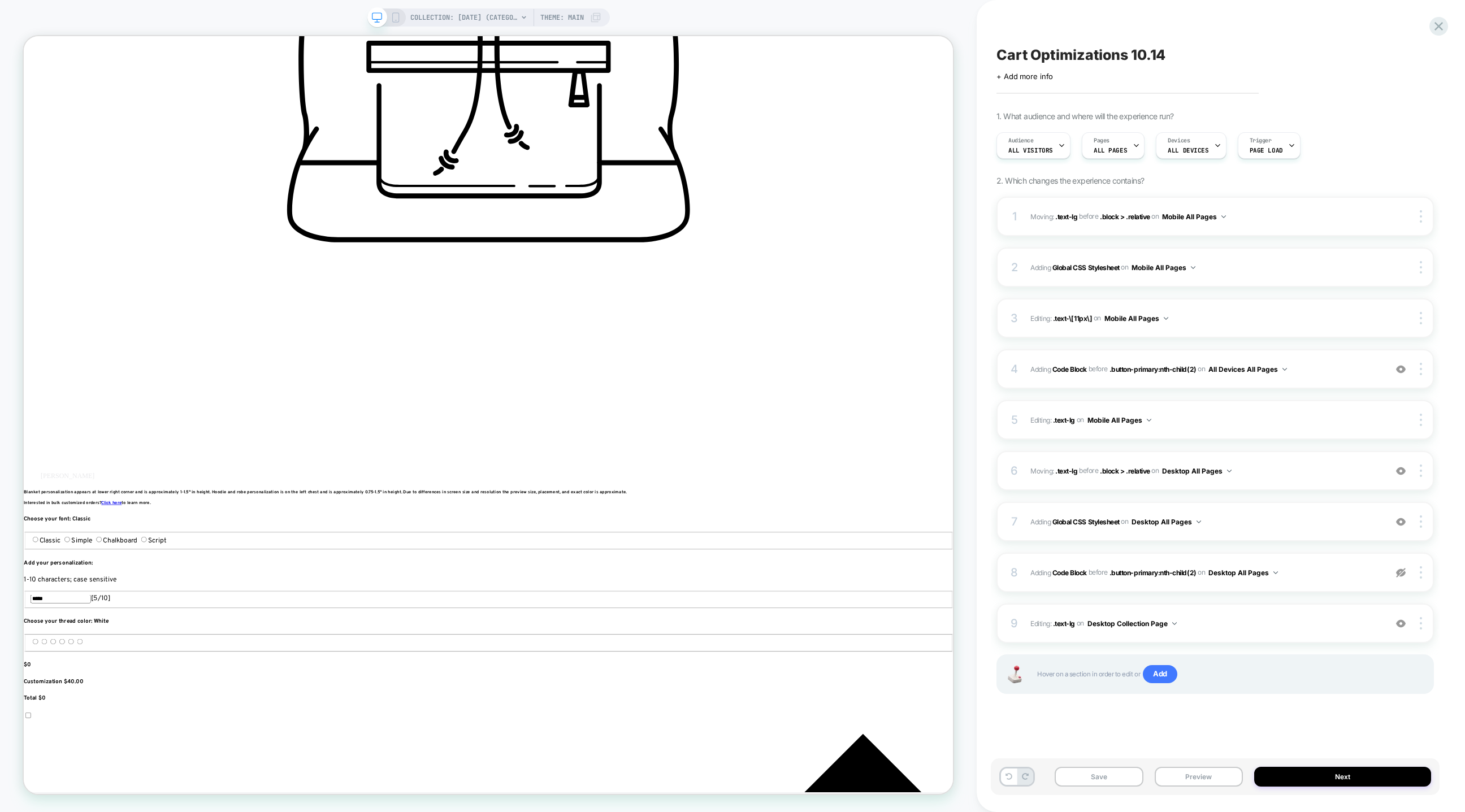
scroll to position [722, 0]
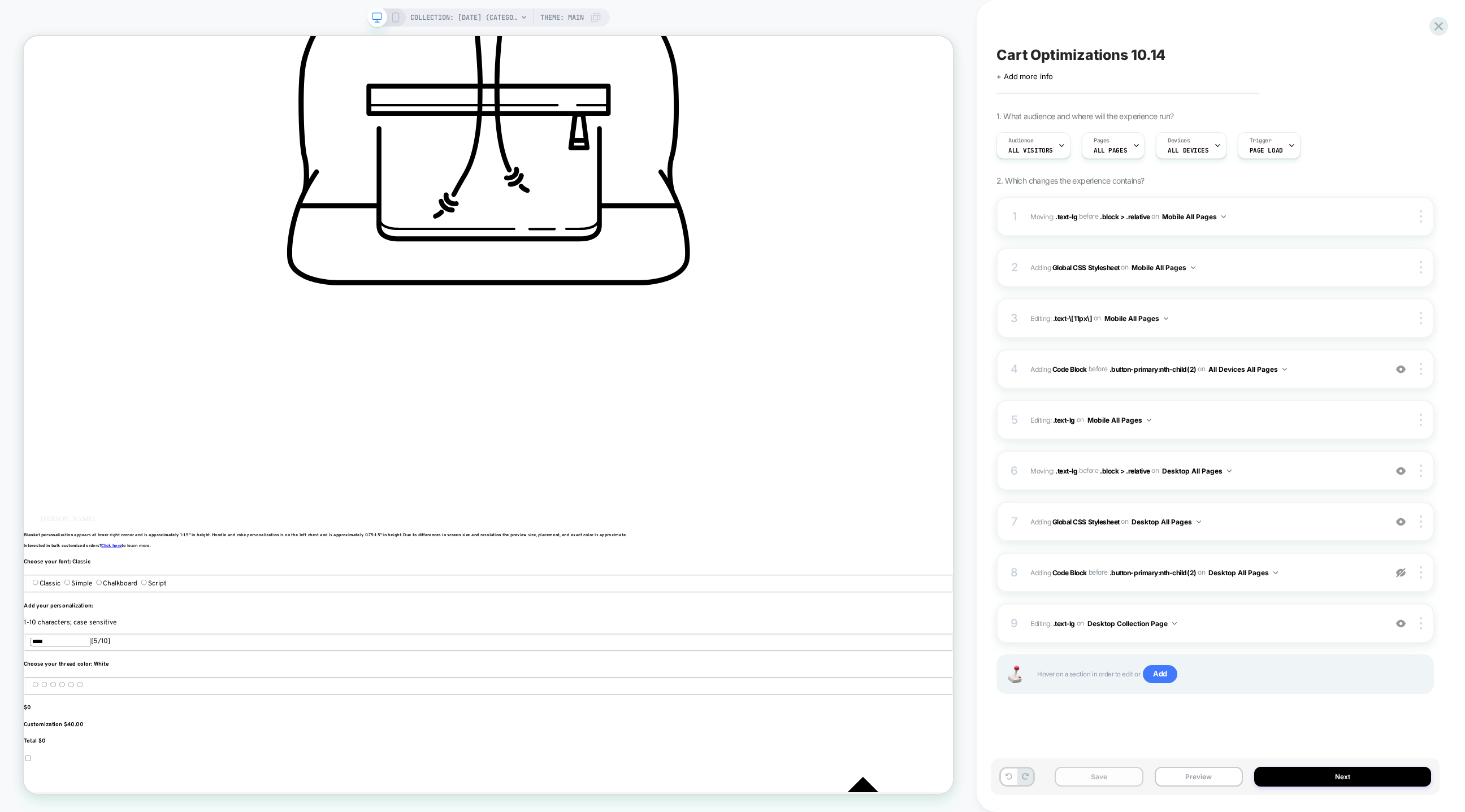
click at [1111, 781] on button "Save" at bounding box center [1098, 777] width 88 height 20
click at [1441, 23] on icon at bounding box center [1438, 26] width 8 height 8
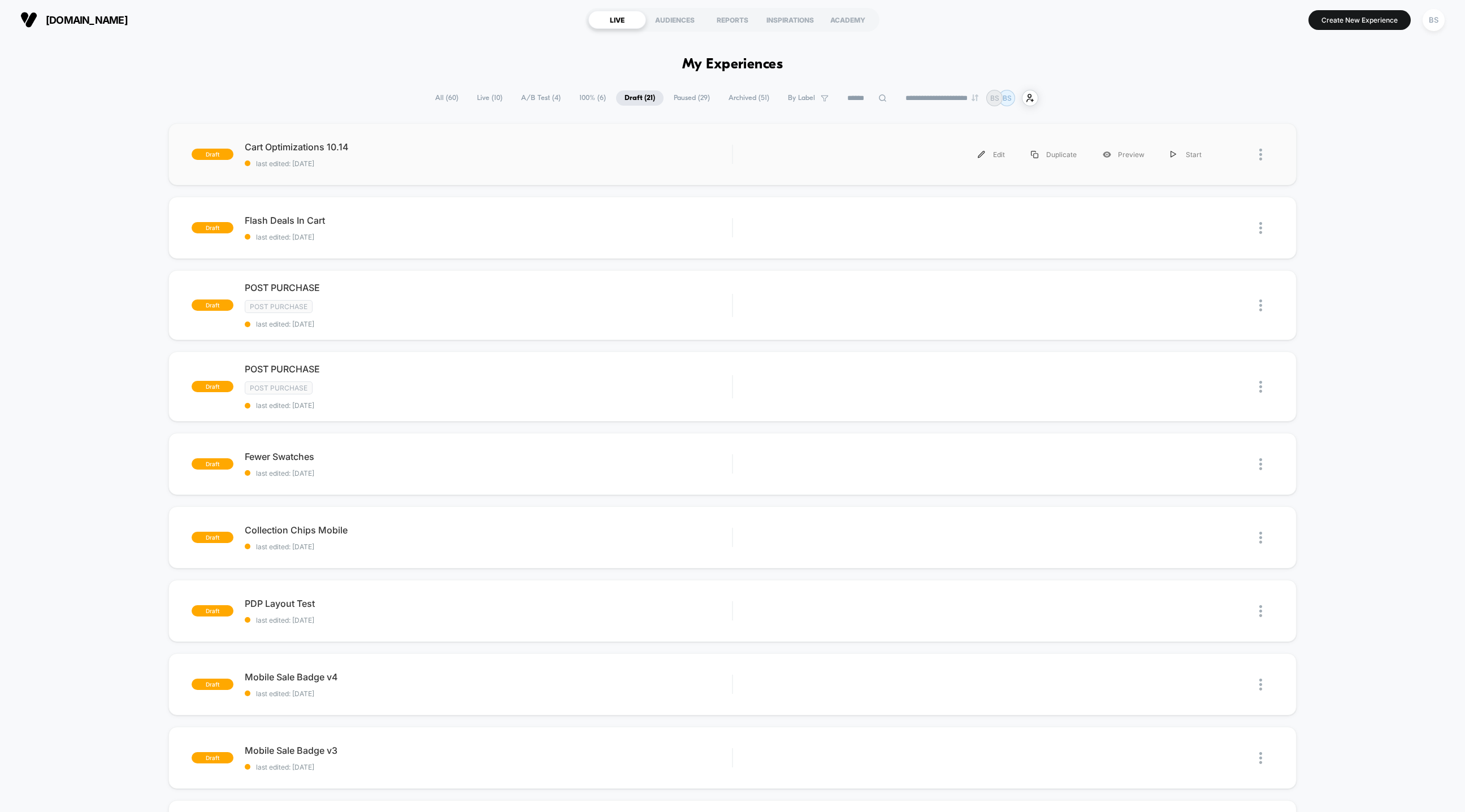
click at [417, 175] on div "draft Cart Optimizations 10.14 last edited: 10/15/2025 Edit Duplicate Preview S…" at bounding box center [732, 154] width 1128 height 62
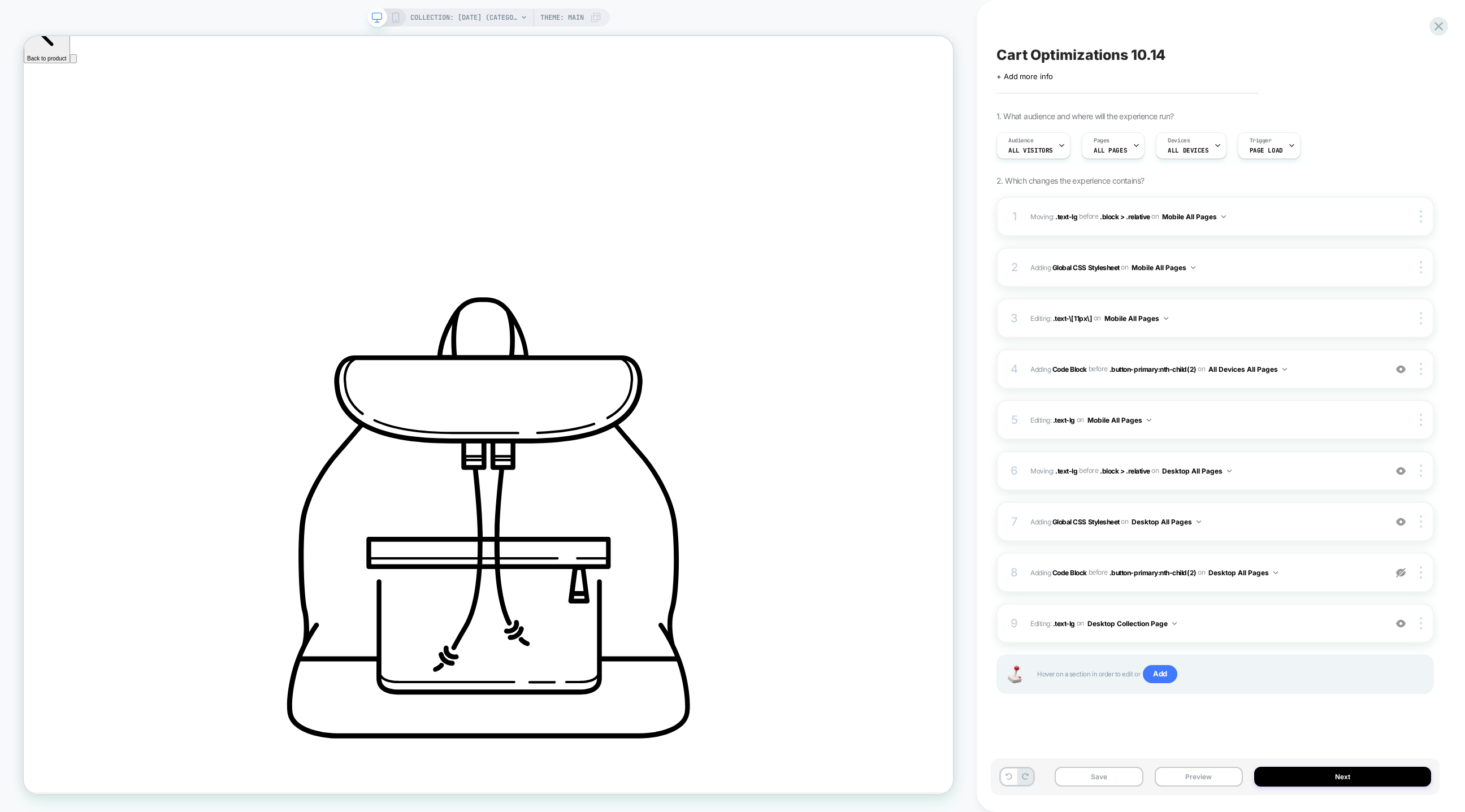
scroll to position [722, 0]
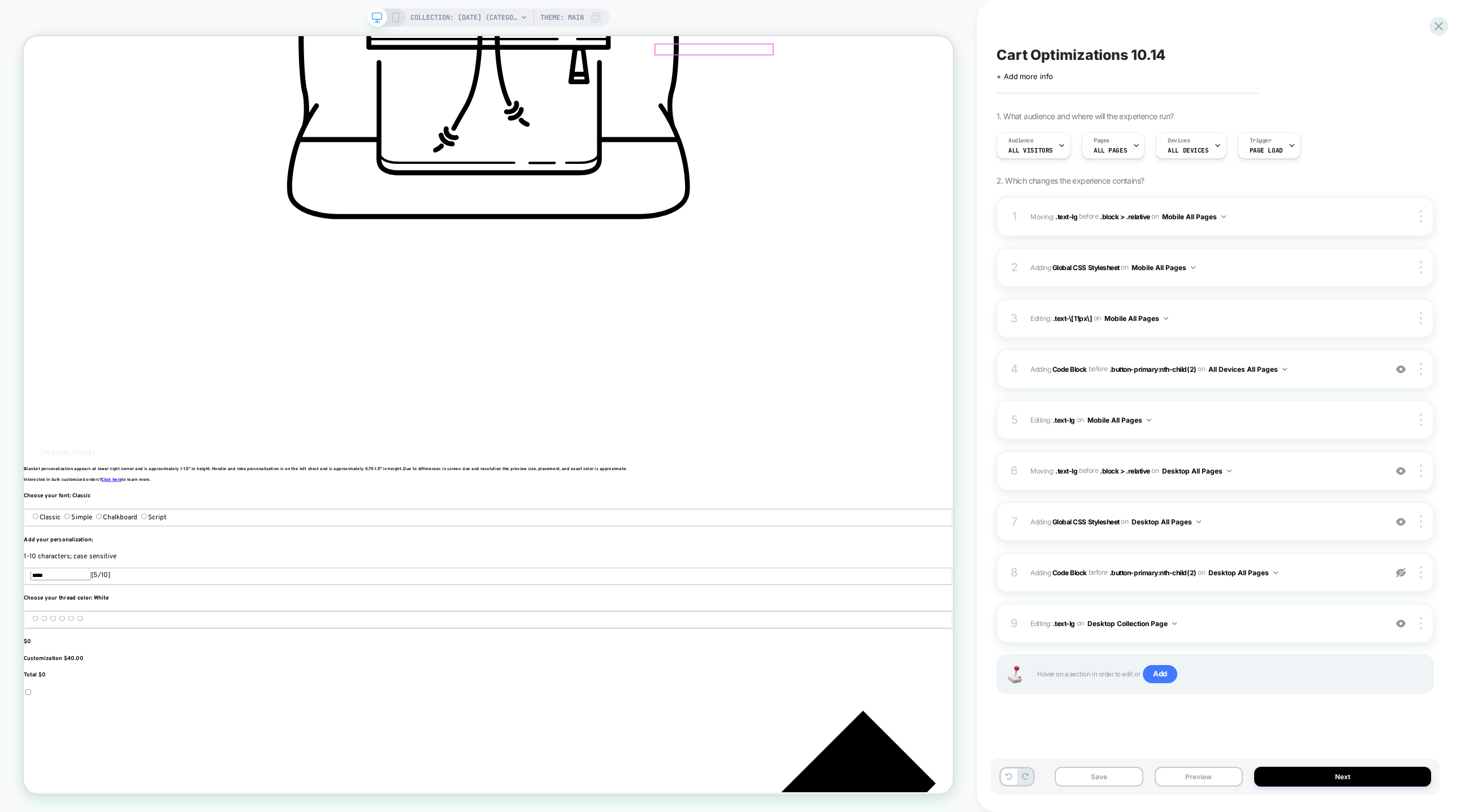
click at [1444, 29] on icon at bounding box center [1439, 26] width 15 height 15
click at [1444, 24] on icon at bounding box center [1439, 26] width 15 height 15
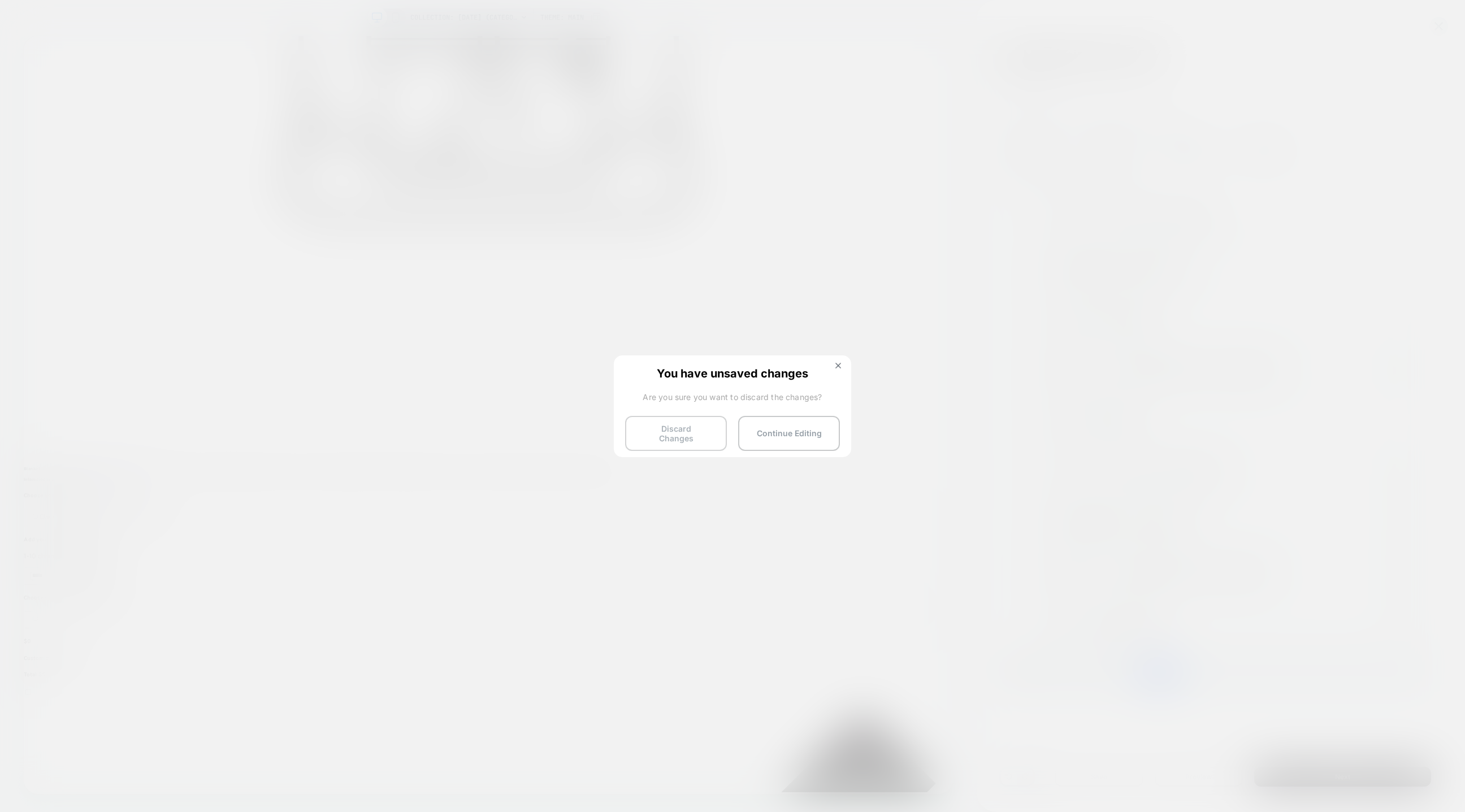
click at [688, 436] on button "Discard Changes" at bounding box center [676, 433] width 102 height 35
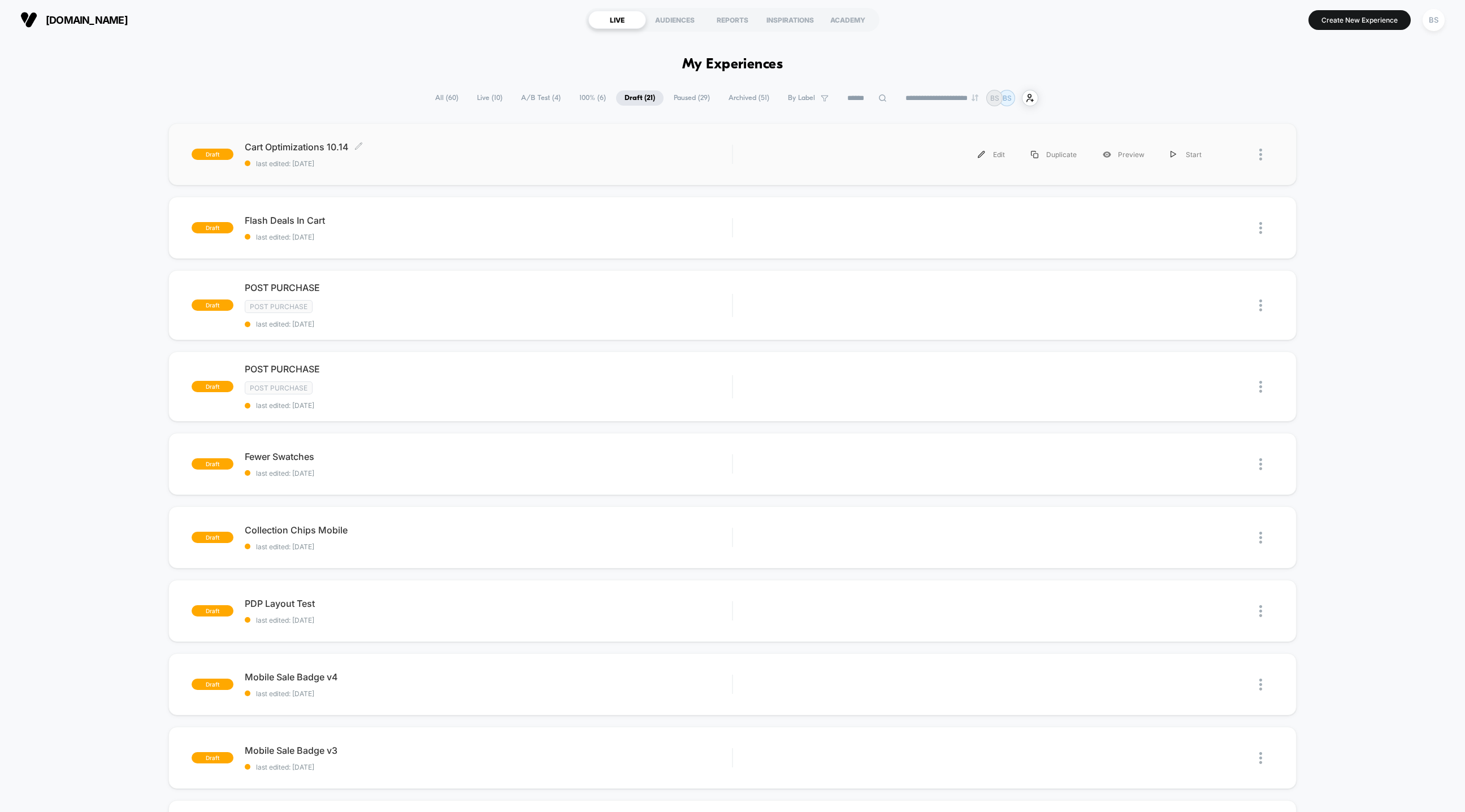
click at [465, 162] on span "last edited: 10/15/2025" at bounding box center [488, 163] width 487 height 8
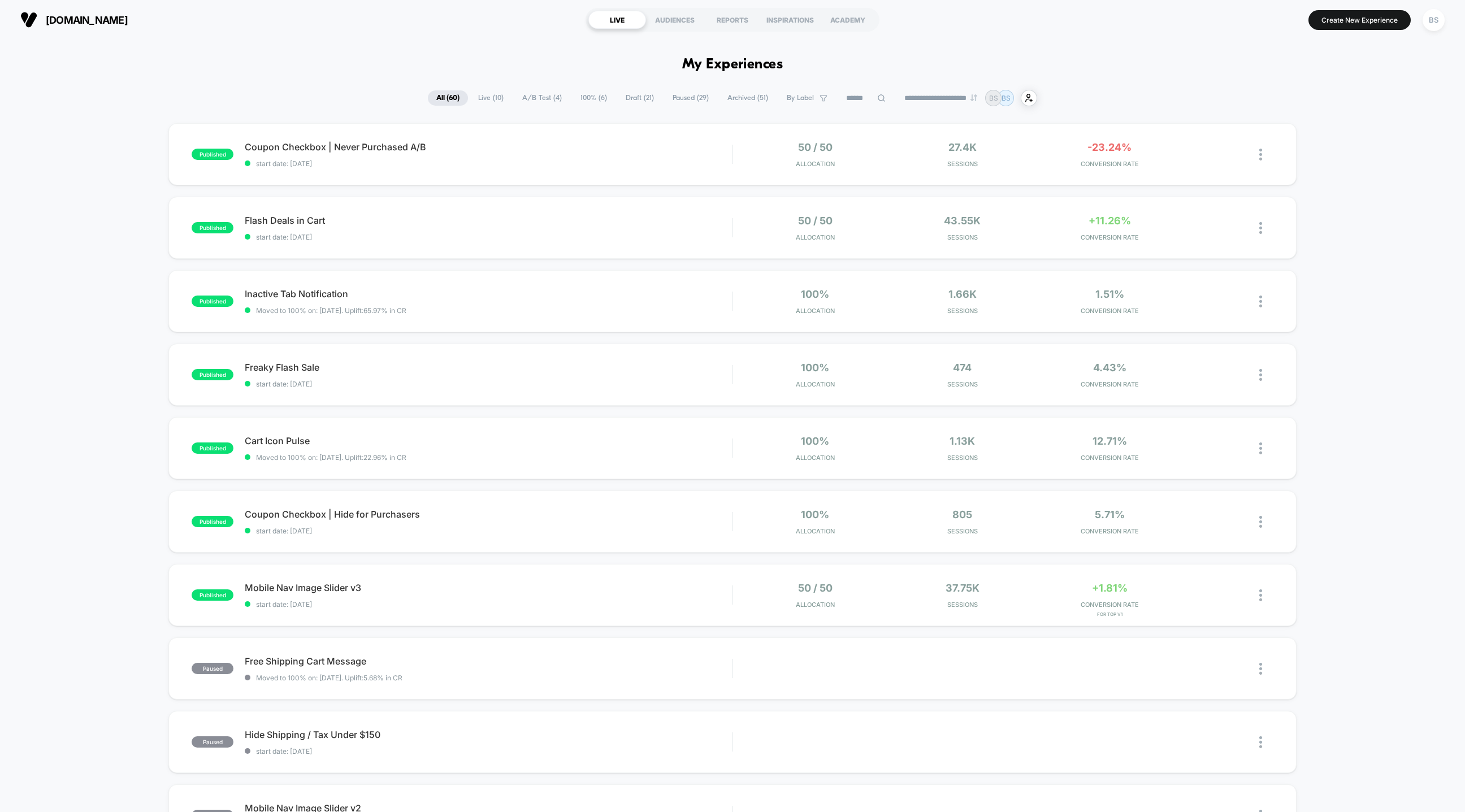
click at [877, 100] on icon at bounding box center [881, 97] width 8 height 8
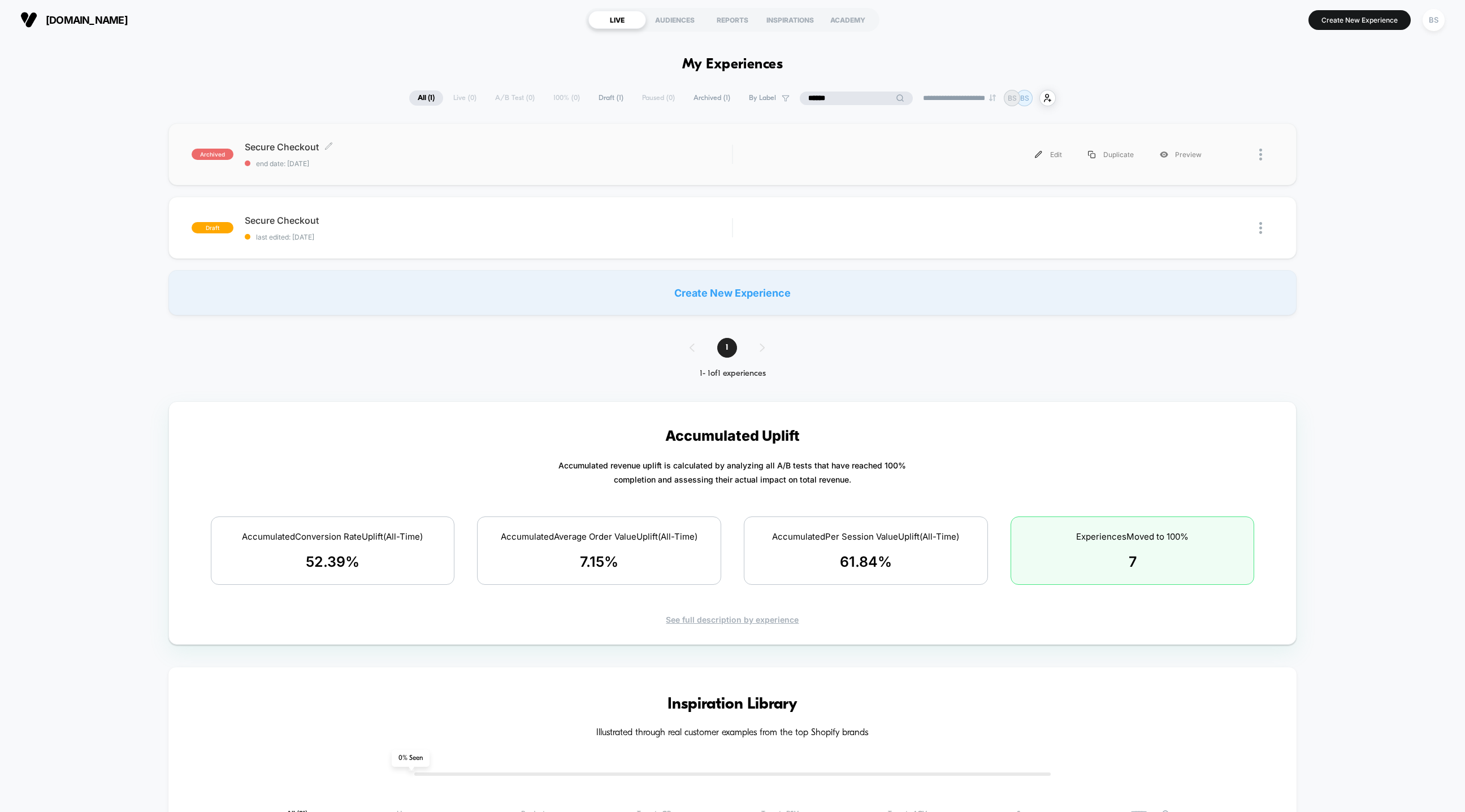
type input "******"
click at [595, 160] on span "end date: 4/25/2025" at bounding box center [488, 163] width 487 height 8
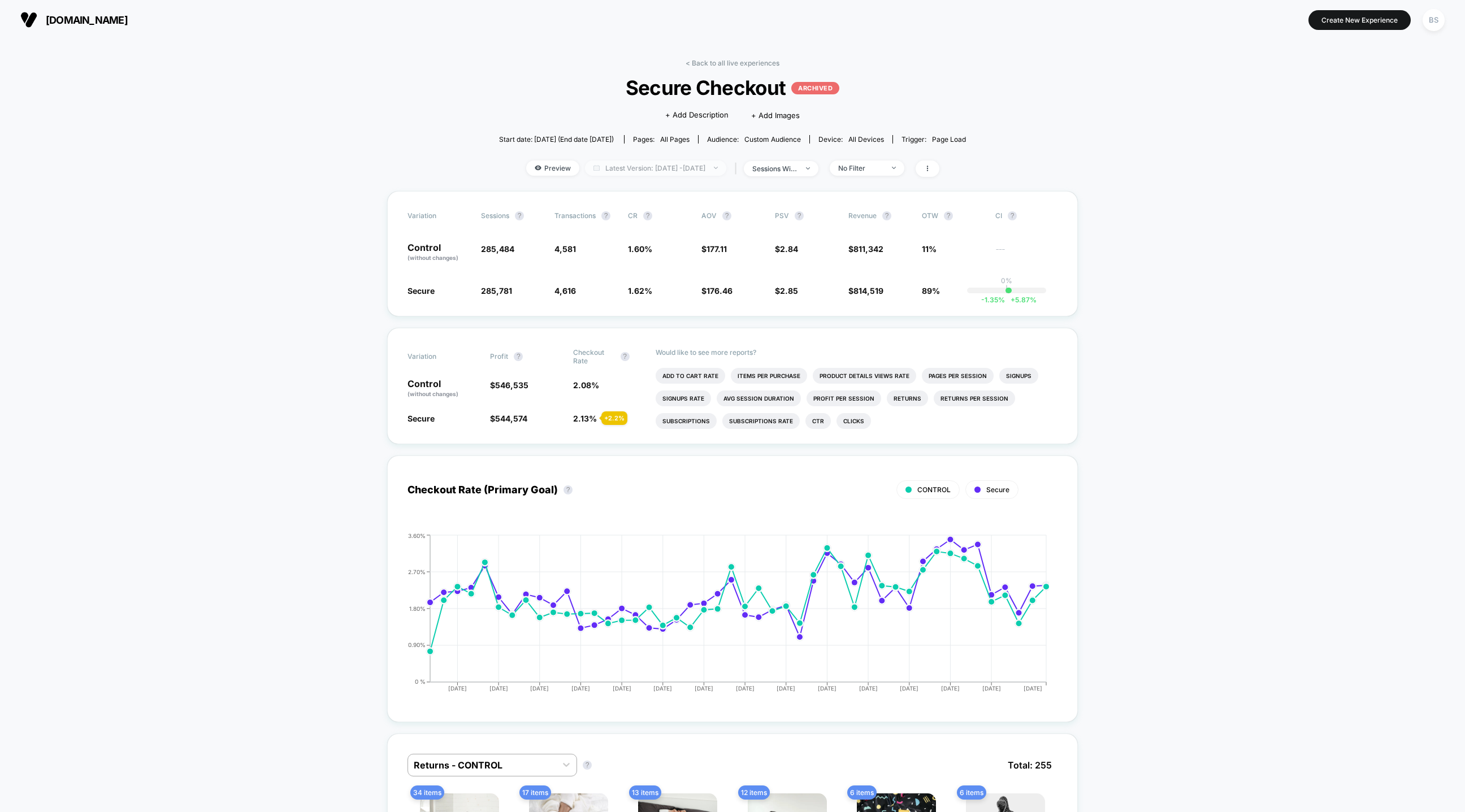
click at [634, 164] on span "Latest Version: Feb 8, 2025 - Mar 25, 2025" at bounding box center [655, 168] width 141 height 15
click at [592, 309] on button "Custom Range" at bounding box center [590, 311] width 59 height 10
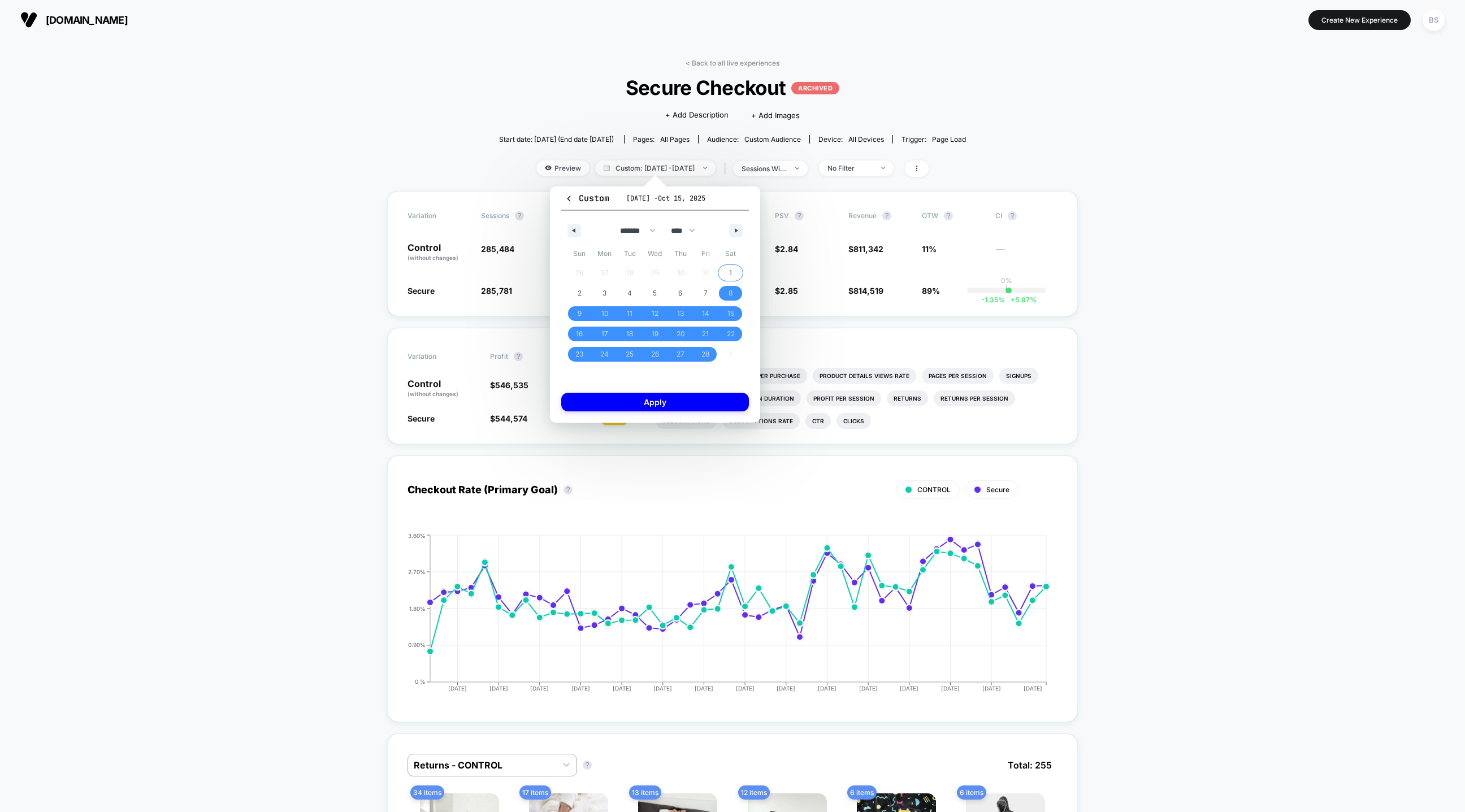
click at [727, 270] on span "1" at bounding box center [731, 273] width 25 height 15
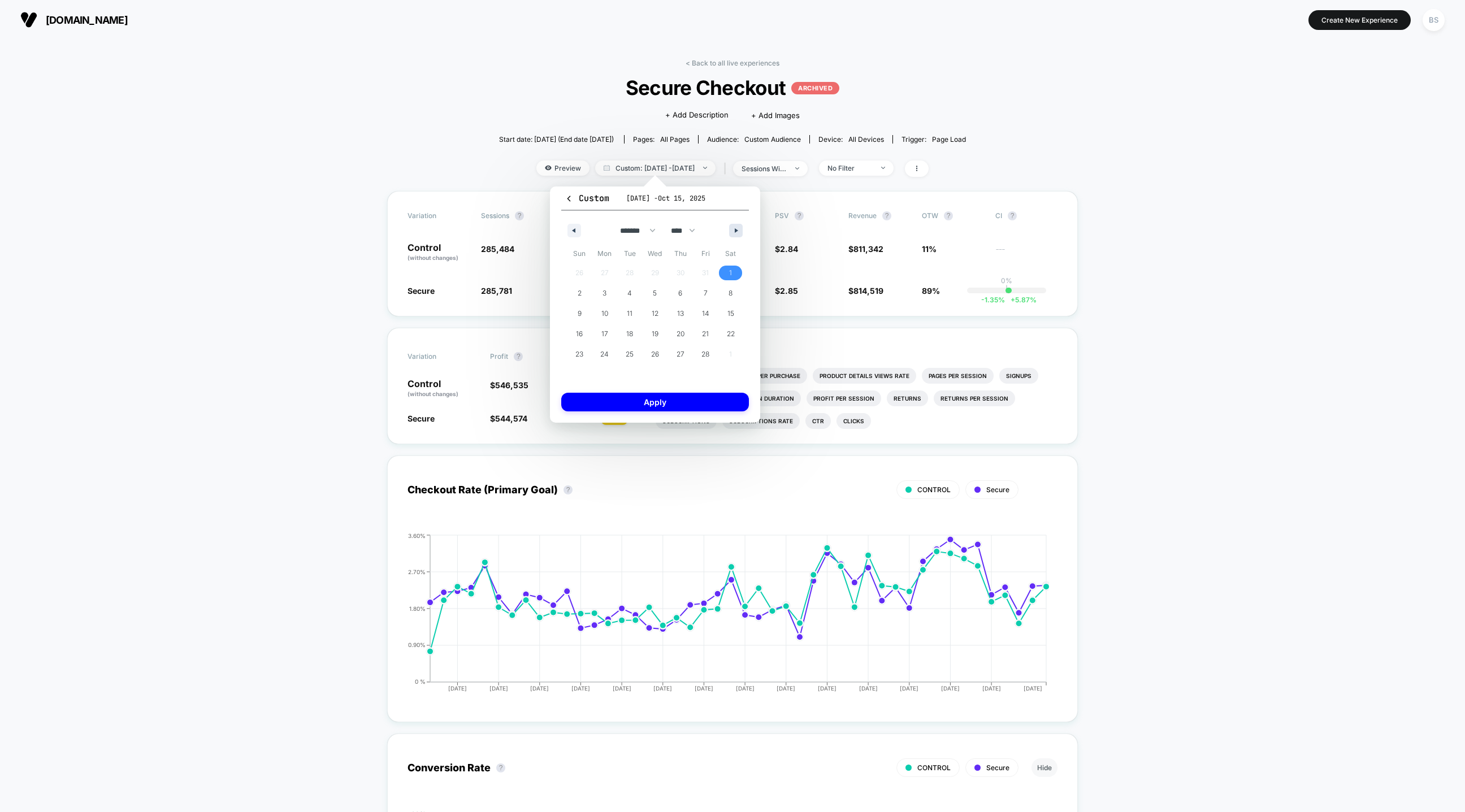
click at [738, 228] on icon "button" at bounding box center [738, 230] width 6 height 4
select select "*"
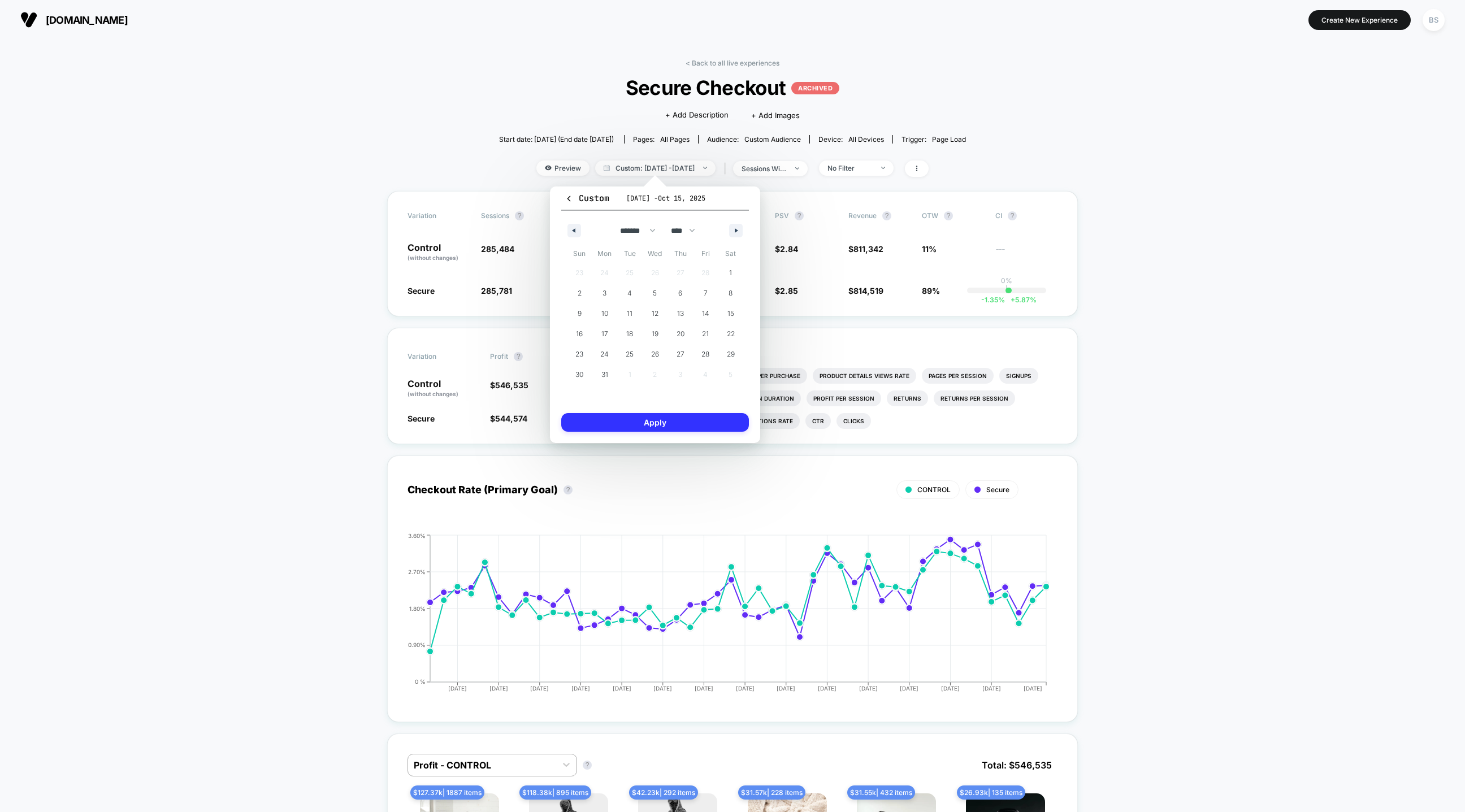
click at [696, 417] on button "Apply" at bounding box center [655, 422] width 188 height 18
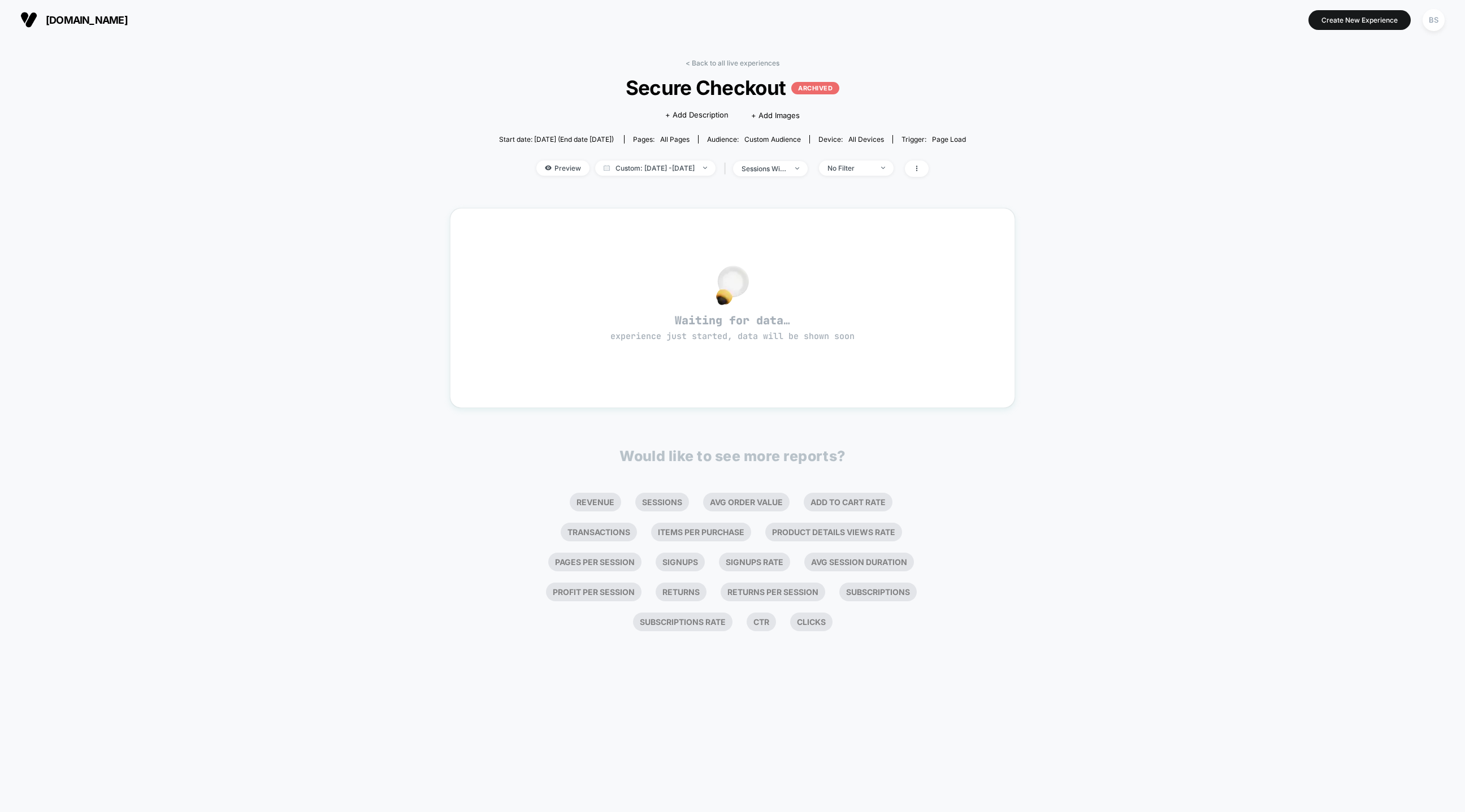
click at [696, 159] on div "< Back to all live experiences Secure Checkout ARCHIVED Click to edit experienc…" at bounding box center [732, 125] width 467 height 132
click at [691, 167] on span "Custom: Feb 1, 2025 - Feb 1, 2025" at bounding box center [655, 168] width 120 height 15
click at [617, 200] on div "Latest Version Today Yesterday Last Week Last Month Custom Range" at bounding box center [596, 257] width 73 height 129
click at [592, 205] on button "Latest Version" at bounding box center [588, 204] width 57 height 10
click at [648, 352] on button "Apply" at bounding box center [655, 342] width 191 height 19
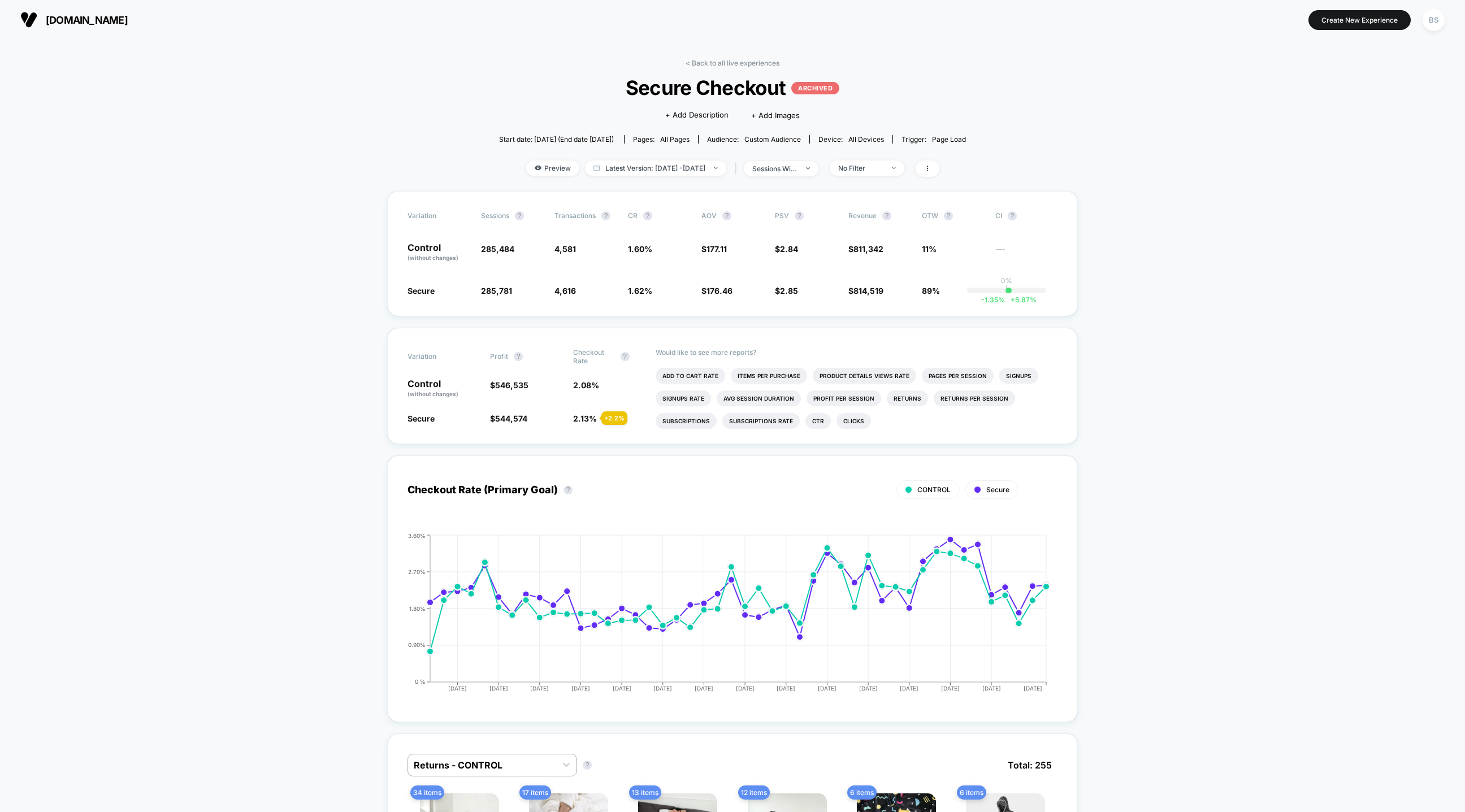
click at [751, 70] on div "< Back to all live experiences Secure Checkout ARCHIVED Click to edit experienc…" at bounding box center [732, 125] width 467 height 132
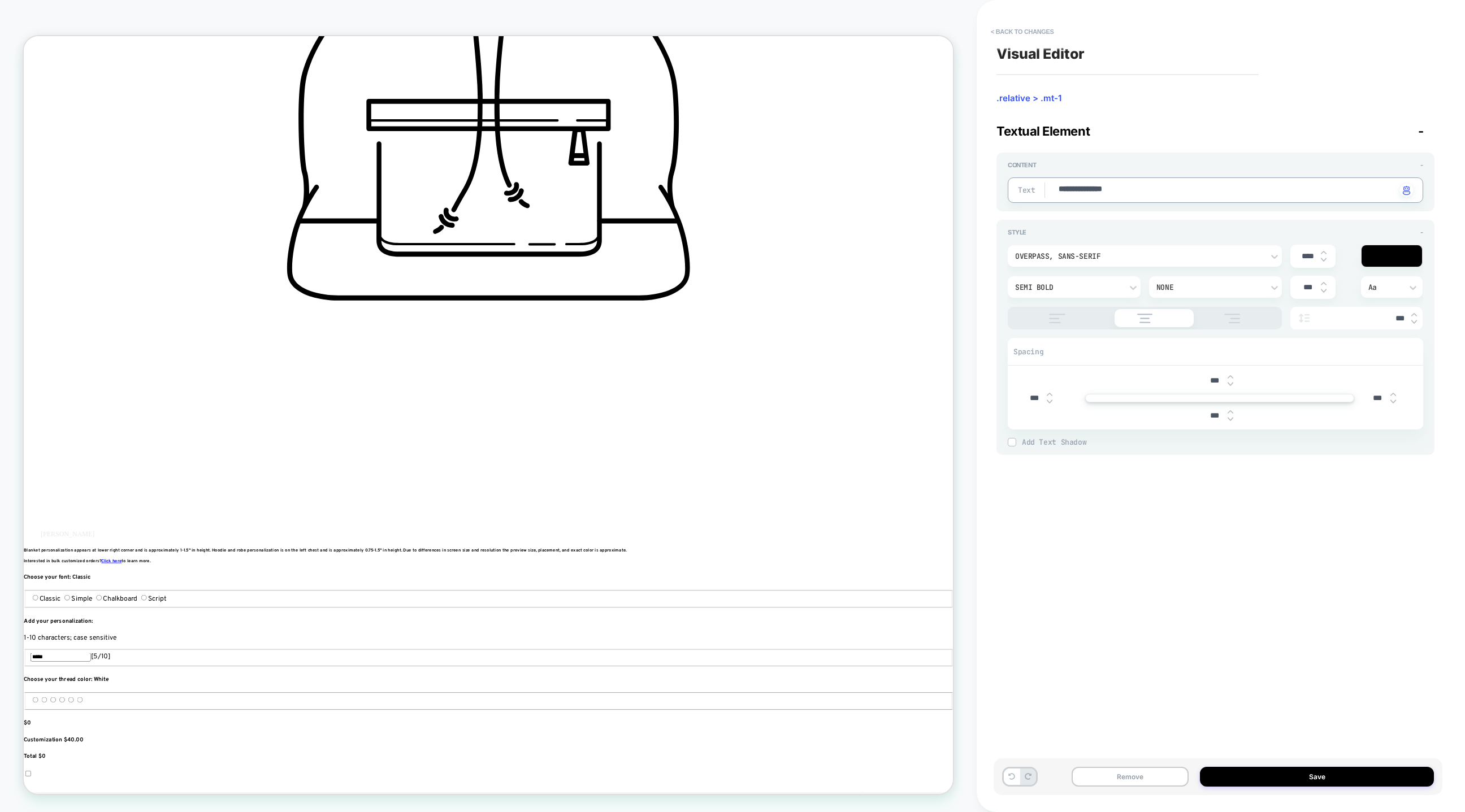
type textarea "**********"
click at [1313, 777] on button "Save" at bounding box center [1317, 777] width 234 height 20
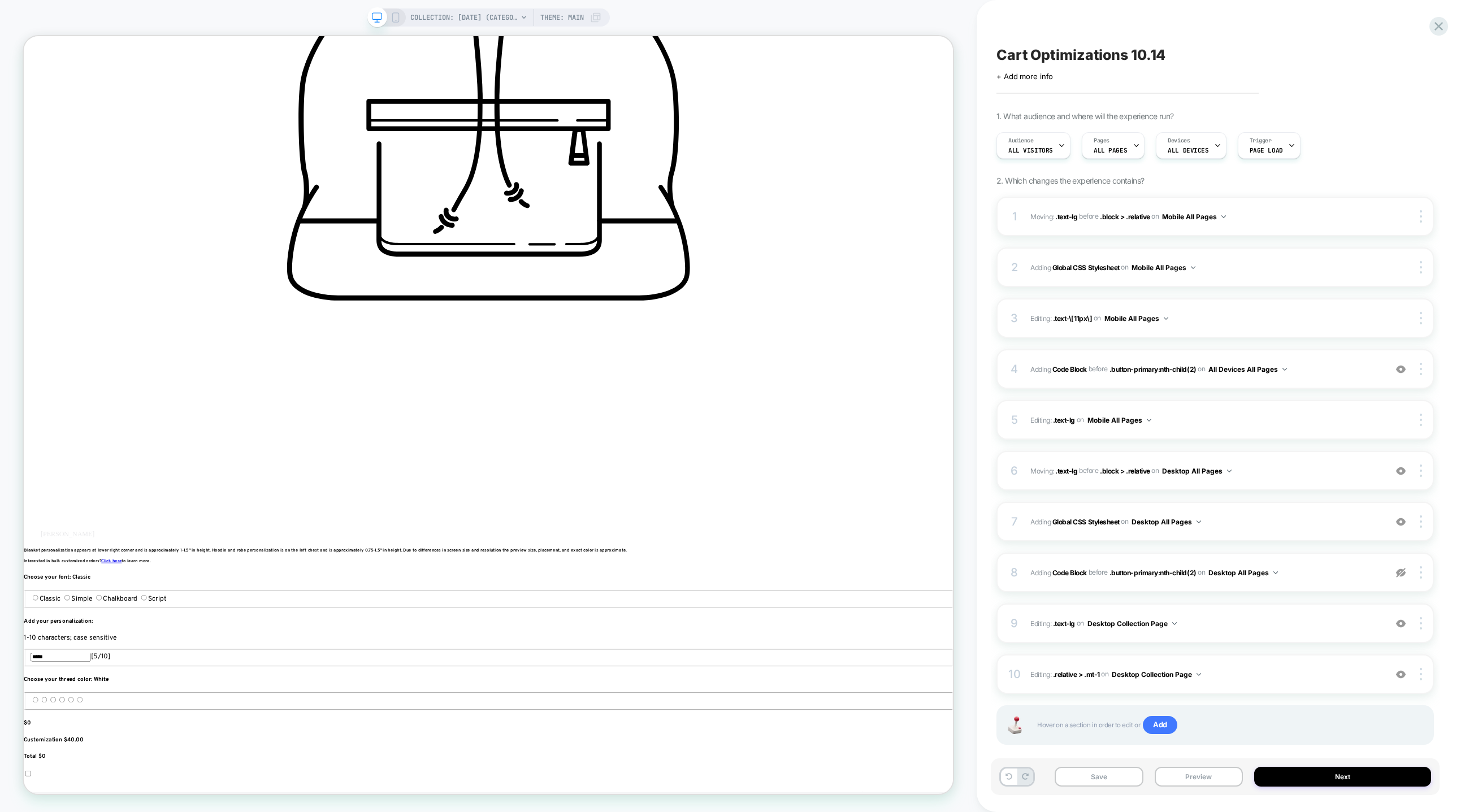
click at [394, 13] on icon at bounding box center [395, 18] width 10 height 10
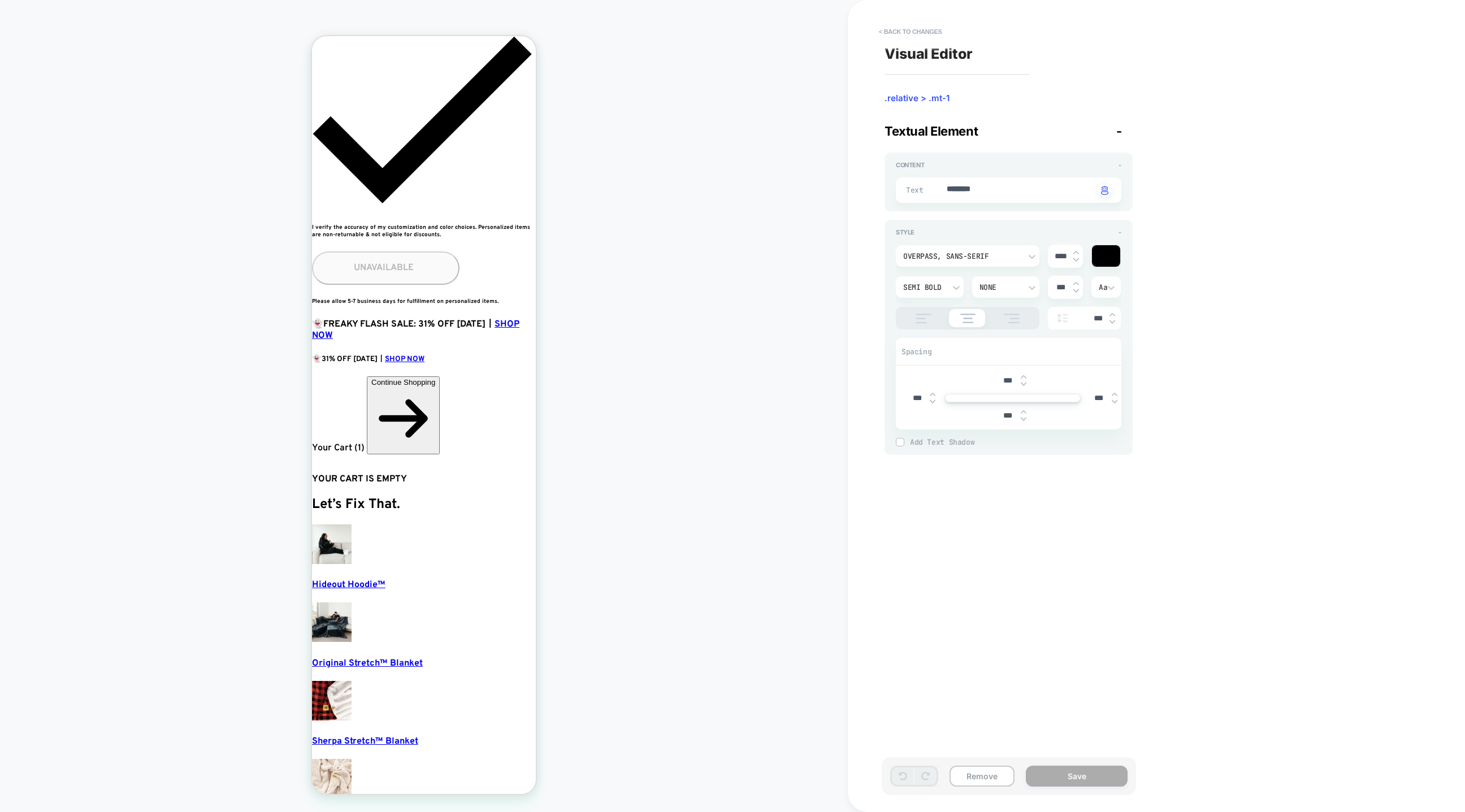
click at [956, 183] on div "Text ******** Click to change to alternative text" at bounding box center [1008, 190] width 226 height 25
type textarea "*"
type textarea "*********"
type textarea "*"
type textarea "**********"
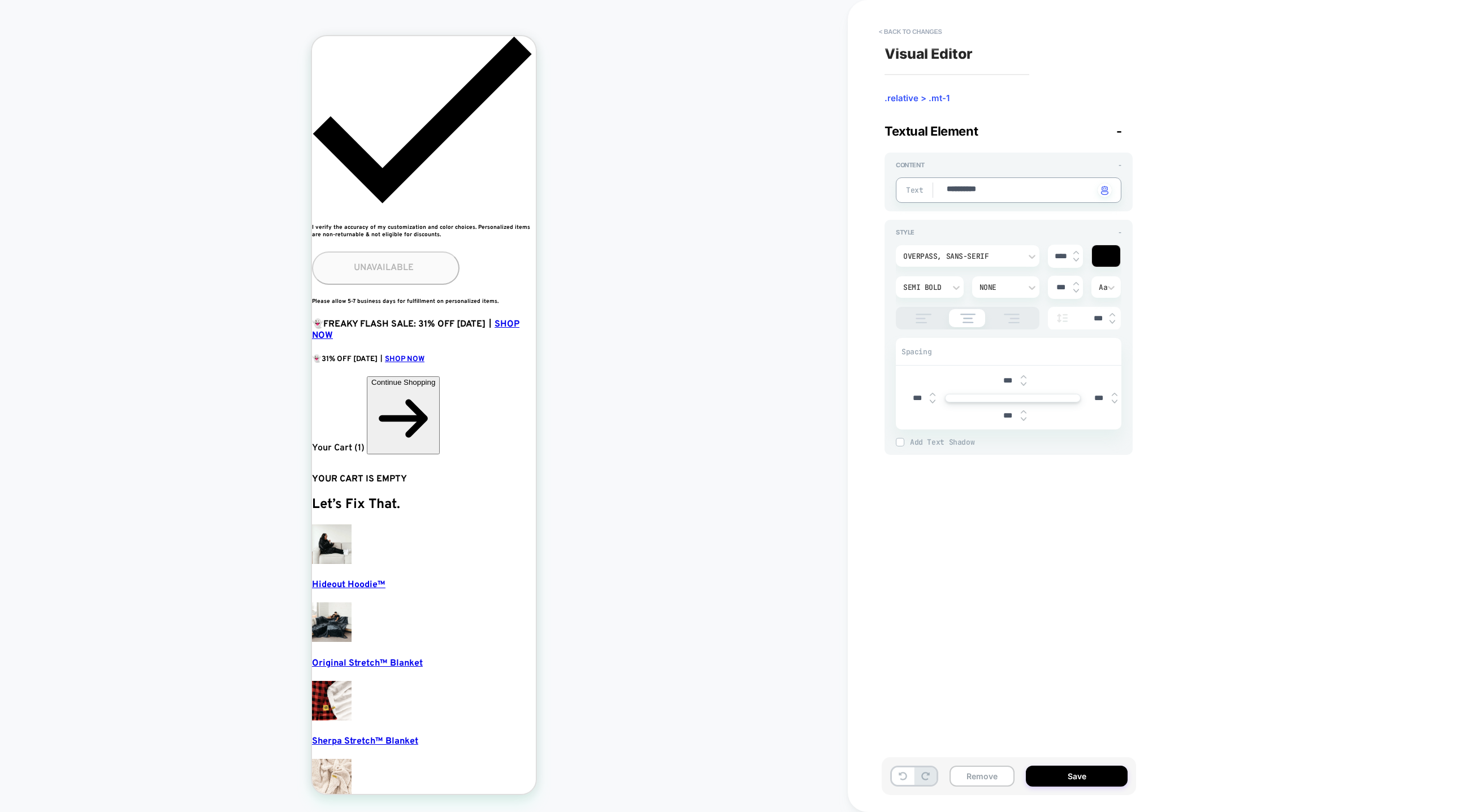
type textarea "*"
type textarea "**********"
type textarea "*"
type textarea "**********"
type textarea "*"
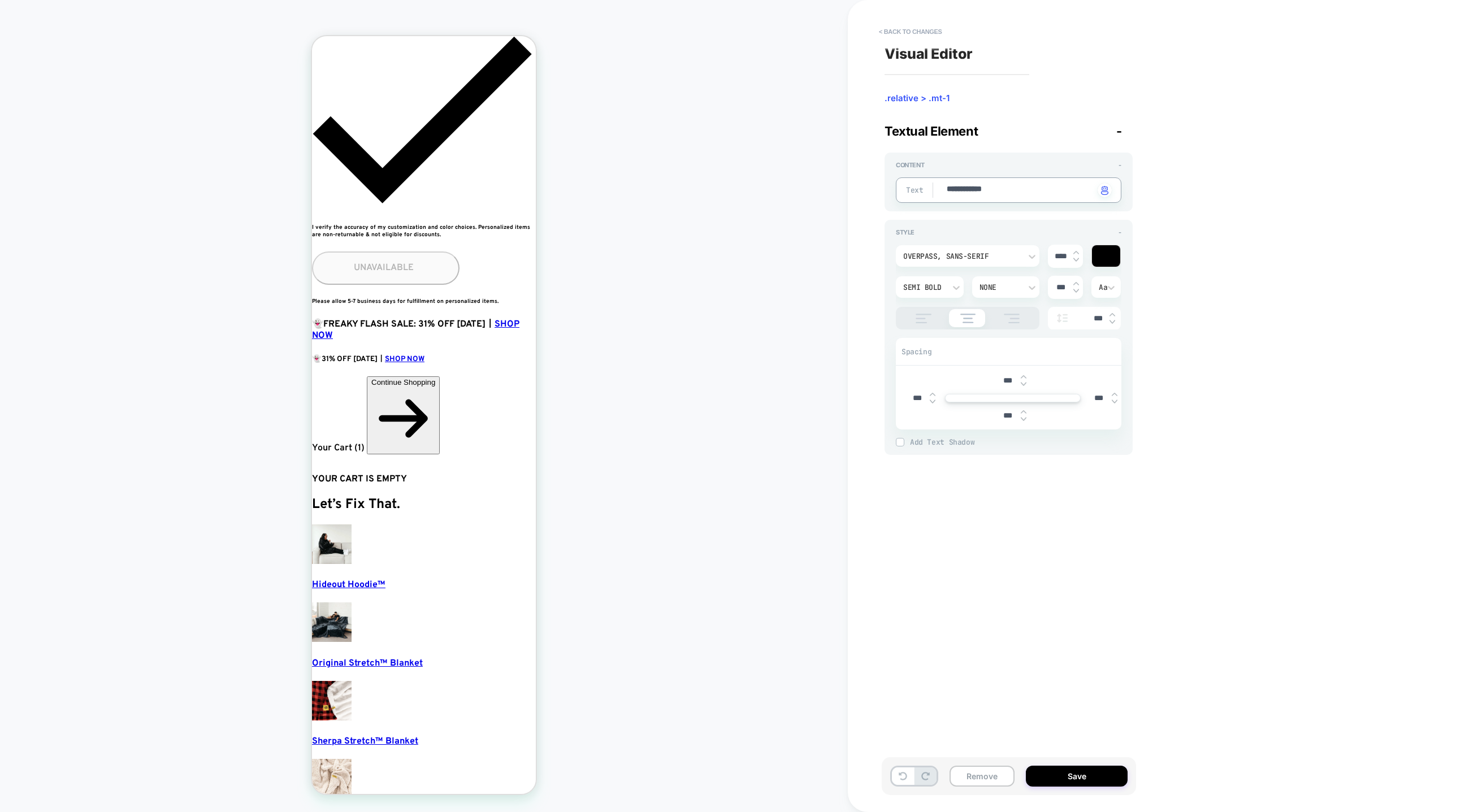
type textarea "**********"
type textarea "*"
type textarea "**********"
type textarea "*"
type textarea "**********"
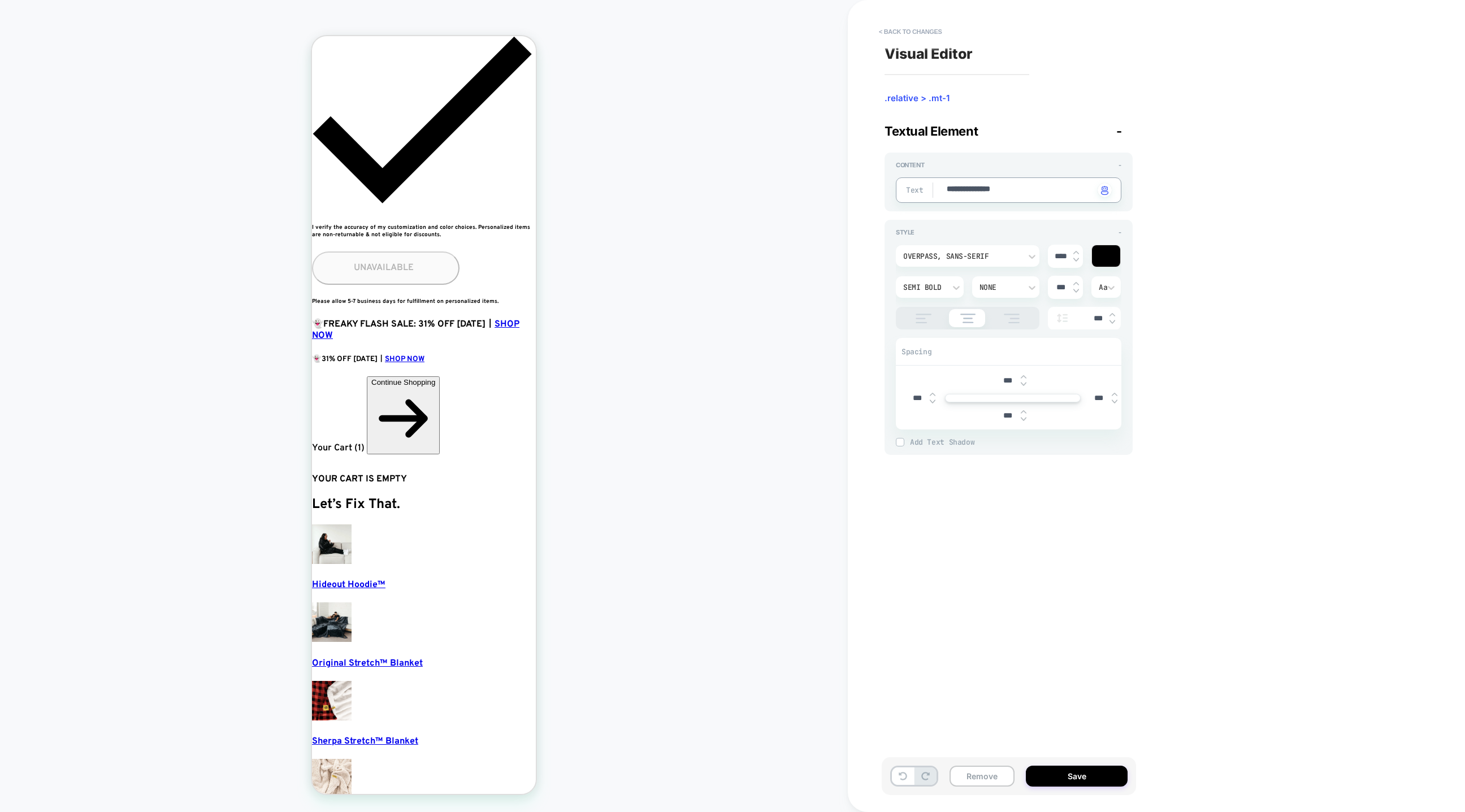
type textarea "*"
type textarea "**********"
type textarea "*"
type textarea "**********"
type textarea "*"
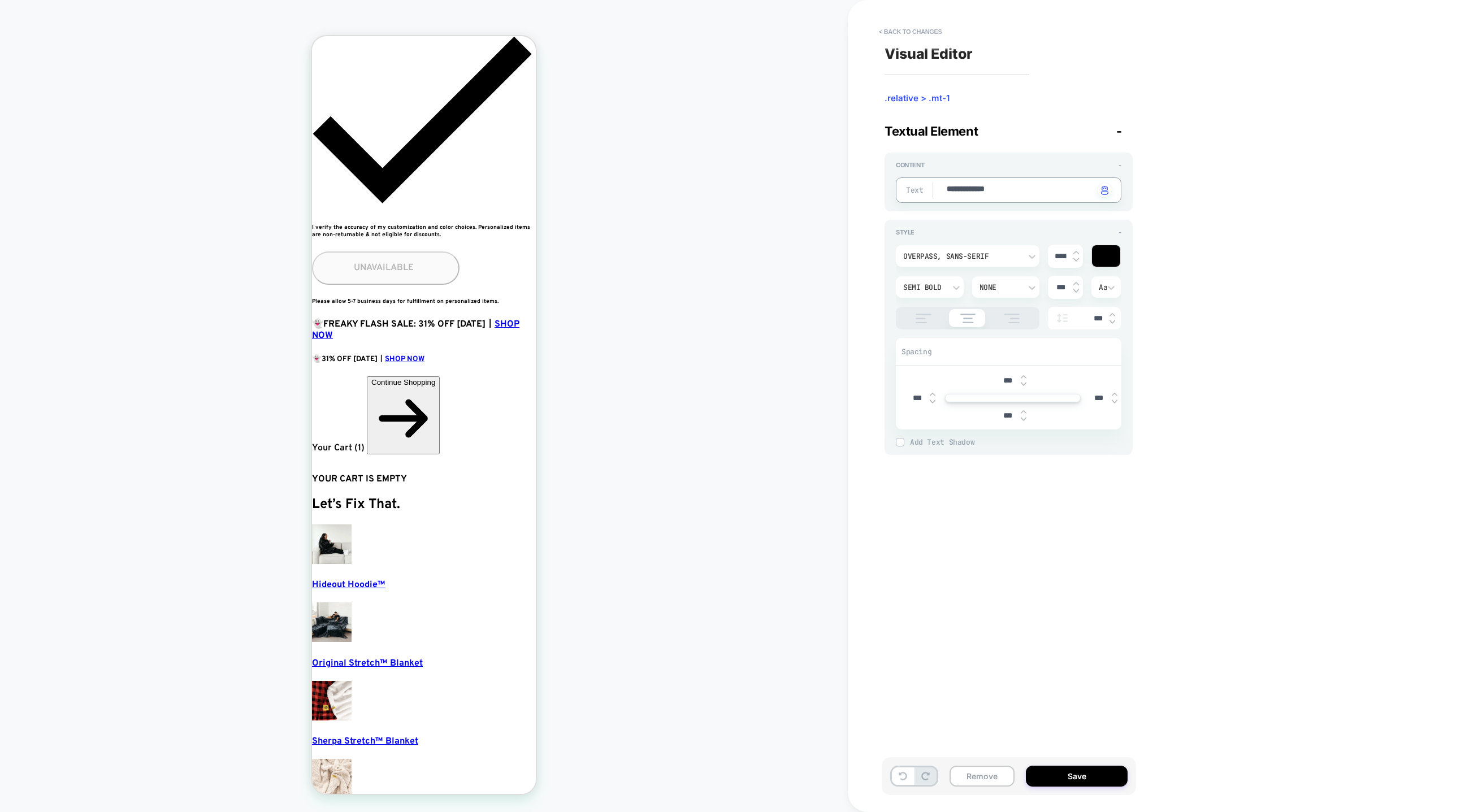
type textarea "**********"
type textarea "*"
type textarea "**********"
type textarea "*"
type textarea "**********"
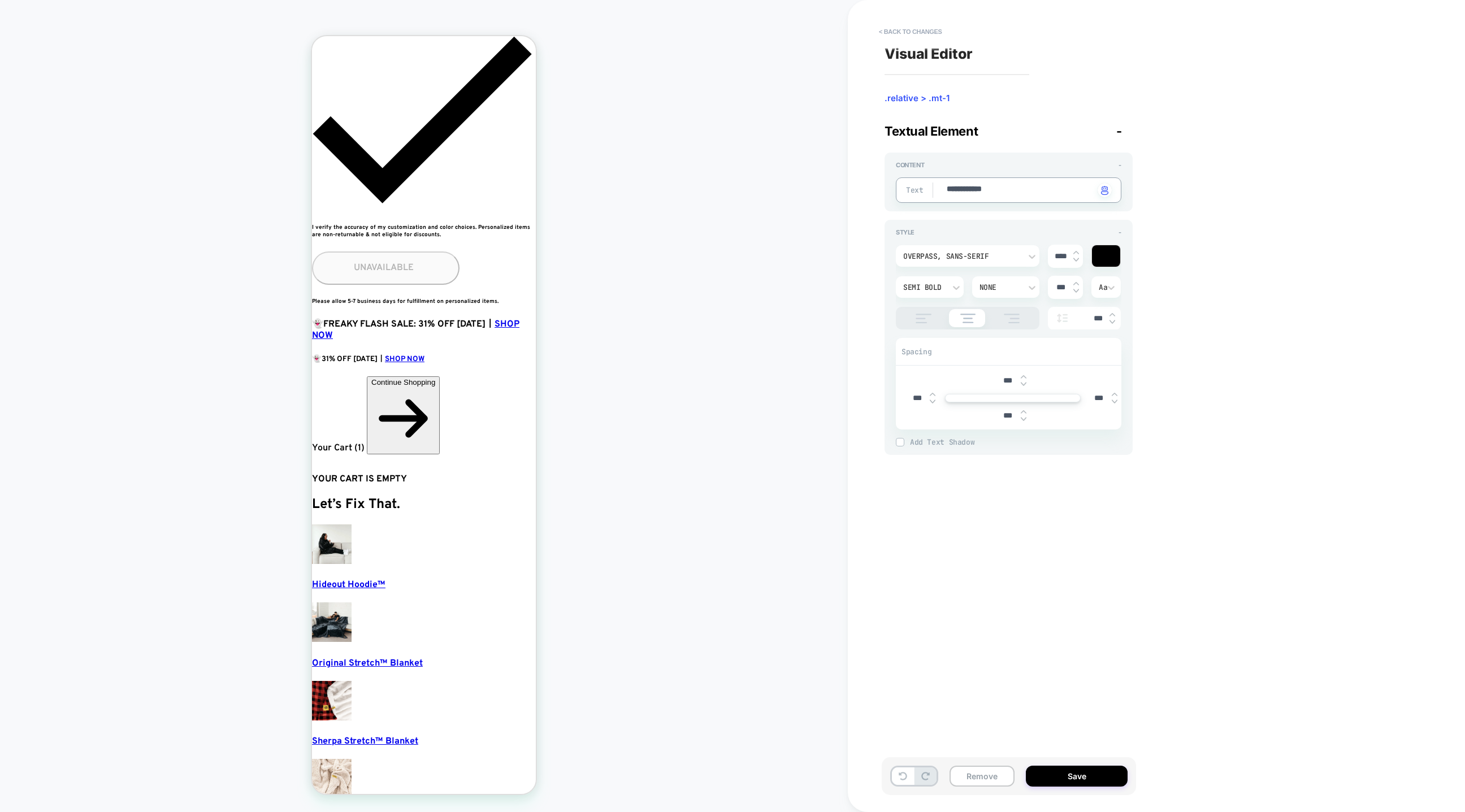
type textarea "*"
type textarea "**********"
type textarea "*"
type textarea "**********"
type textarea "*"
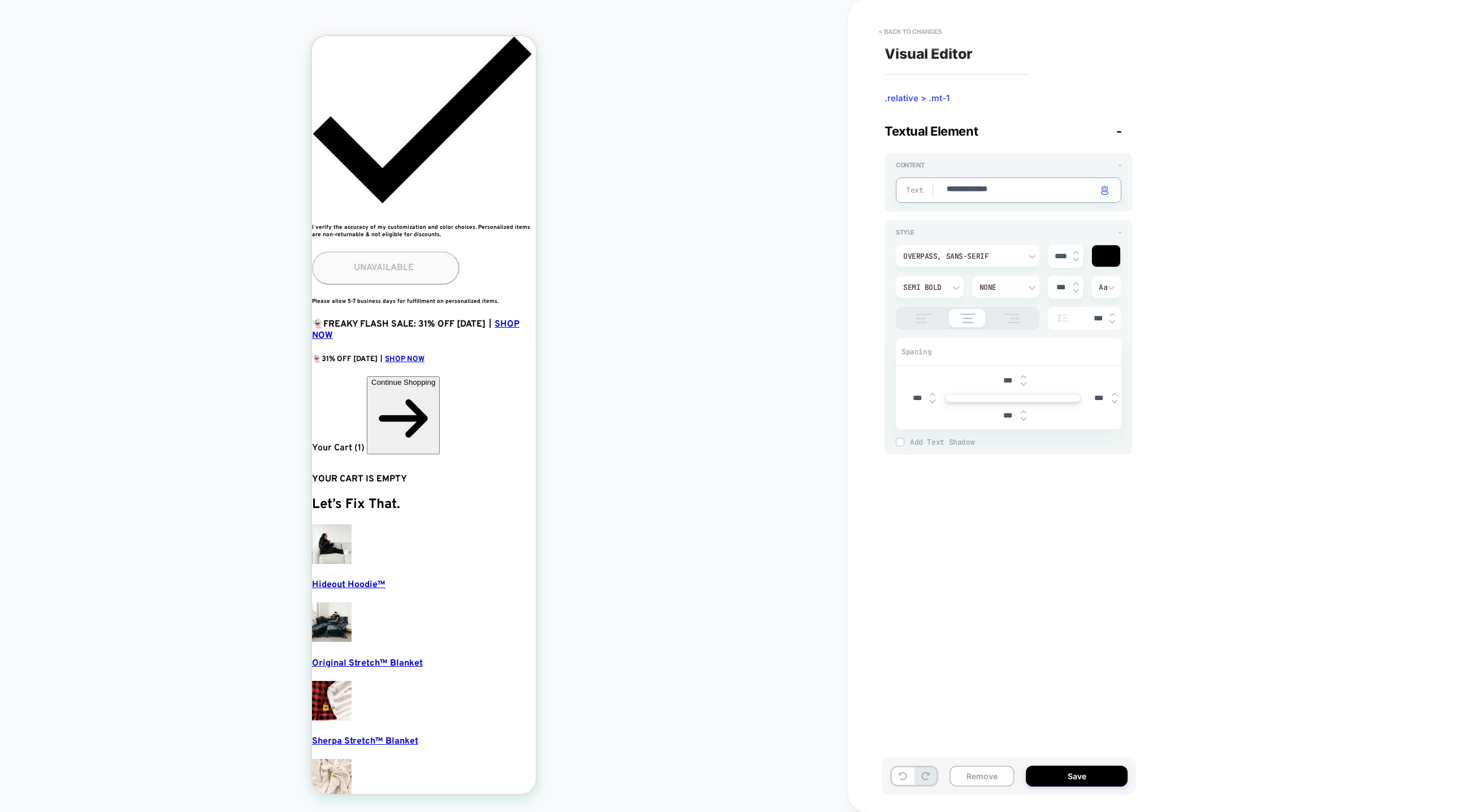
type textarea "**********"
type textarea "*"
type textarea "**********"
click at [1078, 773] on button "Save" at bounding box center [1077, 776] width 102 height 21
type textarea "*"
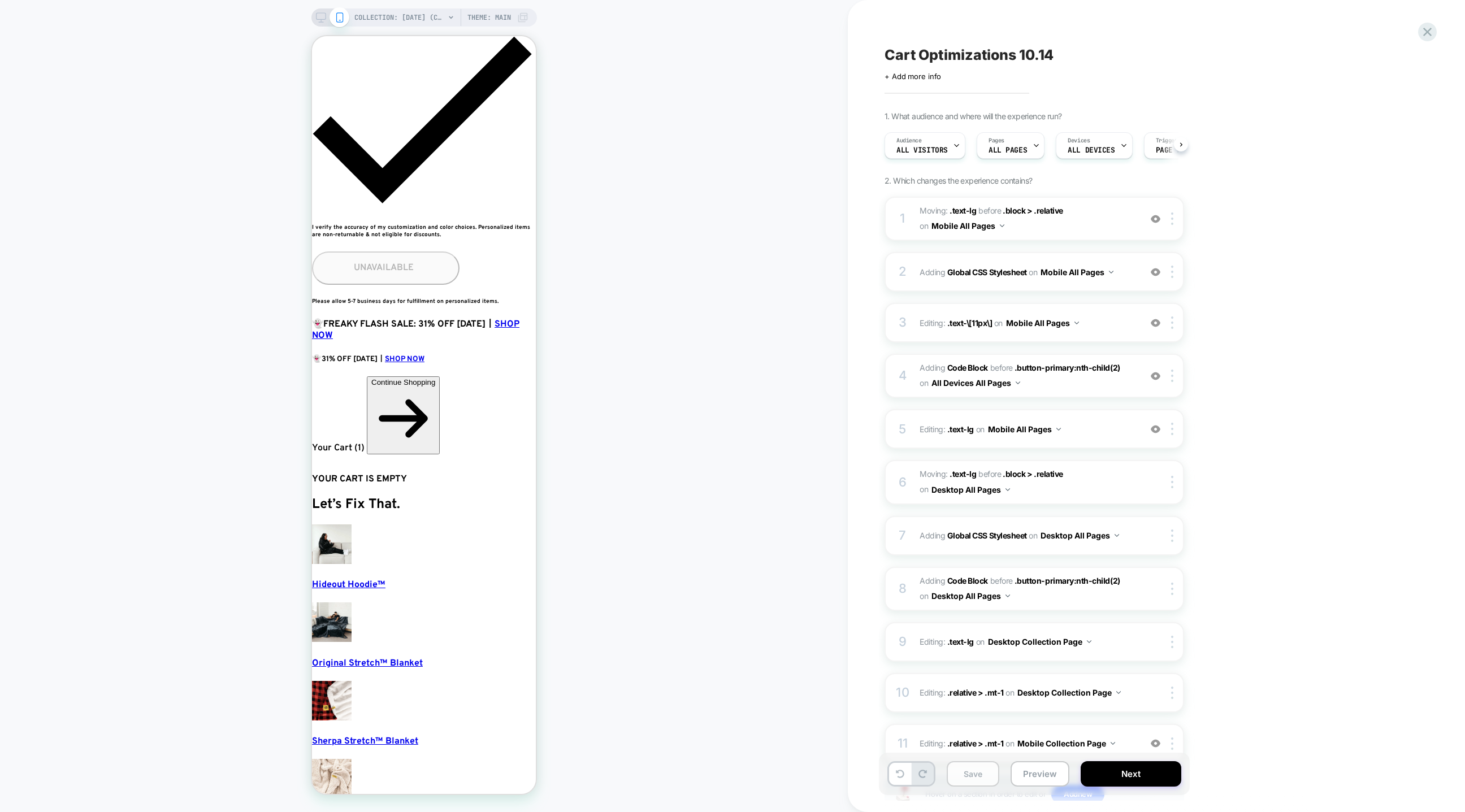
click at [967, 773] on button "Save" at bounding box center [973, 774] width 53 height 25
click at [1030, 774] on button "Preview" at bounding box center [1040, 774] width 59 height 25
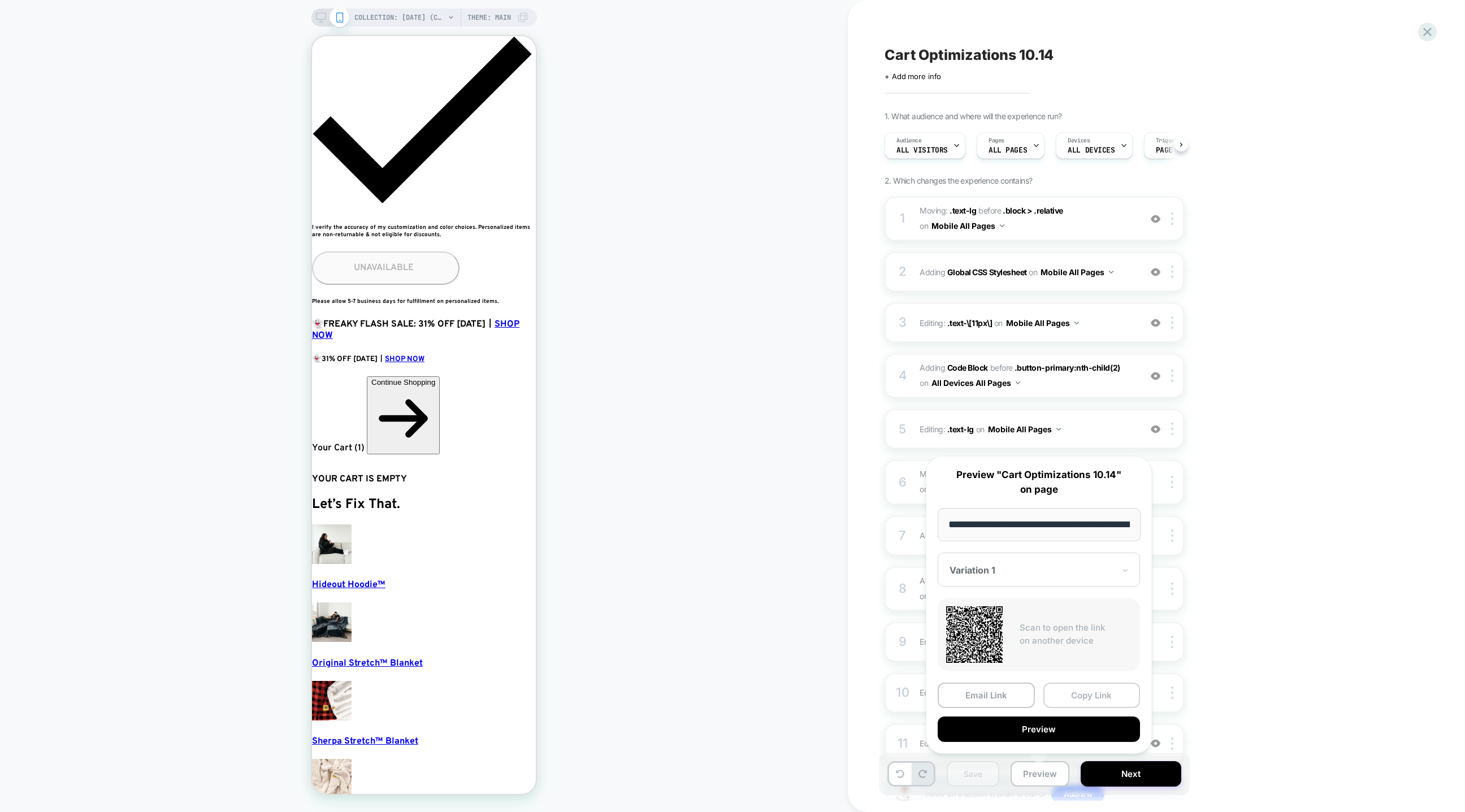
click at [1070, 698] on button "Copy Link" at bounding box center [1092, 695] width 97 height 25
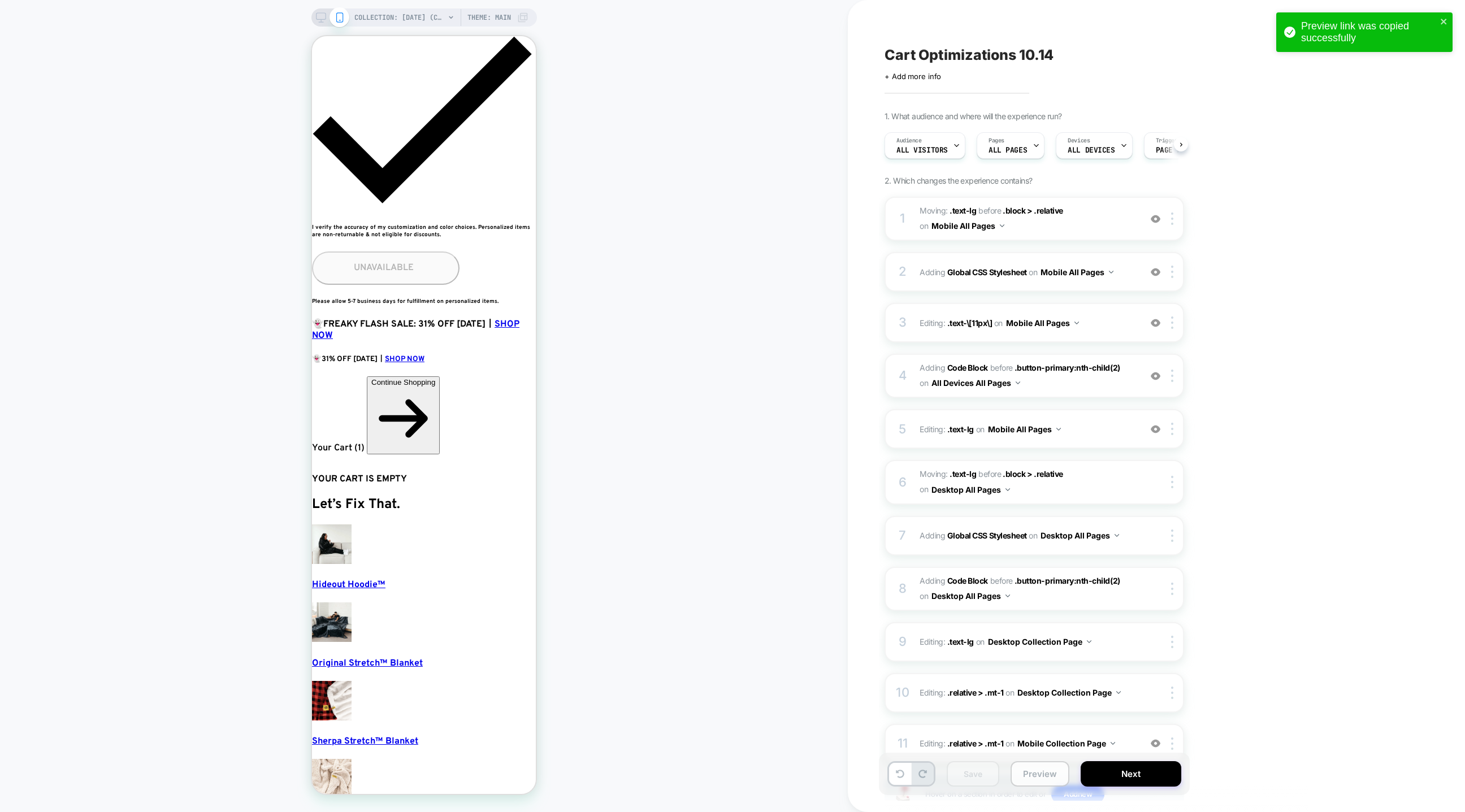
click at [1051, 770] on button "Preview" at bounding box center [1040, 774] width 59 height 25
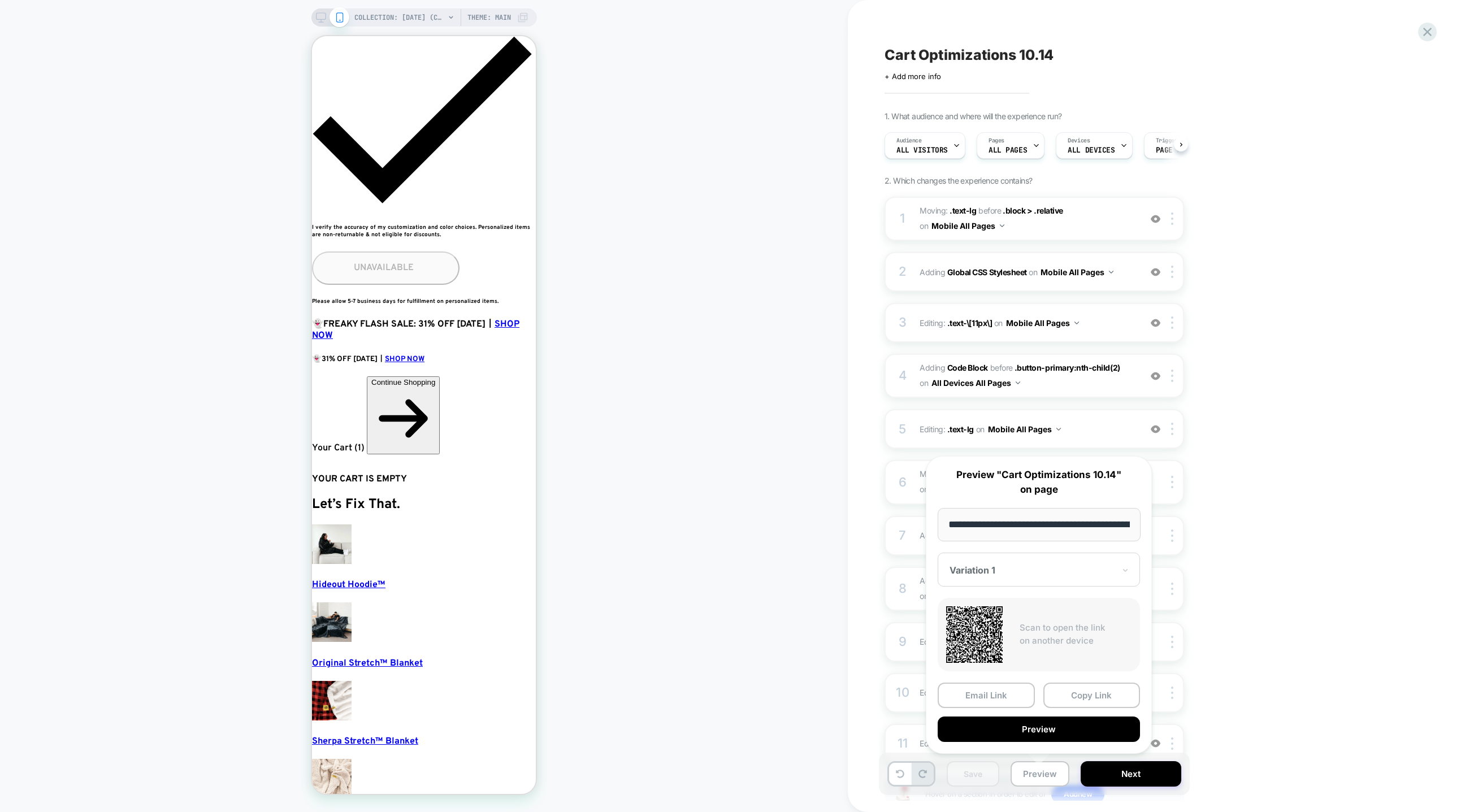
click at [1001, 767] on div "Save Preview Next" at bounding box center [1034, 773] width 311 height 42
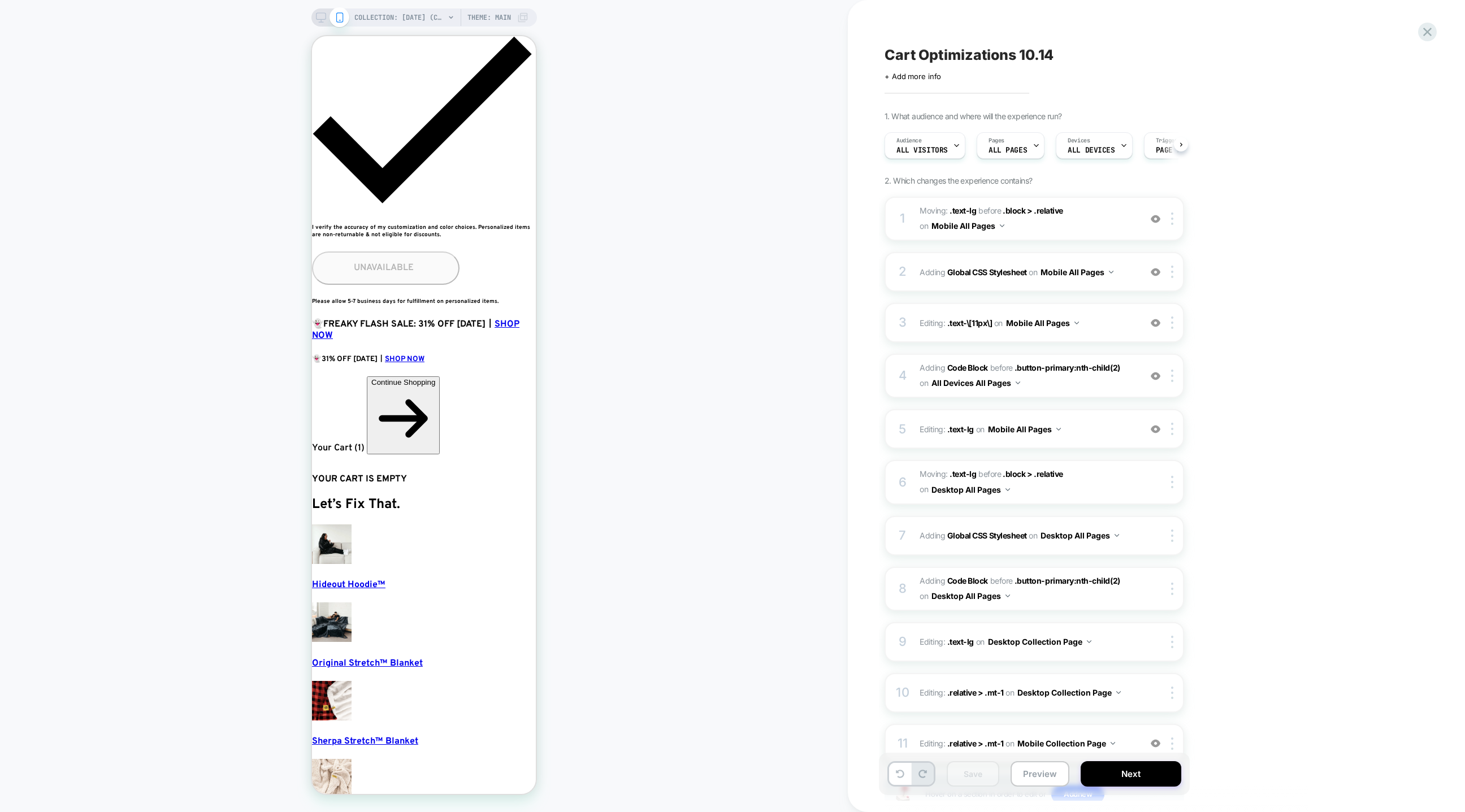
click at [1048, 46] on span "Cart Optimizations 10.14" at bounding box center [968, 54] width 169 height 17
drag, startPoint x: 1055, startPoint y: 55, endPoint x: 1045, endPoint y: 58, distance: 10.4
click at [1045, 58] on textarea "**********" at bounding box center [1006, 54] width 244 height 17
type textarea "**********"
click at [1141, 51] on icon at bounding box center [1141, 55] width 14 height 14
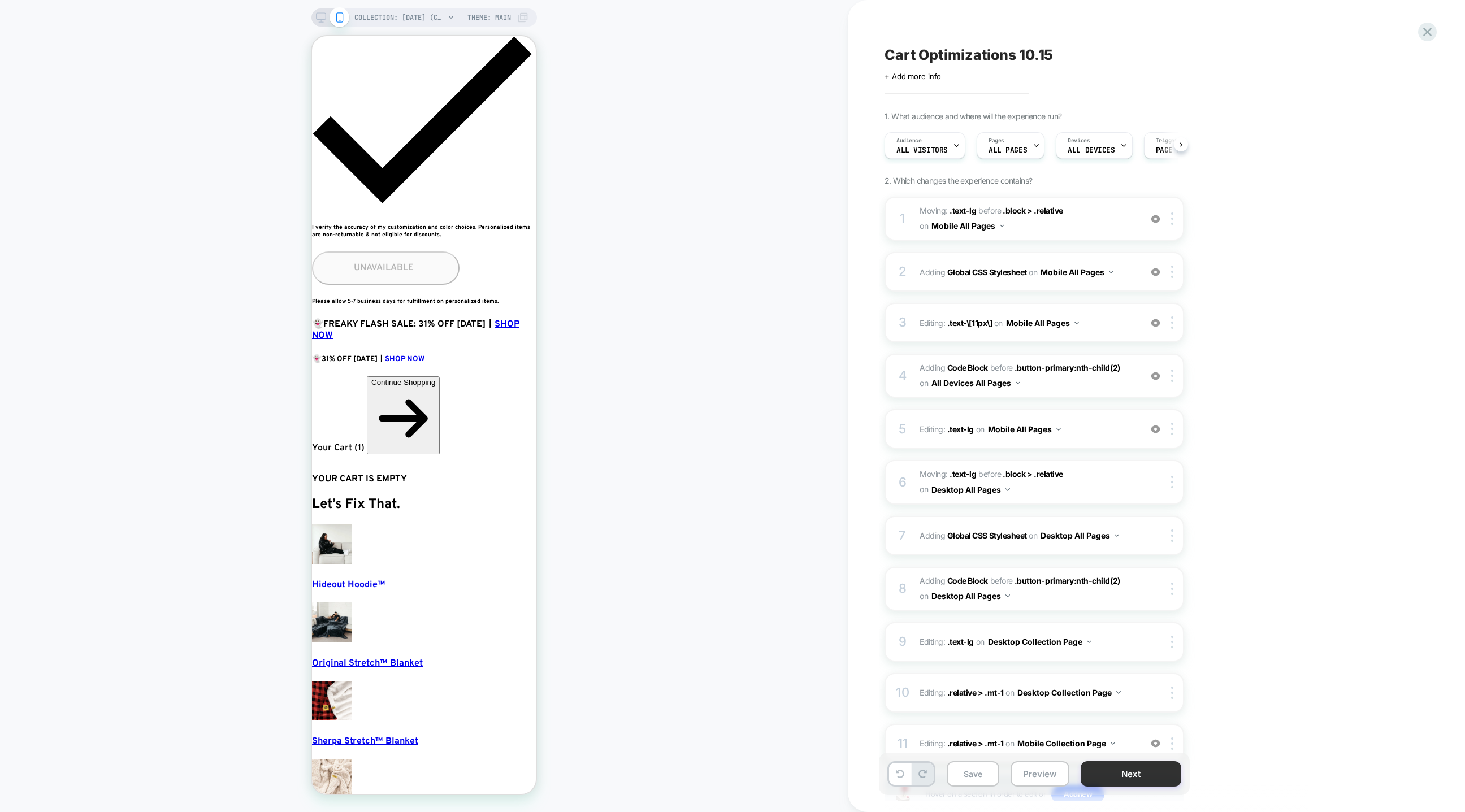
click at [1111, 784] on button "Next" at bounding box center [1131, 774] width 101 height 25
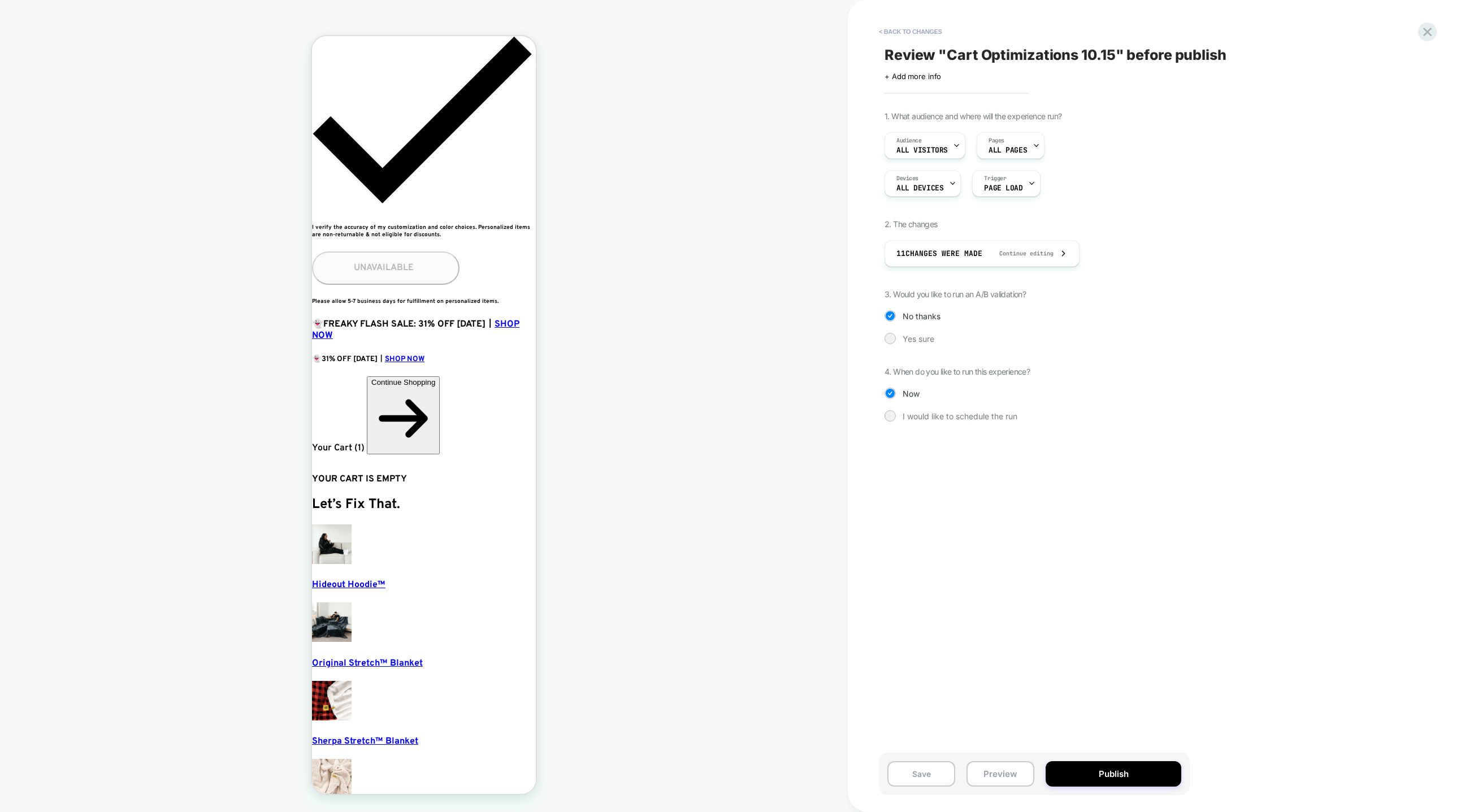
click at [918, 331] on div "1. What audience and where will the experience run? Audience All Visitors Pages…" at bounding box center [1091, 274] width 412 height 327
click at [917, 342] on span "Yes sure" at bounding box center [918, 338] width 32 height 9
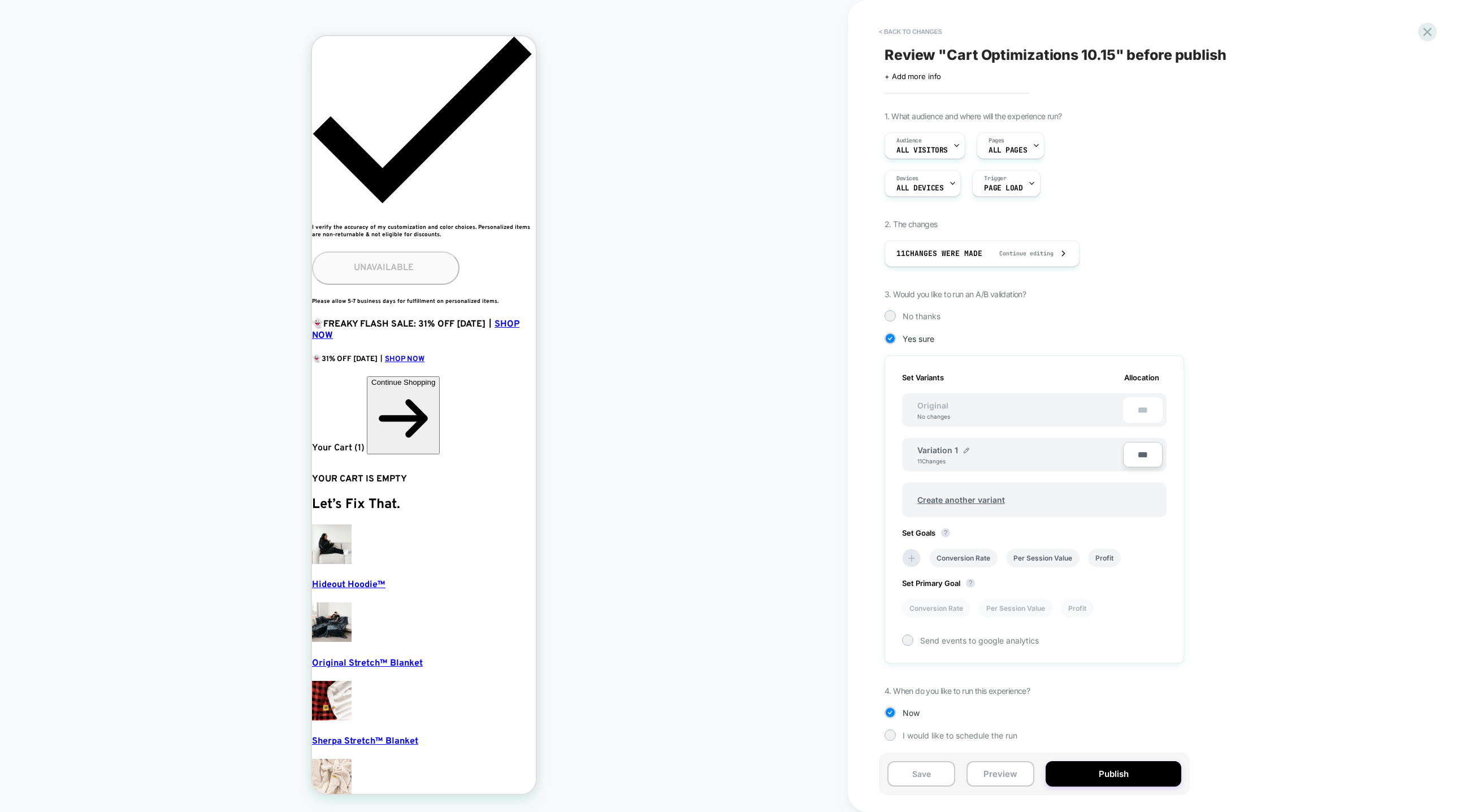
scroll to position [1, 0]
click at [964, 450] on img at bounding box center [967, 450] width 6 height 6
click at [963, 450] on input "**********" at bounding box center [958, 455] width 82 height 22
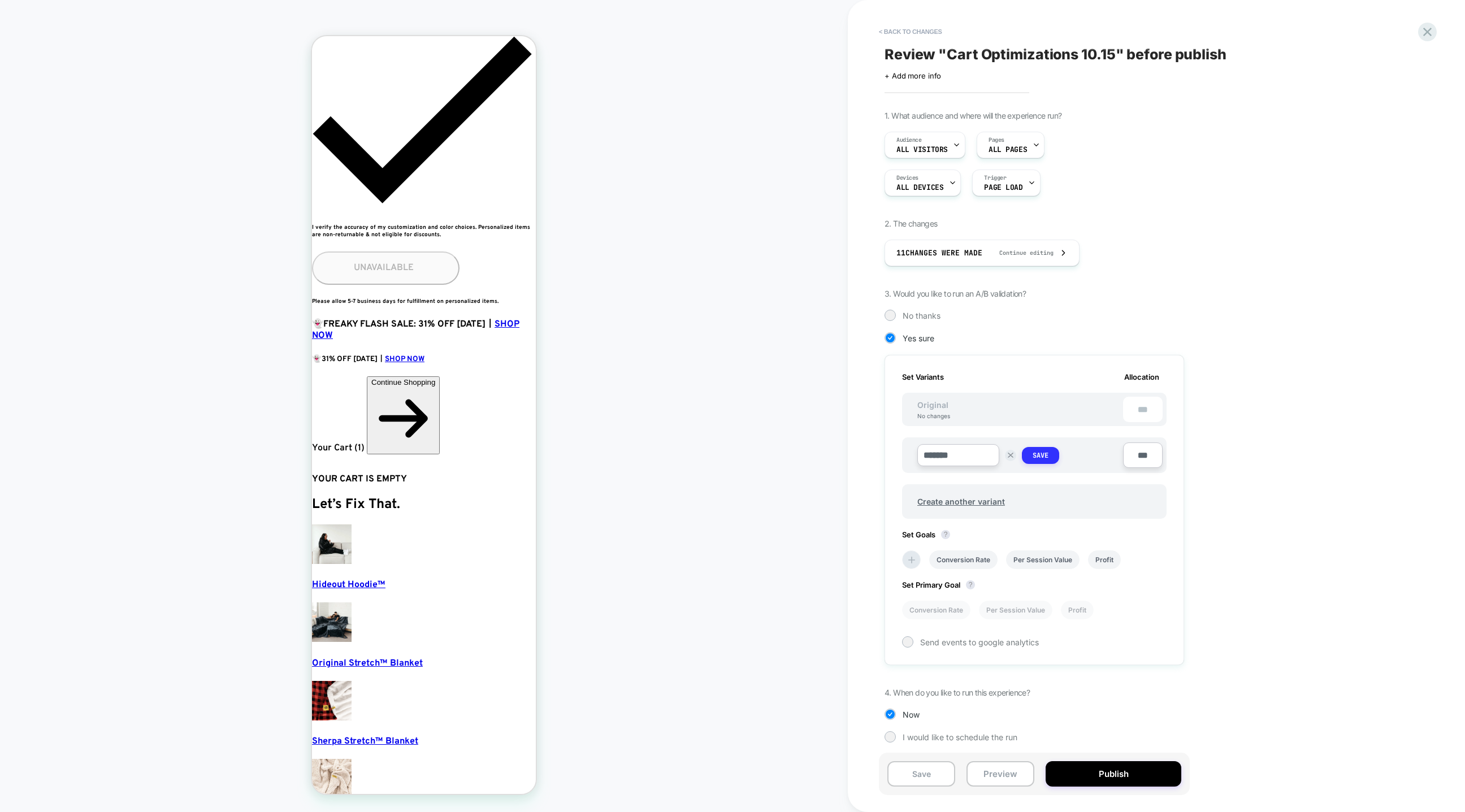
type input "*******"
click at [1025, 453] on button "Save" at bounding box center [1041, 455] width 37 height 17
click at [920, 637] on span "Send events to google analytics" at bounding box center [980, 639] width 119 height 9
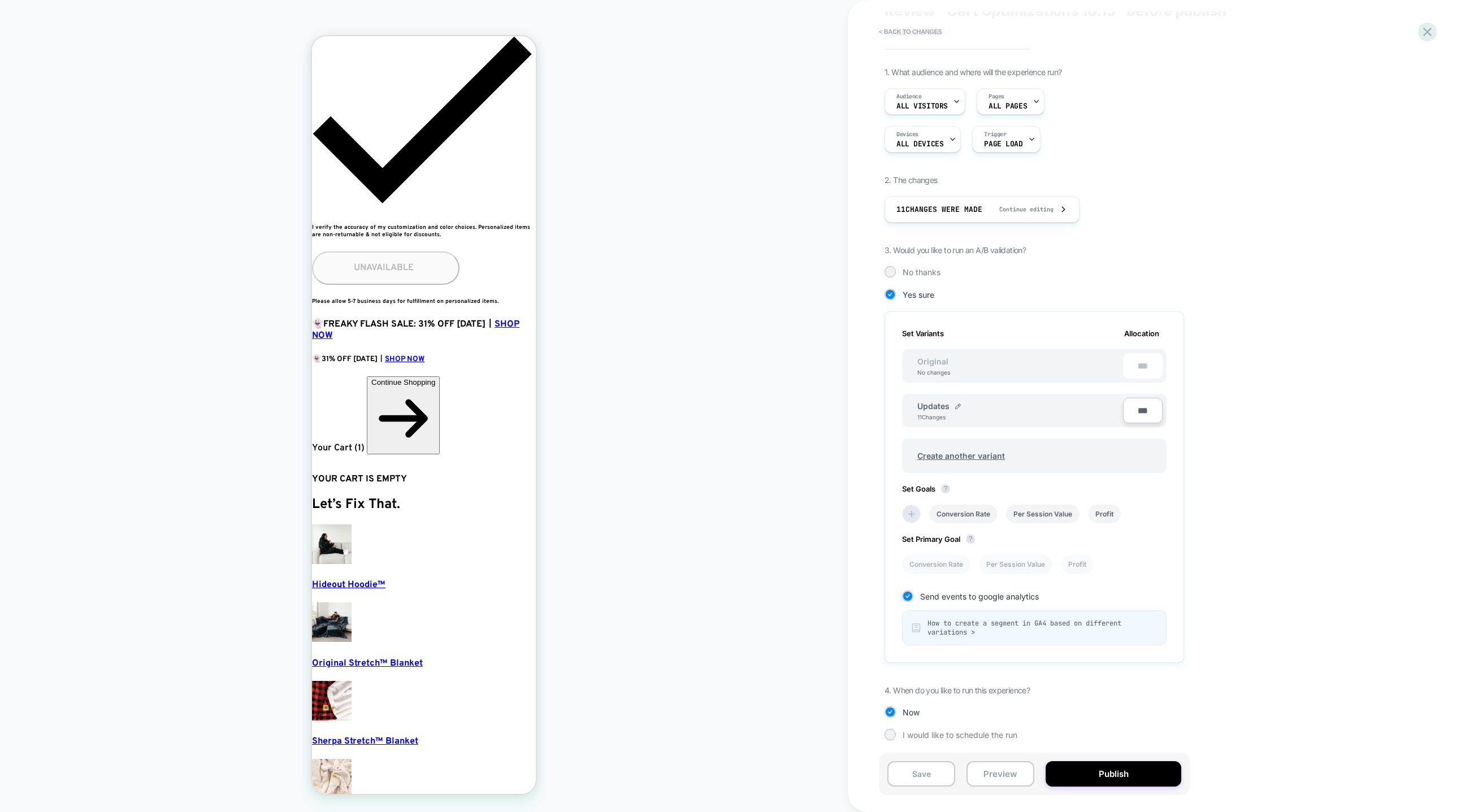
scroll to position [0, 0]
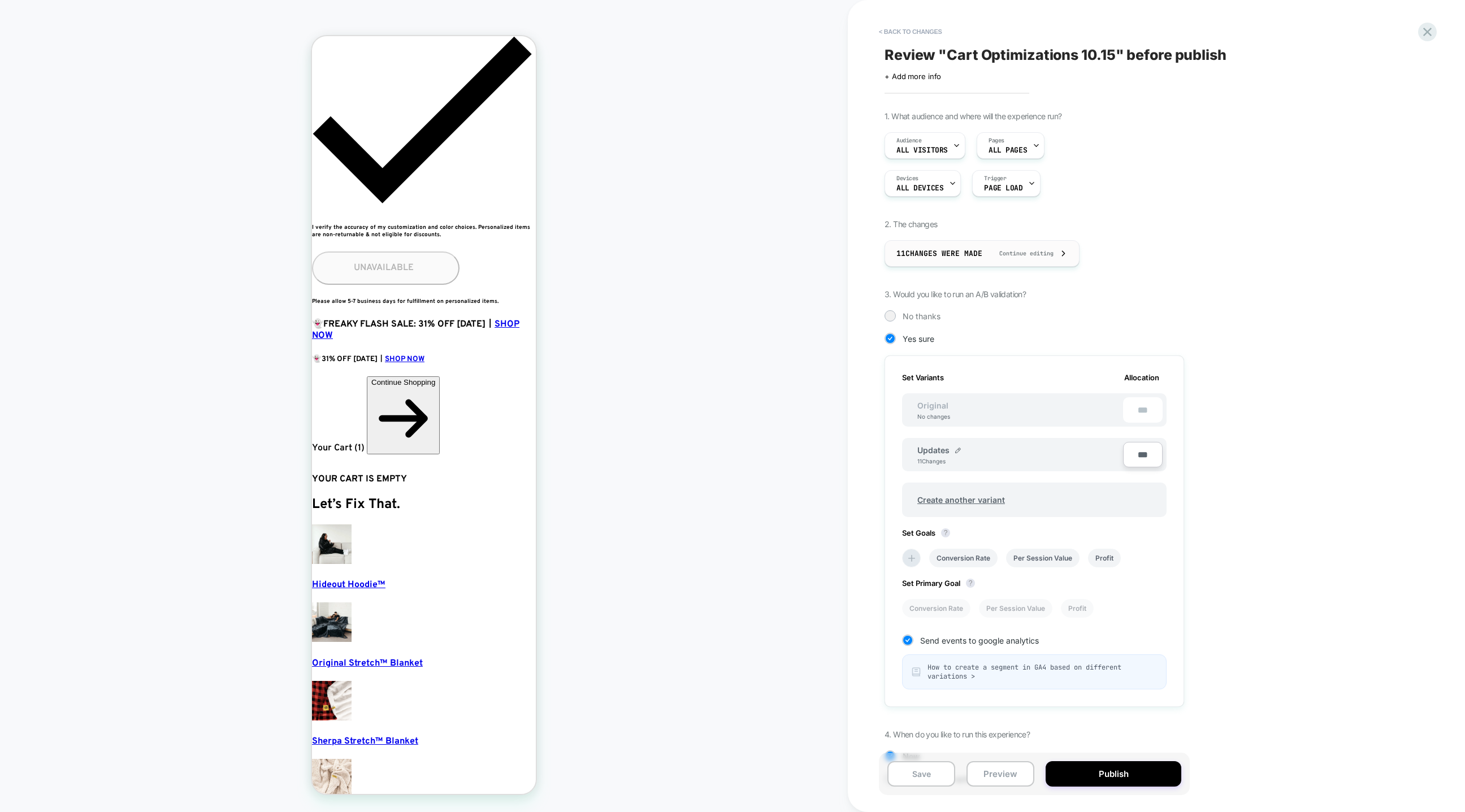
click at [968, 250] on span "11 Changes were made" at bounding box center [939, 253] width 86 height 9
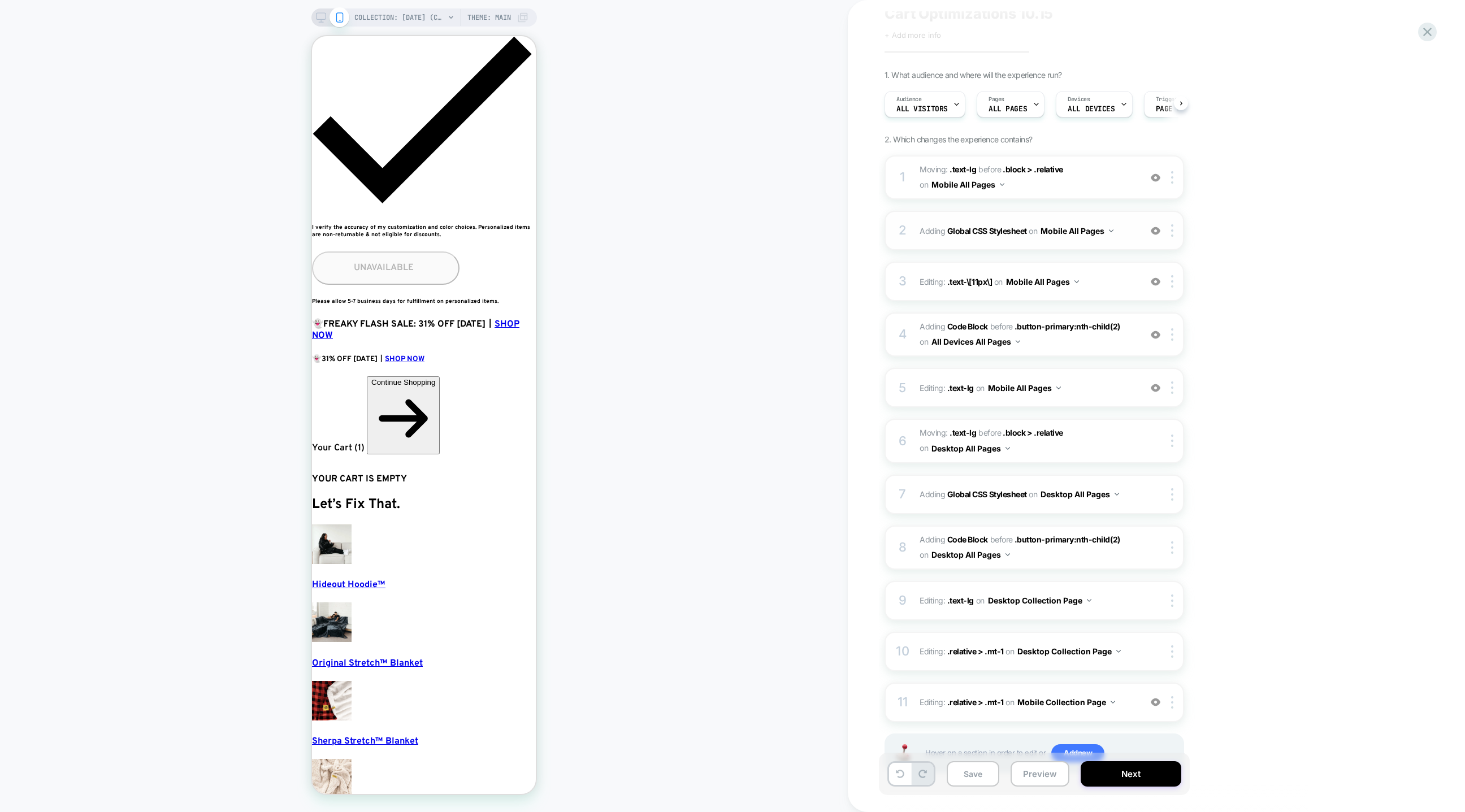
scroll to position [85, 0]
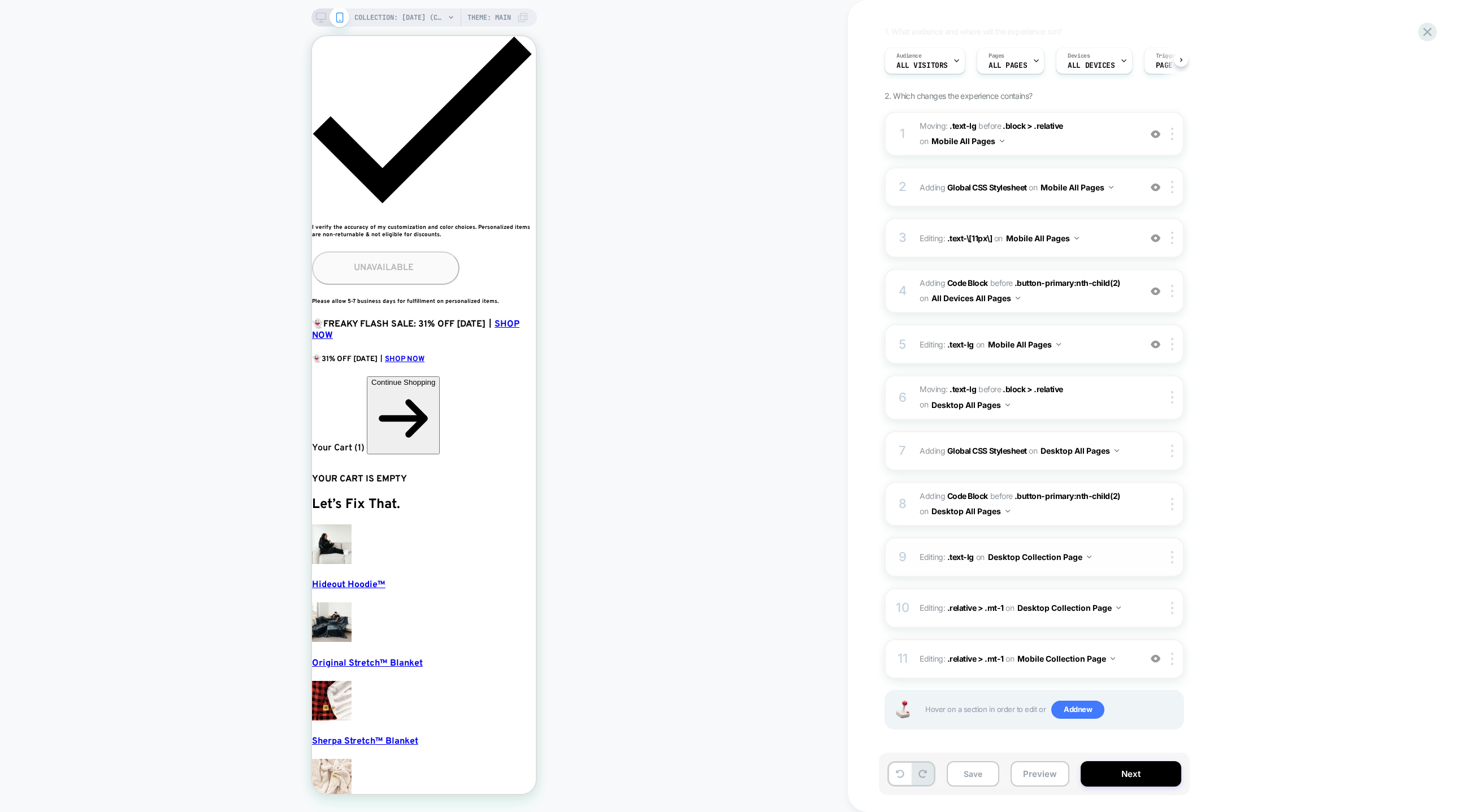
click at [1077, 554] on button "Desktop Collection Page" at bounding box center [1040, 557] width 104 height 16
click at [1012, 731] on div "Desktop All Pages" at bounding box center [1039, 727] width 142 height 24
click at [1082, 605] on button "Desktop Collection Page" at bounding box center [1069, 608] width 104 height 16
click at [982, 661] on div "Desktop All Pages" at bounding box center [939, 667] width 142 height 24
click at [1077, 652] on button "Mobile Collection Page" at bounding box center [1066, 659] width 98 height 16
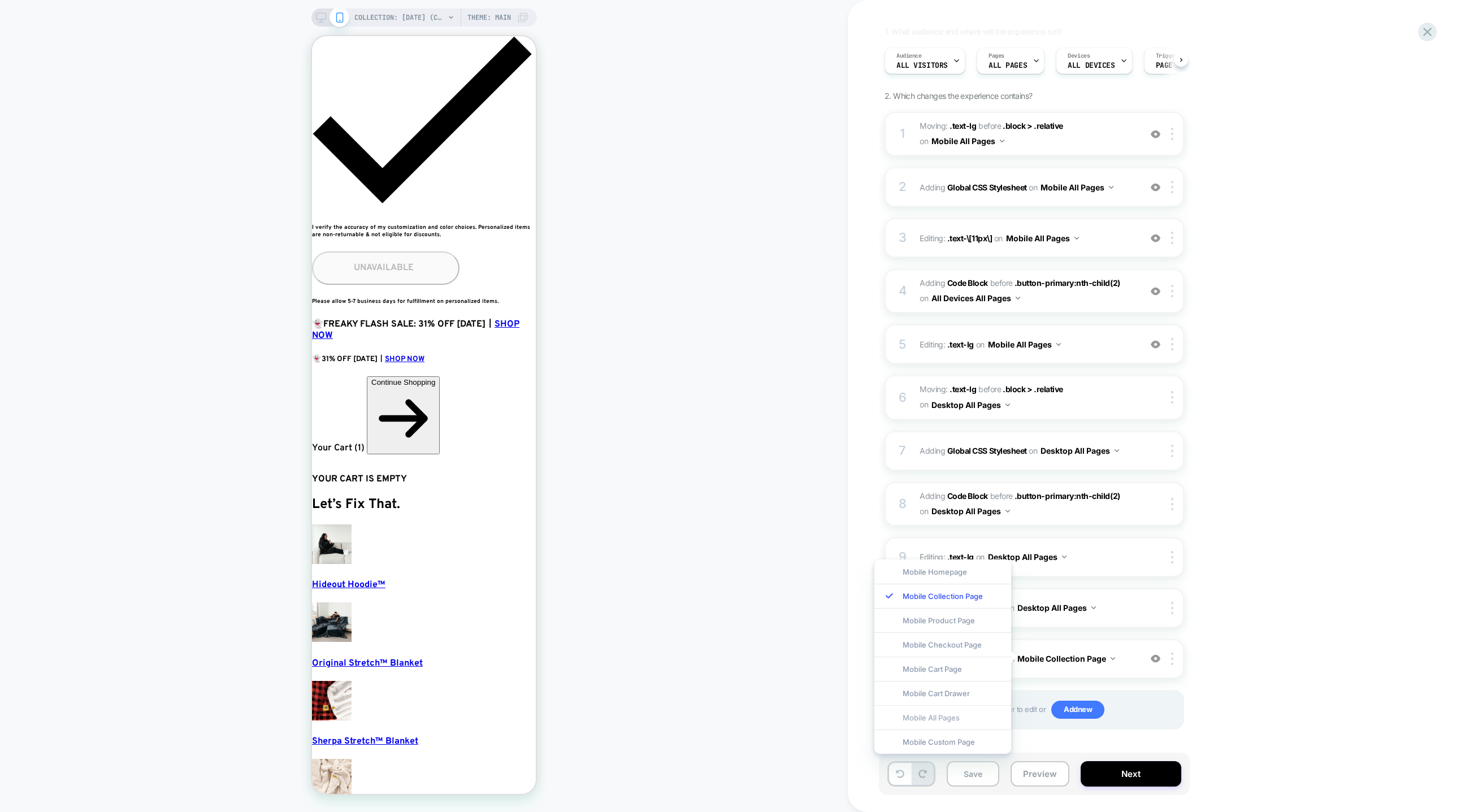
click at [936, 714] on div "Mobile All Pages" at bounding box center [943, 717] width 137 height 24
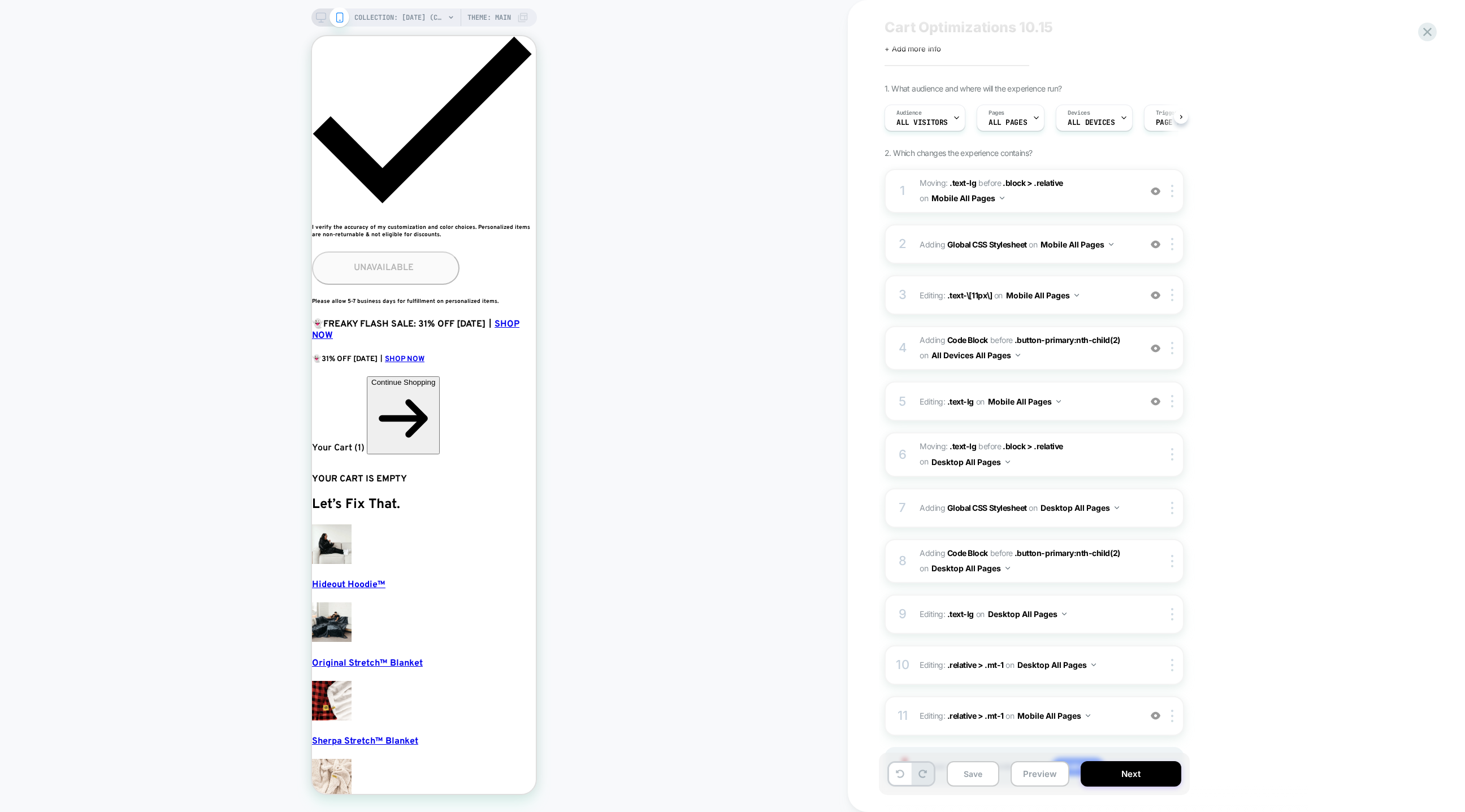
scroll to position [30, 0]
click at [976, 775] on button "Save" at bounding box center [973, 774] width 53 height 25
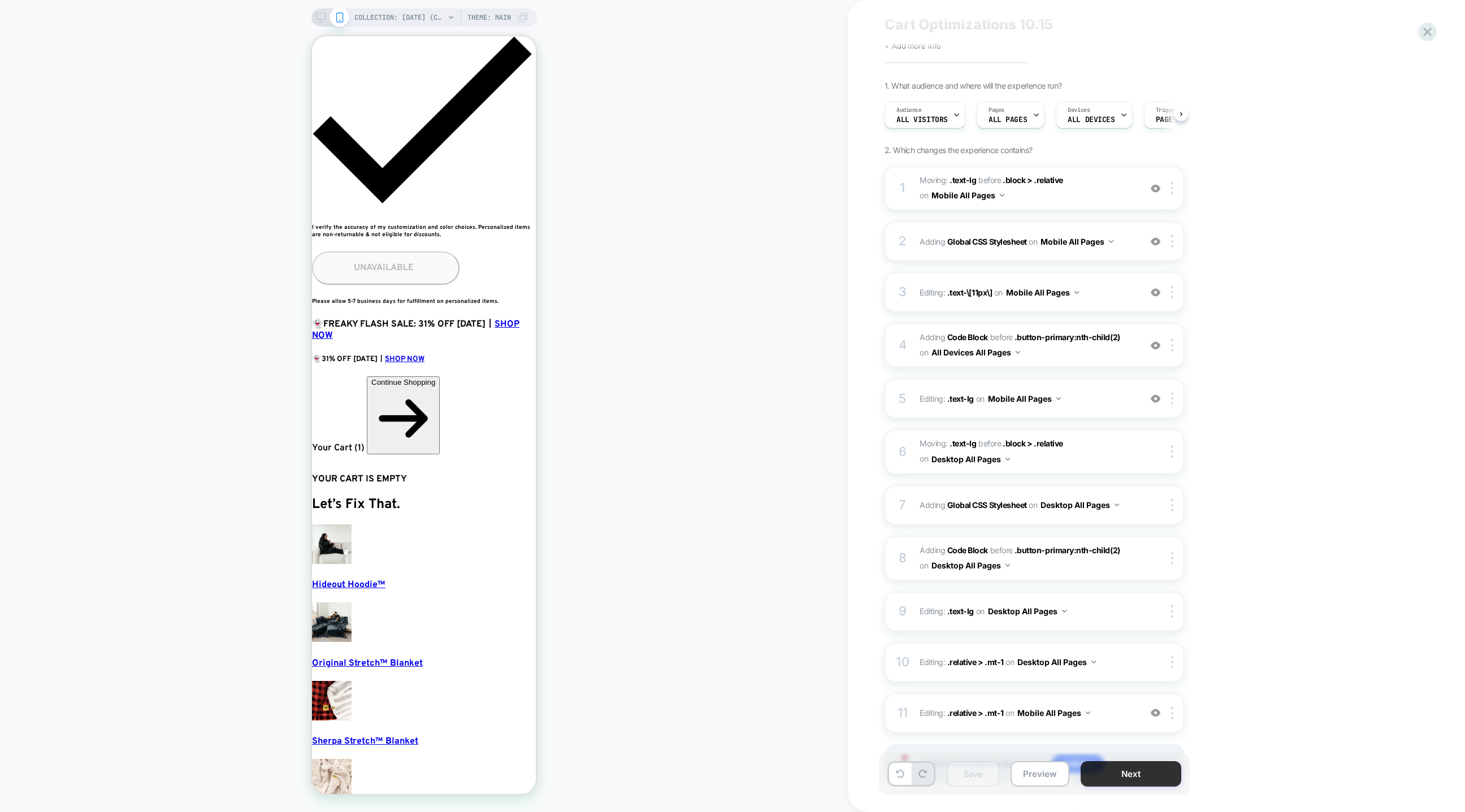
click at [1093, 770] on button "Next" at bounding box center [1131, 774] width 101 height 25
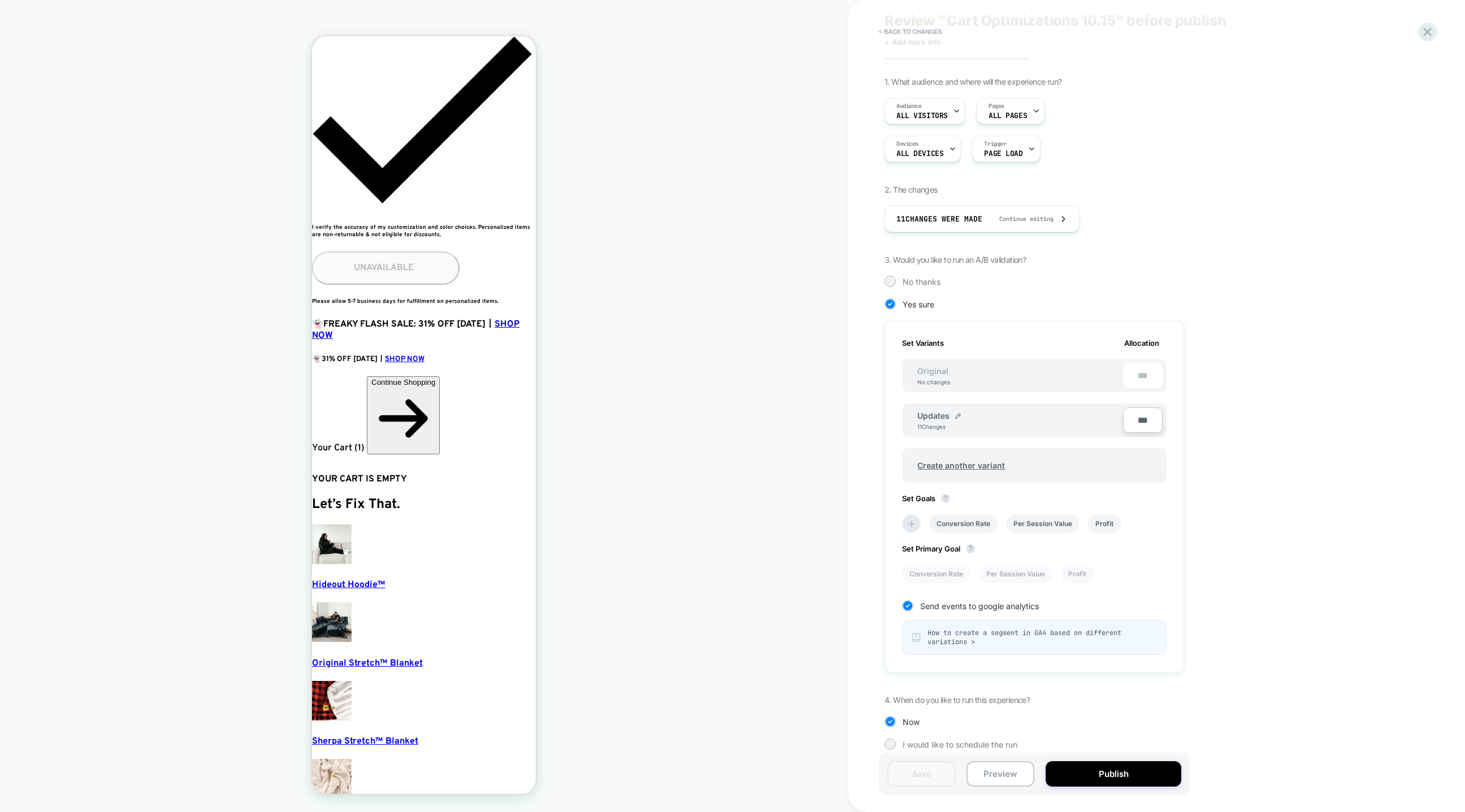
scroll to position [0, 0]
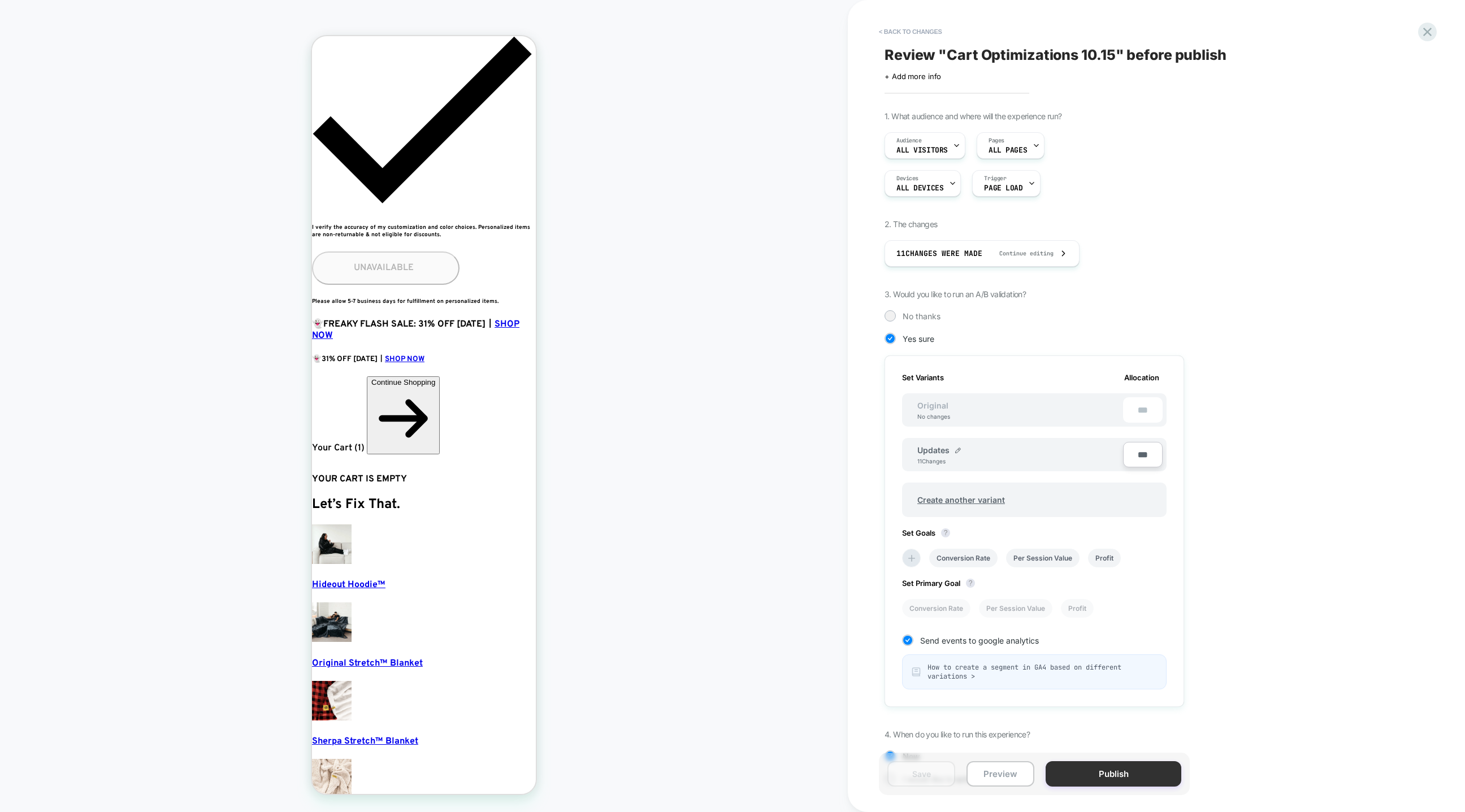
click at [1109, 777] on button "Publish" at bounding box center [1113, 774] width 135 height 25
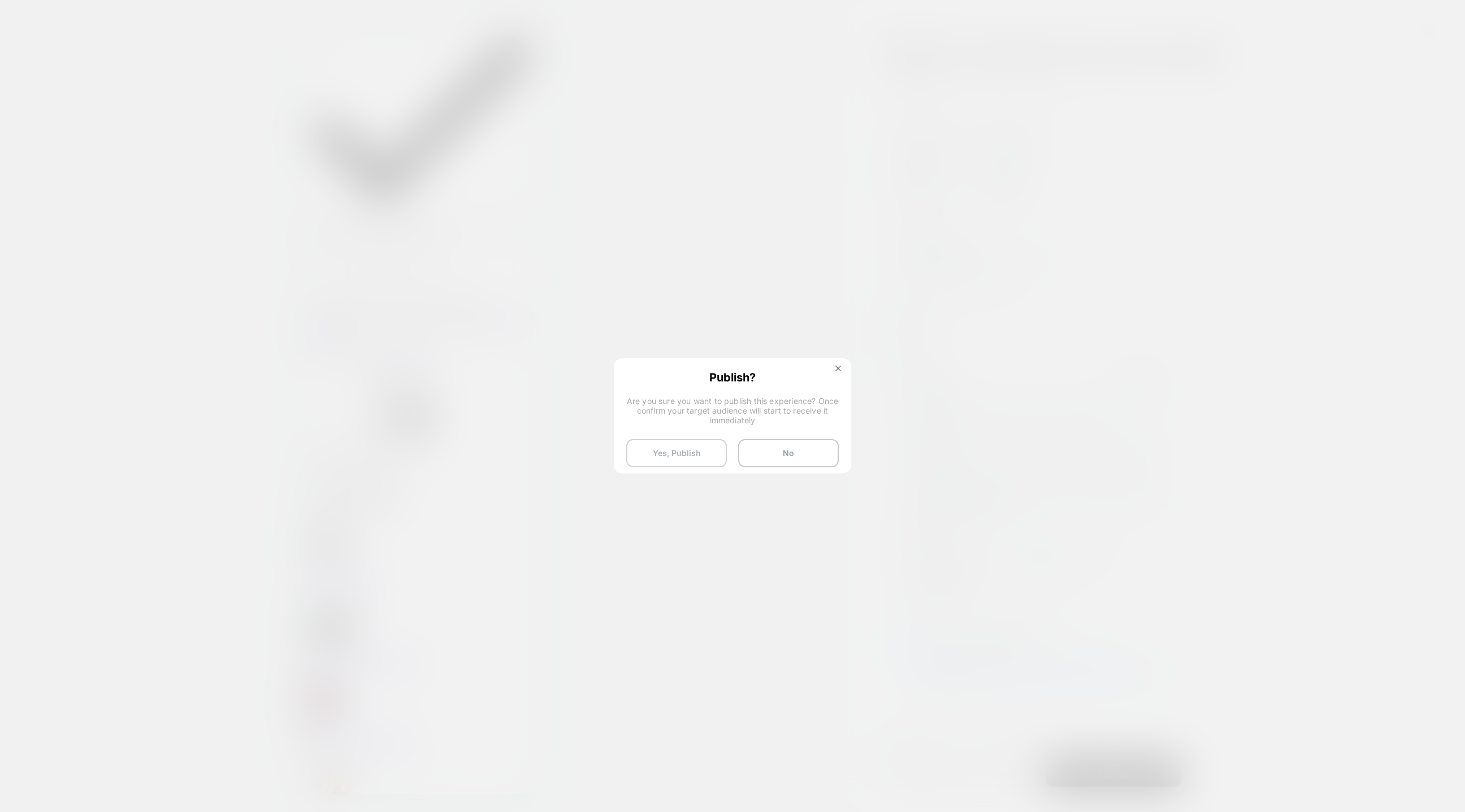
click at [691, 452] on button "Yes, Publish" at bounding box center [676, 453] width 101 height 28
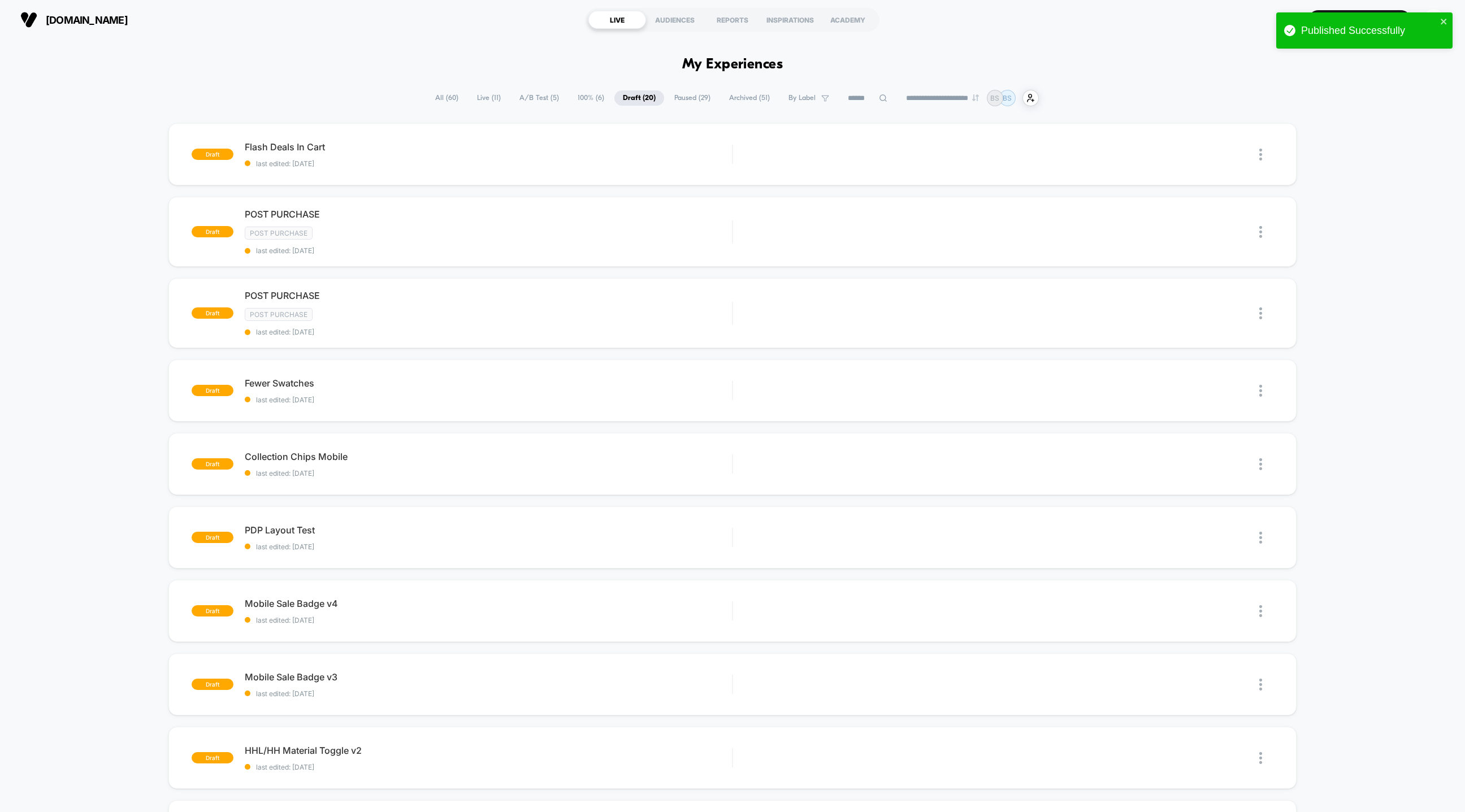
click at [484, 98] on span "Live ( 11 )" at bounding box center [489, 98] width 40 height 15
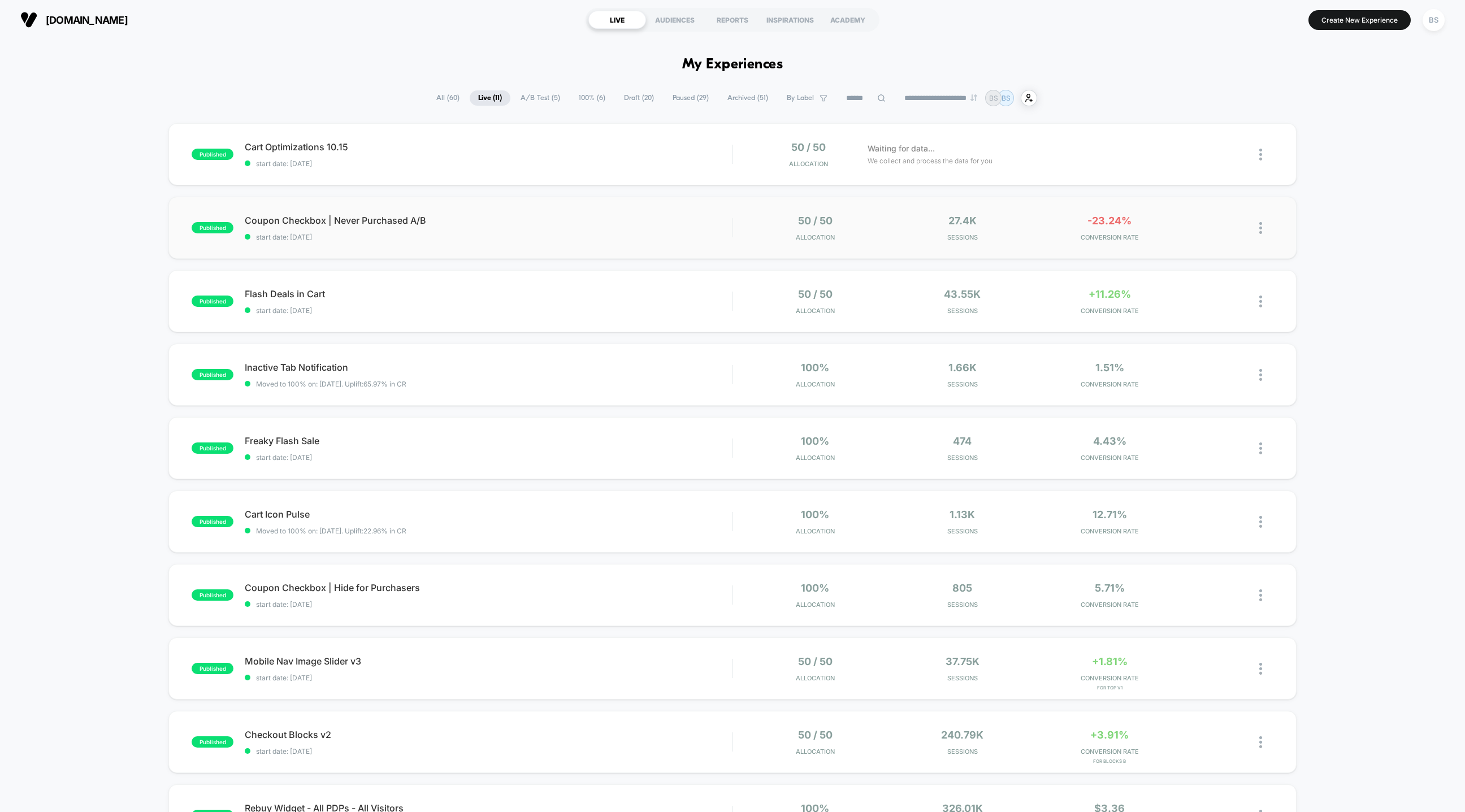
click at [732, 226] on div at bounding box center [732, 228] width 1 height 19
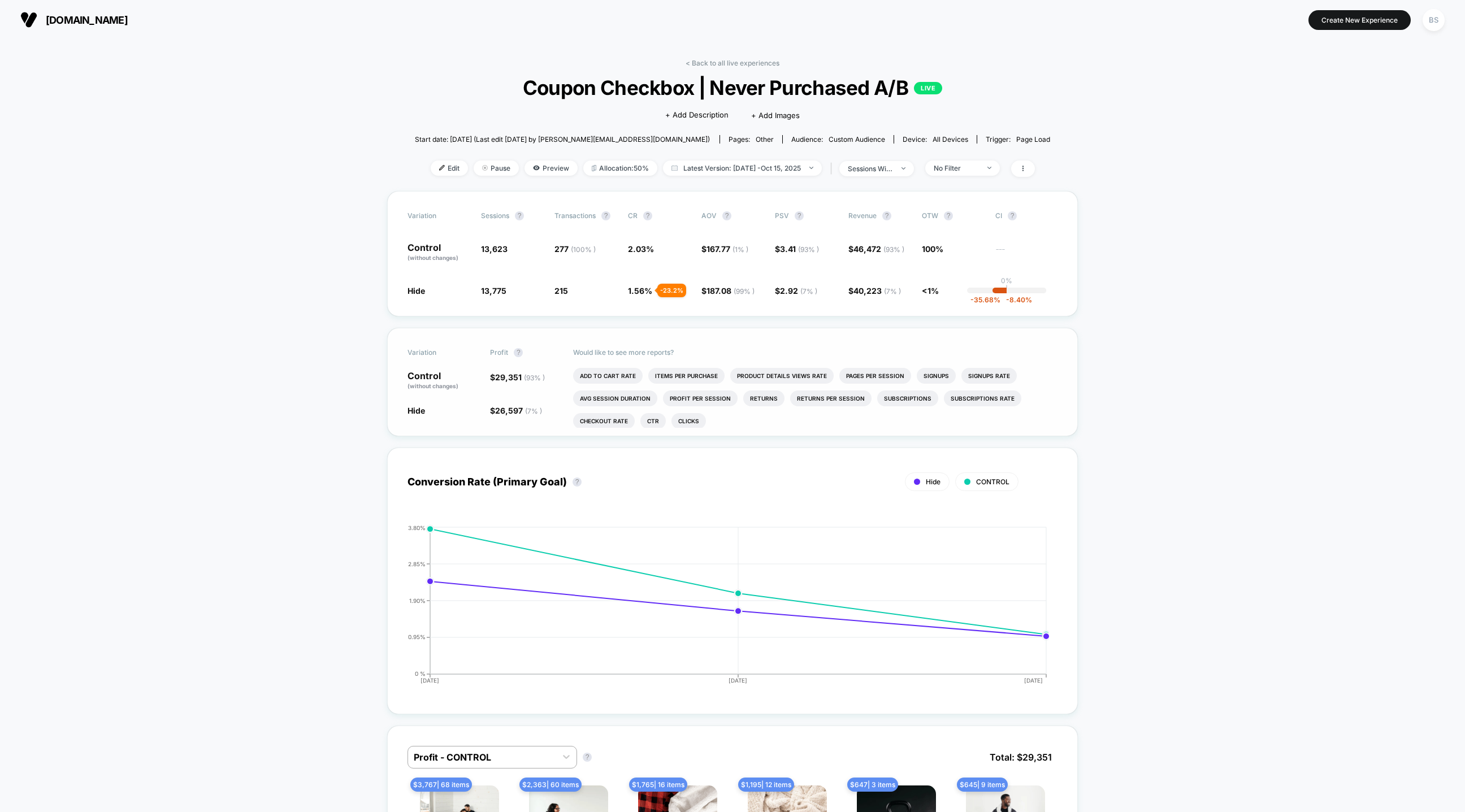
scroll to position [13, 0]
click at [731, 63] on link "< Back to all live experiences" at bounding box center [732, 63] width 94 height 8
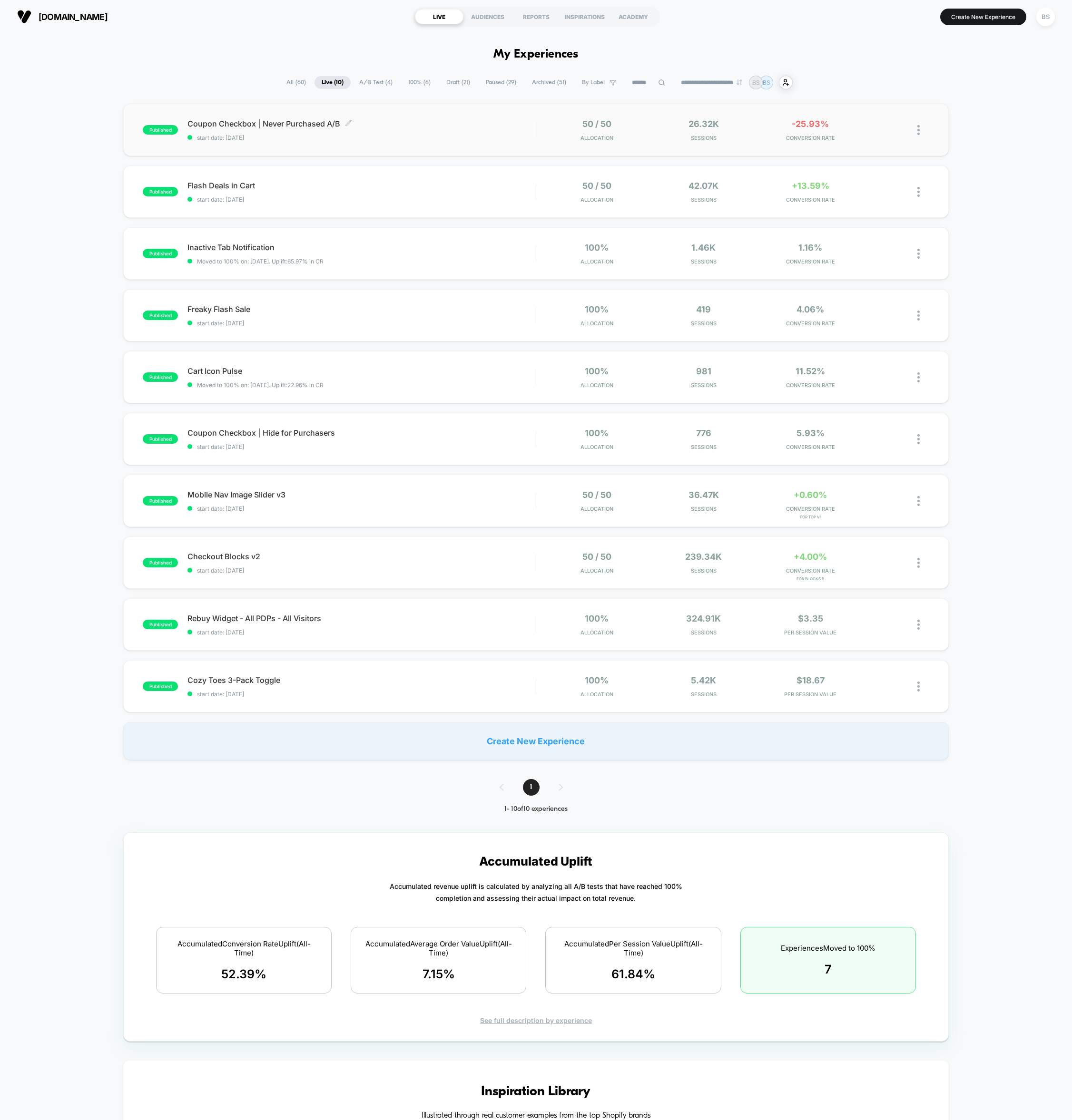
click at [468, 134] on span "start date: [DATE]" at bounding box center [362, 137] width 348 height 7
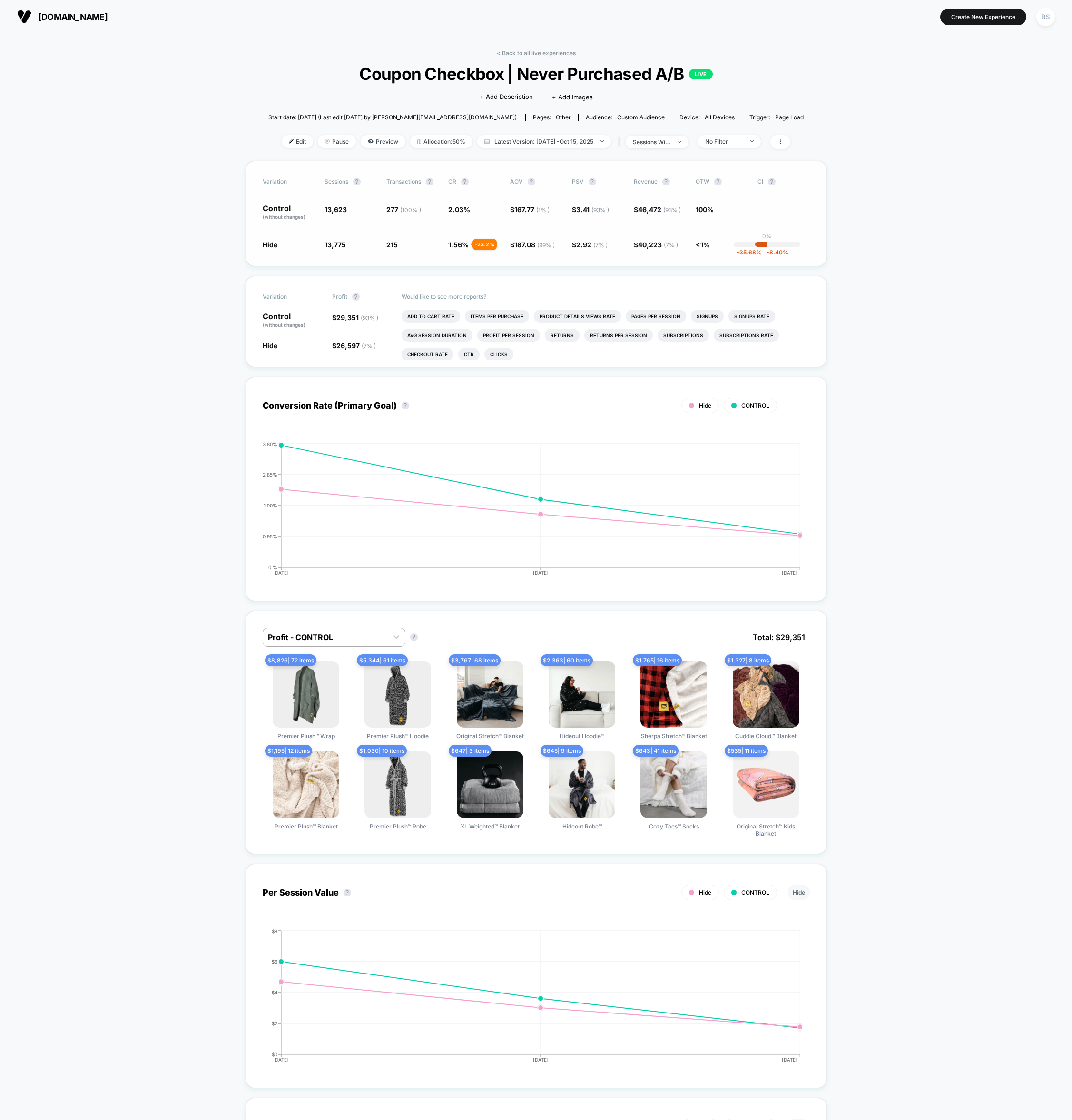
click at [657, 211] on span "46,472 ( 93 % )" at bounding box center [659, 209] width 43 height 8
click at [627, 211] on div "Control (without changes) 13,623 277 ( 100 % ) 2.03 % $ 167.77 ( 1 % ) $ 3.41 (…" at bounding box center [536, 212] width 547 height 16
click at [666, 209] on span "( 93 % )" at bounding box center [672, 210] width 18 height 7
click at [543, 139] on span "Latest Version: [DATE] - [DATE]" at bounding box center [544, 142] width 134 height 13
click at [484, 207] on button "[DATE]" at bounding box center [478, 208] width 27 height 9
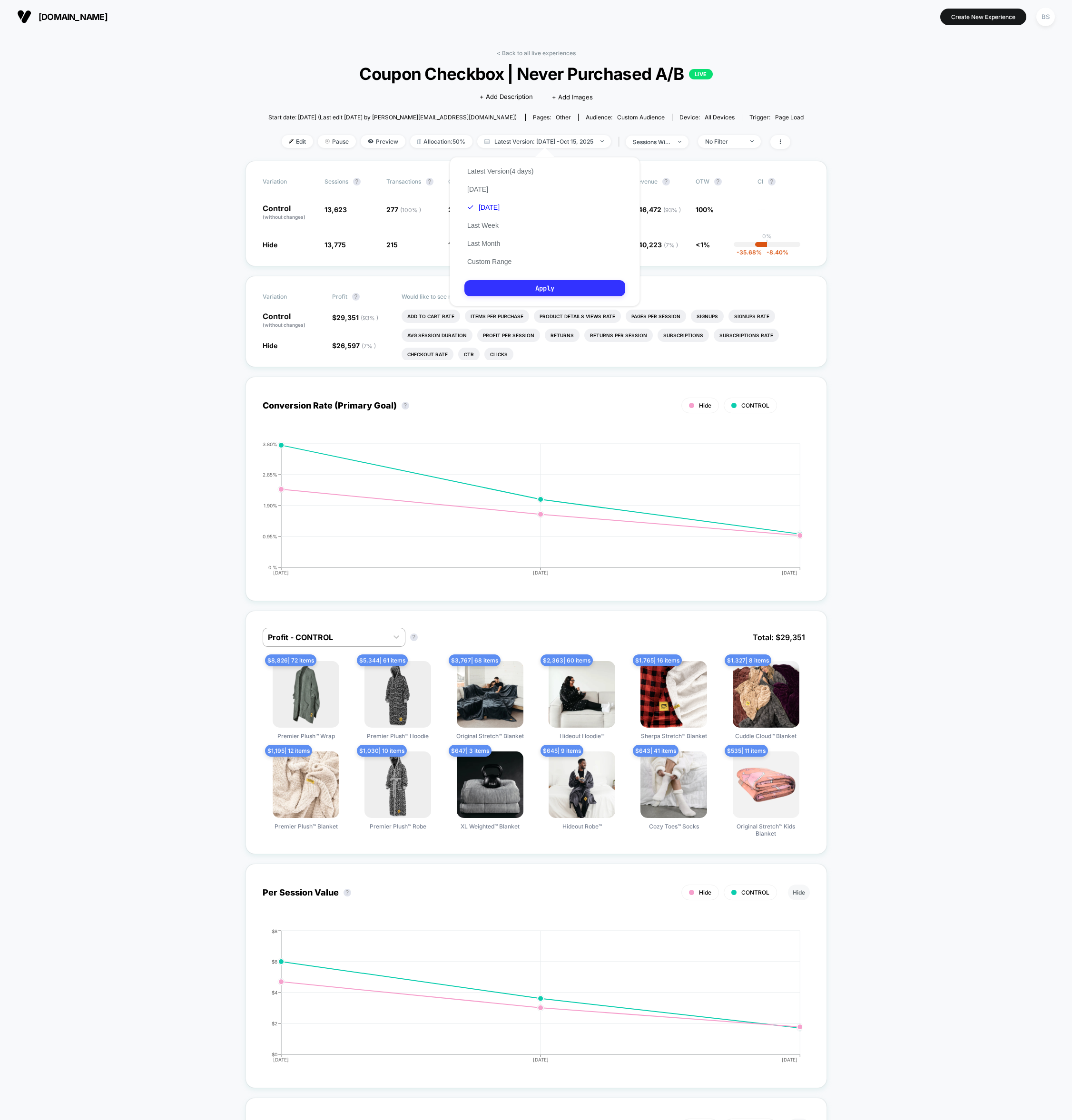
click at [526, 292] on button "Apply" at bounding box center [545, 288] width 161 height 16
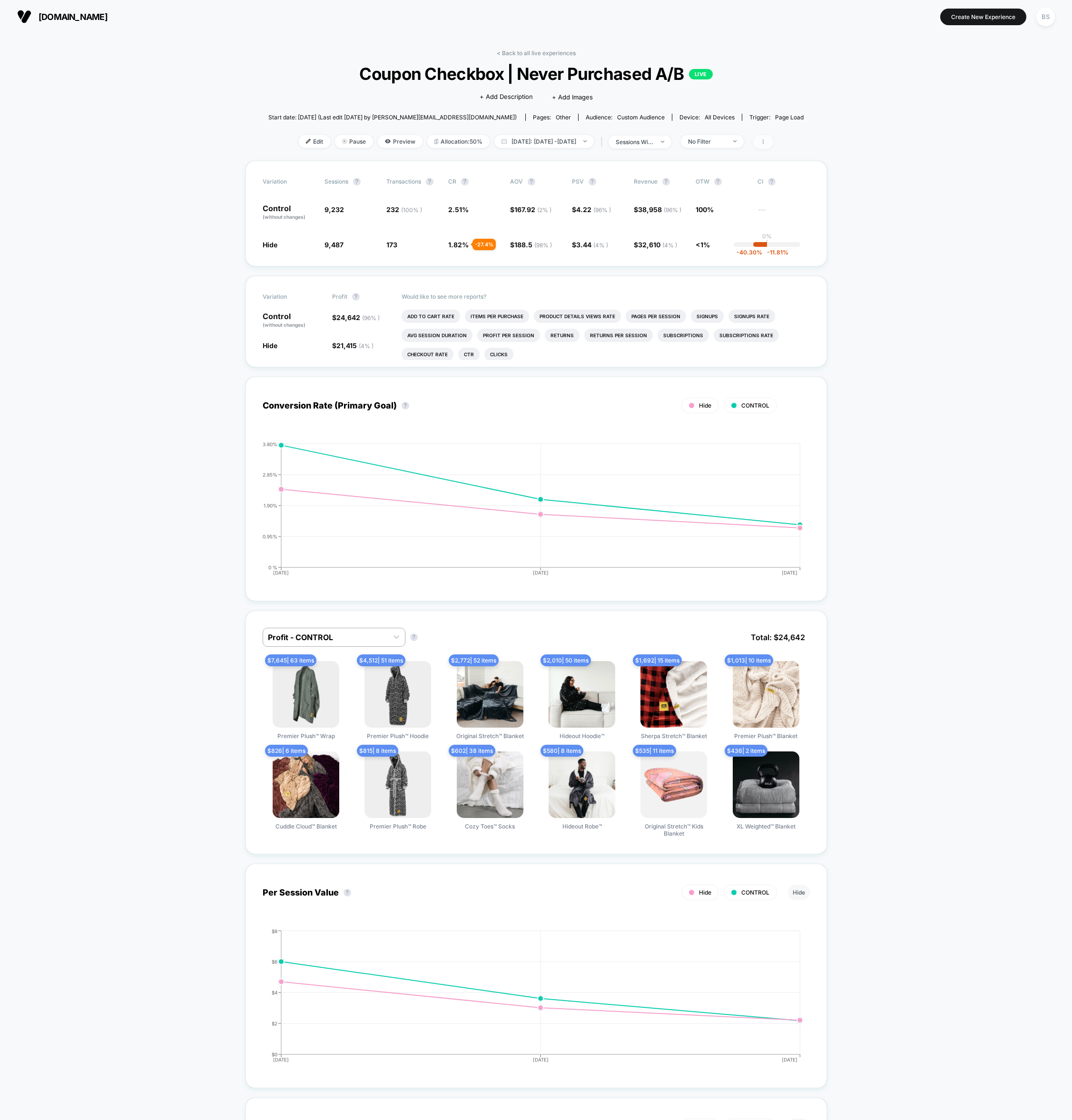
click at [773, 136] on span at bounding box center [764, 142] width 20 height 14
click at [537, 56] on link "< Back to all live experiences" at bounding box center [536, 53] width 79 height 7
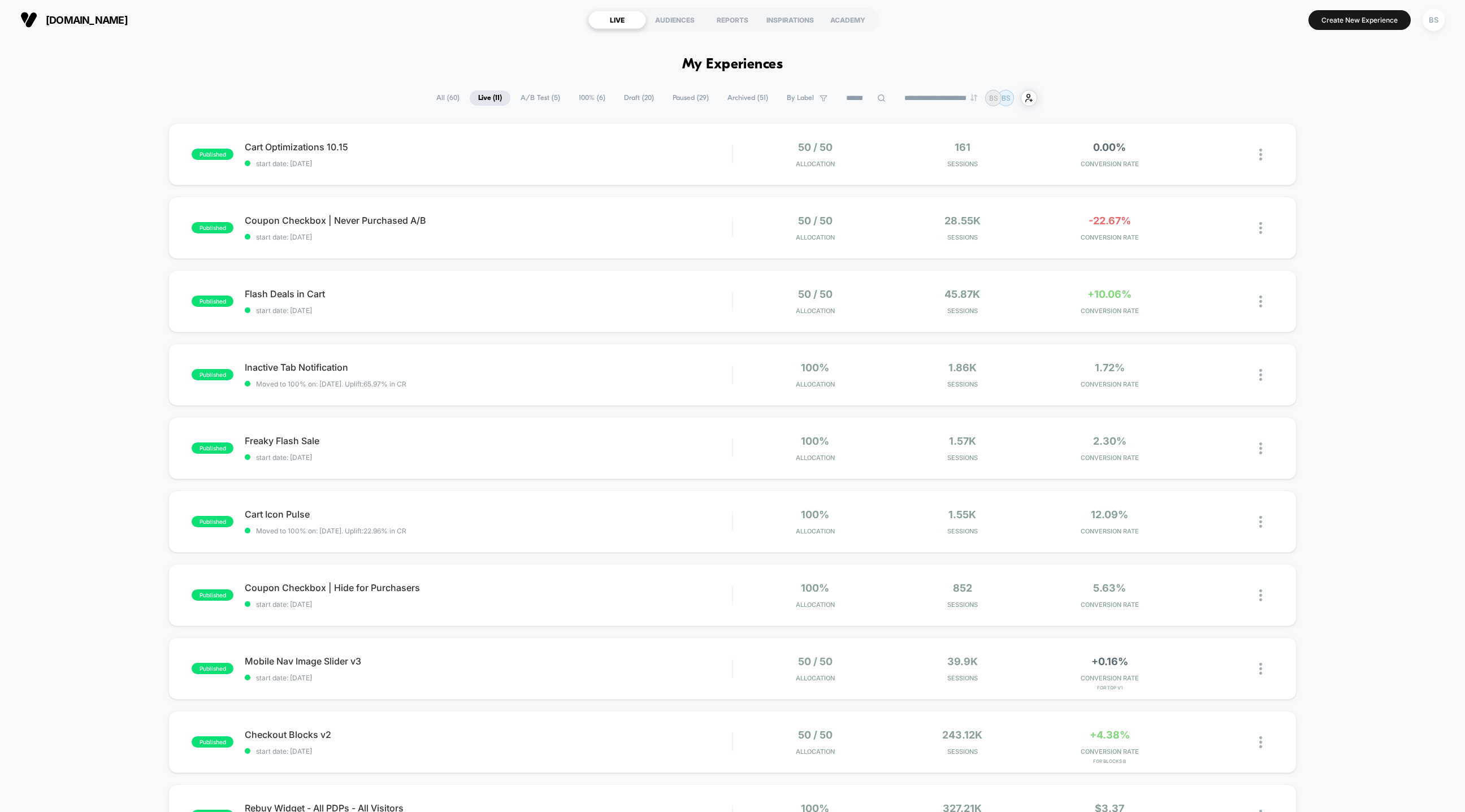
scroll to position [220, 0]
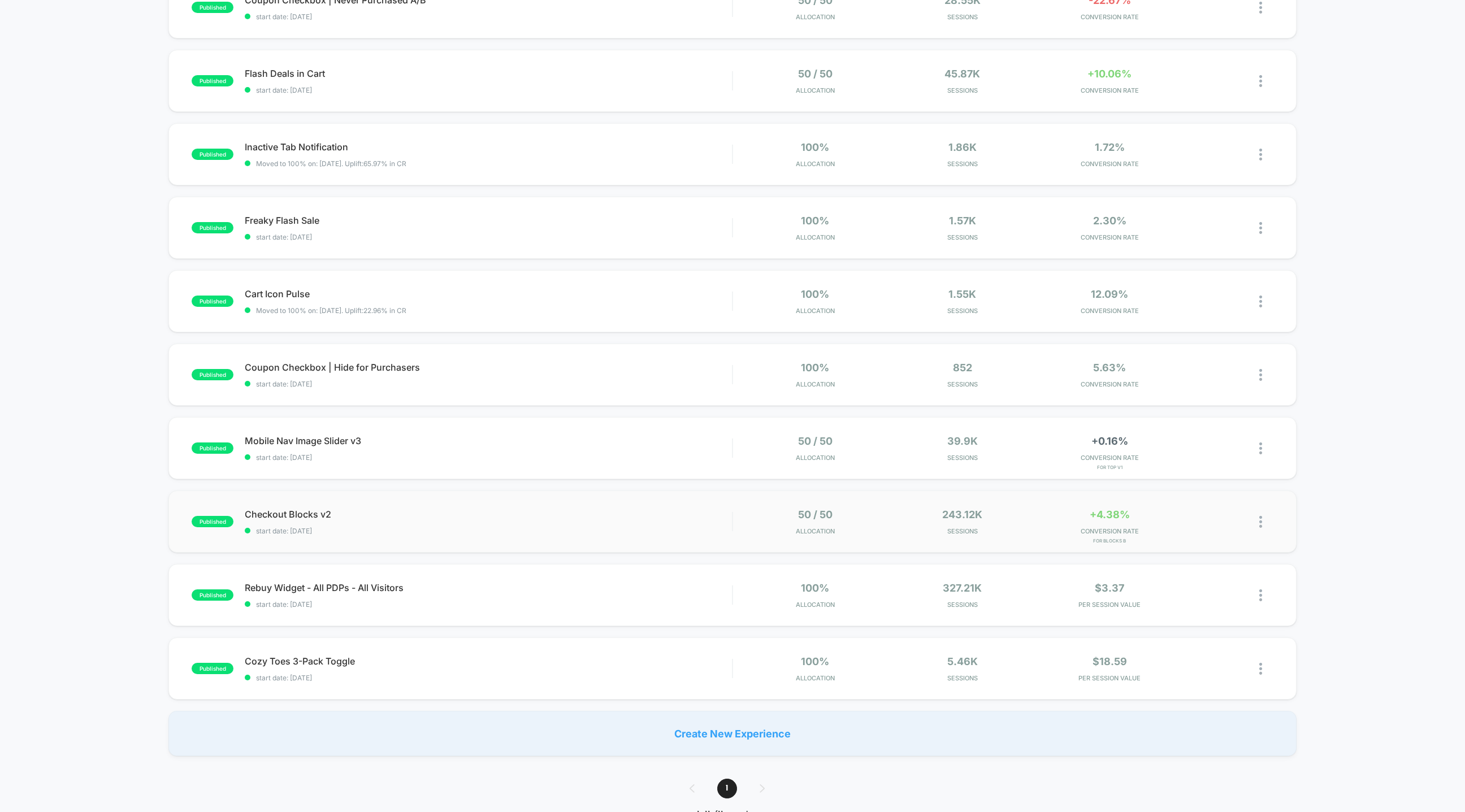
click at [549, 505] on div "published Checkout Blocks v2 start date: [DATE] 50 / 50 Allocation 243.12k Sess…" at bounding box center [732, 522] width 1128 height 62
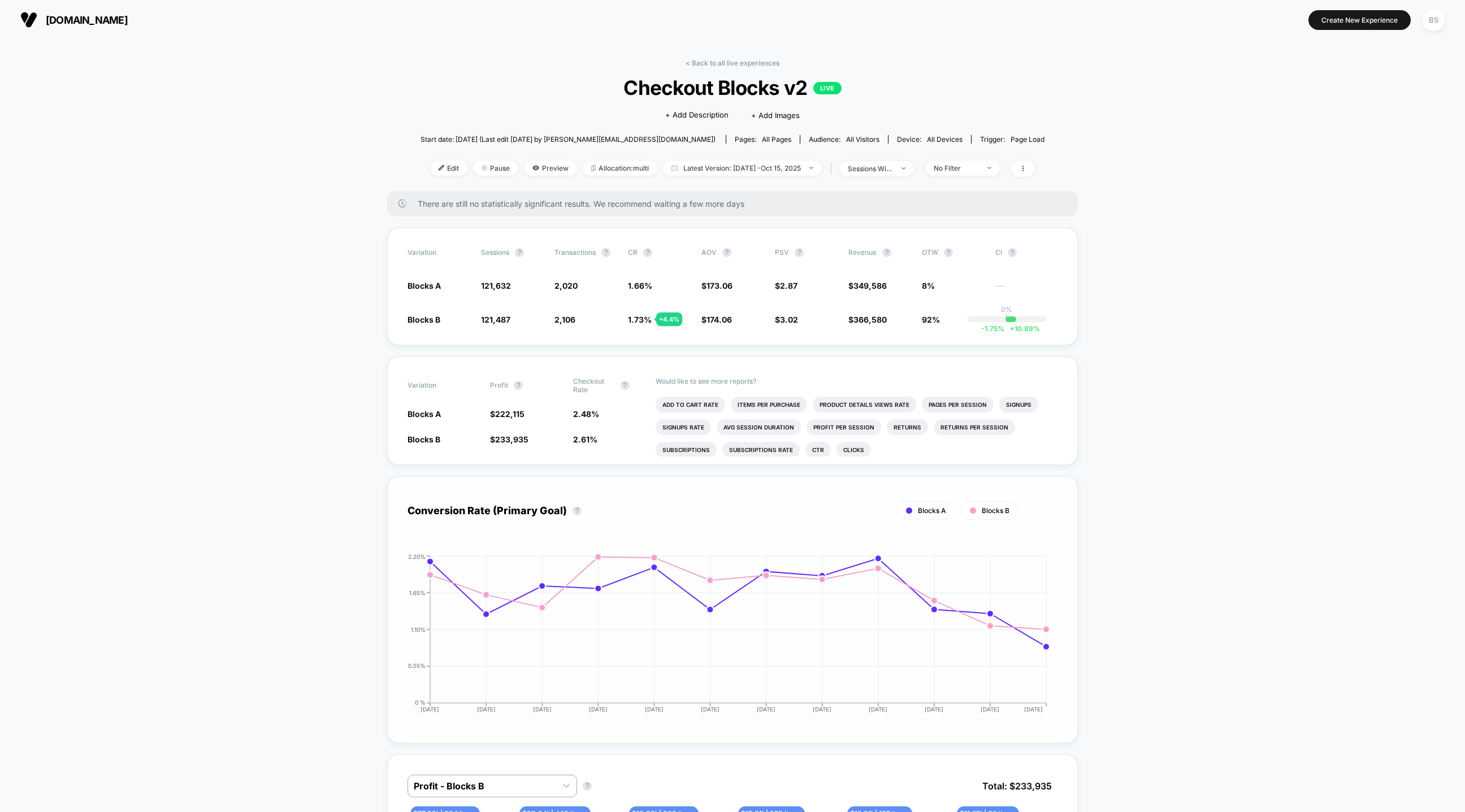
scroll to position [12, 0]
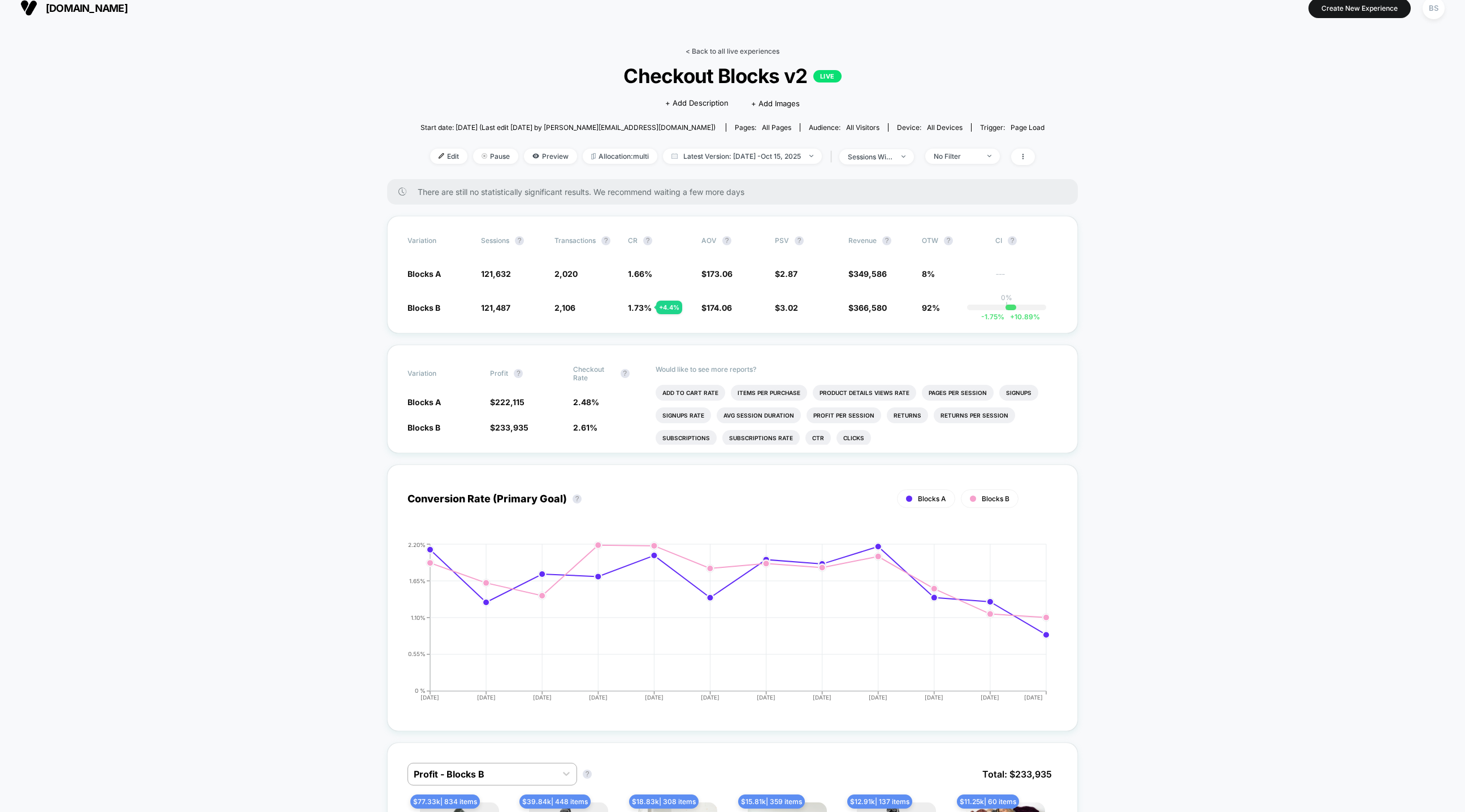
click at [727, 51] on link "< Back to all live experiences" at bounding box center [732, 51] width 94 height 8
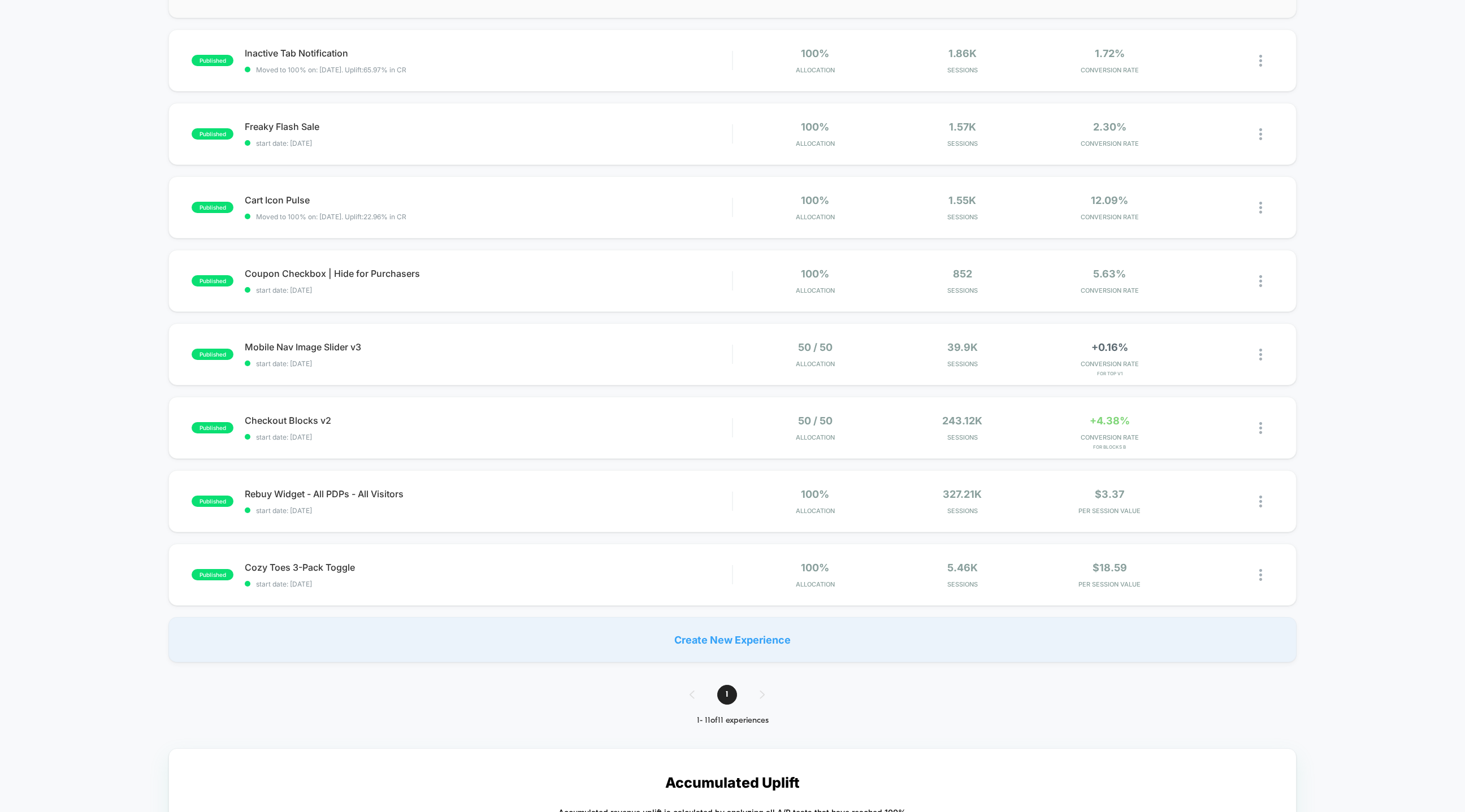
scroll to position [331, 0]
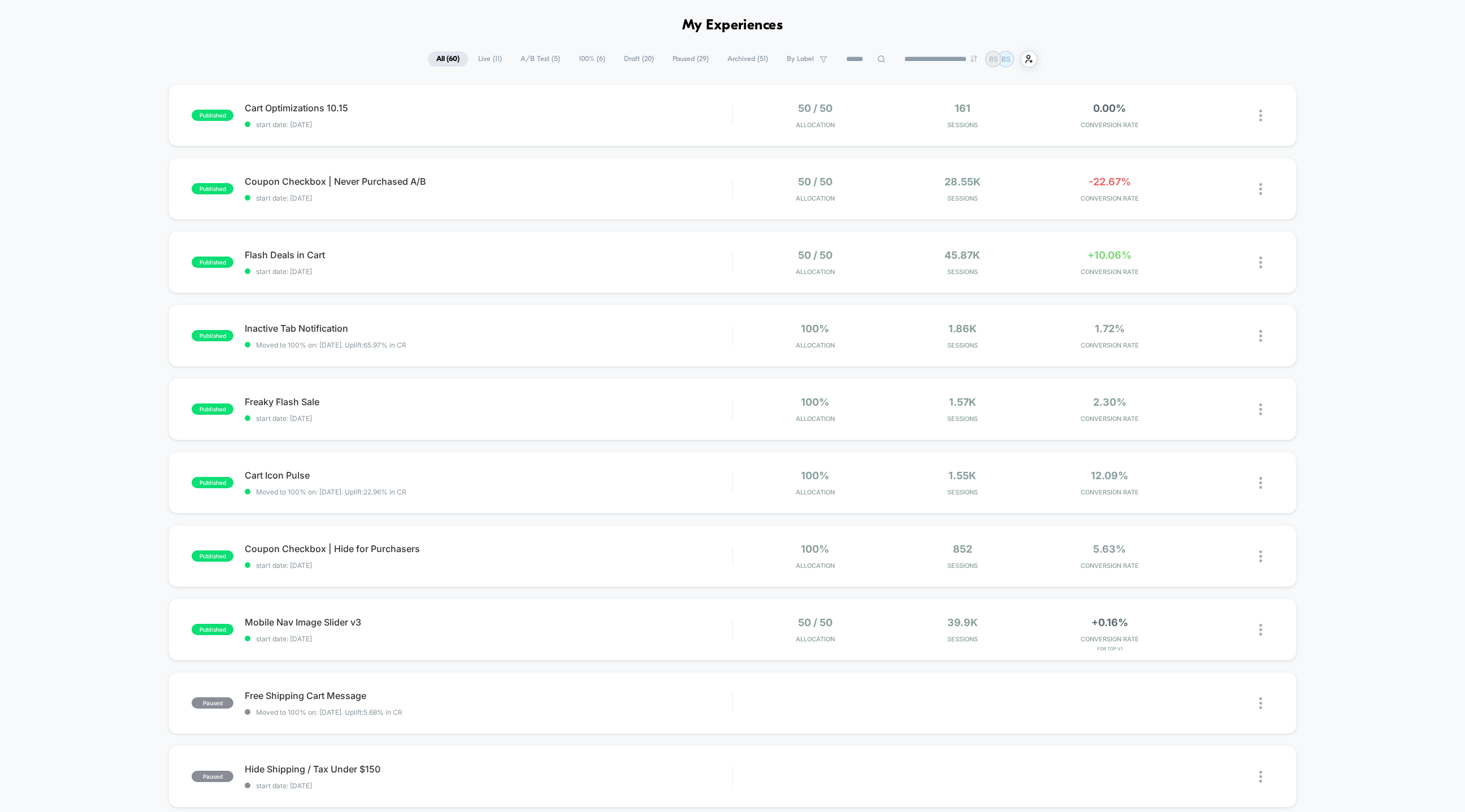
scroll to position [51, 0]
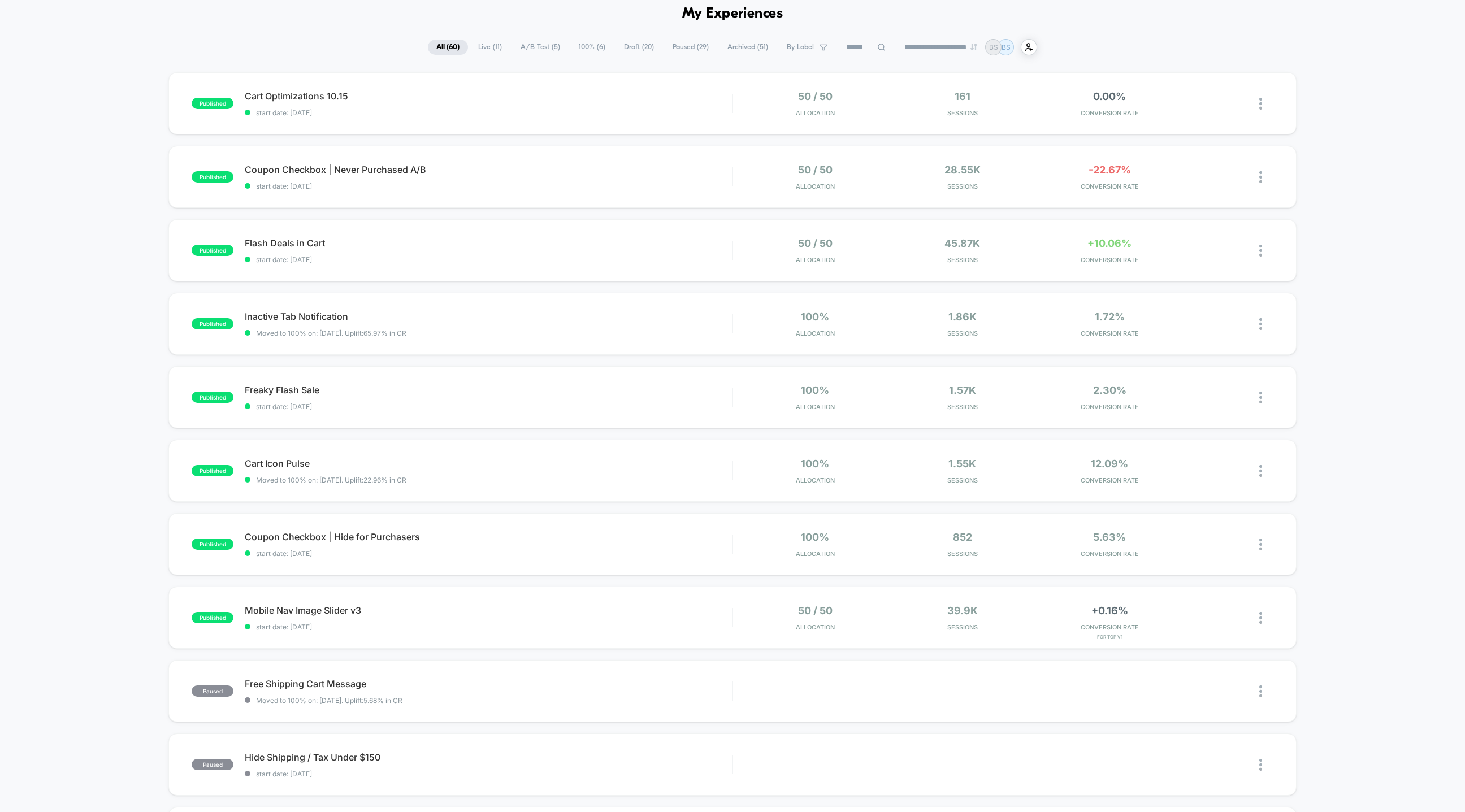
click at [528, 48] on span "A/B Test ( 5 )" at bounding box center [540, 47] width 56 height 15
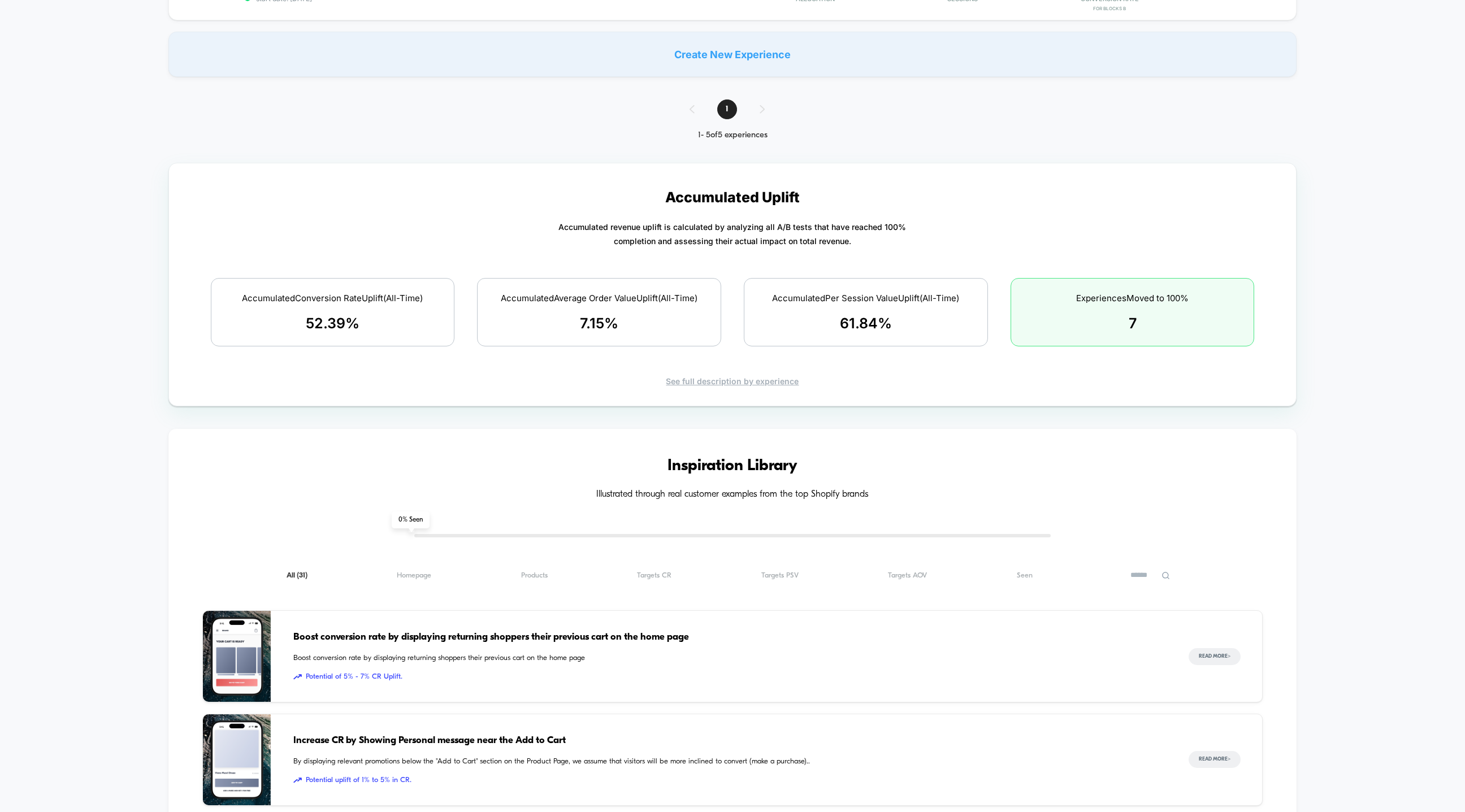
scroll to position [0, 0]
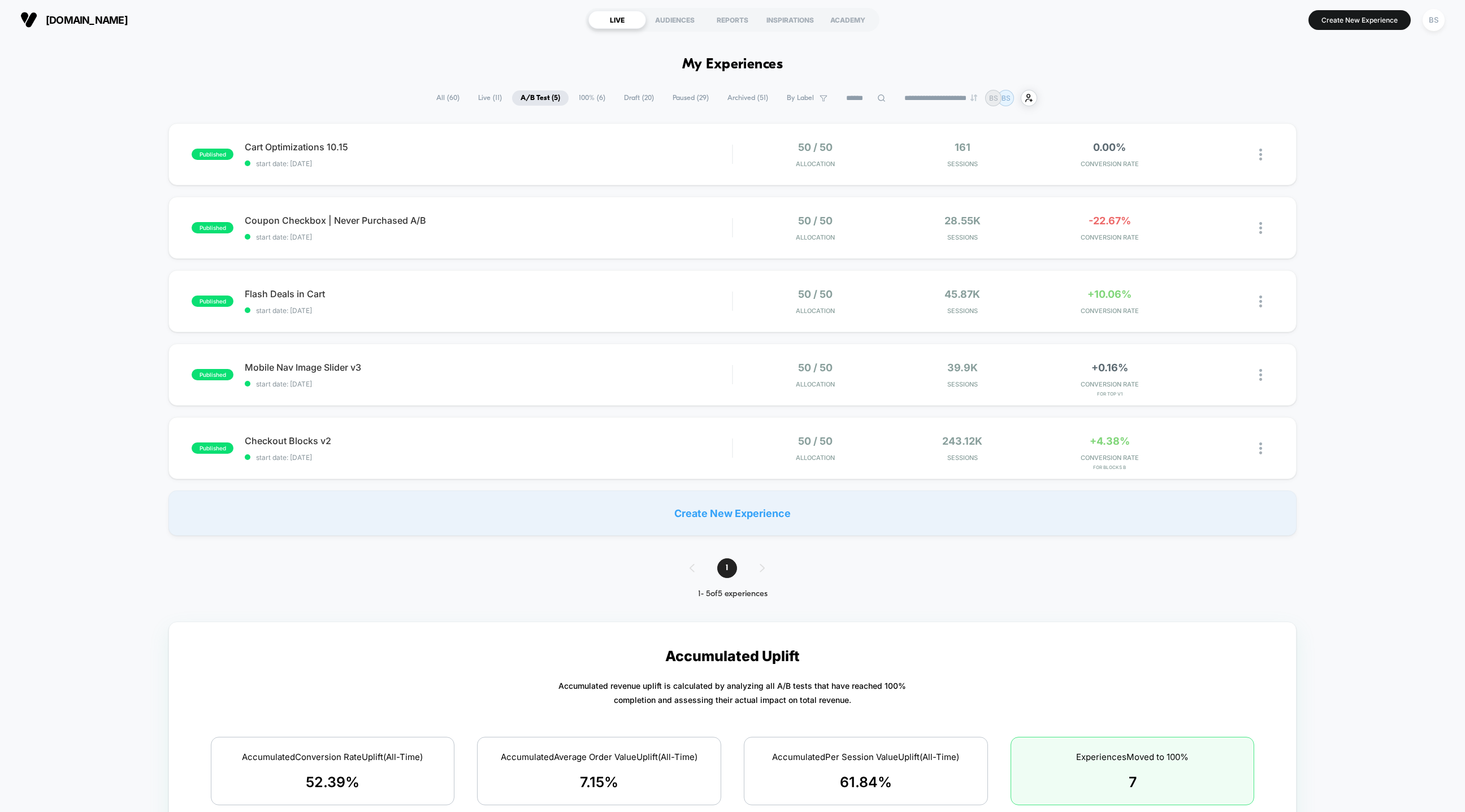
click at [479, 96] on span "Live ( 11 )" at bounding box center [490, 98] width 40 height 15
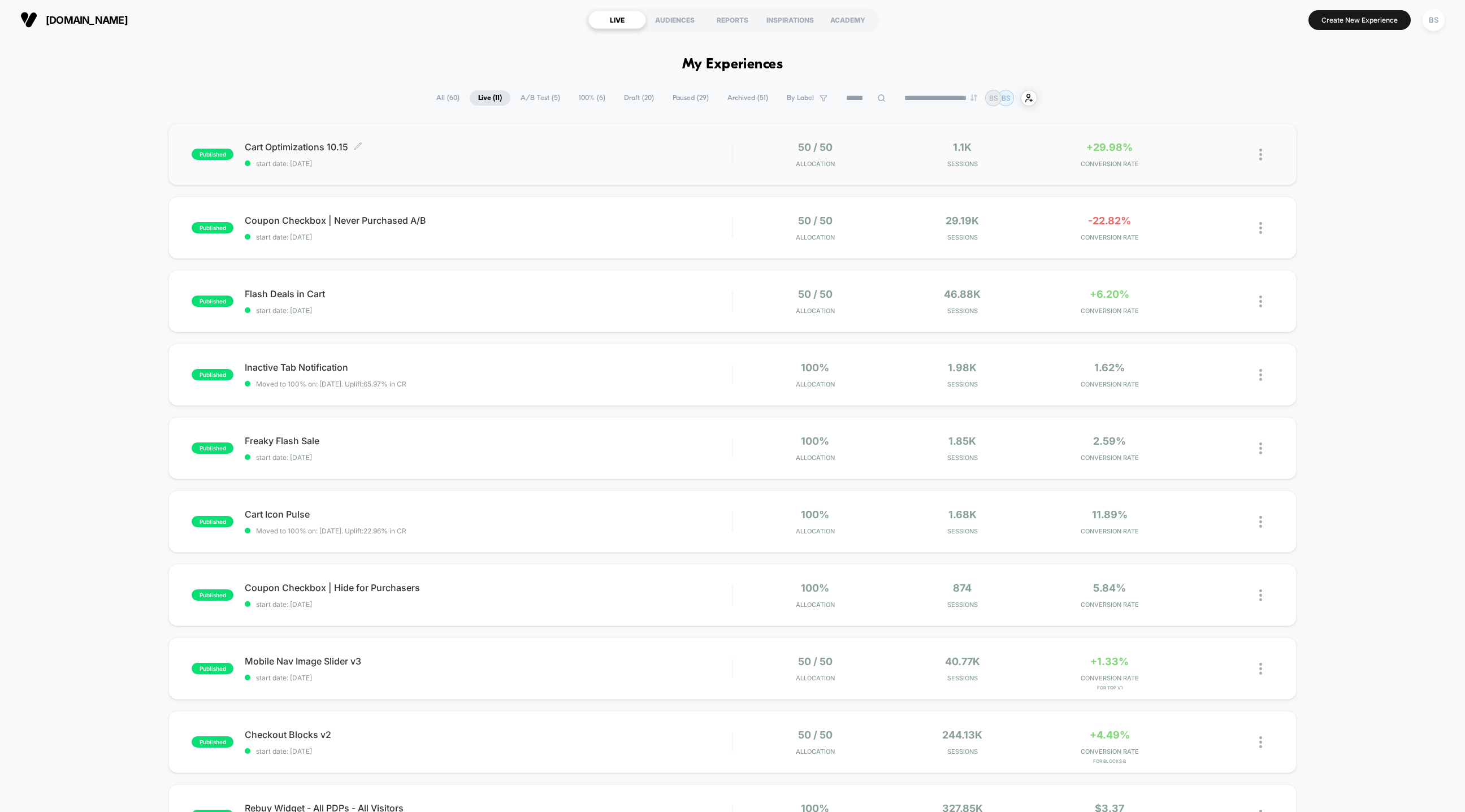
click at [528, 161] on span "start date: [DATE]" at bounding box center [488, 163] width 487 height 8
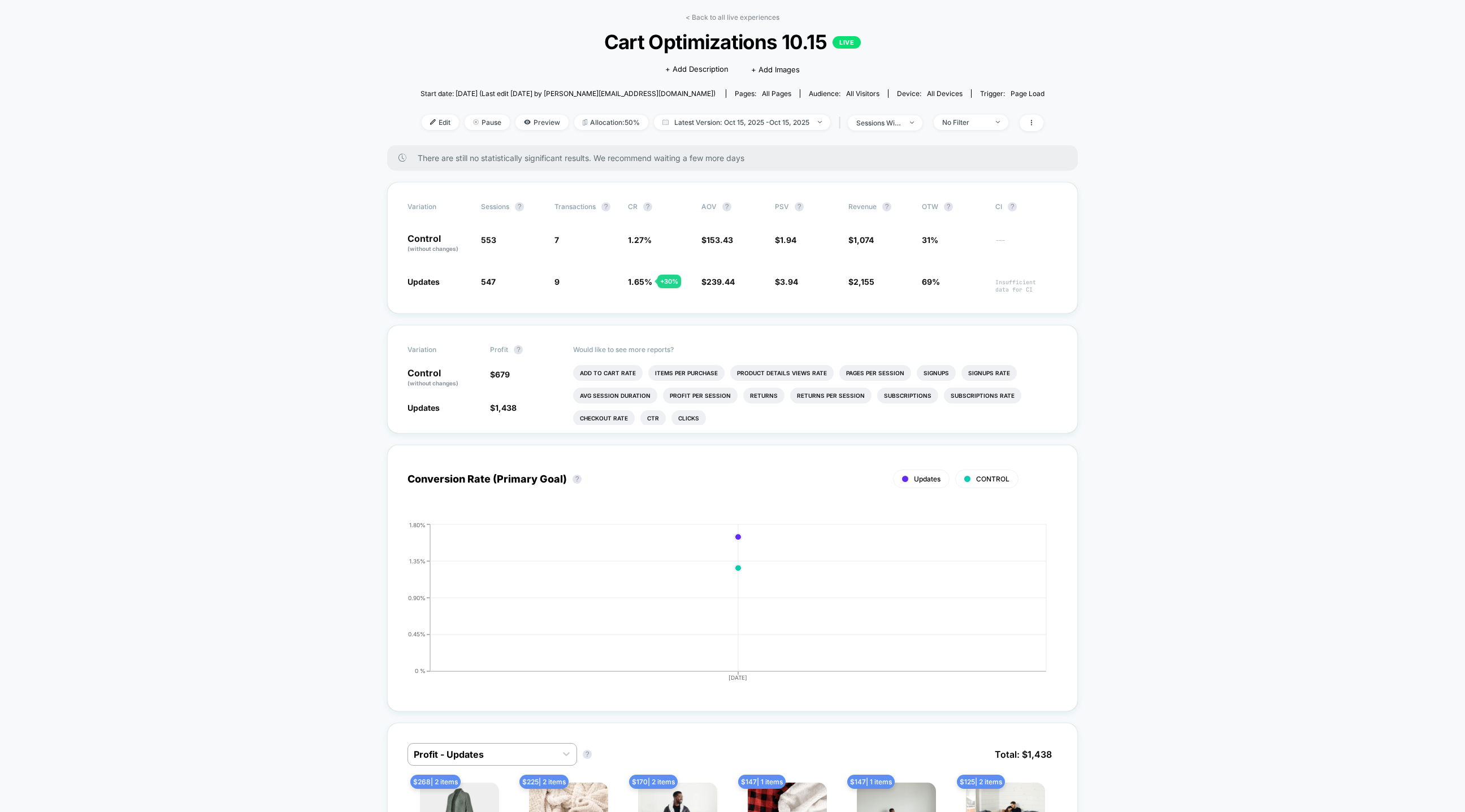
scroll to position [46, 0]
click at [702, 16] on link "< Back to all live experiences" at bounding box center [732, 16] width 94 height 8
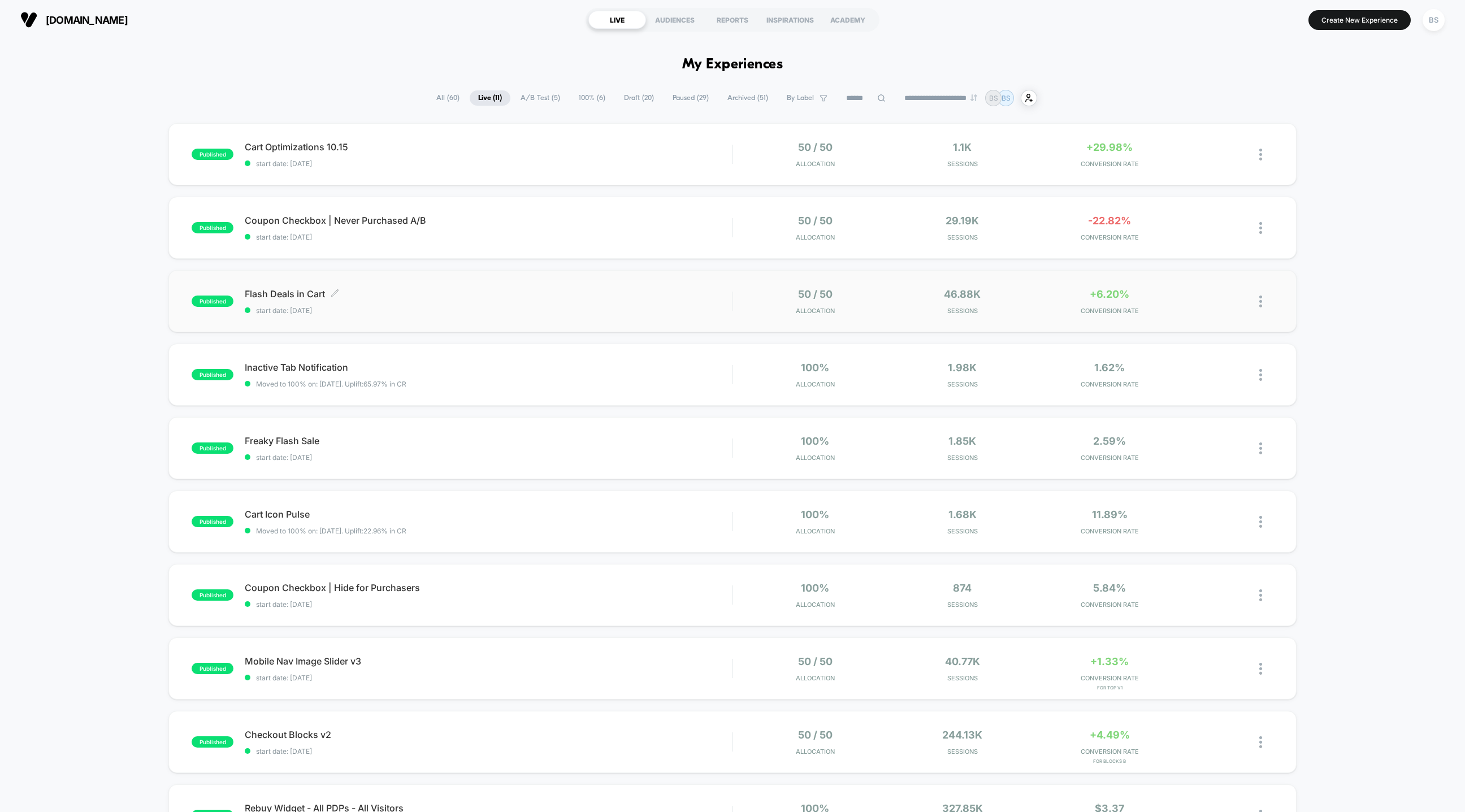
click at [590, 302] on div "Flash Deals in Cart Click to edit experience details Click to edit experience d…" at bounding box center [488, 302] width 487 height 27
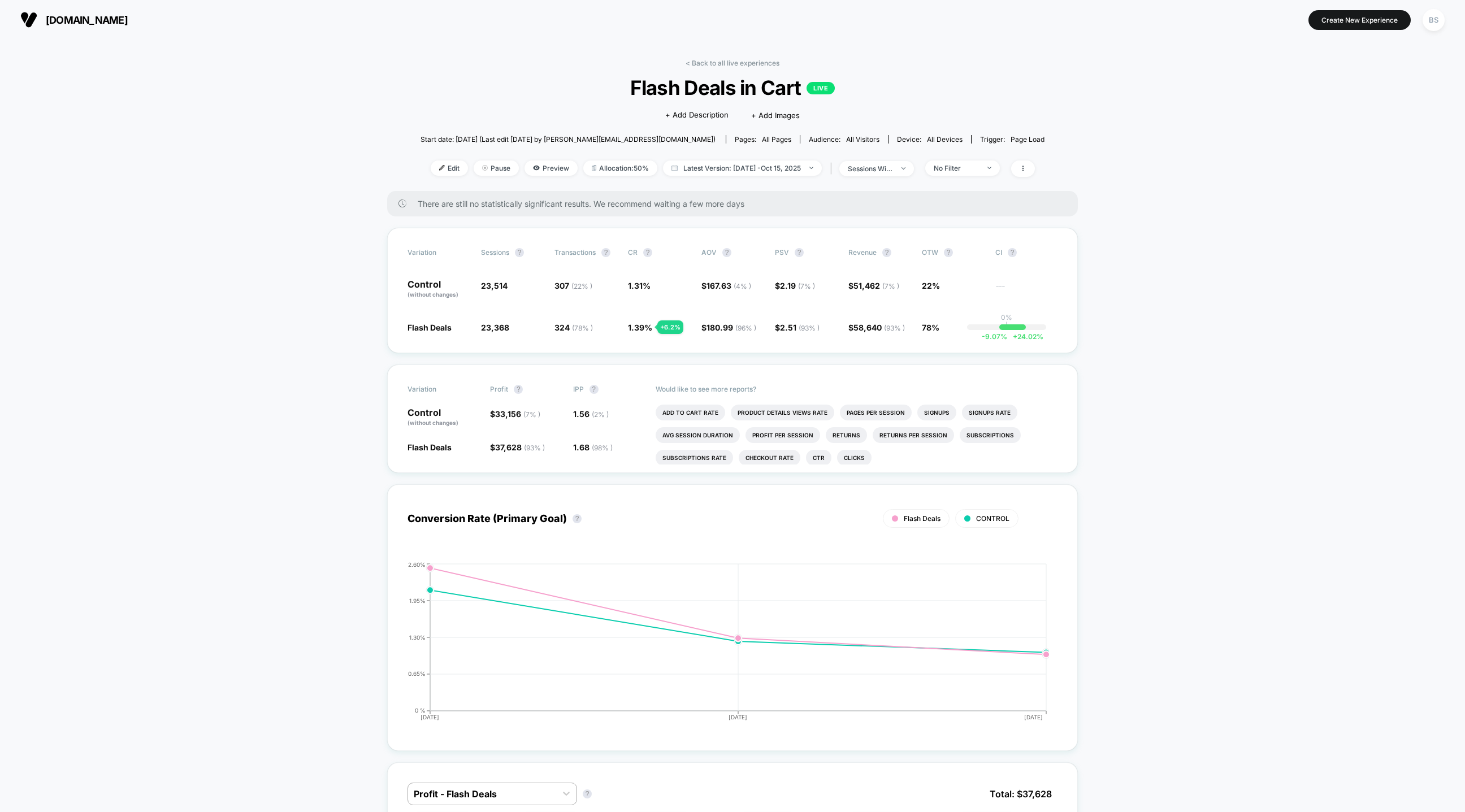
click at [717, 78] on span "Flash Deals in Cart LIVE" at bounding box center [732, 88] width 561 height 24
click at [719, 66] on link "< Back to all live experiences" at bounding box center [732, 63] width 94 height 8
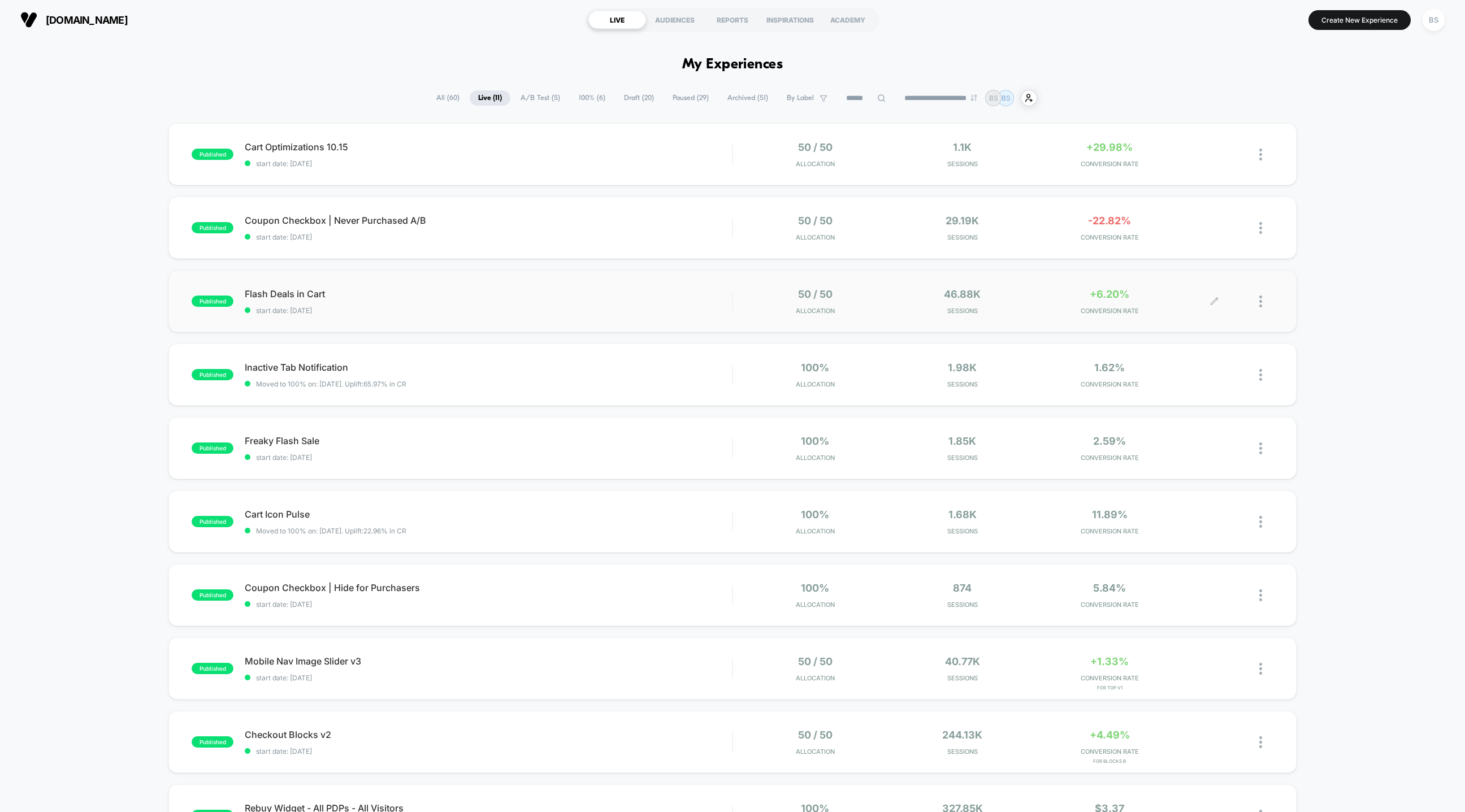
click at [1264, 300] on div at bounding box center [1266, 302] width 14 height 27
click at [1180, 317] on div "Preview Link" at bounding box center [1202, 314] width 102 height 25
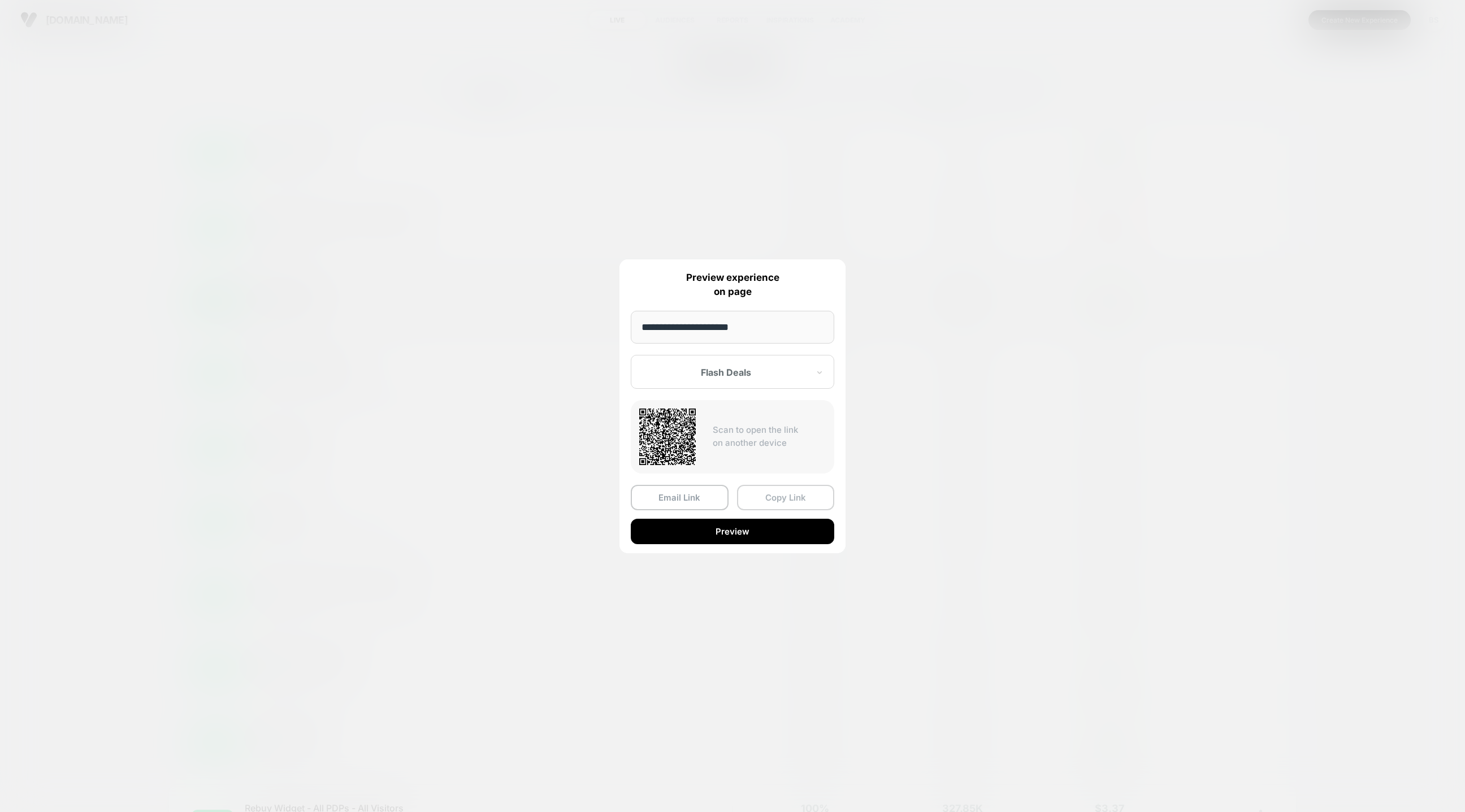
click at [763, 499] on button "Copy Link" at bounding box center [786, 498] width 98 height 25
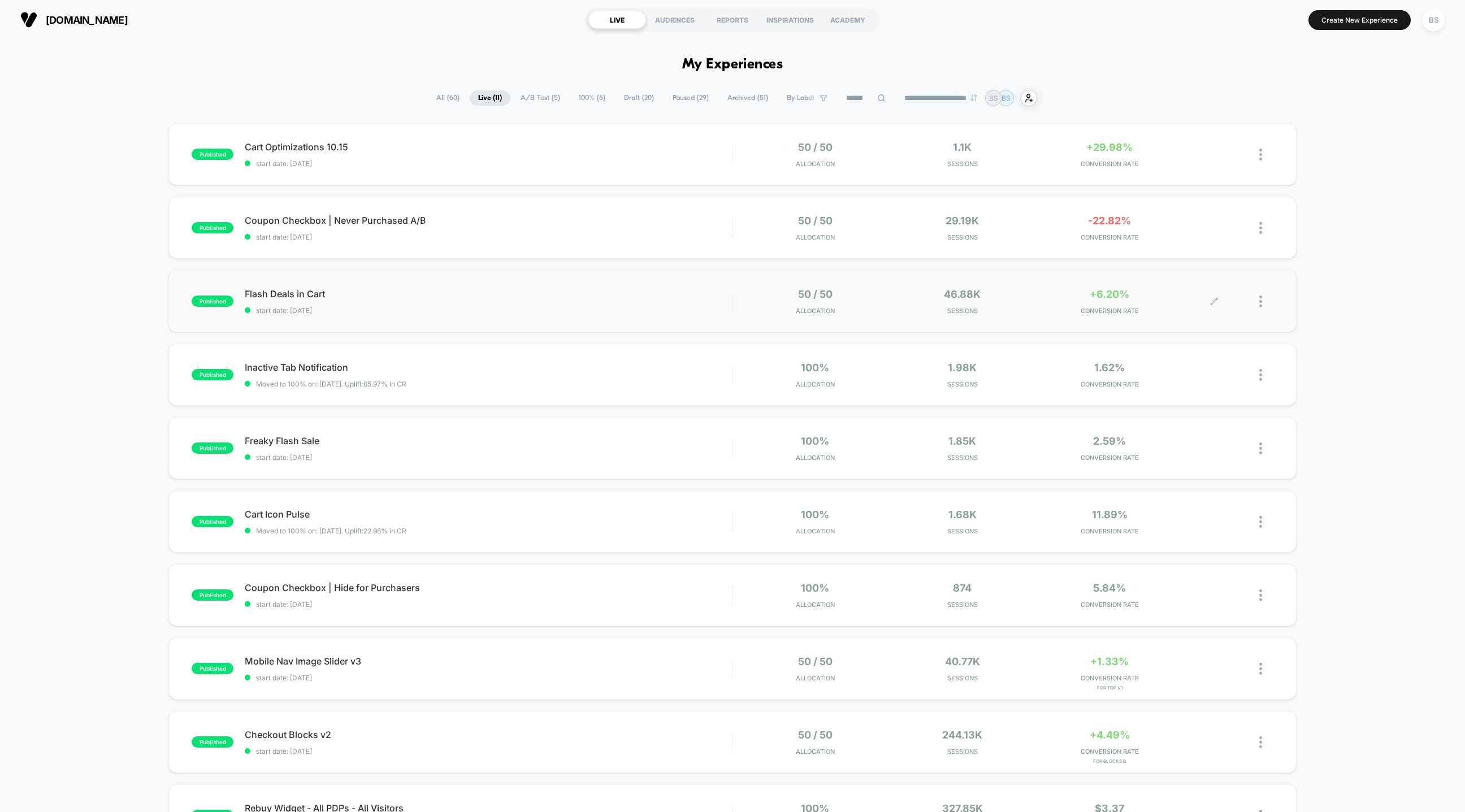
click at [1266, 295] on div at bounding box center [1266, 302] width 14 height 27
click at [1182, 316] on div "Preview Link" at bounding box center [1202, 314] width 102 height 25
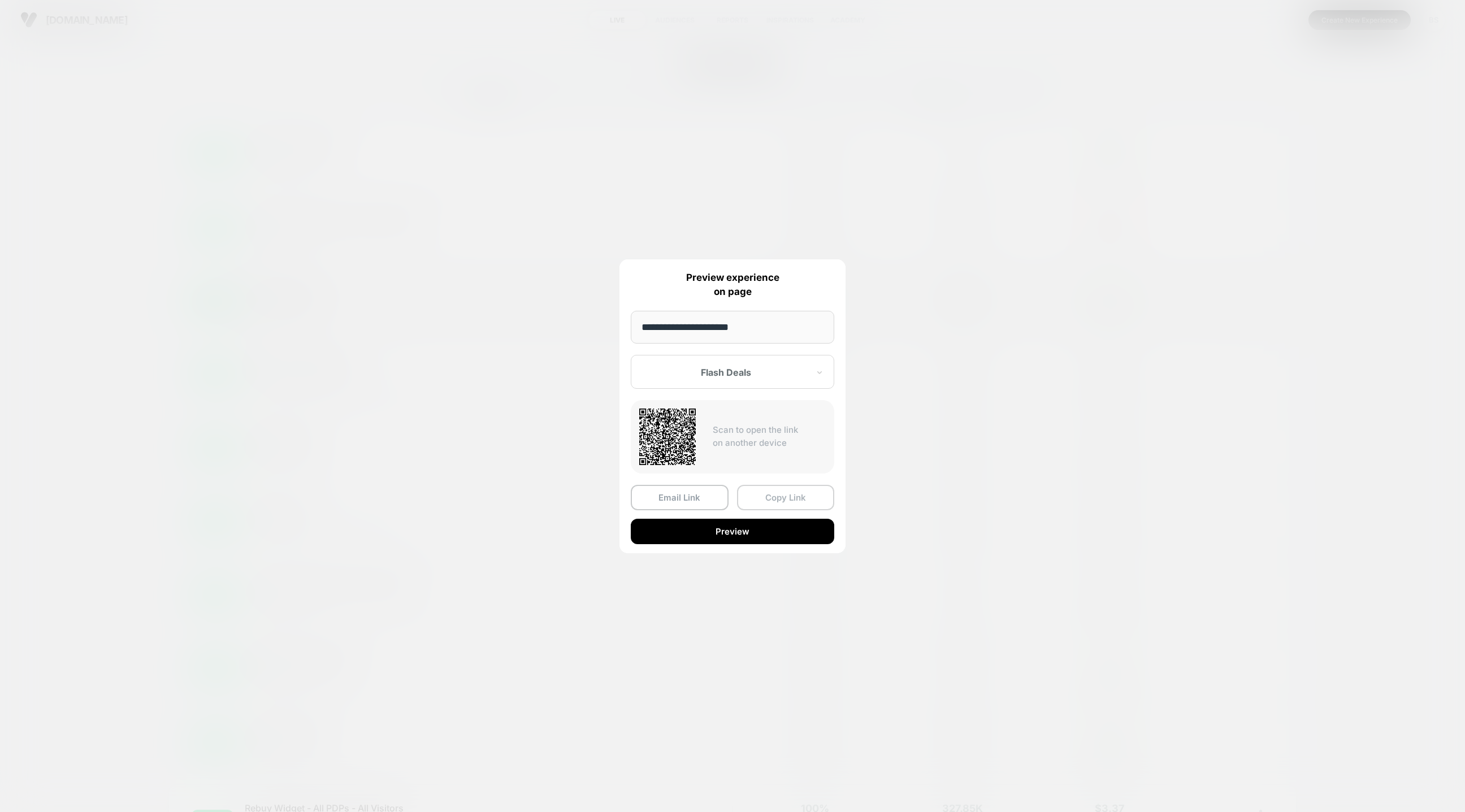
click at [797, 492] on button "Copy Link" at bounding box center [786, 498] width 98 height 25
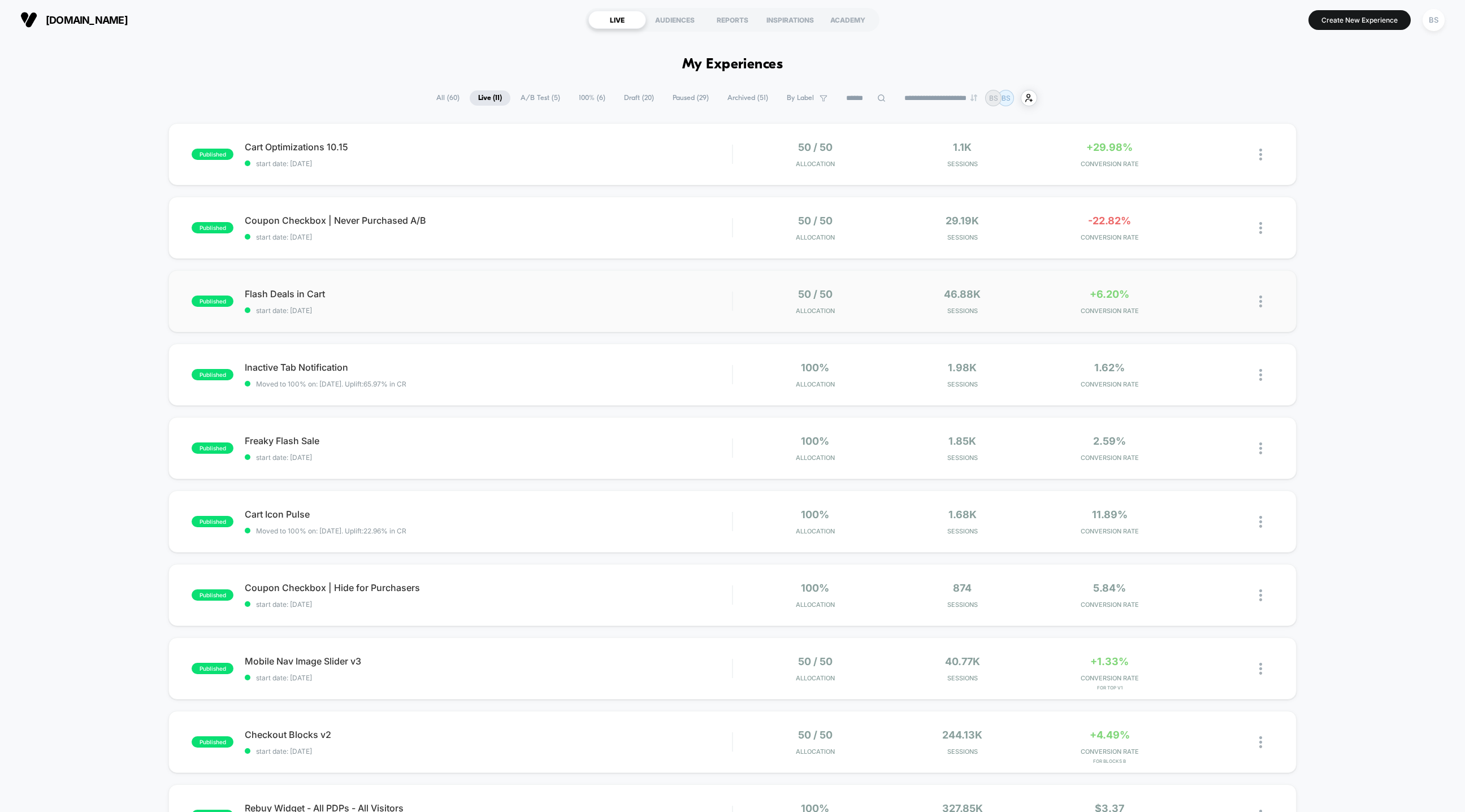
click at [1261, 300] on img at bounding box center [1261, 301] width 3 height 12
click at [1193, 312] on div "Preview Link" at bounding box center [1202, 314] width 102 height 25
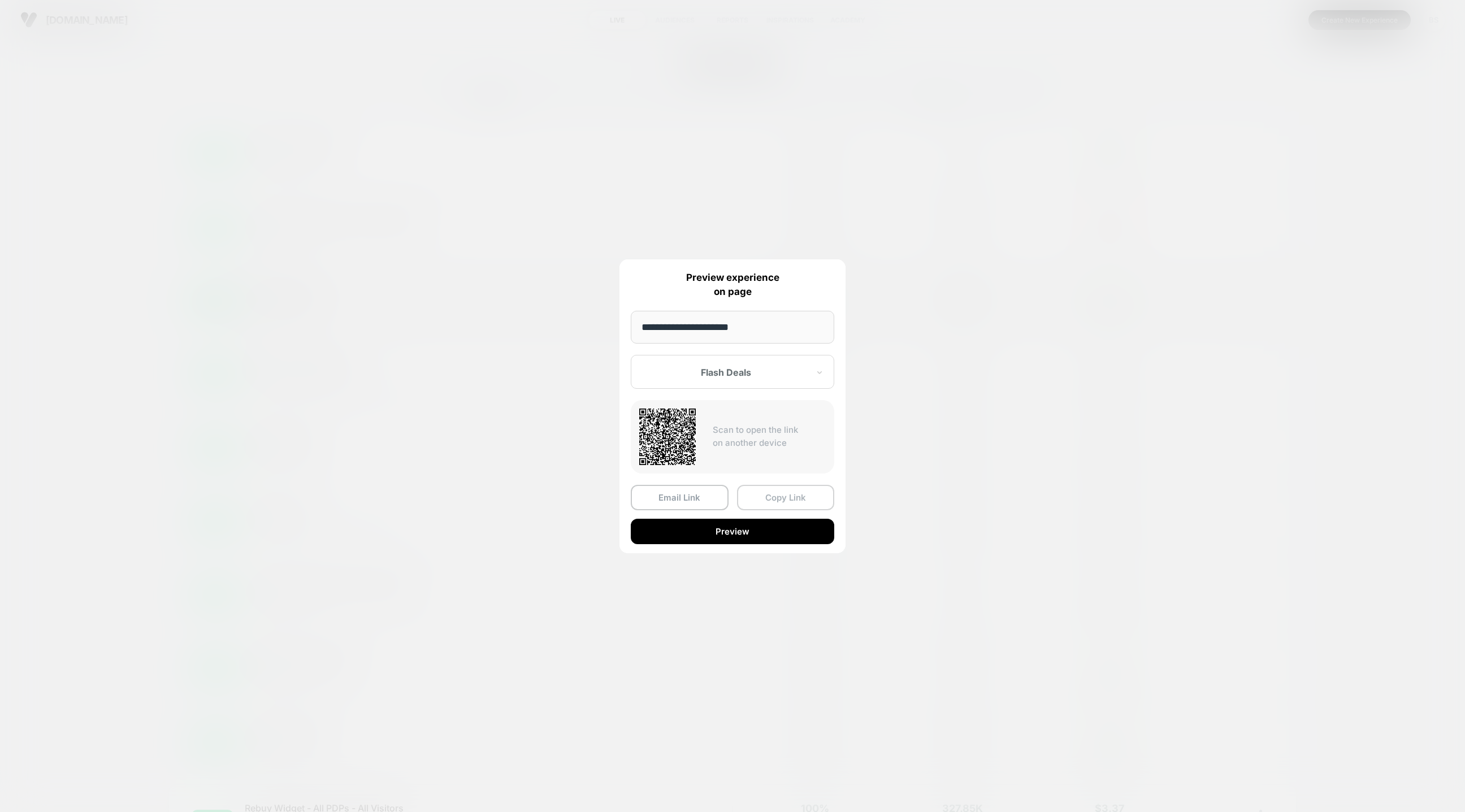
click at [776, 501] on button "Copy Link" at bounding box center [786, 498] width 98 height 25
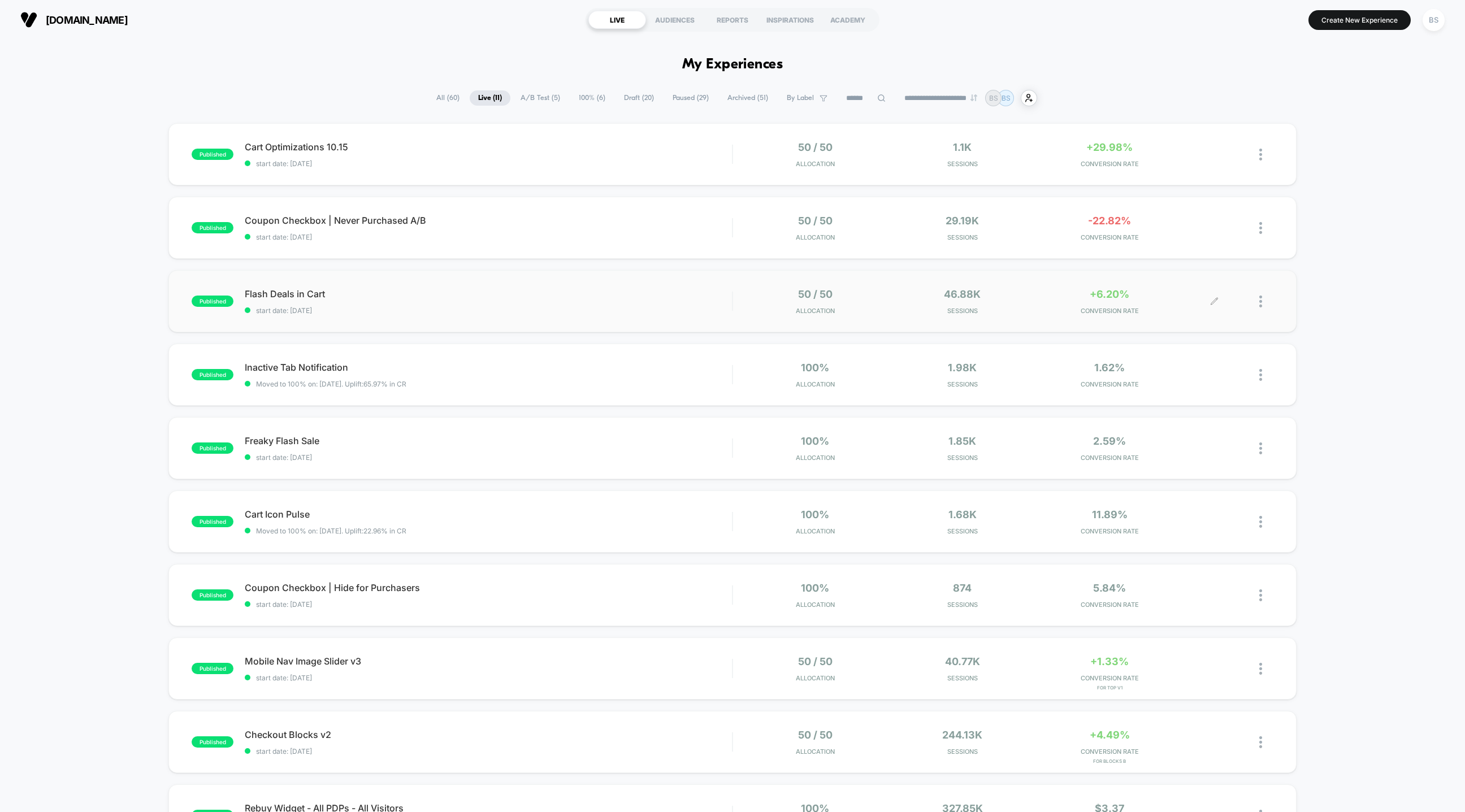
click at [1265, 298] on div at bounding box center [1266, 302] width 14 height 27
click at [1203, 316] on div "Preview Link" at bounding box center [1202, 314] width 102 height 25
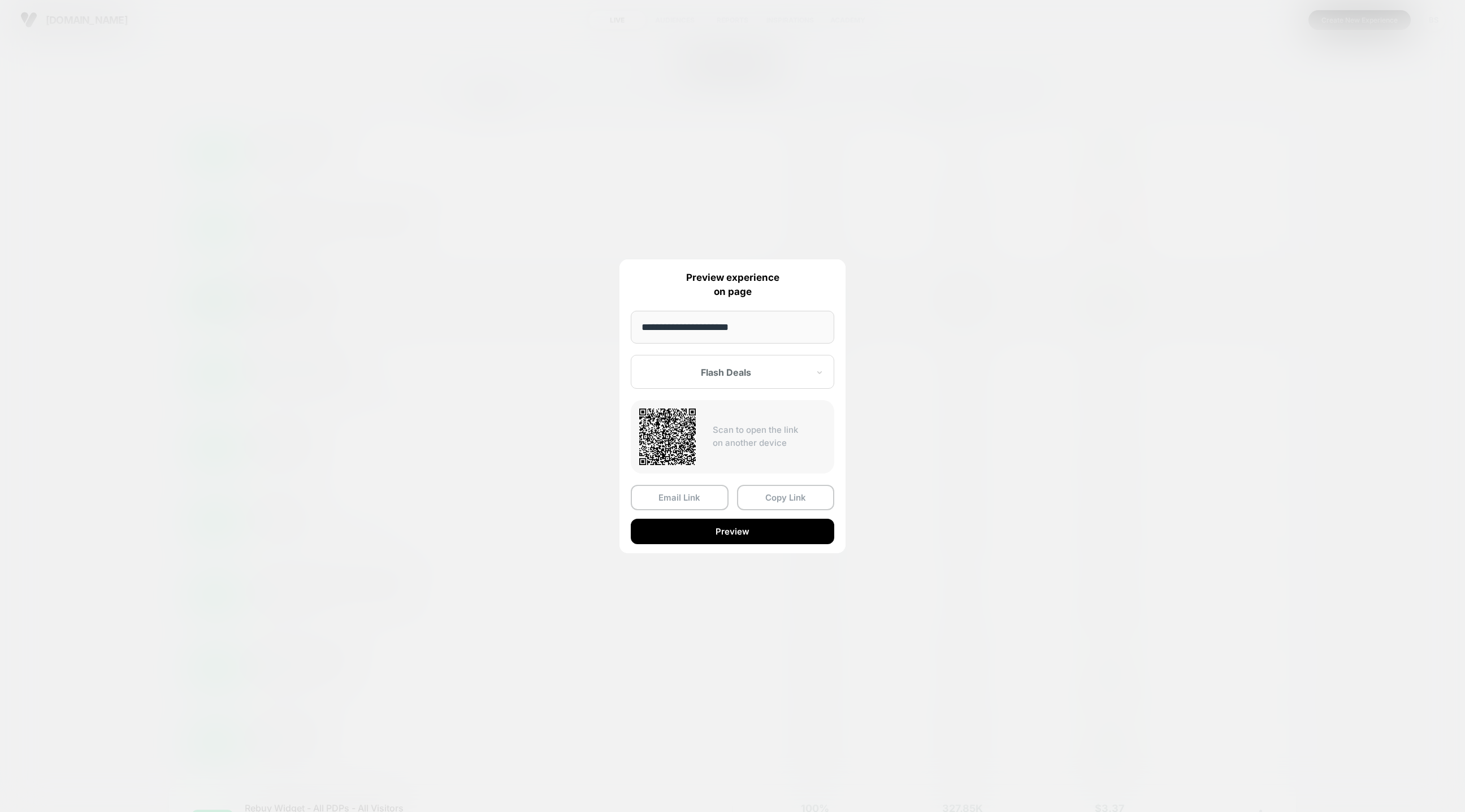
click at [714, 161] on div at bounding box center [732, 406] width 1465 height 812
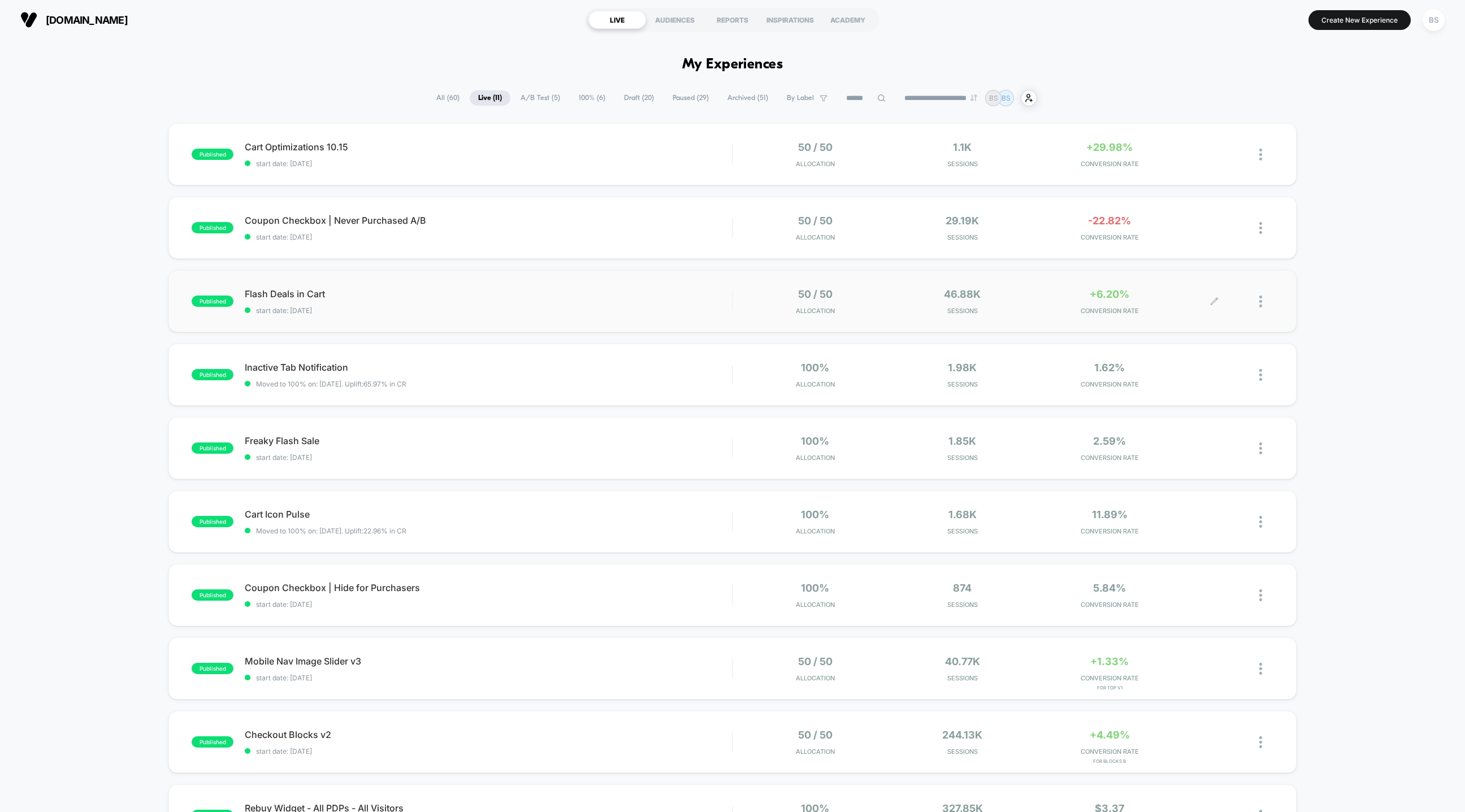
click at [1267, 304] on div at bounding box center [1266, 302] width 14 height 27
click at [1199, 316] on div "Preview Link" at bounding box center [1202, 314] width 102 height 25
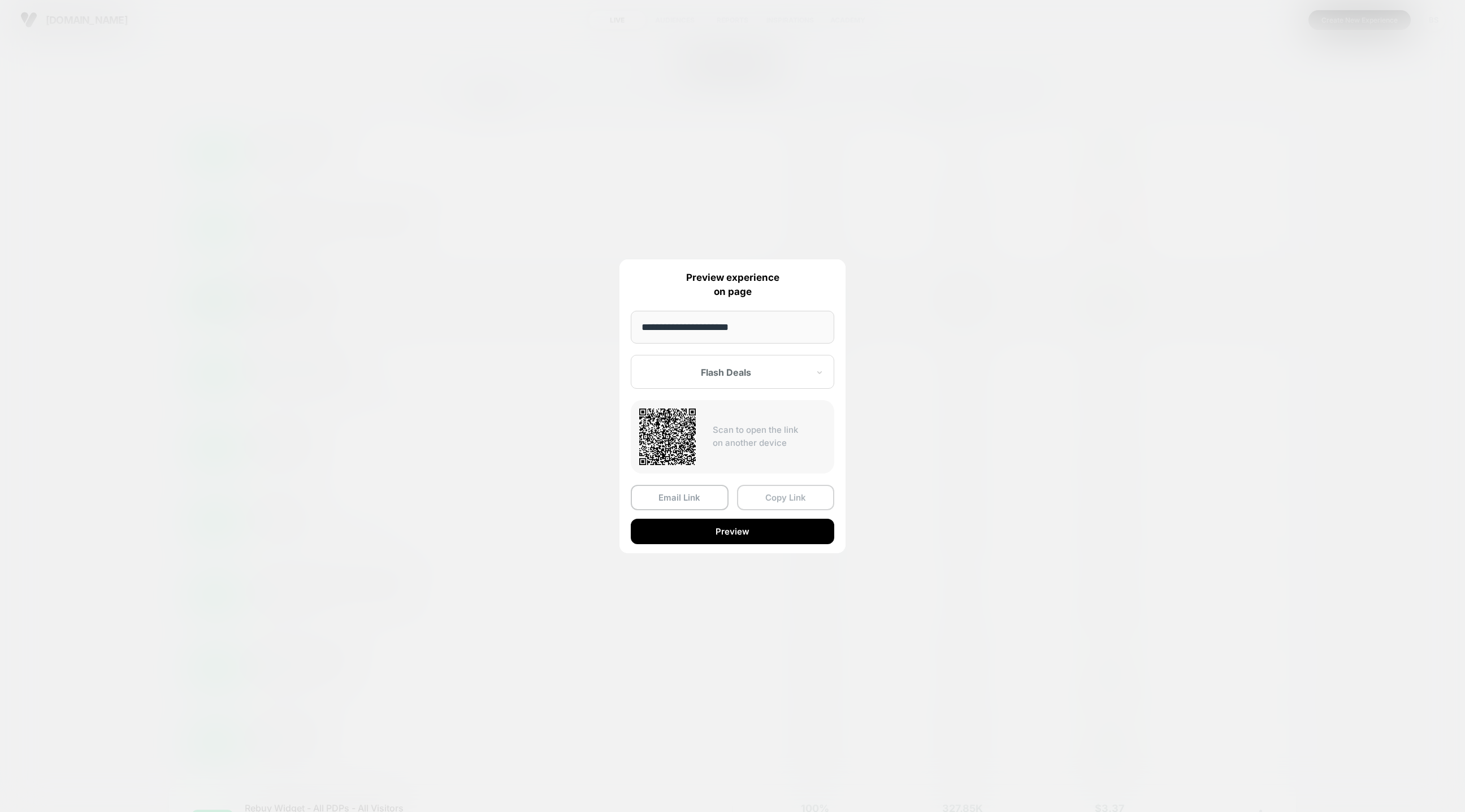
click at [762, 498] on button "Copy Link" at bounding box center [786, 498] width 98 height 25
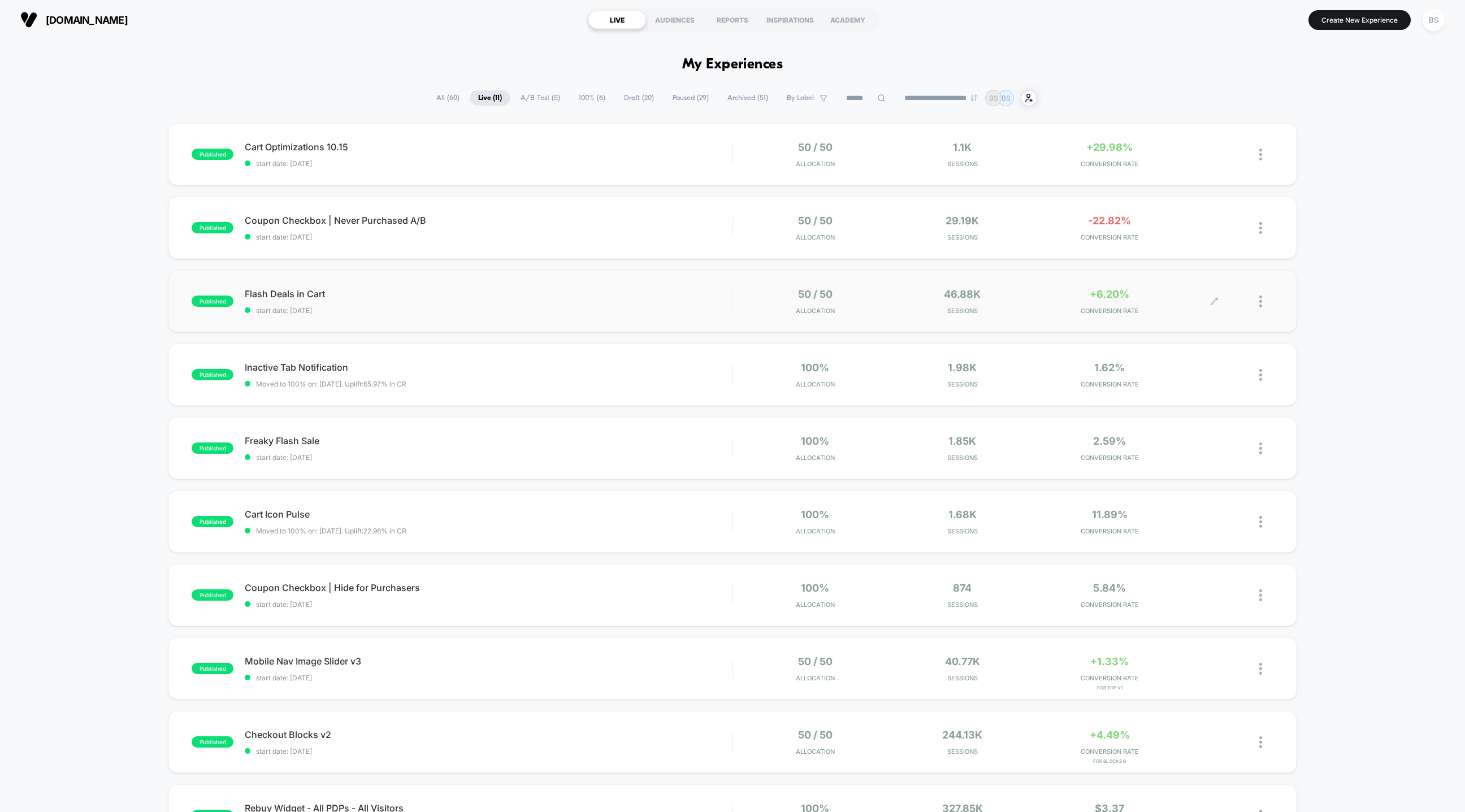
click at [1266, 305] on div at bounding box center [1266, 302] width 14 height 27
click at [1197, 315] on div "Preview Link" at bounding box center [1202, 314] width 102 height 25
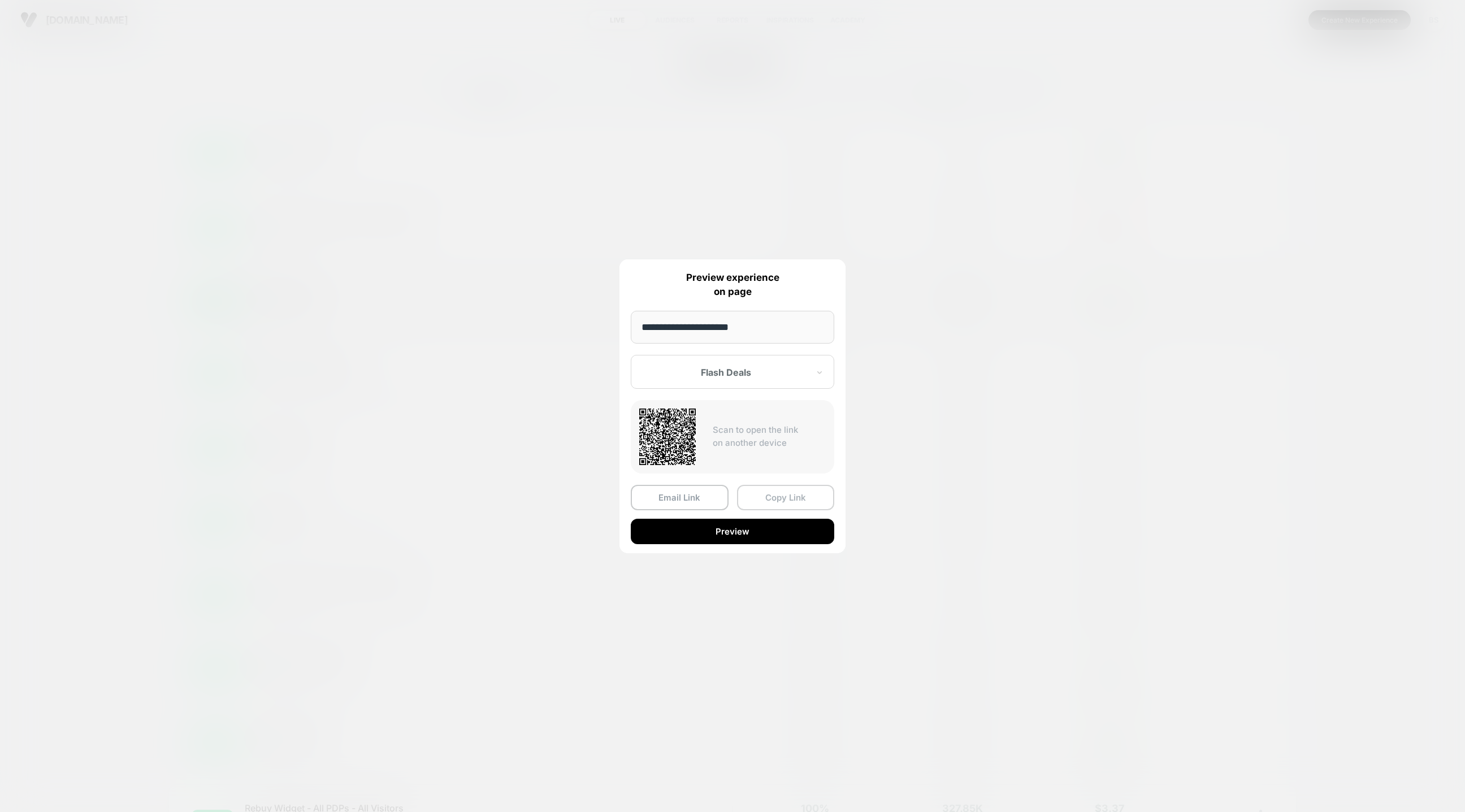
click at [760, 496] on button "Copy Link" at bounding box center [786, 498] width 98 height 25
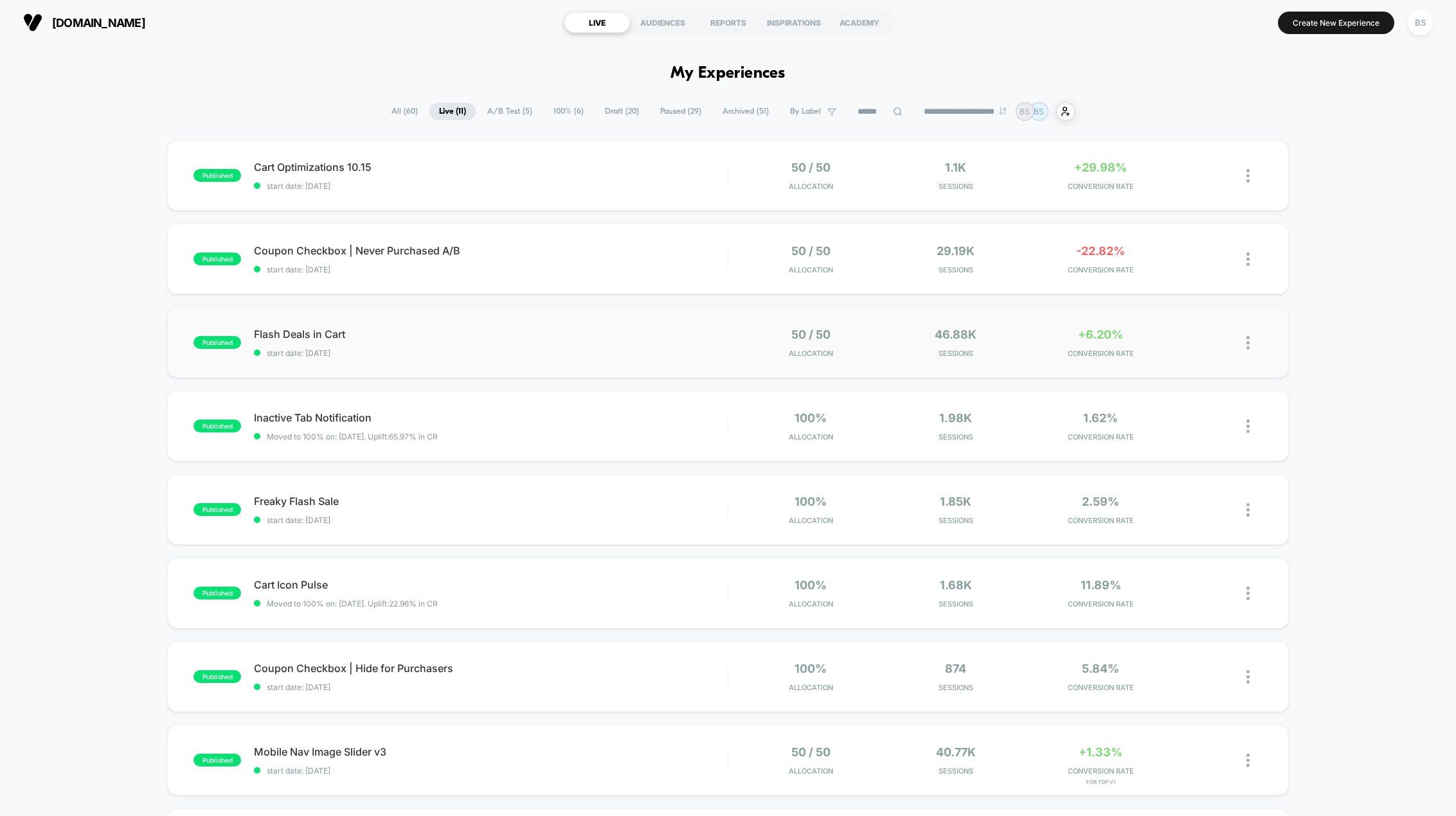
click at [1268, 349] on div "published Flash Deals in Cart start date: [DATE] 50 / 50 Allocation 46.88k Sess…" at bounding box center [727, 342] width 1121 height 70
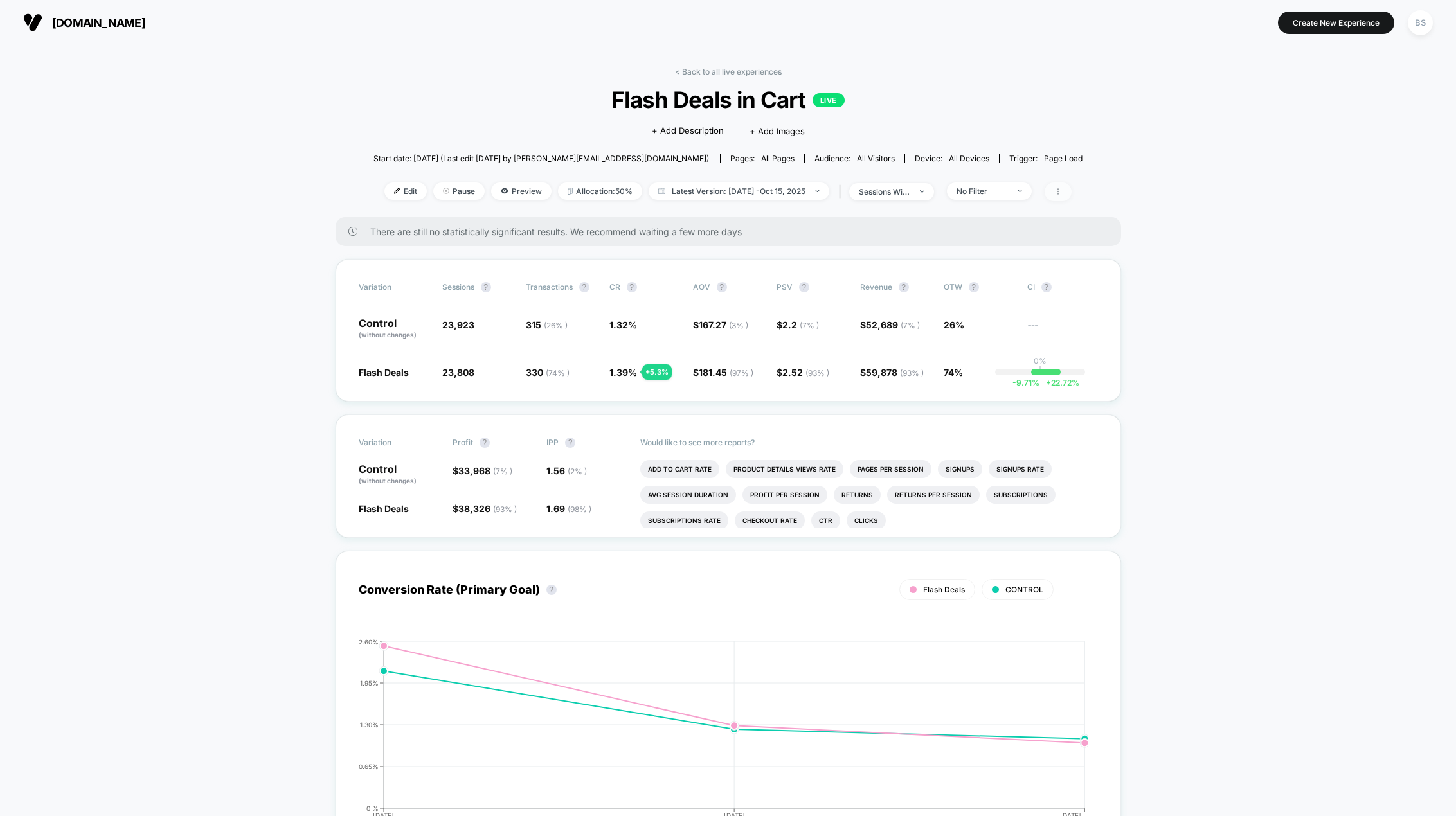
click at [1070, 196] on span at bounding box center [1058, 192] width 27 height 19
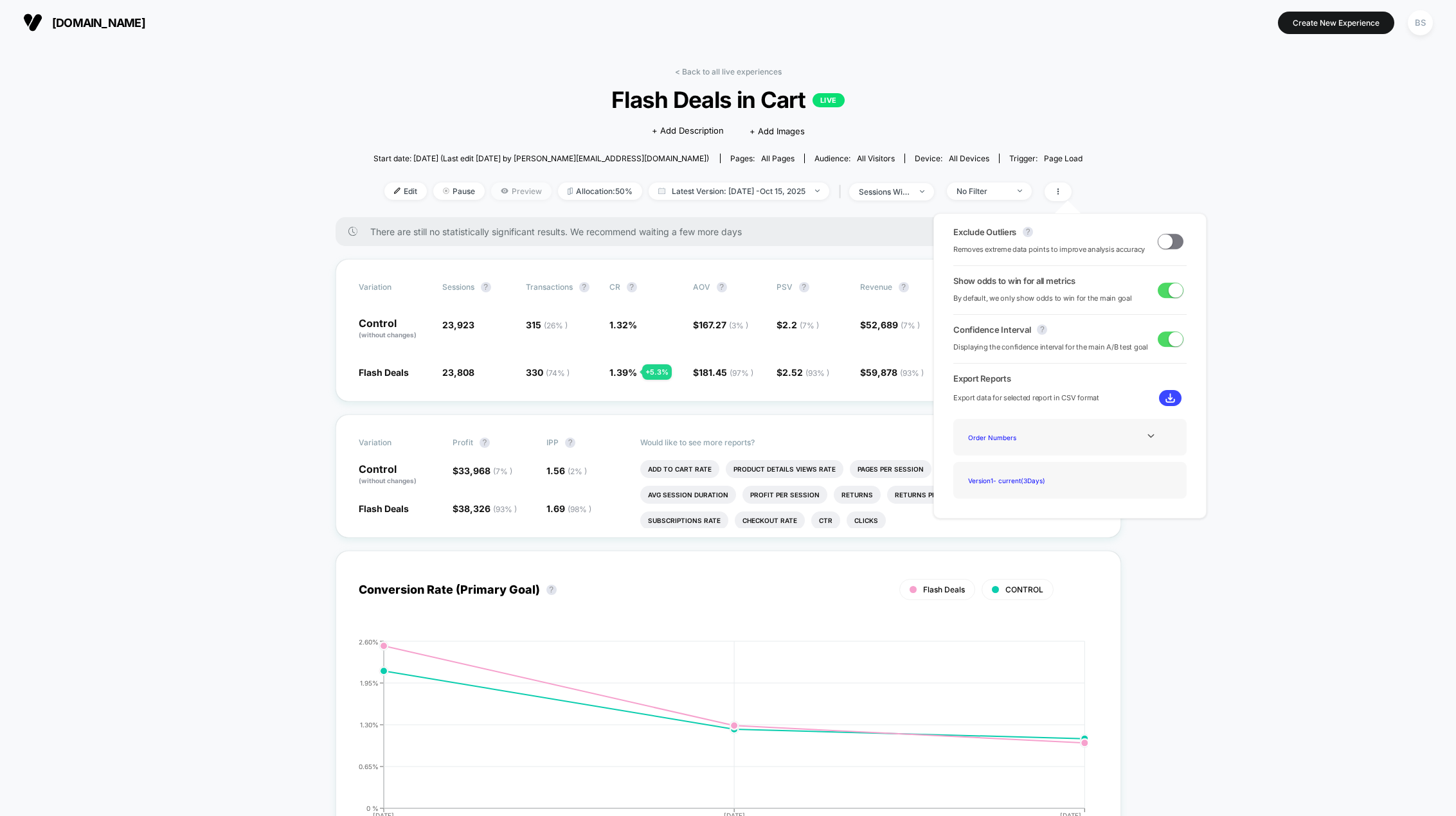
click at [519, 190] on span "Preview" at bounding box center [522, 191] width 60 height 17
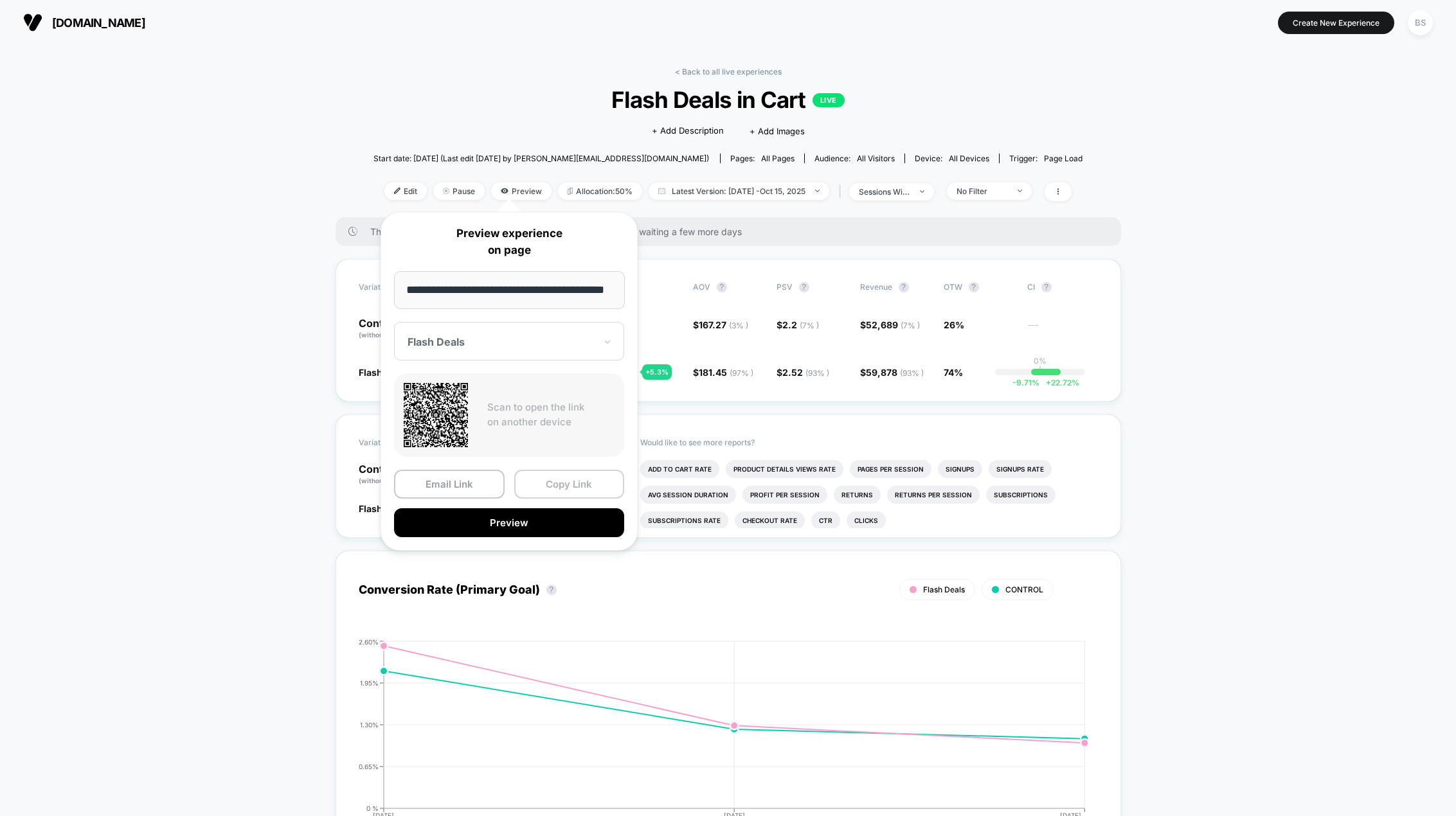
click at [549, 485] on button "Copy Link" at bounding box center [570, 484] width 111 height 29
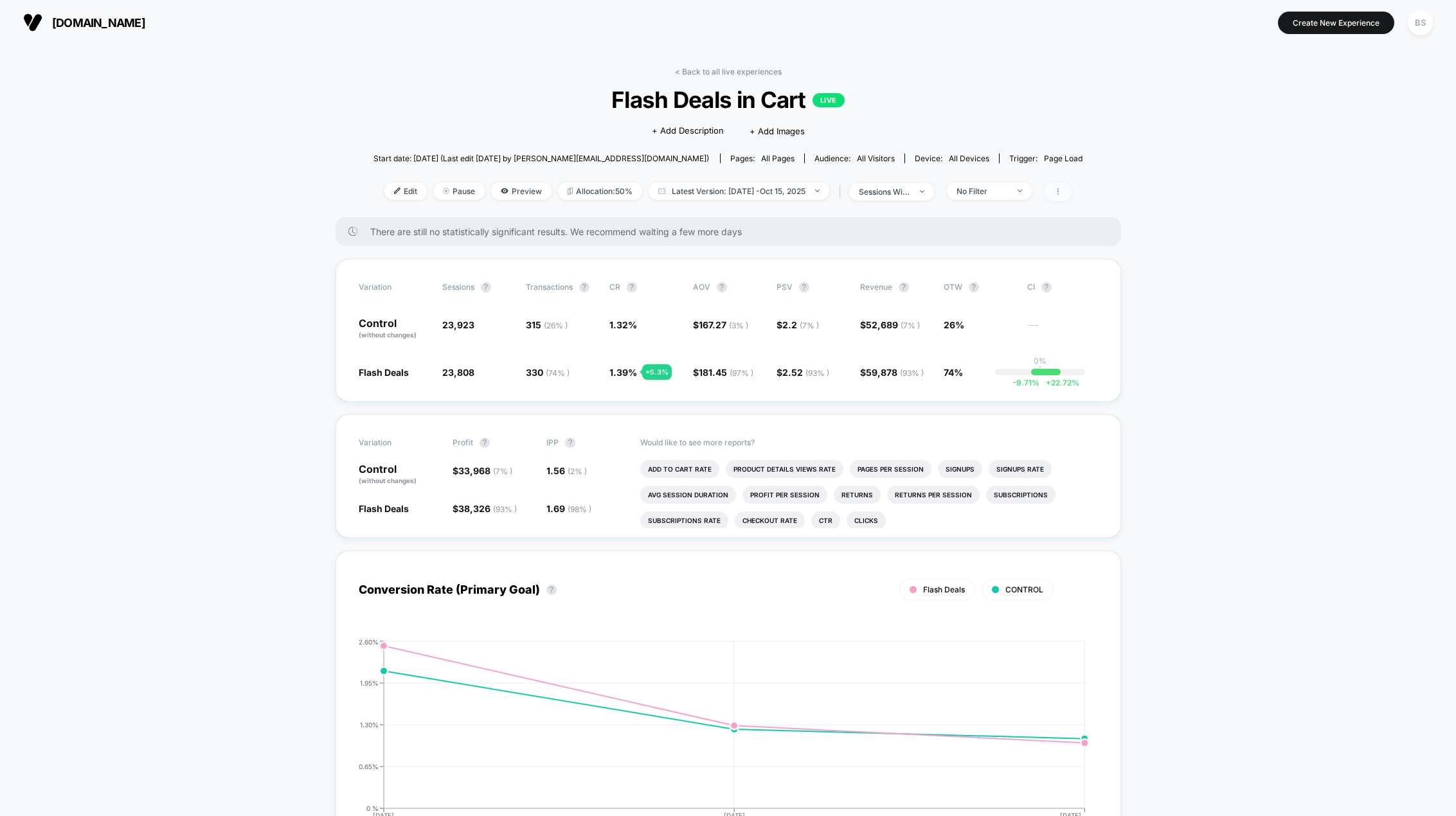
click at [1072, 197] on span at bounding box center [1058, 192] width 27 height 19
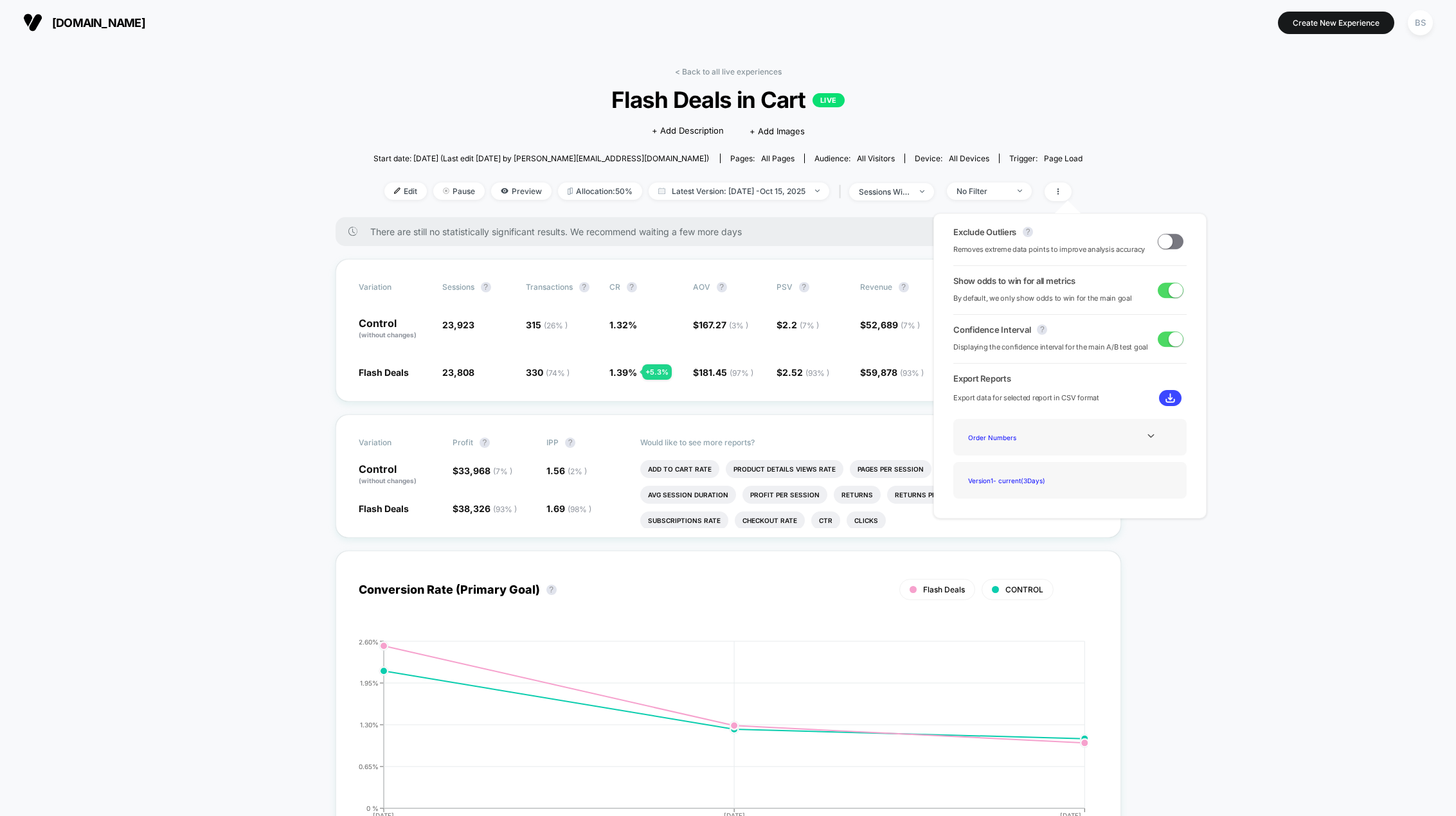
click at [991, 151] on div "Start date: [DATE] (Last edit [DATE] by [PERSON_NAME][EMAIL_ADDRESS][DOMAIN_NAM…" at bounding box center [728, 158] width 710 height 22
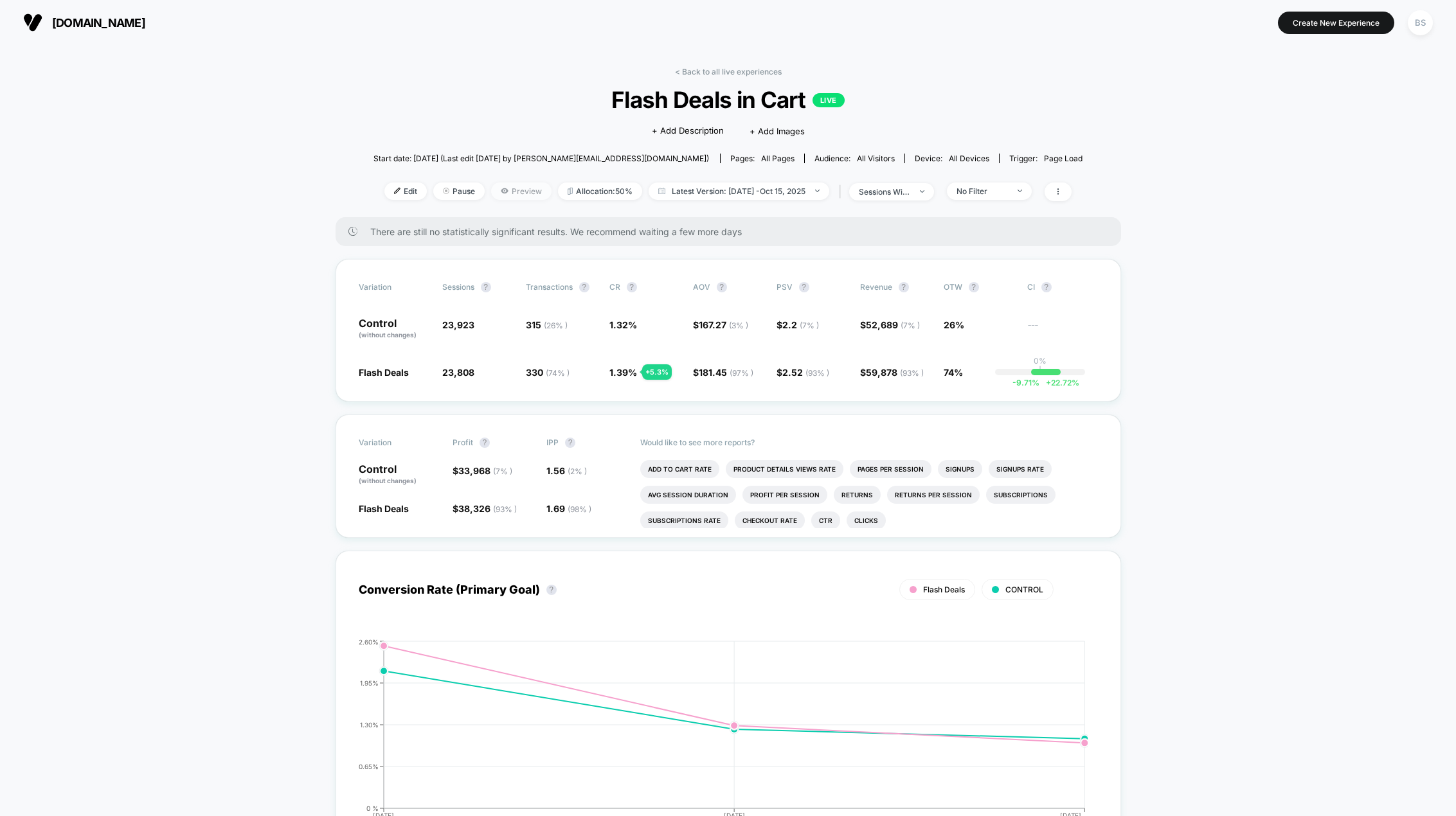
click at [501, 190] on span "Preview" at bounding box center [522, 191] width 60 height 17
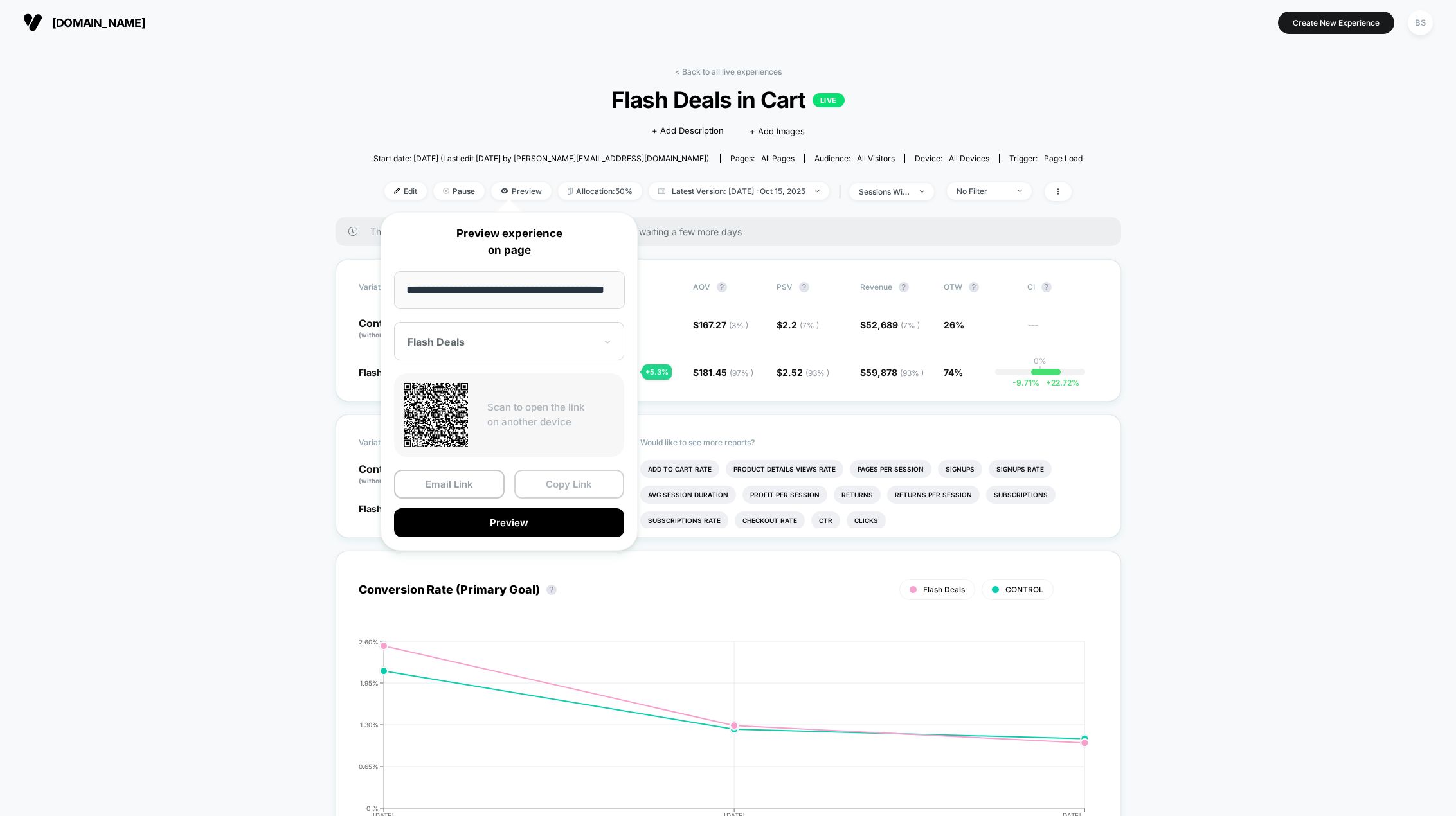
click at [538, 470] on button "Copy Link" at bounding box center [570, 484] width 111 height 29
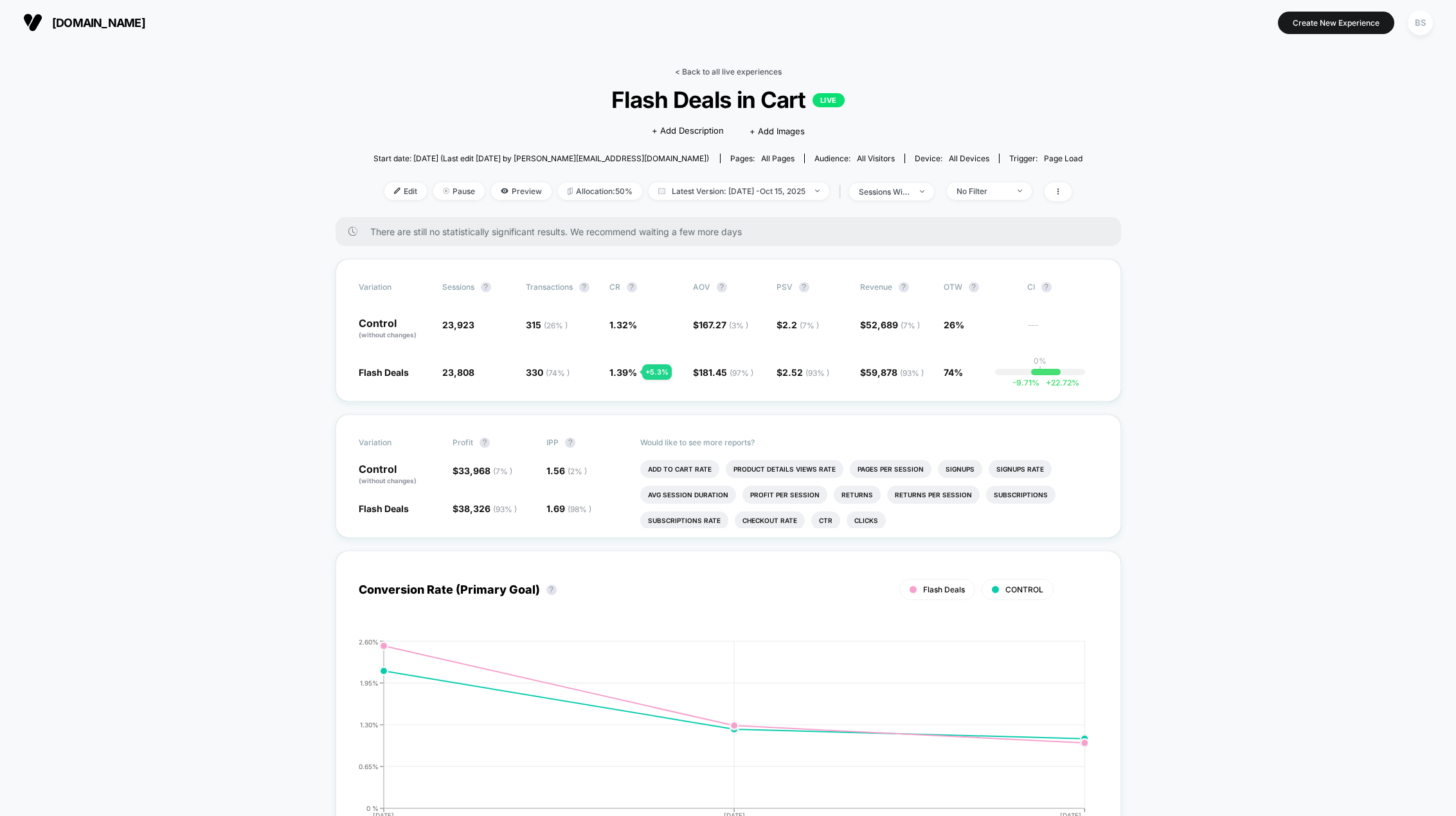
click at [713, 70] on link "< Back to all live experiences" at bounding box center [728, 71] width 106 height 9
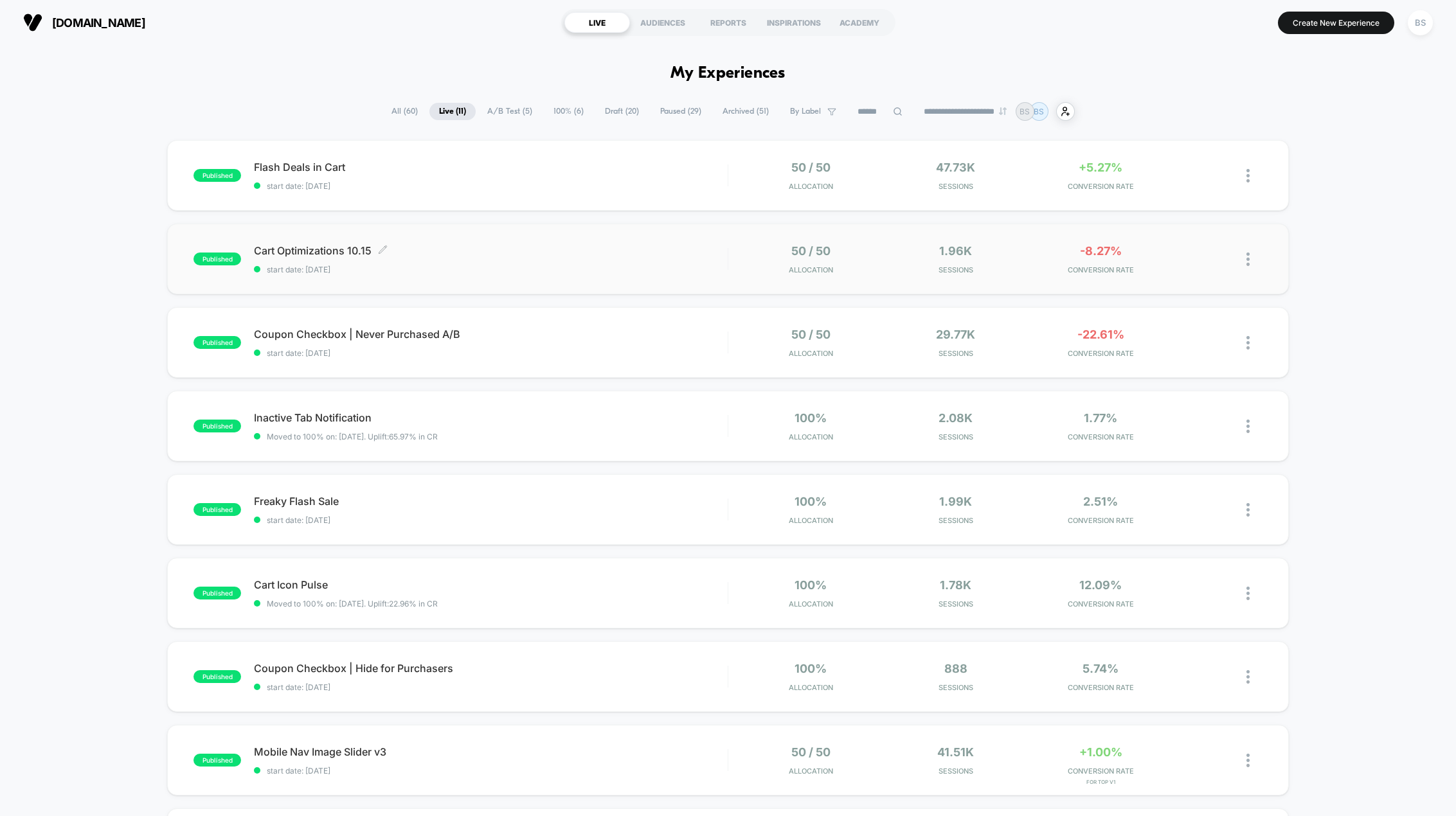
click at [641, 253] on span "Cart Optimizations 10.15 Click to edit experience details" at bounding box center [491, 251] width 473 height 13
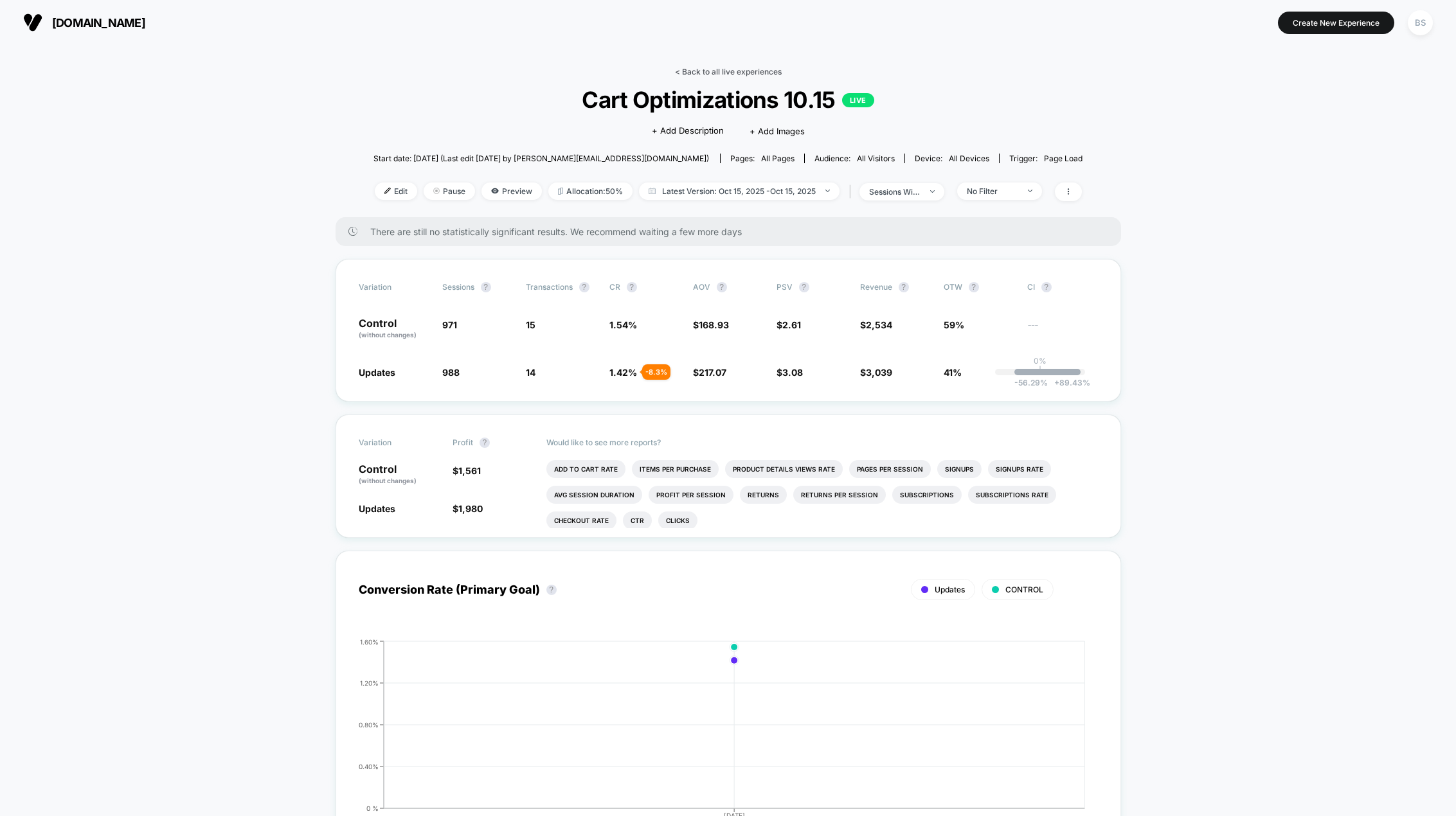
click at [687, 72] on link "< Back to all live experiences" at bounding box center [728, 71] width 106 height 9
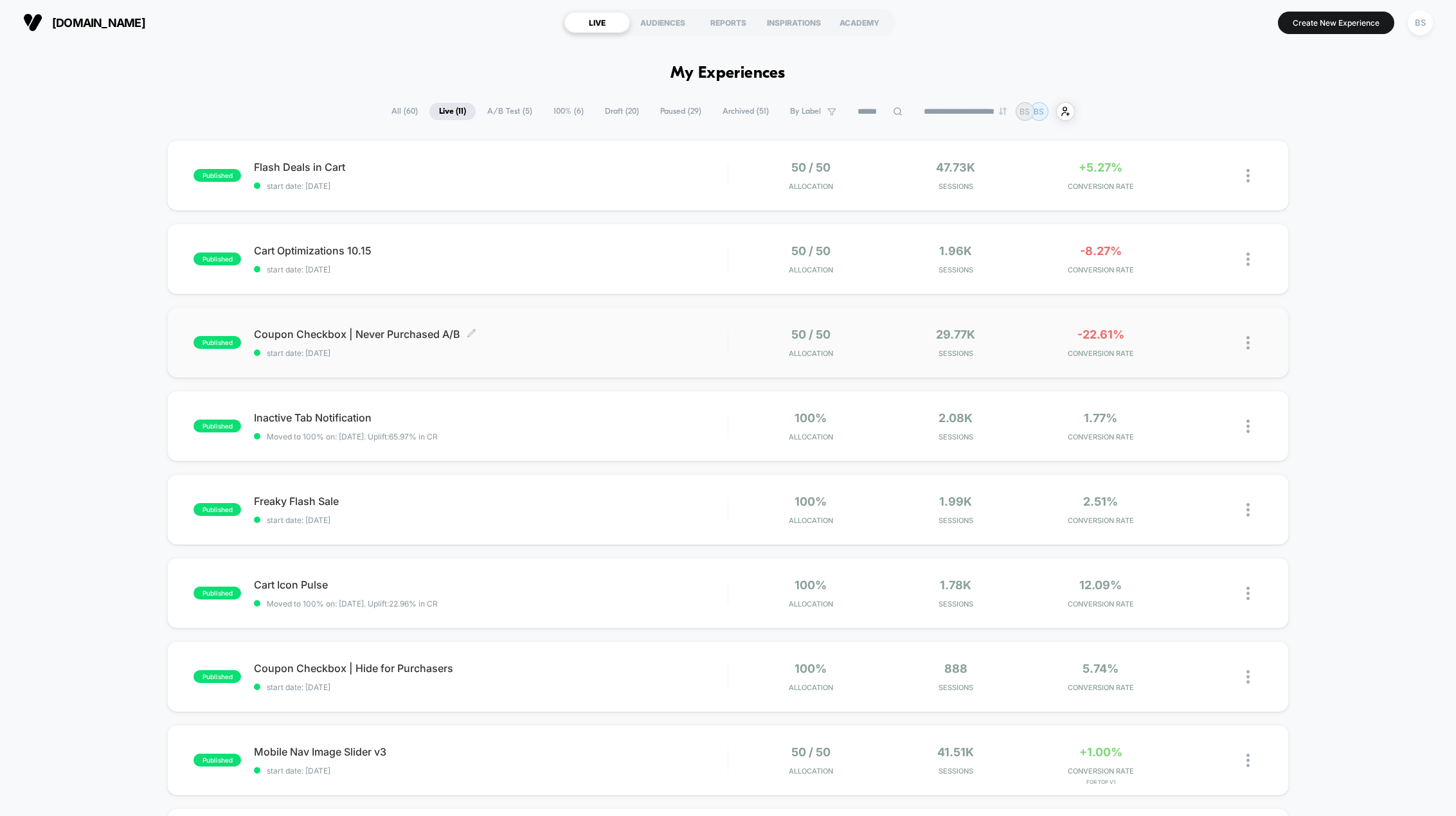
click at [613, 347] on div "Coupon Checkbox | Never Purchased A/B Click to edit experience details Click to…" at bounding box center [491, 343] width 473 height 30
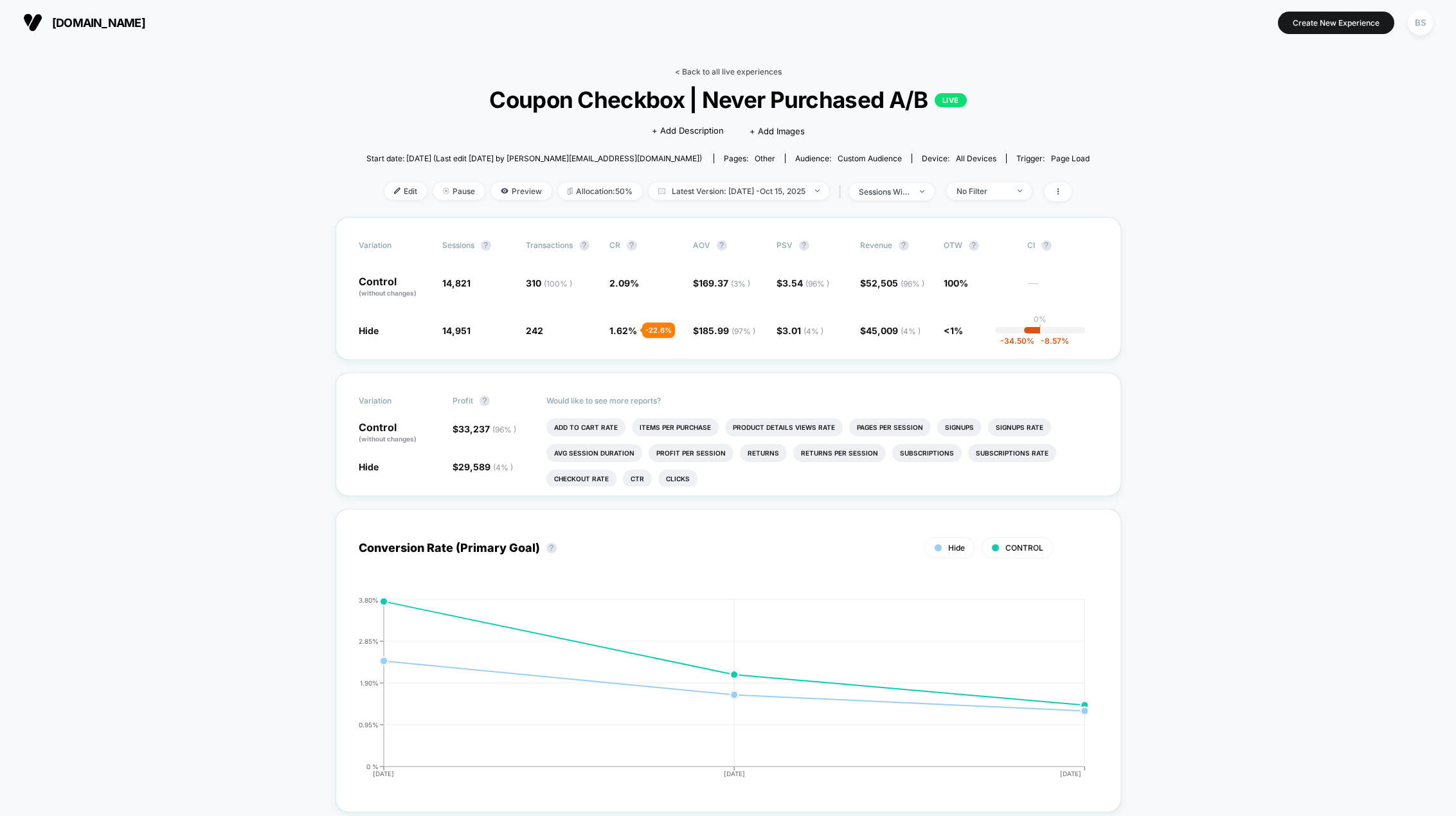
click at [698, 72] on link "< Back to all live experiences" at bounding box center [728, 71] width 106 height 9
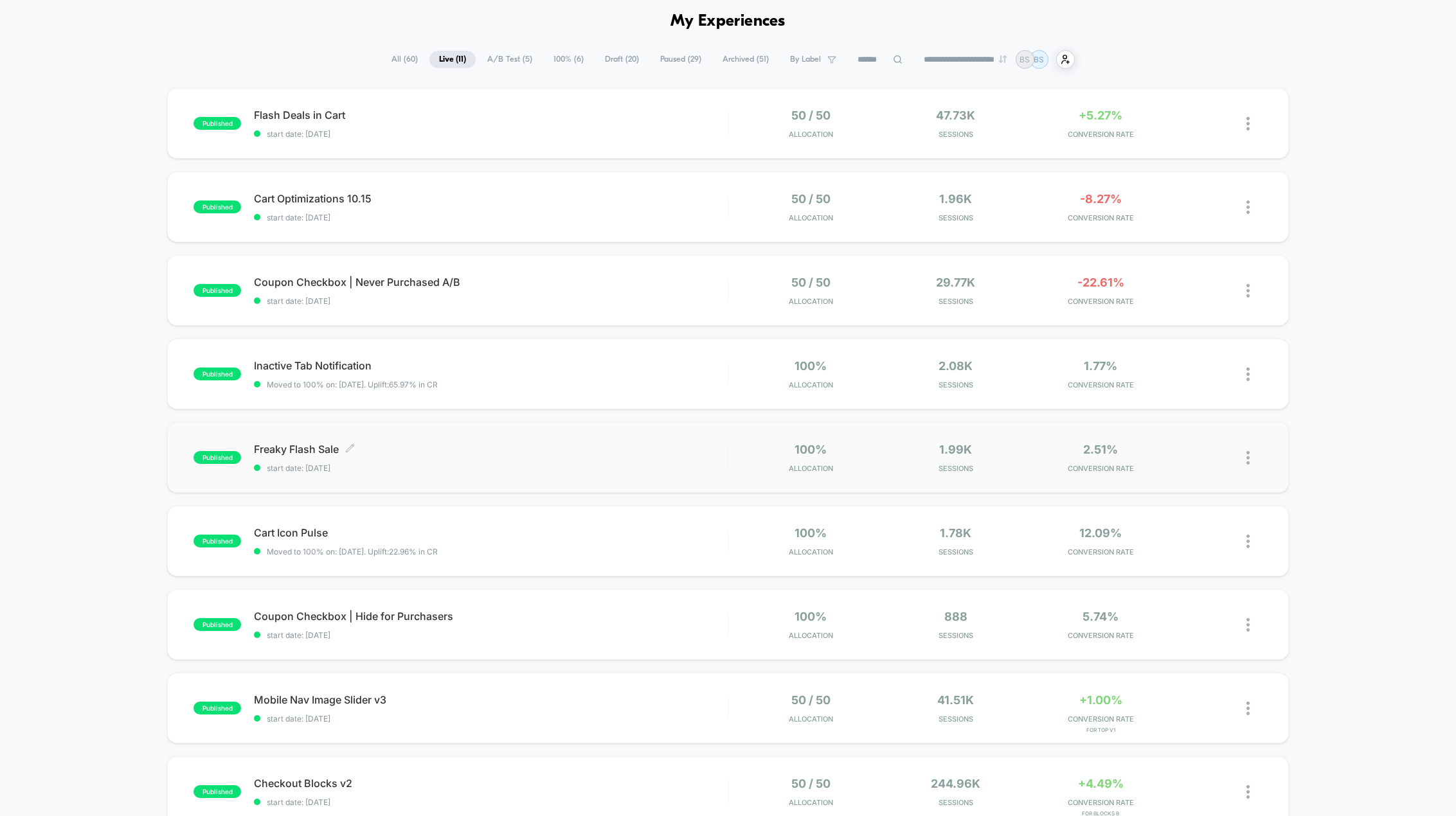
scroll to position [58, 0]
